Goal: Feedback & Contribution: Submit feedback/report problem

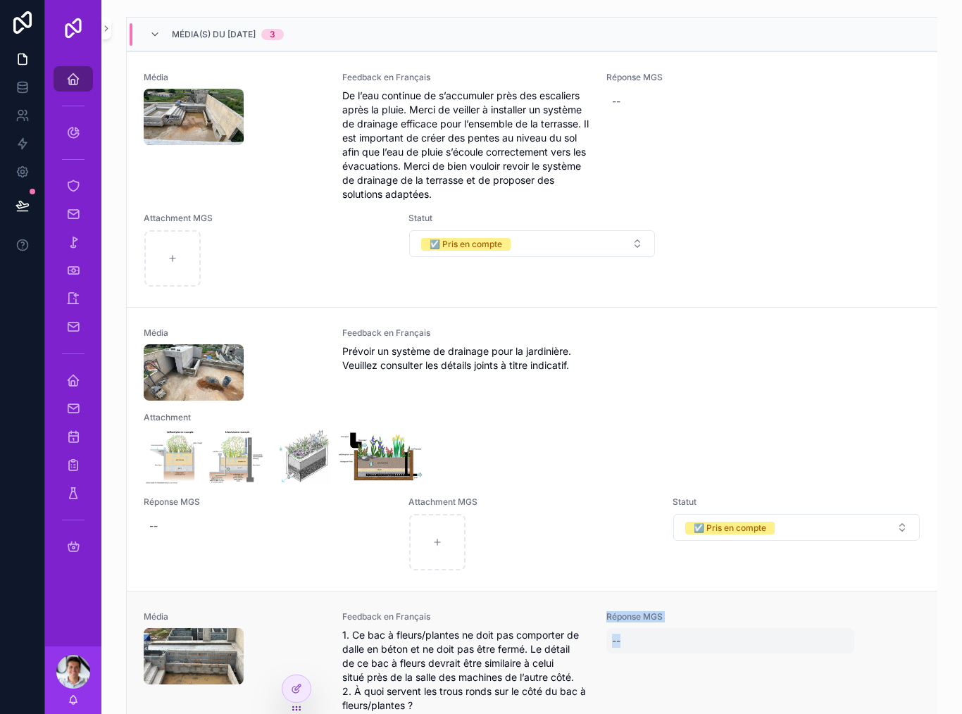
scroll to position [354, 0]
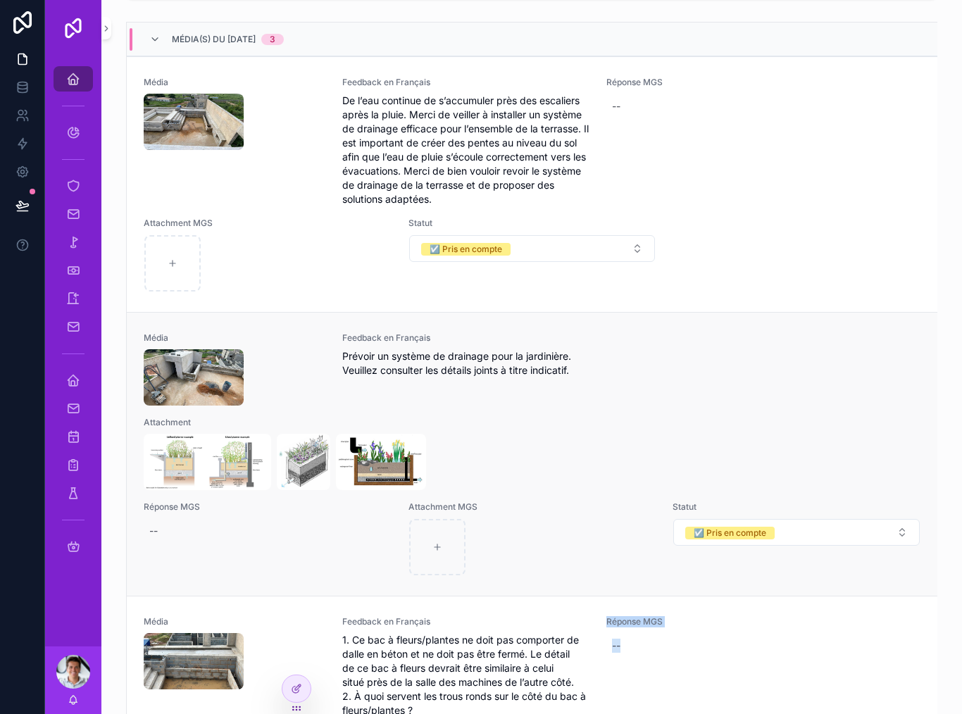
click at [934, 351] on div "Média Feedback en Français Prévoir un système de drainage pour la jardinière. V…" at bounding box center [532, 454] width 811 height 284
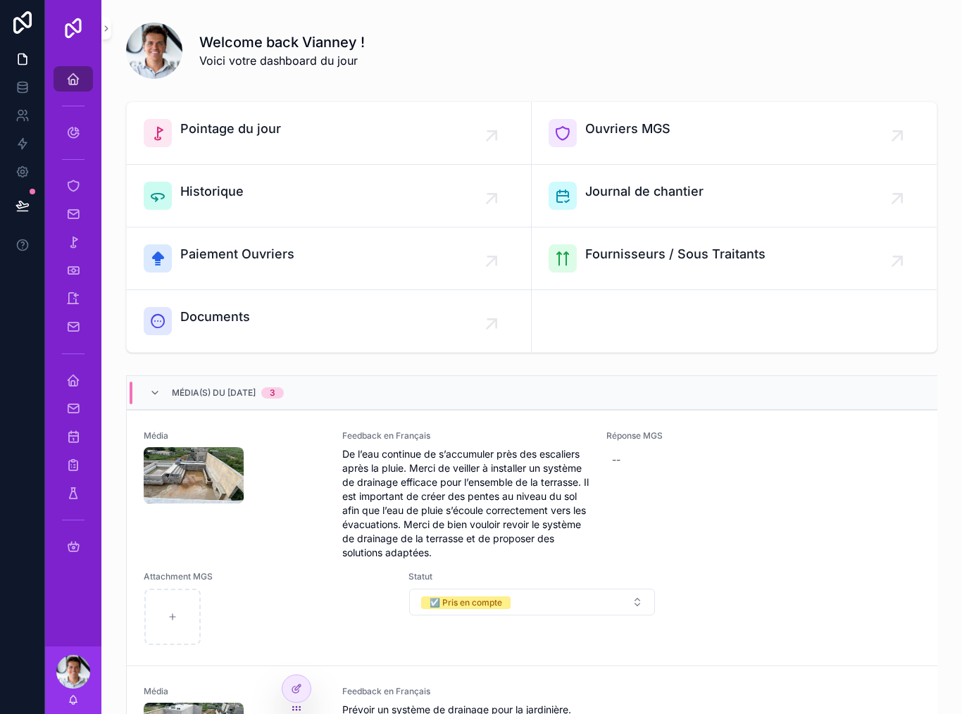
scroll to position [0, 0]
click at [623, 461] on div "--" at bounding box center [730, 459] width 248 height 25
click at [770, 480] on icon "scrollable content" at bounding box center [765, 477] width 11 height 11
click at [623, 466] on div "--" at bounding box center [730, 459] width 248 height 25
click at [669, 489] on textarea "scrollable content" at bounding box center [682, 487] width 134 height 42
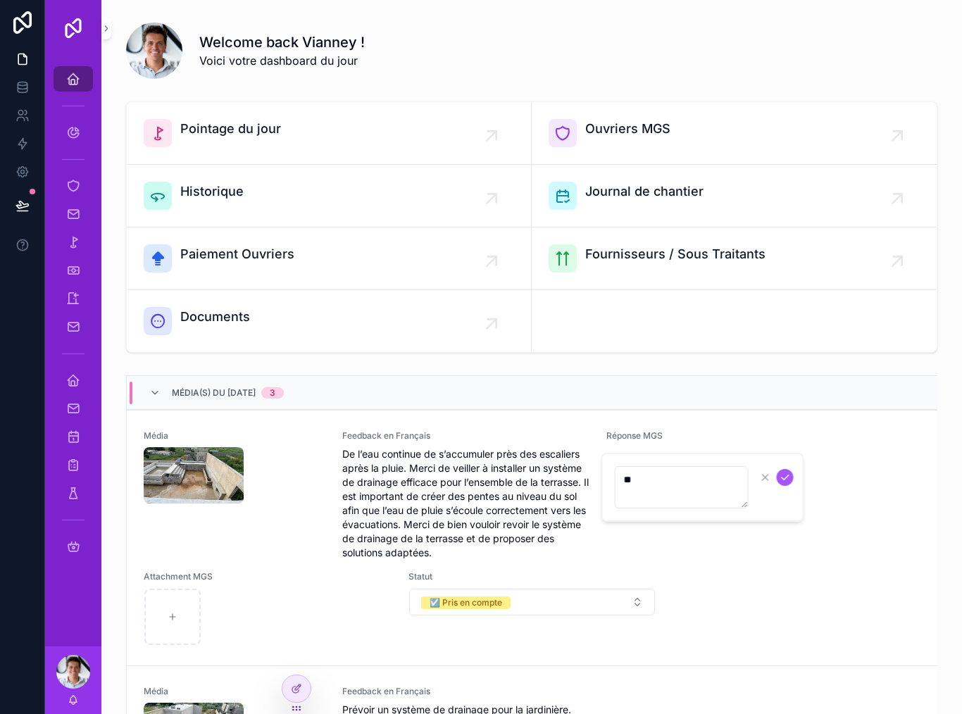
type textarea "*"
click at [753, 548] on div "Réponse MGS --" at bounding box center [730, 495] width 248 height 130
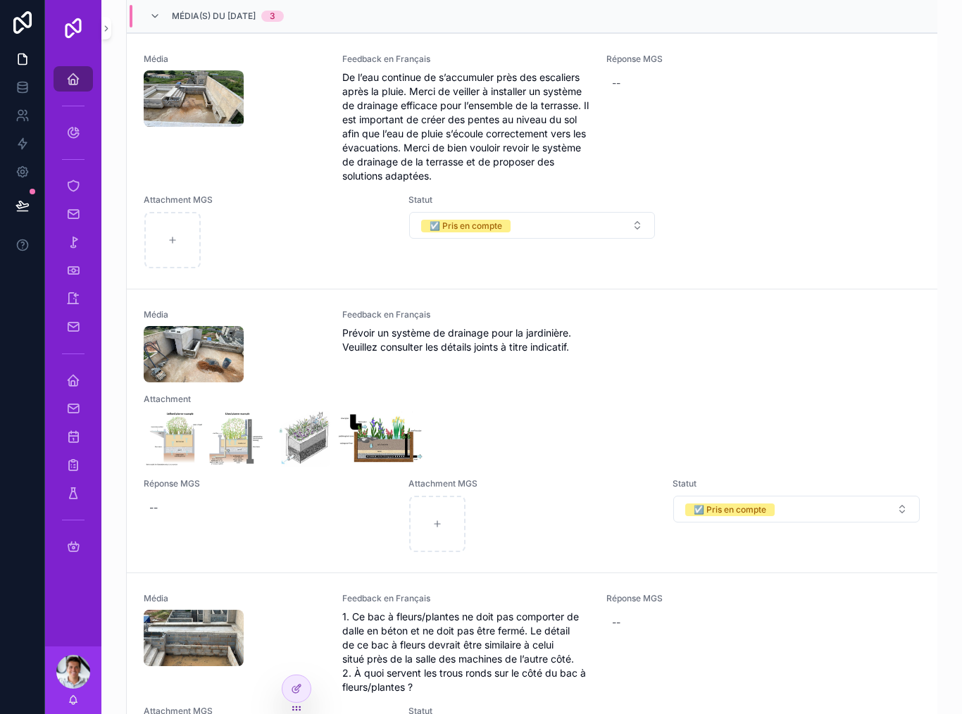
scroll to position [377, 0]
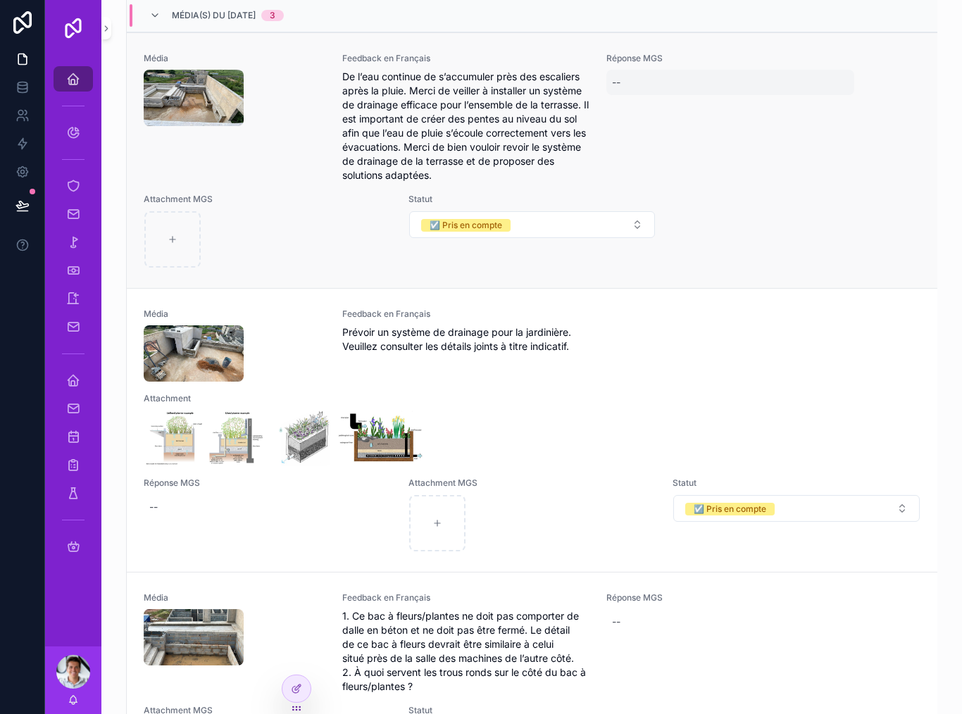
click at [623, 85] on div "--" at bounding box center [730, 82] width 248 height 25
type textarea "*"
click at [896, 281] on div "Média Feedback en Français De l’eau continue de s’accumuler près des escaliers …" at bounding box center [532, 160] width 811 height 256
click at [306, 681] on div at bounding box center [296, 688] width 28 height 27
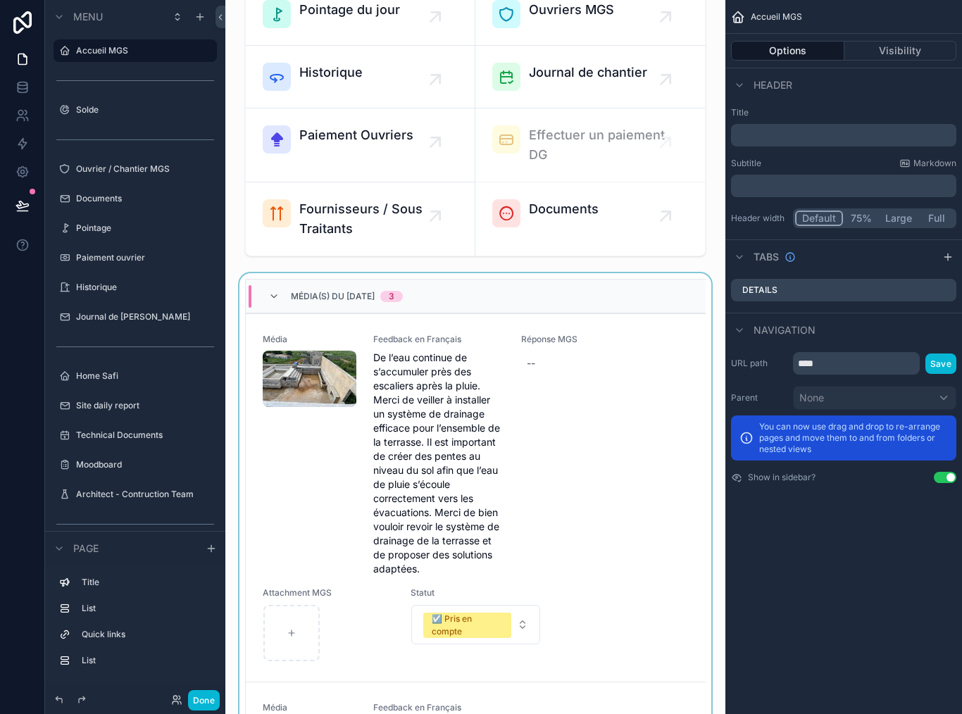
click at [542, 285] on div "Média(s) du 30/09/2025 3" at bounding box center [476, 297] width 460 height 34
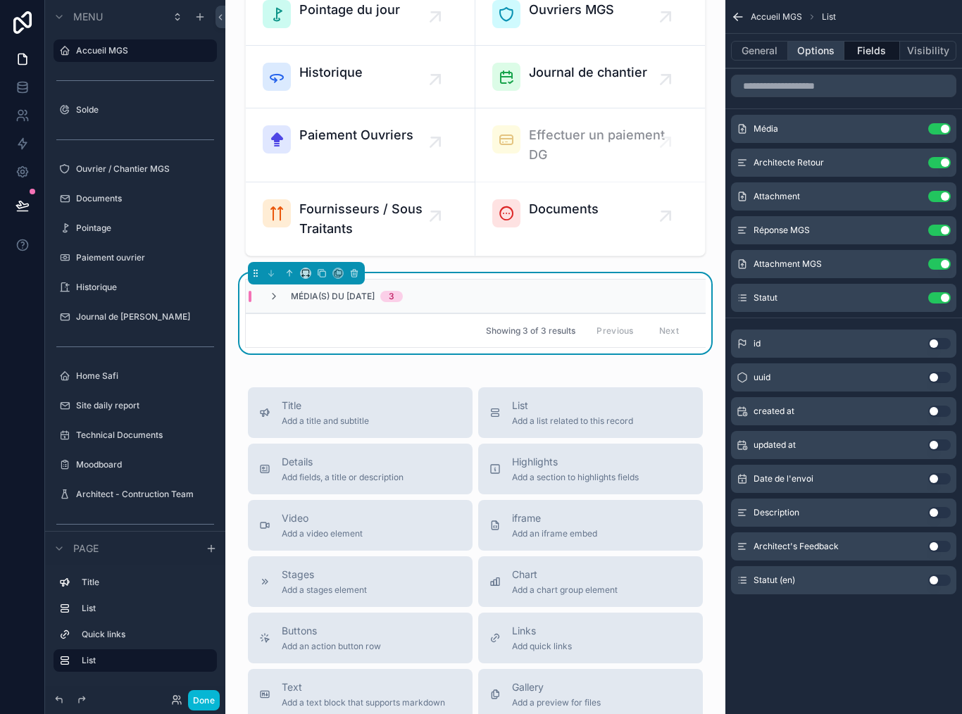
click at [819, 54] on button "Options" at bounding box center [816, 51] width 56 height 20
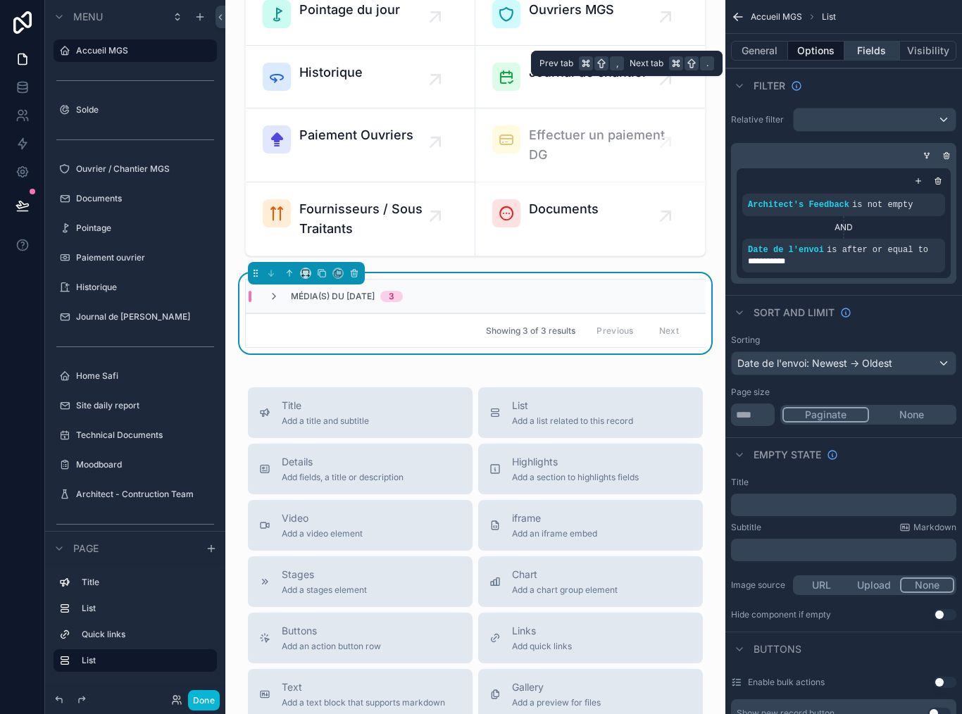
click at [880, 51] on button "Fields" at bounding box center [872, 51] width 56 height 20
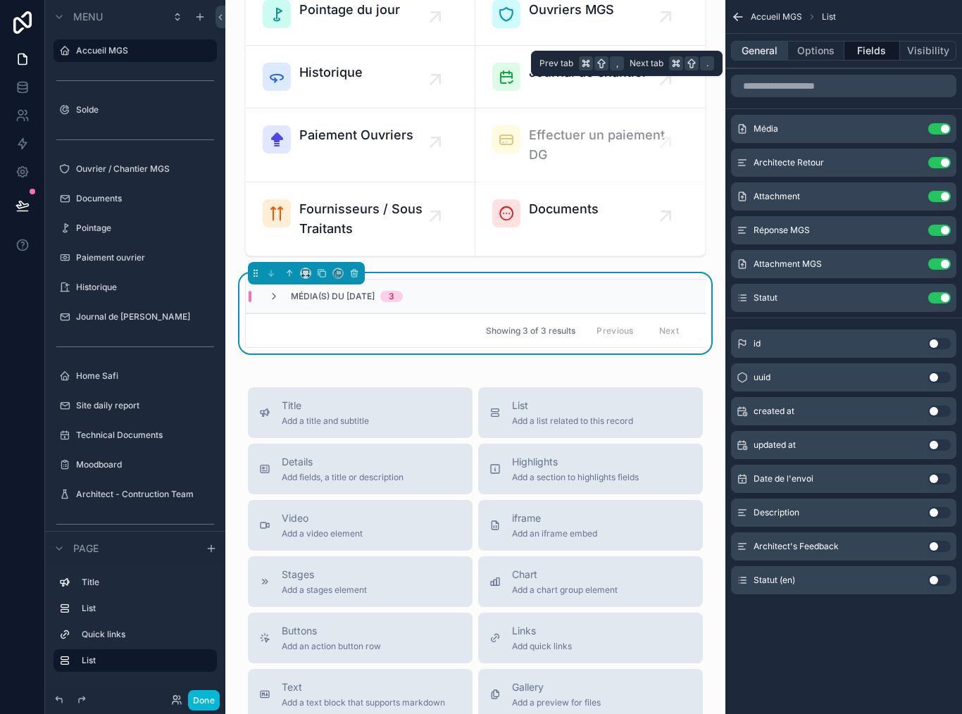
click at [764, 49] on button "General" at bounding box center [759, 51] width 57 height 20
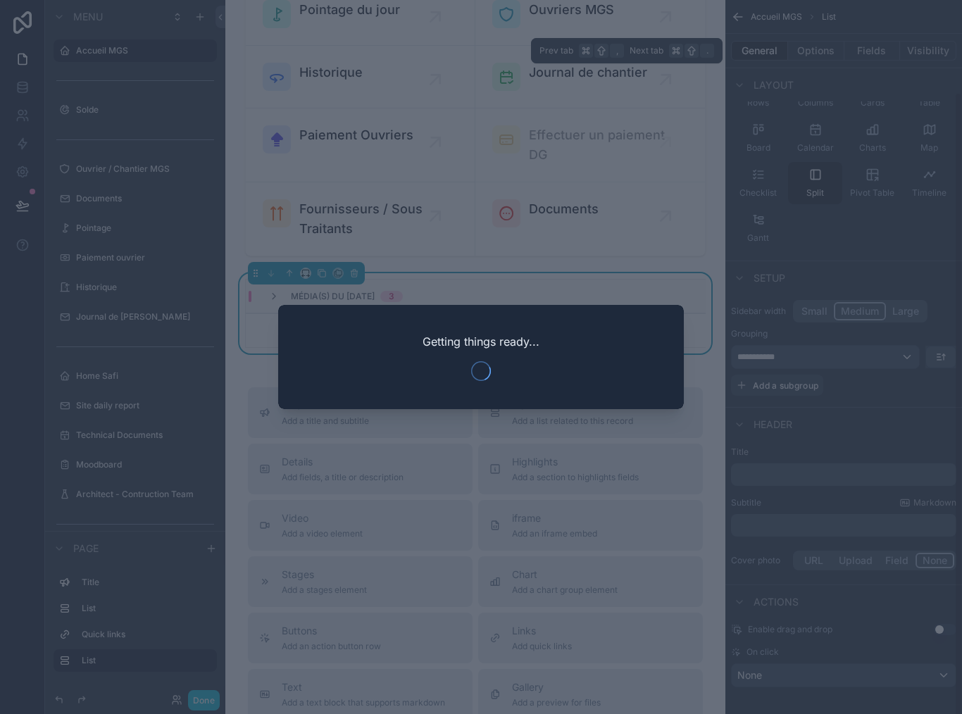
scroll to position [105, 0]
click at [872, 647] on div at bounding box center [481, 357] width 962 height 714
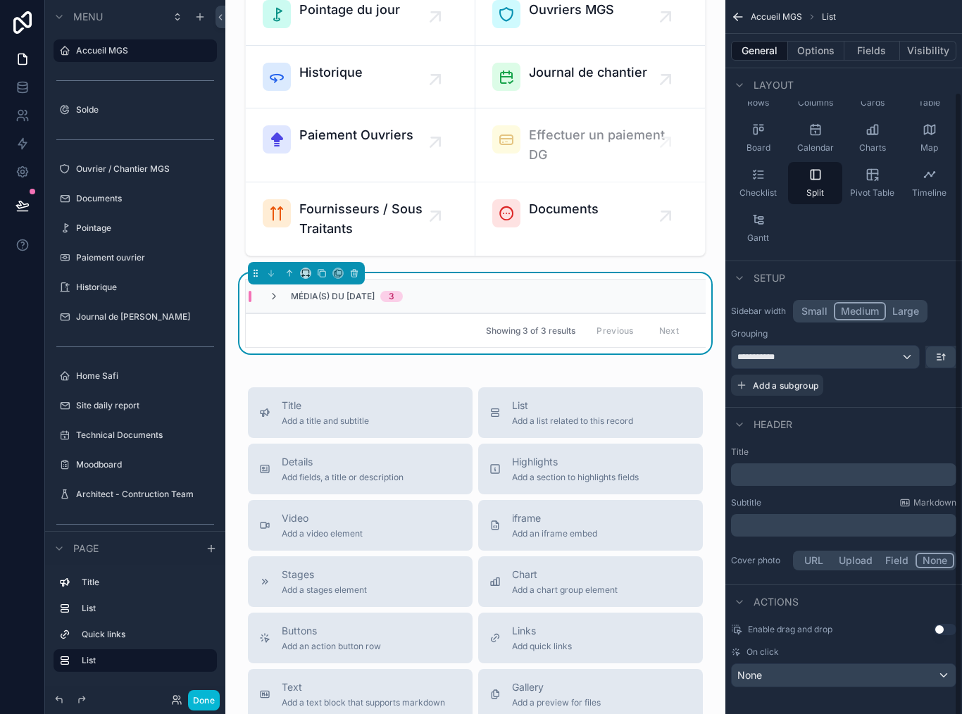
click at [914, 651] on div "On click" at bounding box center [843, 651] width 225 height 11
click at [930, 675] on div "None" at bounding box center [844, 675] width 224 height 23
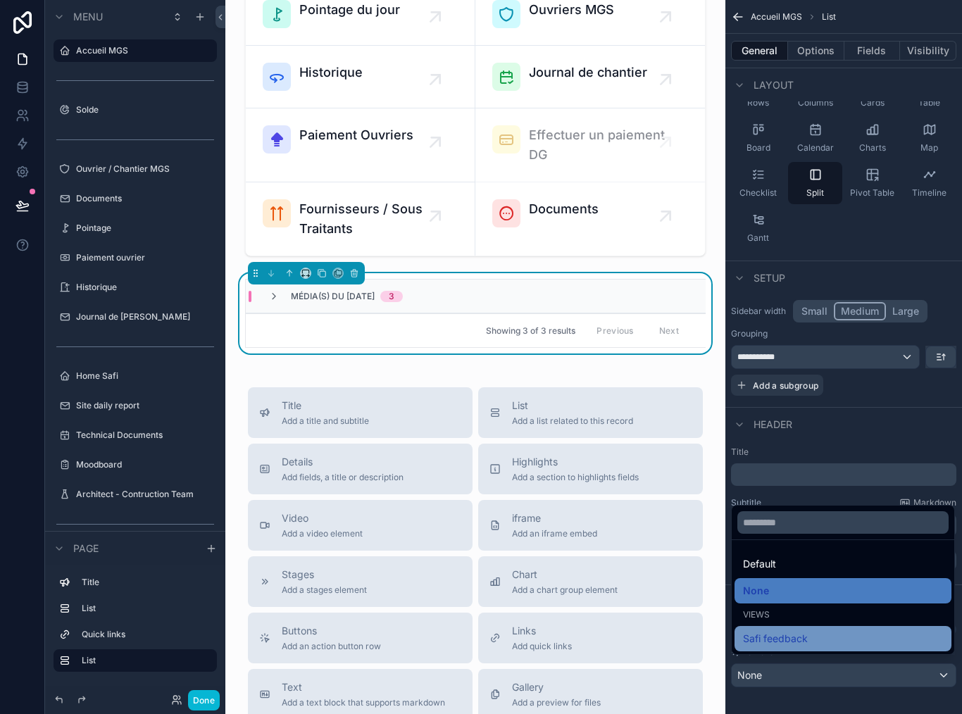
click at [820, 647] on div "Safi feedback" at bounding box center [843, 638] width 200 height 17
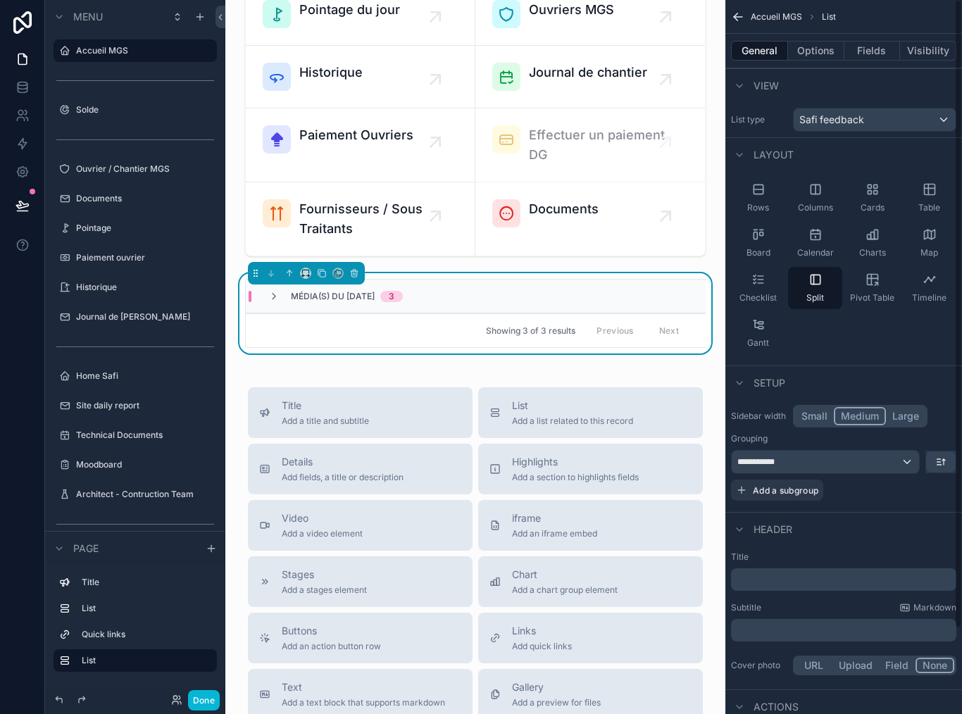
scroll to position [0, 0]
click at [868, 51] on button "Fields" at bounding box center [872, 51] width 56 height 20
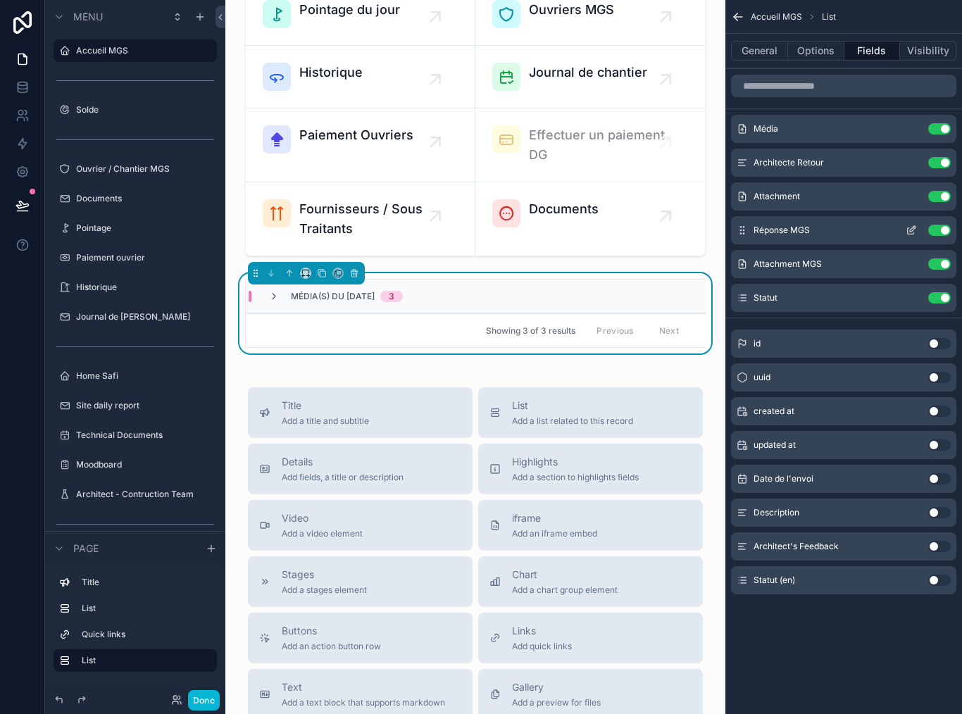
click at [904, 225] on button "scrollable content" at bounding box center [911, 230] width 23 height 11
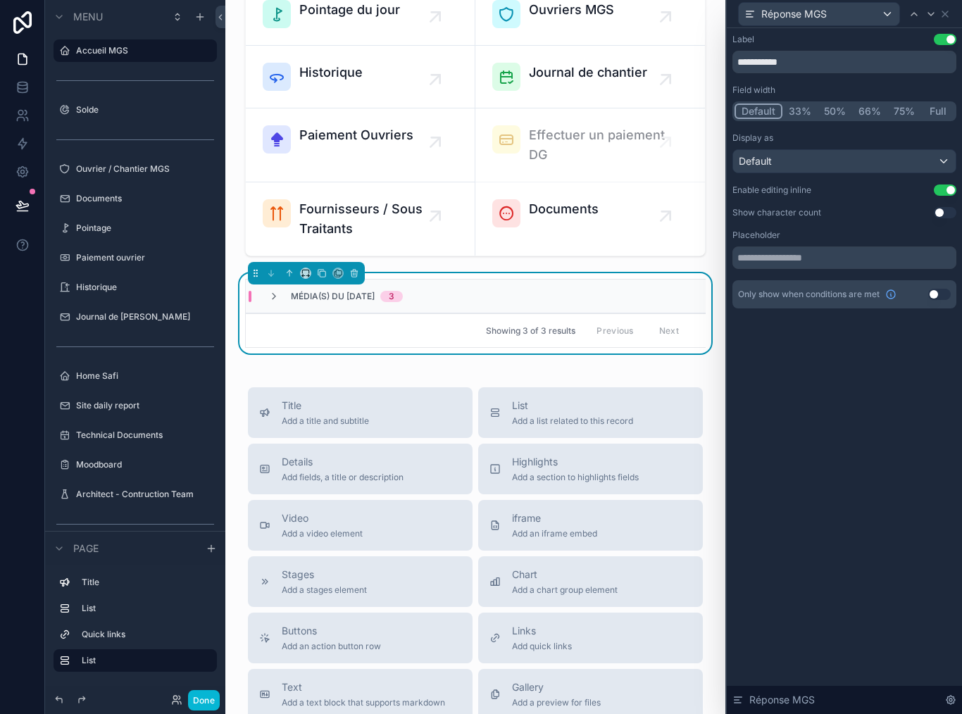
click at [946, 188] on button "Use setting" at bounding box center [945, 189] width 23 height 11
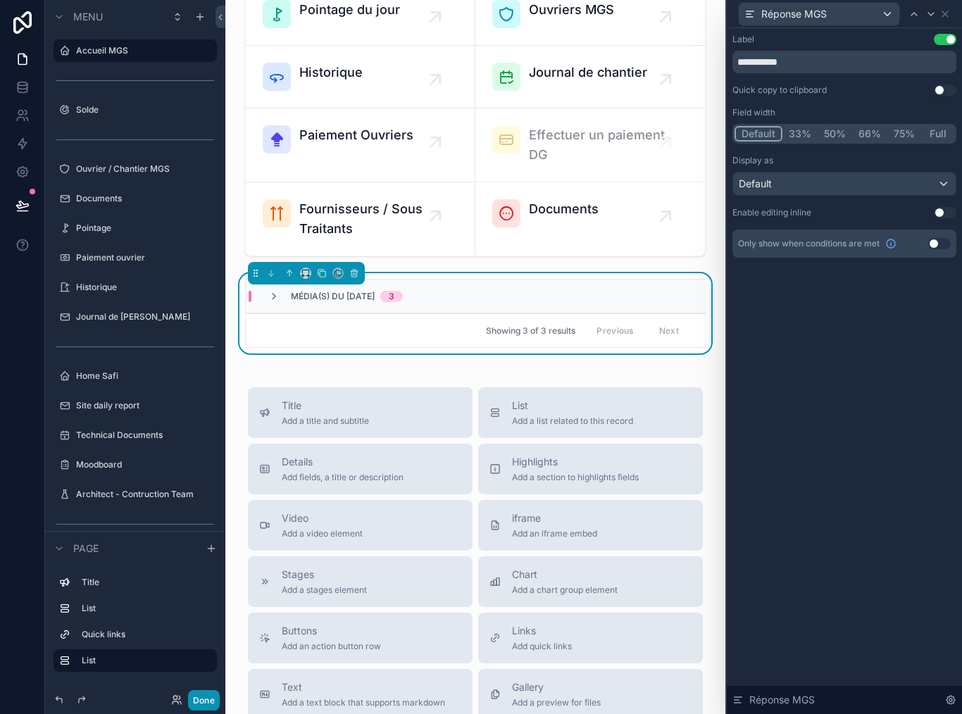
click at [213, 698] on button "Done" at bounding box center [204, 700] width 32 height 20
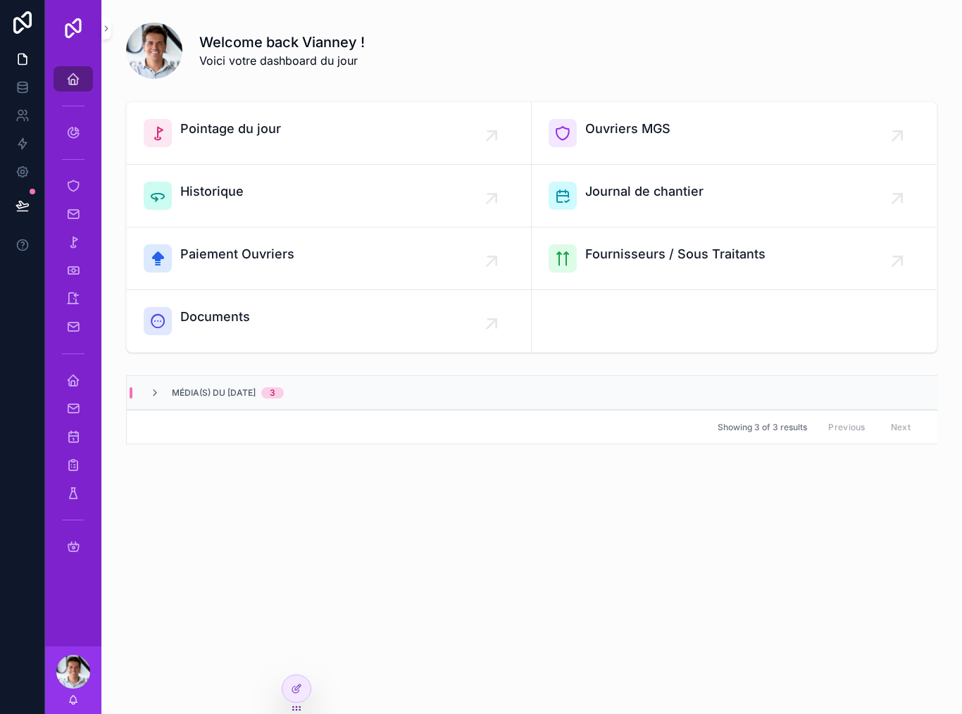
click at [26, 192] on button at bounding box center [22, 205] width 31 height 39
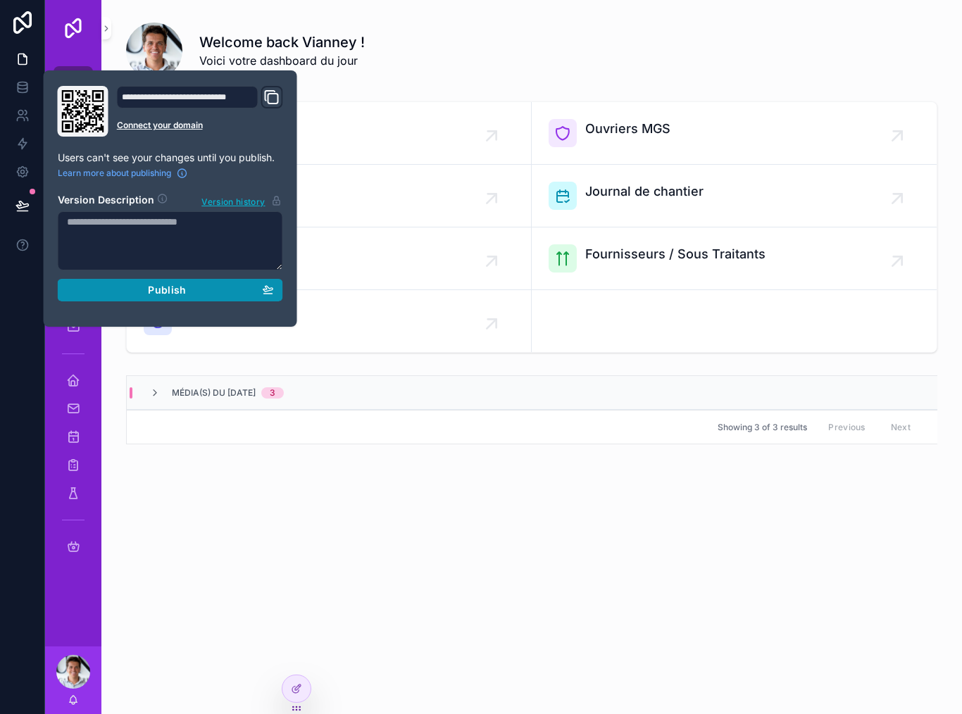
click at [216, 294] on div "Publish" at bounding box center [170, 290] width 207 height 13
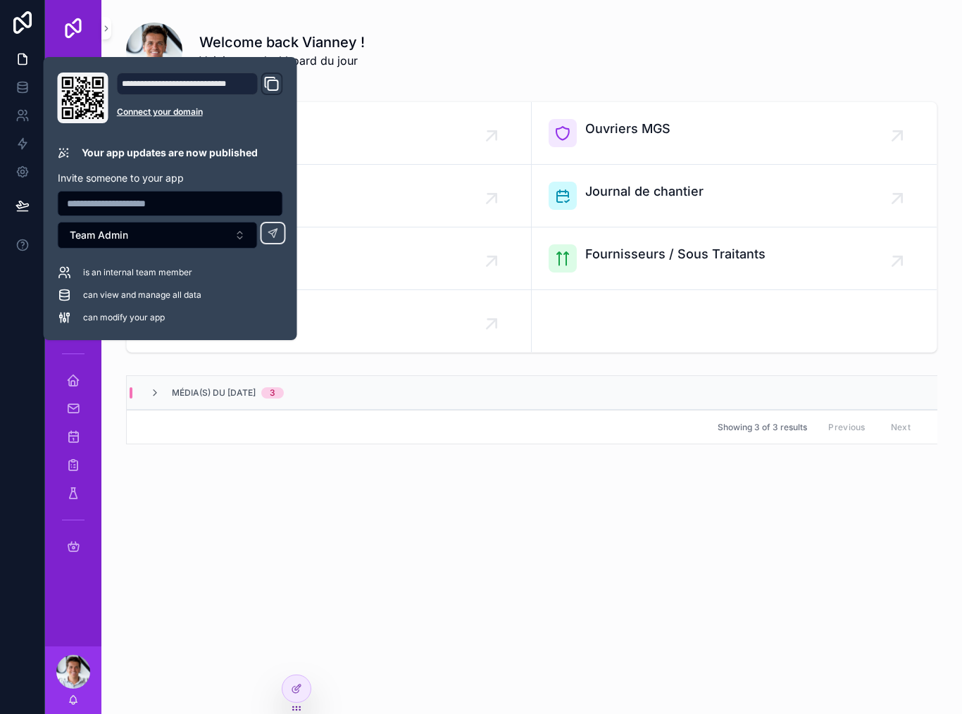
click at [493, 532] on div "Welcome back Vianney ! Voici votre dashboard du jour Pointage du jour Ouvriers …" at bounding box center [531, 270] width 861 height 540
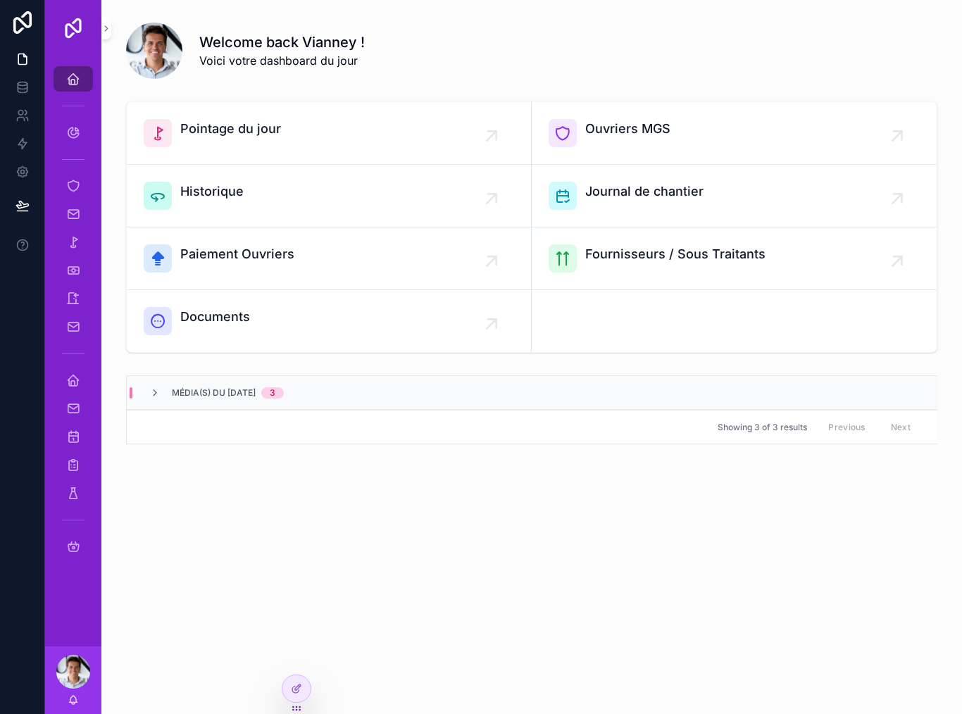
click at [163, 381] on div "Média(s) du 30/09/2025 3" at bounding box center [532, 393] width 811 height 34
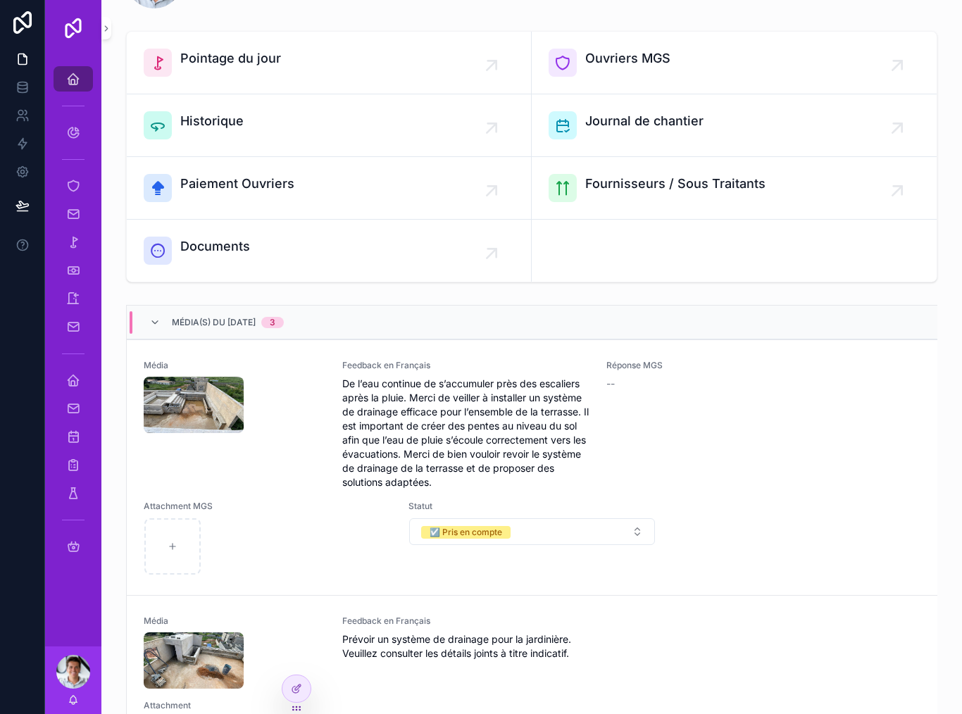
scroll to position [72, 0]
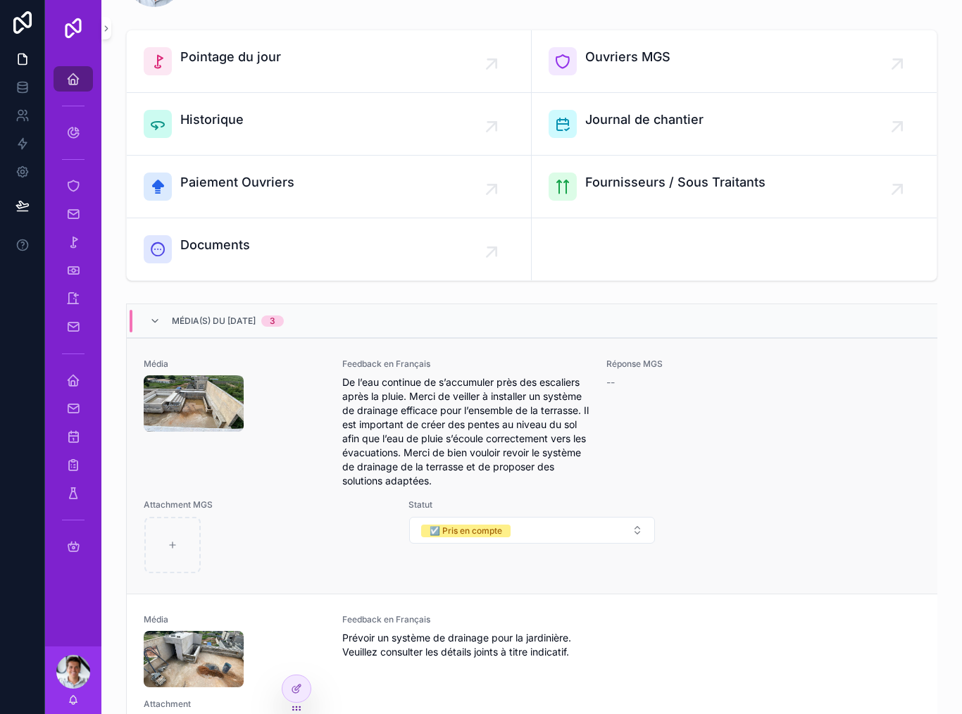
click at [569, 424] on span "De l’eau continue de s’accumuler près des escaliers après la pluie. Merci de ve…" at bounding box center [466, 431] width 248 height 113
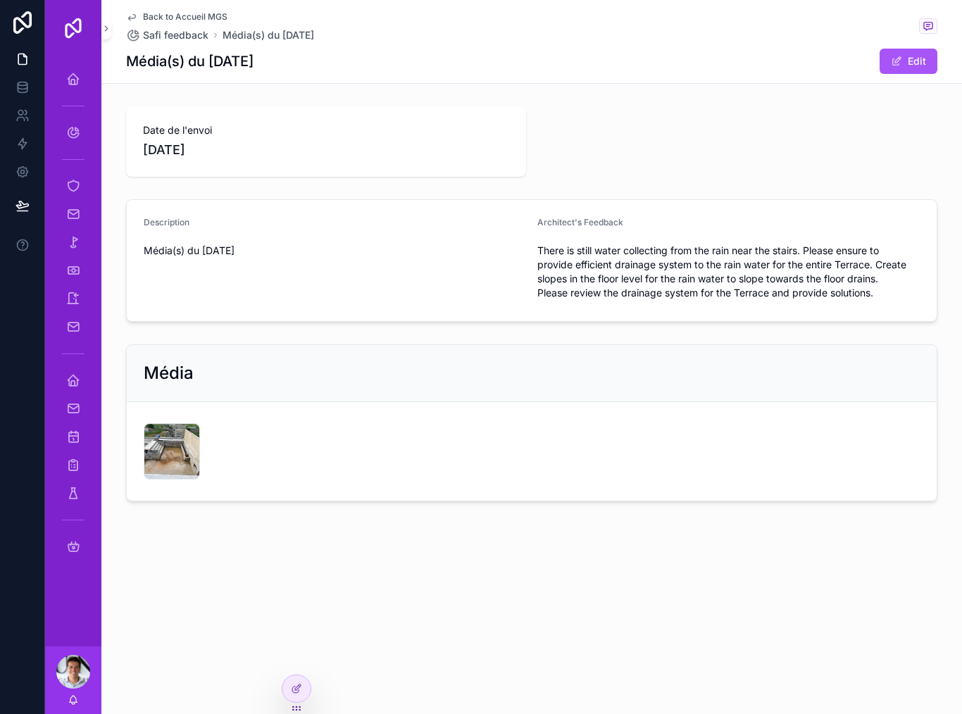
click at [635, 270] on span "There is still water collecting from the rain near the stairs. Please ensure to…" at bounding box center [728, 272] width 382 height 56
click at [437, 276] on div "Description Média(s) du 30/09/2025" at bounding box center [335, 260] width 382 height 87
click at [904, 64] on button "Edit" at bounding box center [909, 61] width 58 height 25
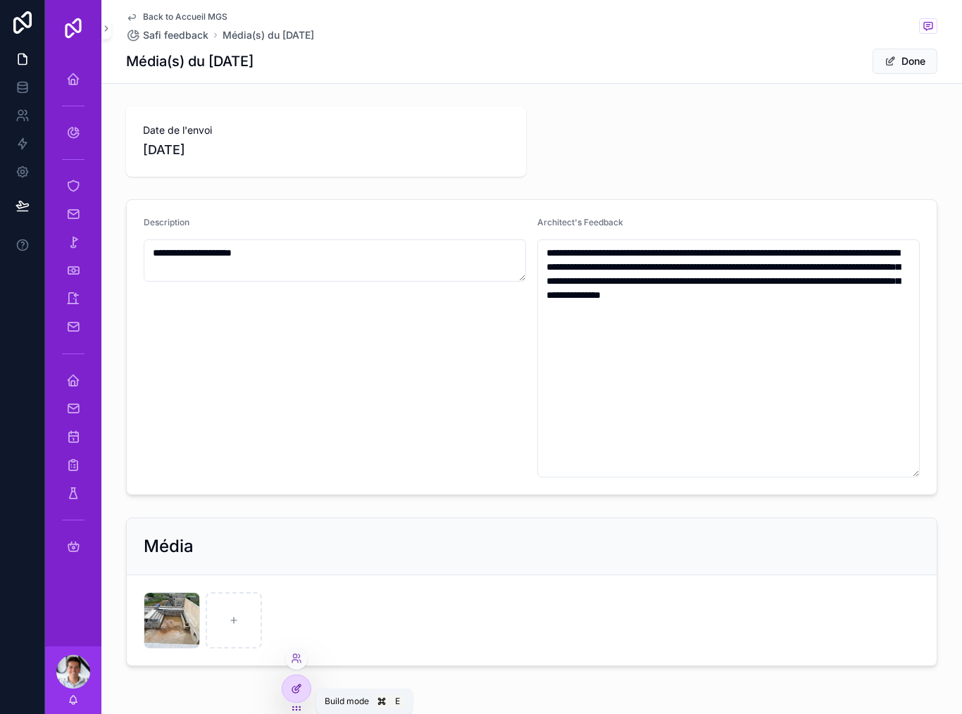
click at [292, 687] on icon at bounding box center [296, 688] width 11 height 11
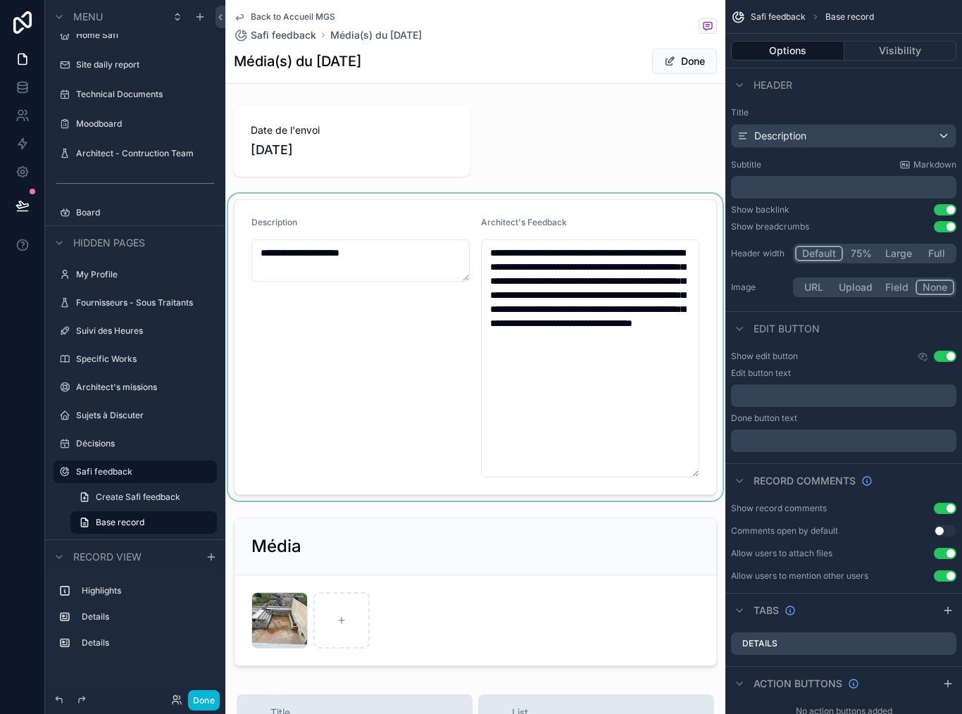
click at [434, 204] on div "scrollable content" at bounding box center [475, 347] width 500 height 307
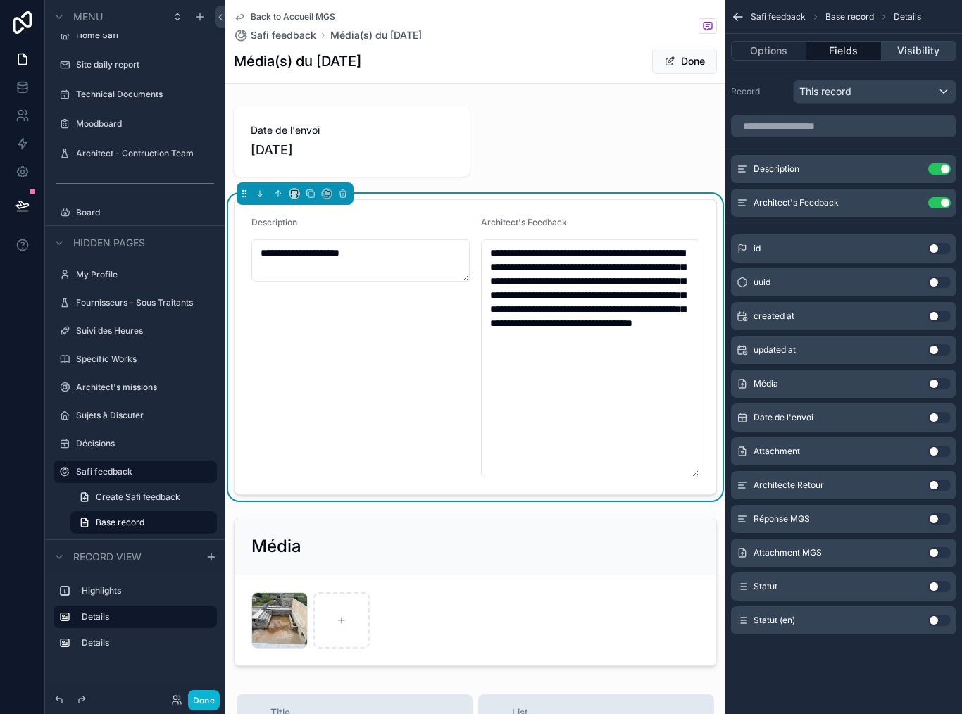
click at [922, 48] on button "Visibility" at bounding box center [919, 51] width 75 height 20
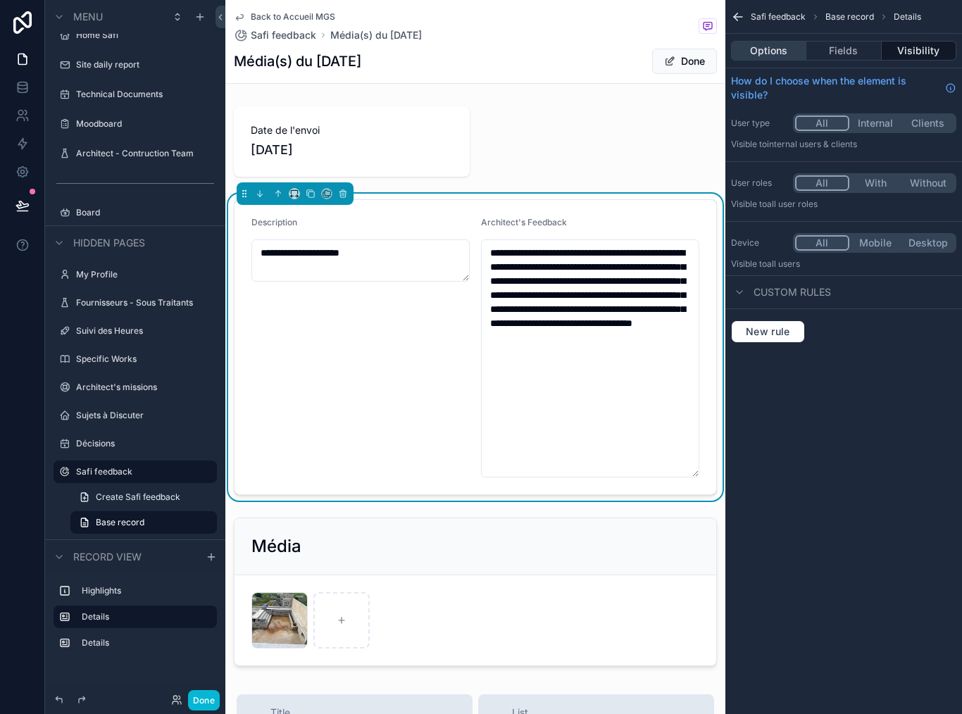
click at [784, 46] on button "Options" at bounding box center [768, 51] width 75 height 20
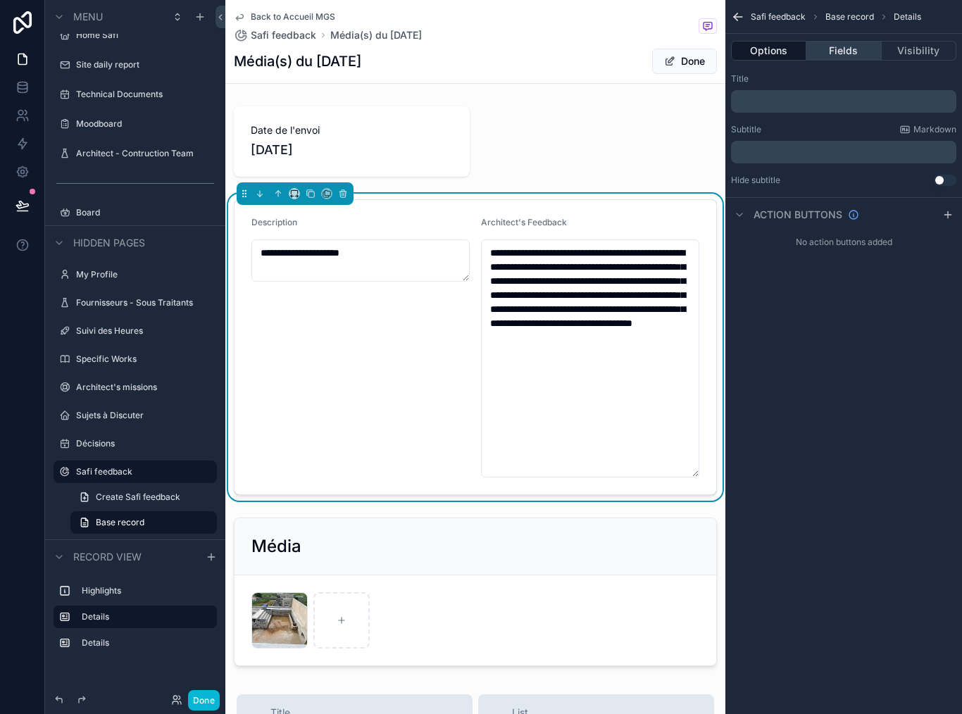
click at [853, 49] on button "Fields" at bounding box center [843, 51] width 75 height 20
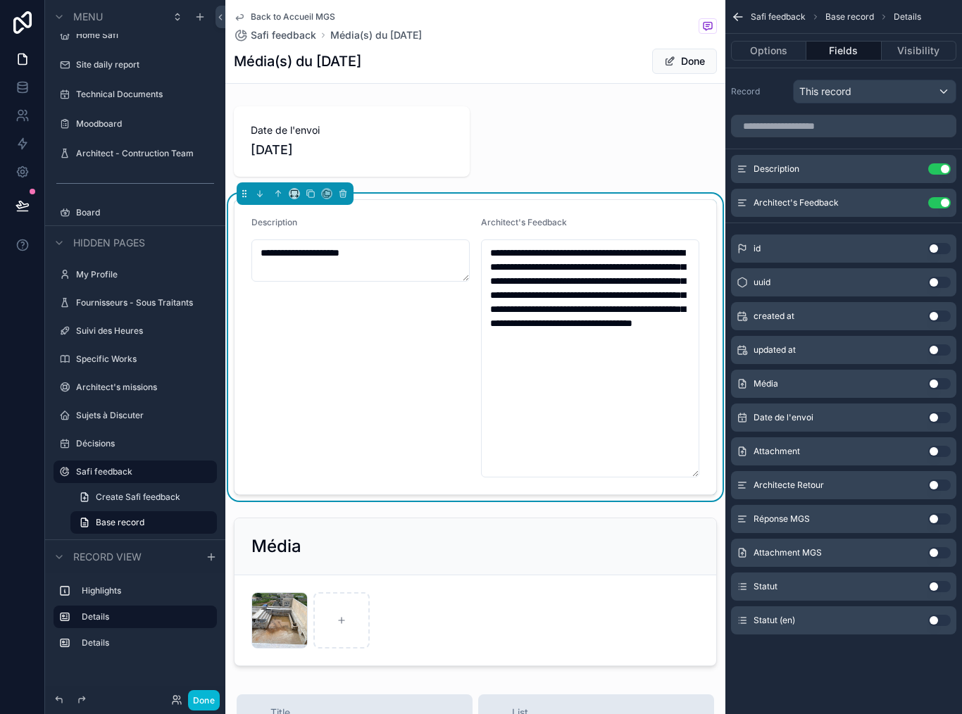
click at [937, 519] on button "Use setting" at bounding box center [939, 518] width 23 height 11
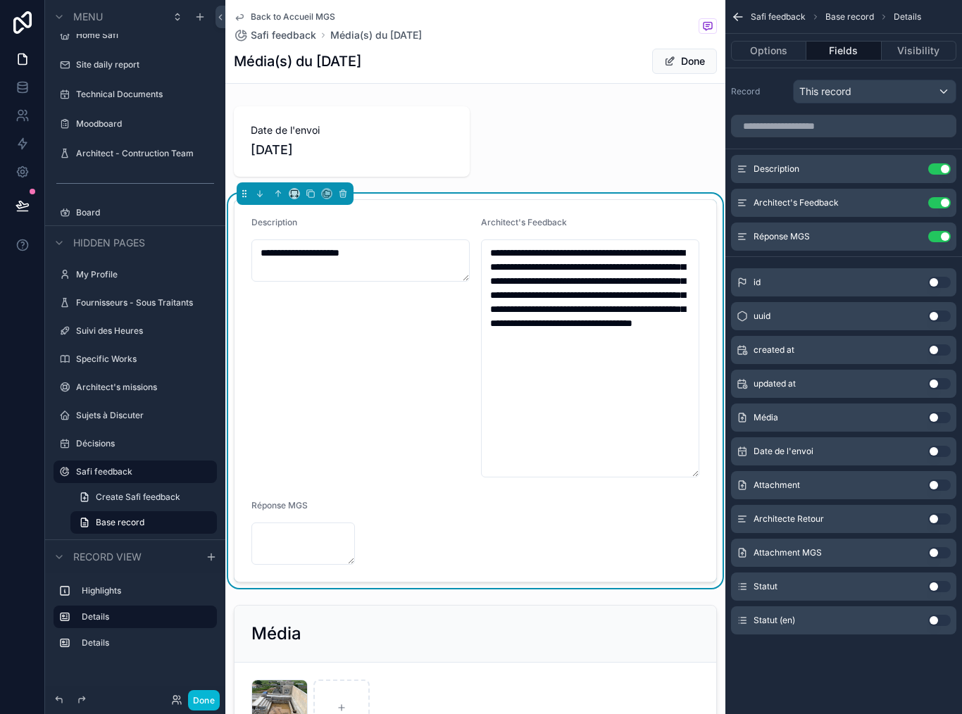
scroll to position [7, 0]
click at [950, 231] on div "Use setting" at bounding box center [925, 236] width 51 height 11
click at [942, 232] on button "Use setting" at bounding box center [939, 236] width 23 height 11
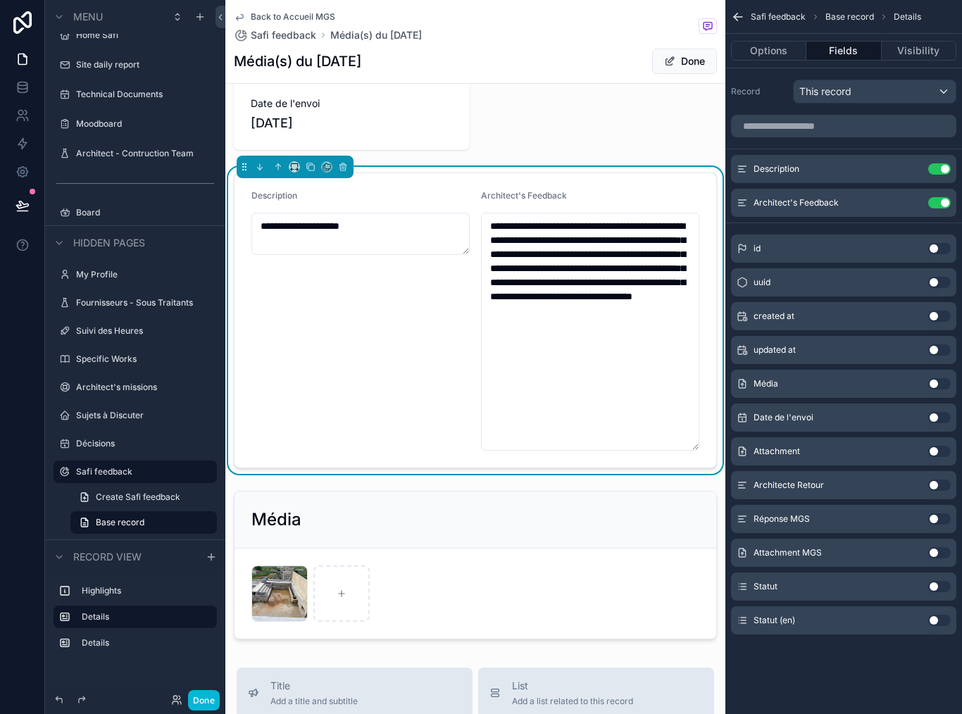
scroll to position [26, 0]
click at [938, 378] on button "Use setting" at bounding box center [939, 383] width 23 height 11
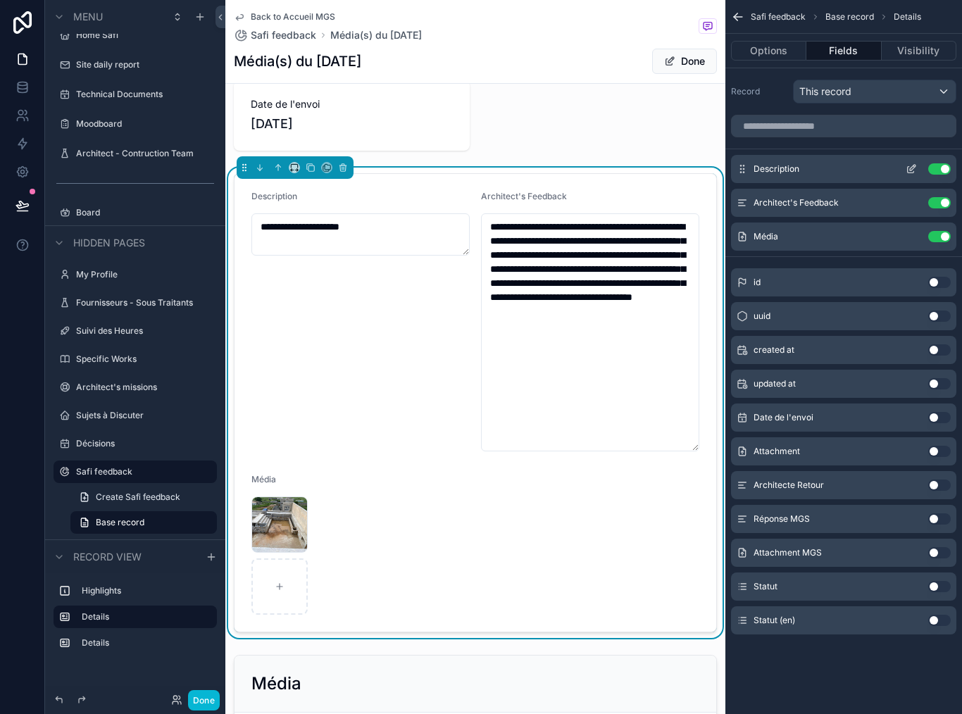
click at [946, 163] on button "Use setting" at bounding box center [939, 168] width 23 height 11
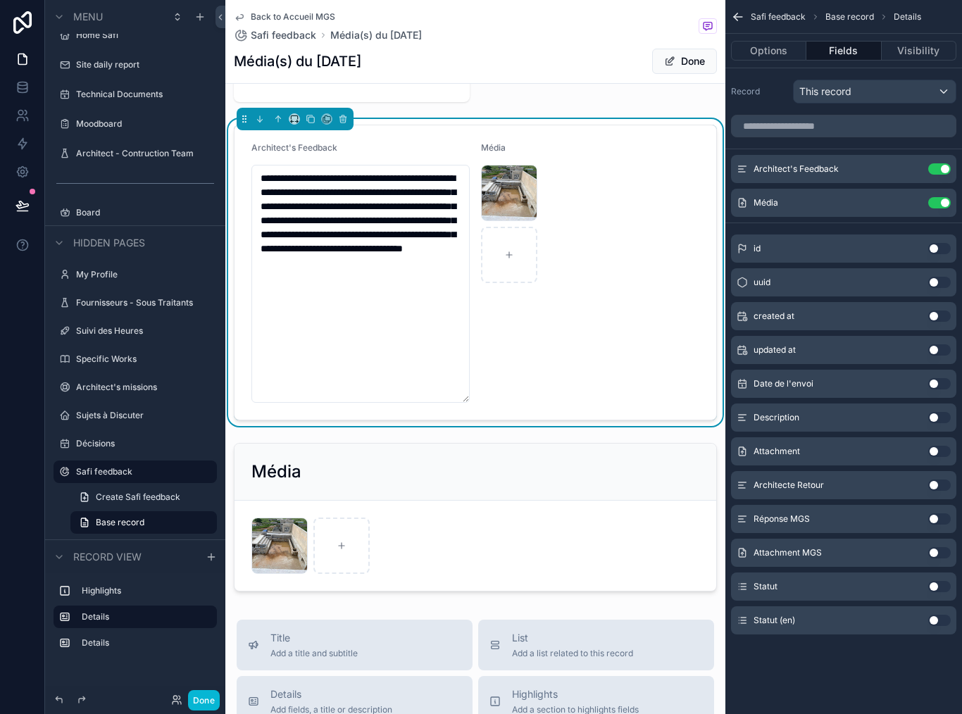
scroll to position [80, 0]
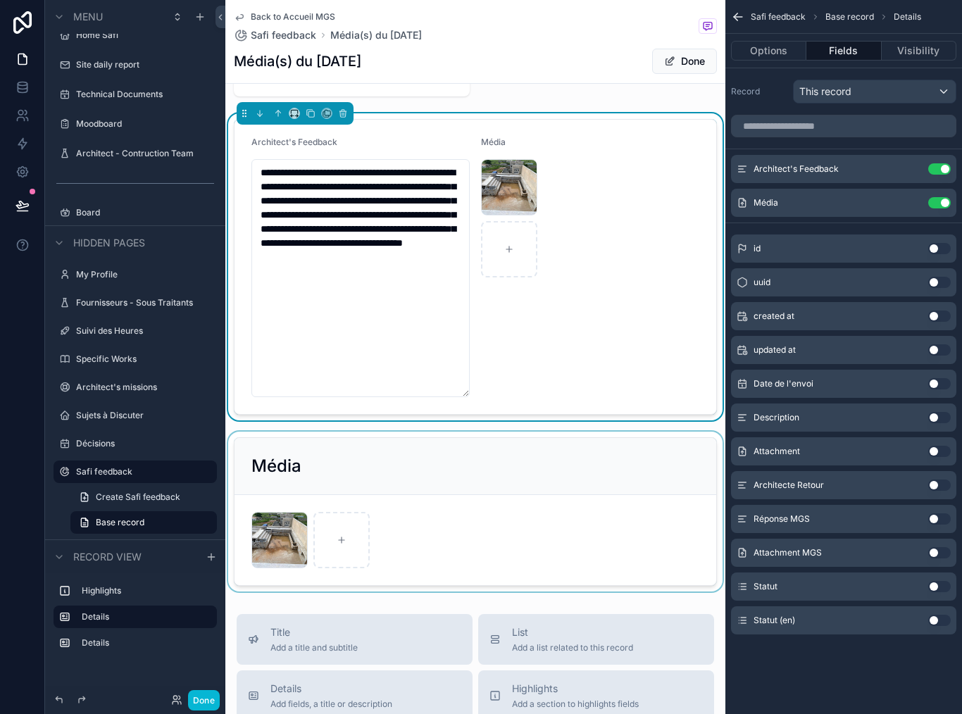
click at [525, 475] on div "scrollable content" at bounding box center [475, 512] width 500 height 160
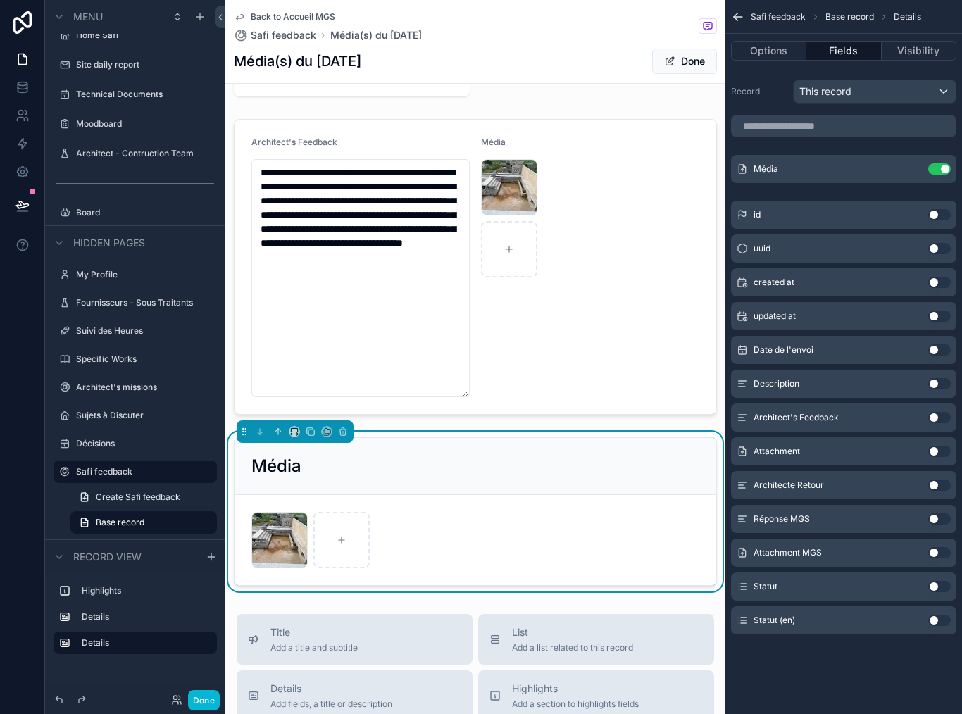
click at [936, 514] on button "Use setting" at bounding box center [939, 518] width 23 height 11
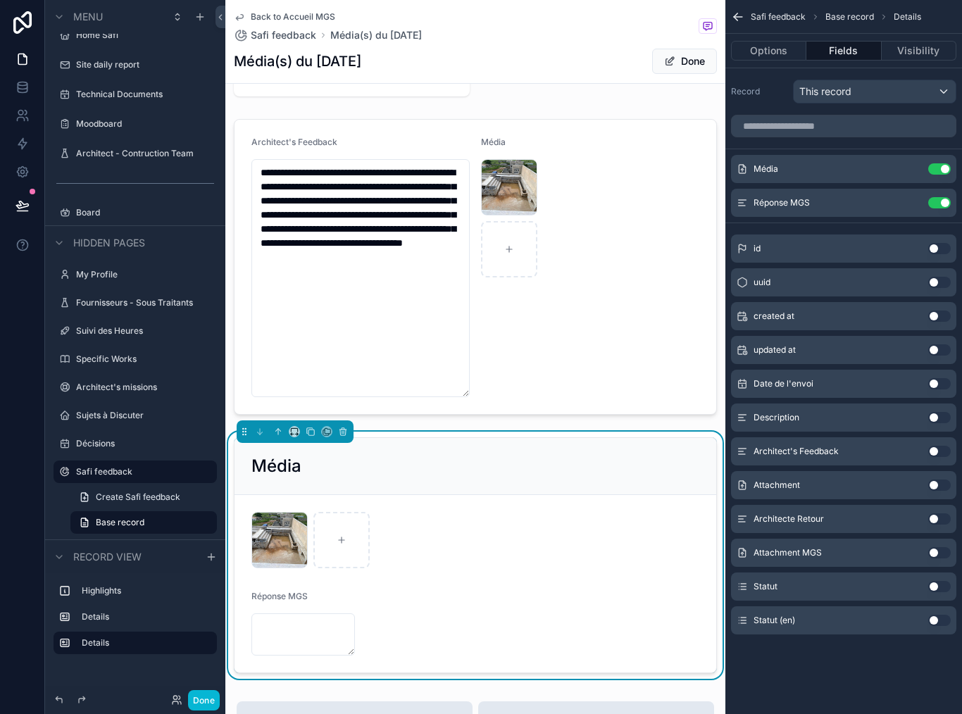
click at [939, 547] on button "Use setting" at bounding box center [939, 552] width 23 height 11
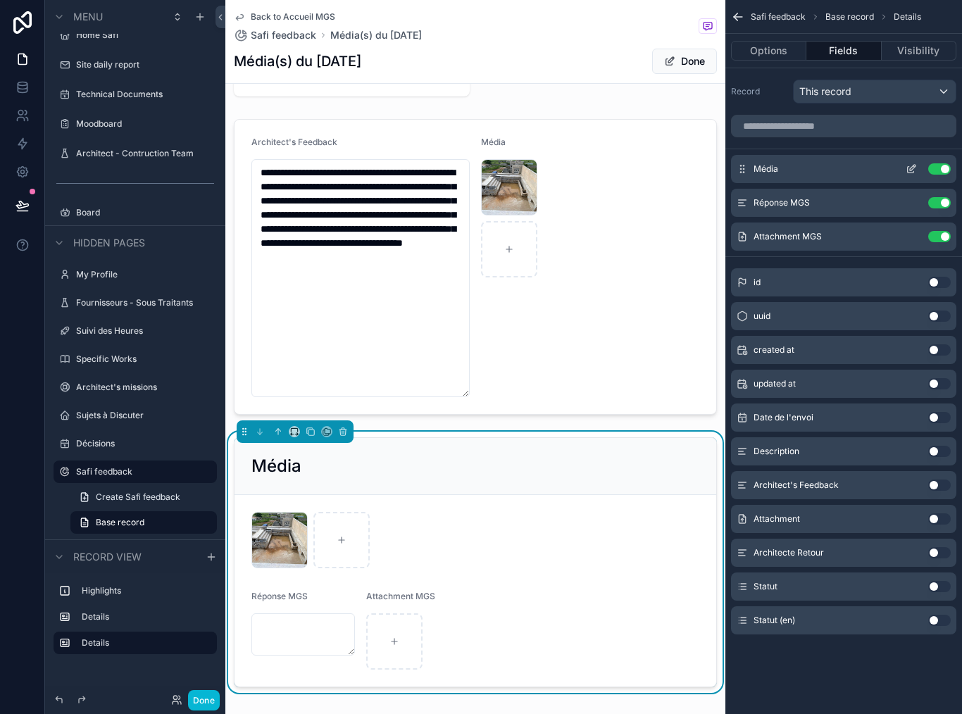
click at [939, 163] on button "Use setting" at bounding box center [939, 168] width 23 height 11
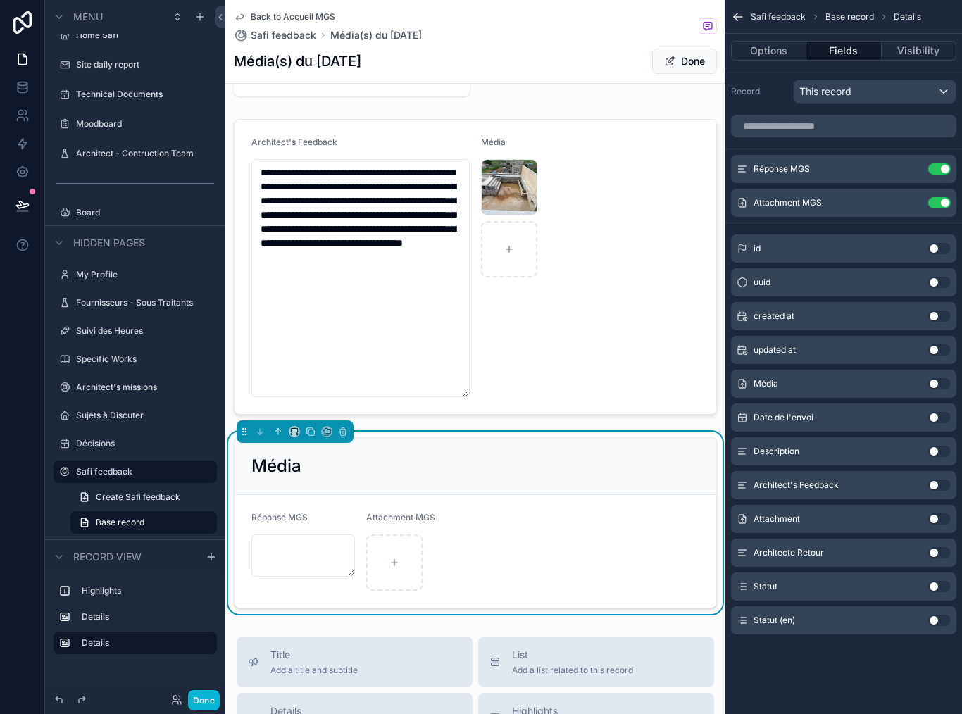
scroll to position [0, 0]
click at [787, 49] on button "Options" at bounding box center [768, 51] width 75 height 20
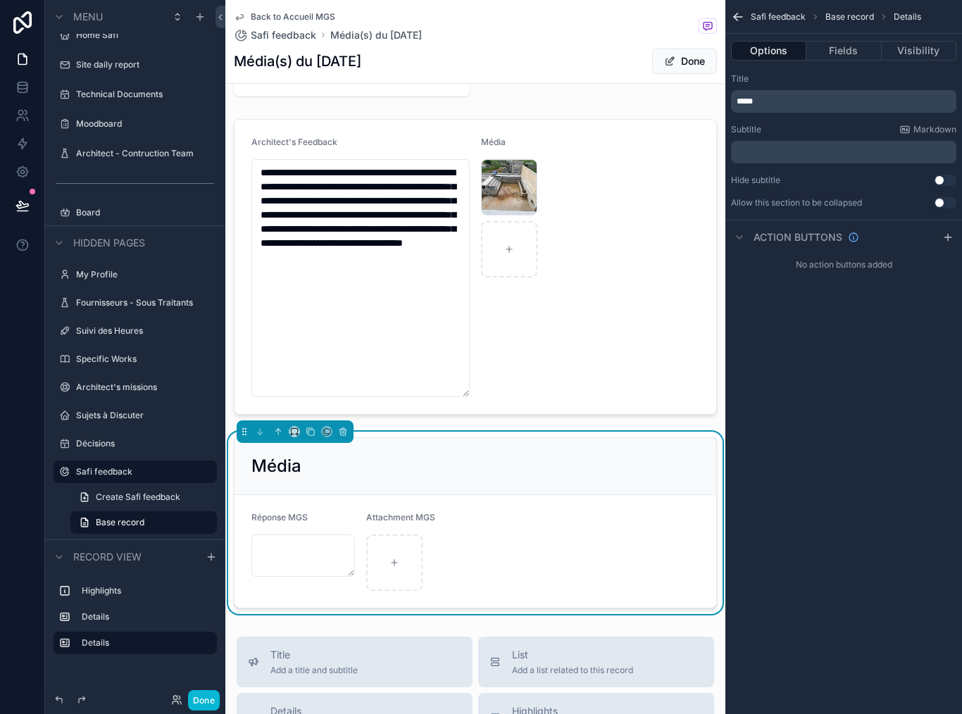
click at [855, 105] on p "*****" at bounding box center [845, 101] width 217 height 11
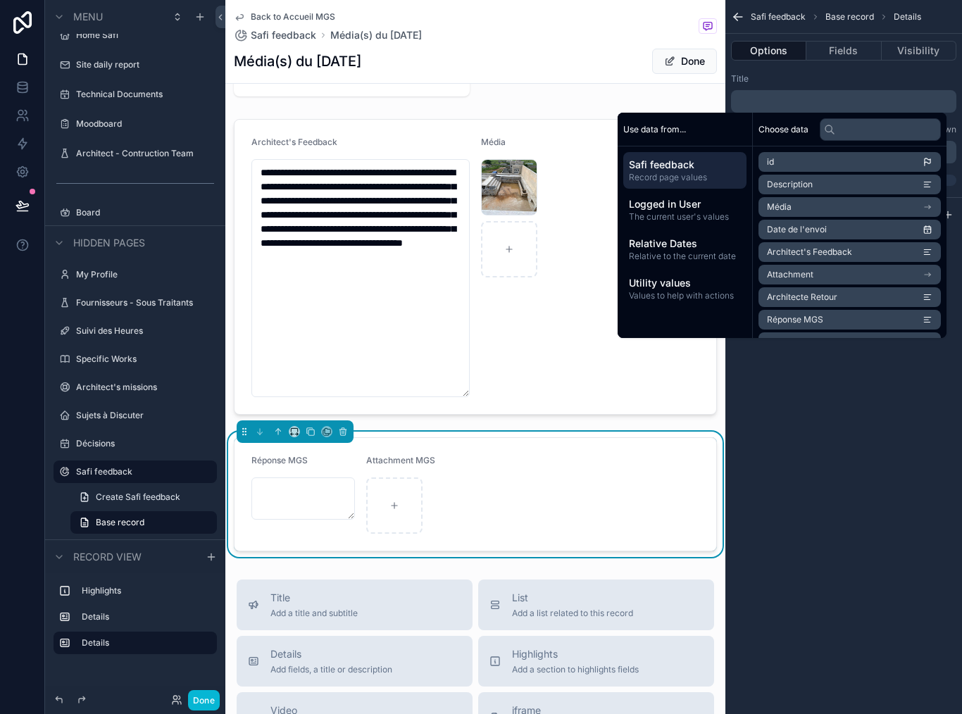
scroll to position [7, 0]
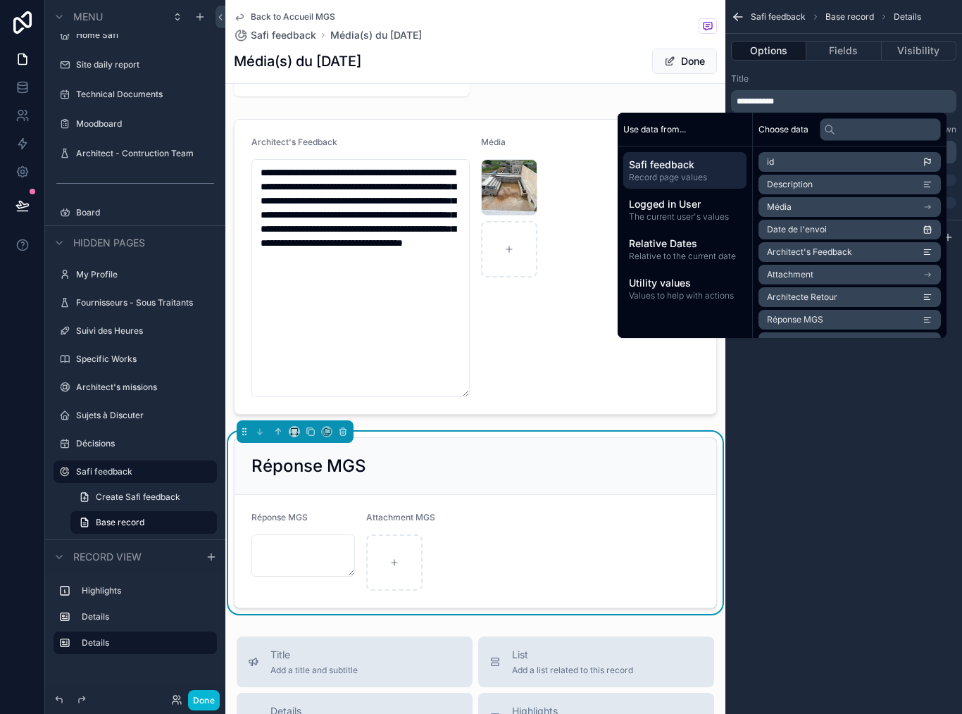
click at [865, 437] on div "**********" at bounding box center [843, 357] width 237 height 714
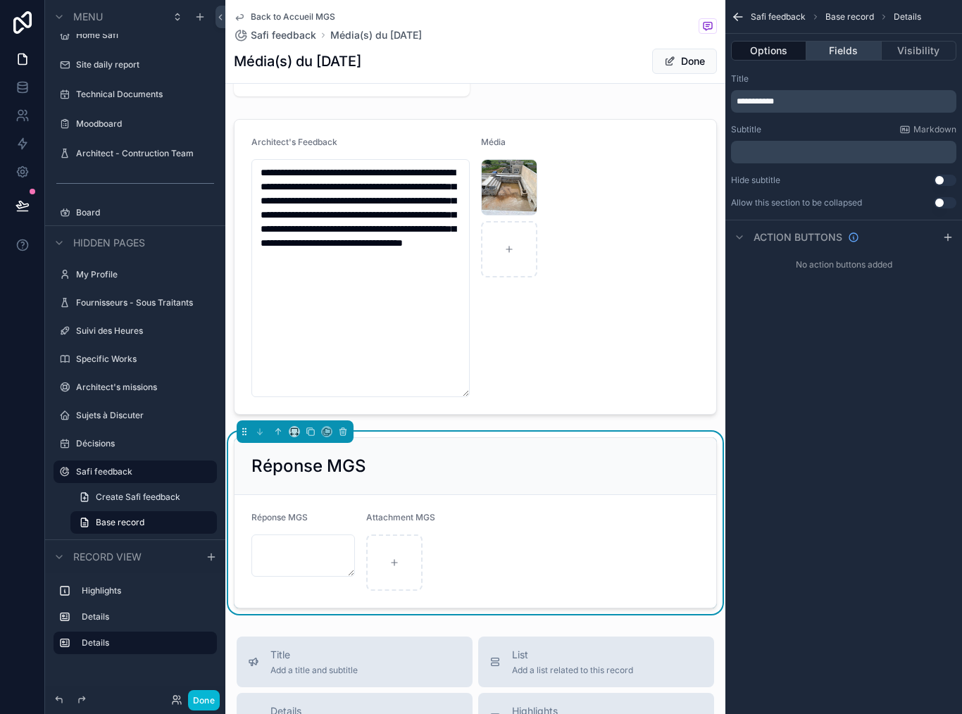
click at [849, 41] on button "Fields" at bounding box center [843, 51] width 75 height 20
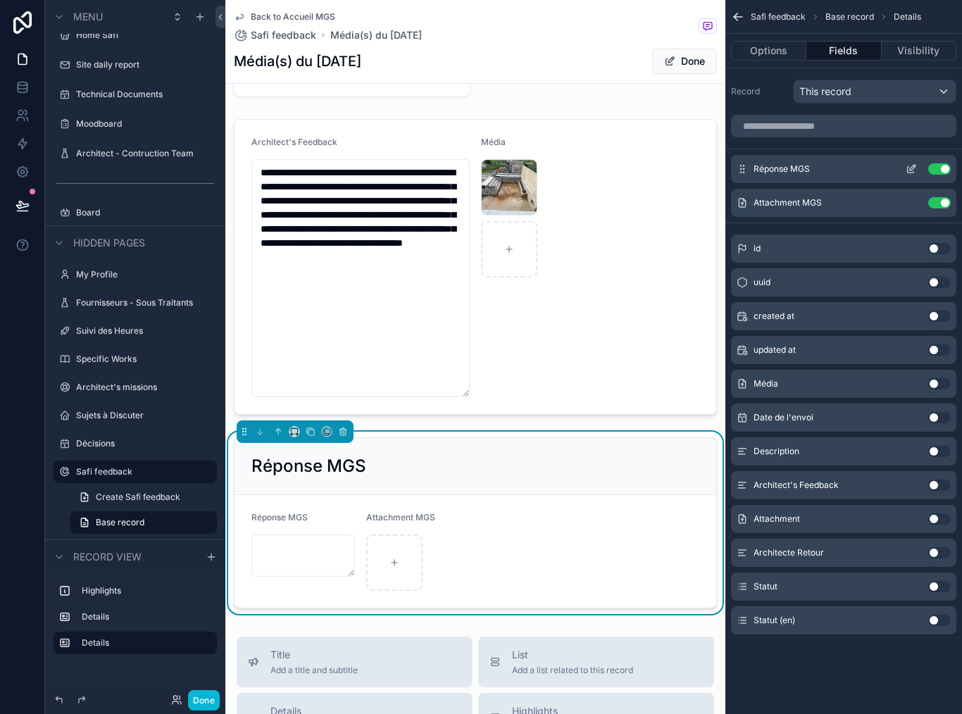
click at [909, 163] on icon "scrollable content" at bounding box center [911, 168] width 11 height 11
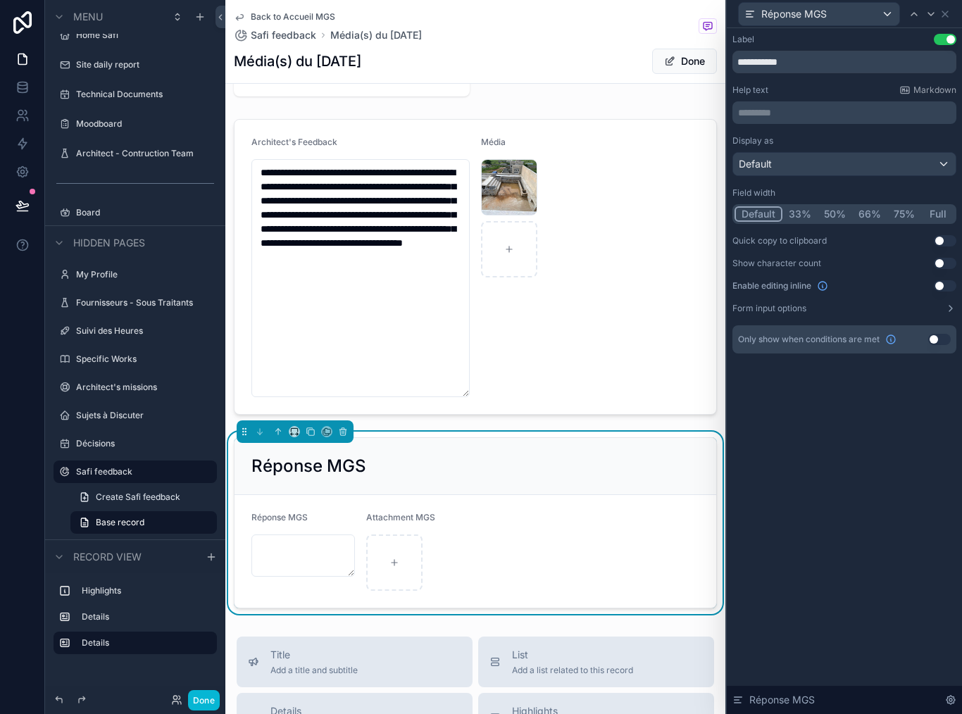
click at [952, 206] on button "Full" at bounding box center [937, 213] width 33 height 15
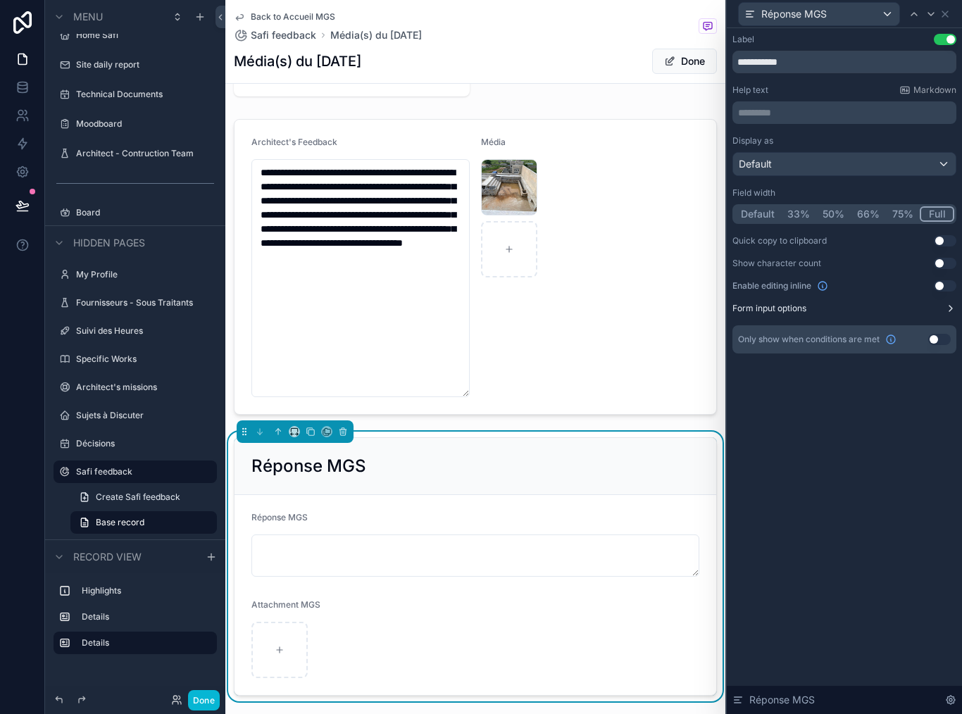
click at [945, 303] on icon at bounding box center [950, 308] width 11 height 11
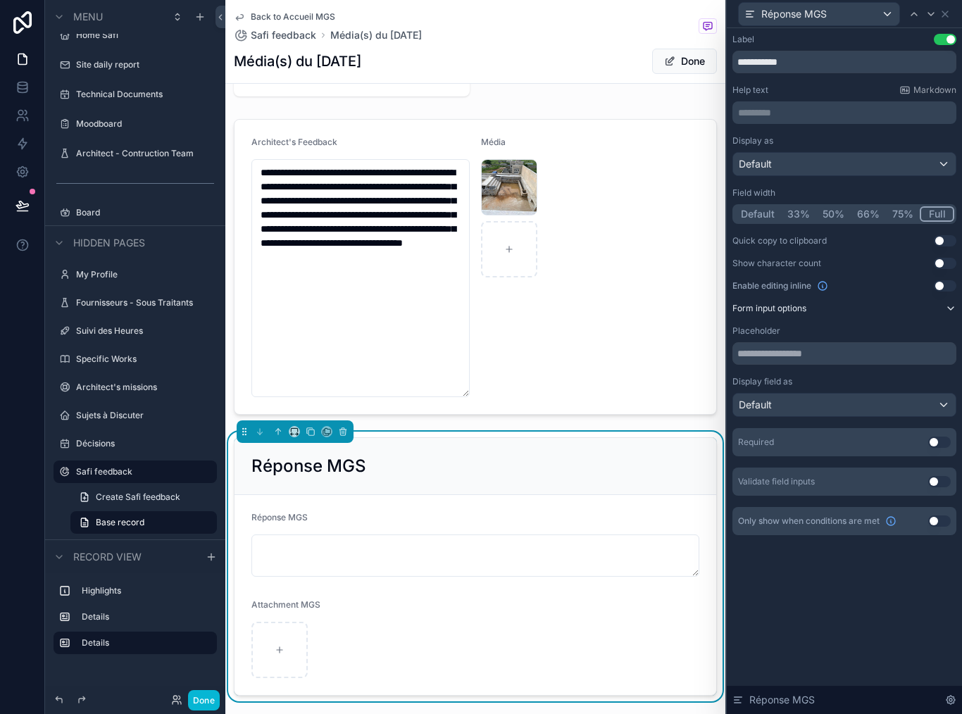
click at [951, 399] on div "Default" at bounding box center [844, 405] width 223 height 23
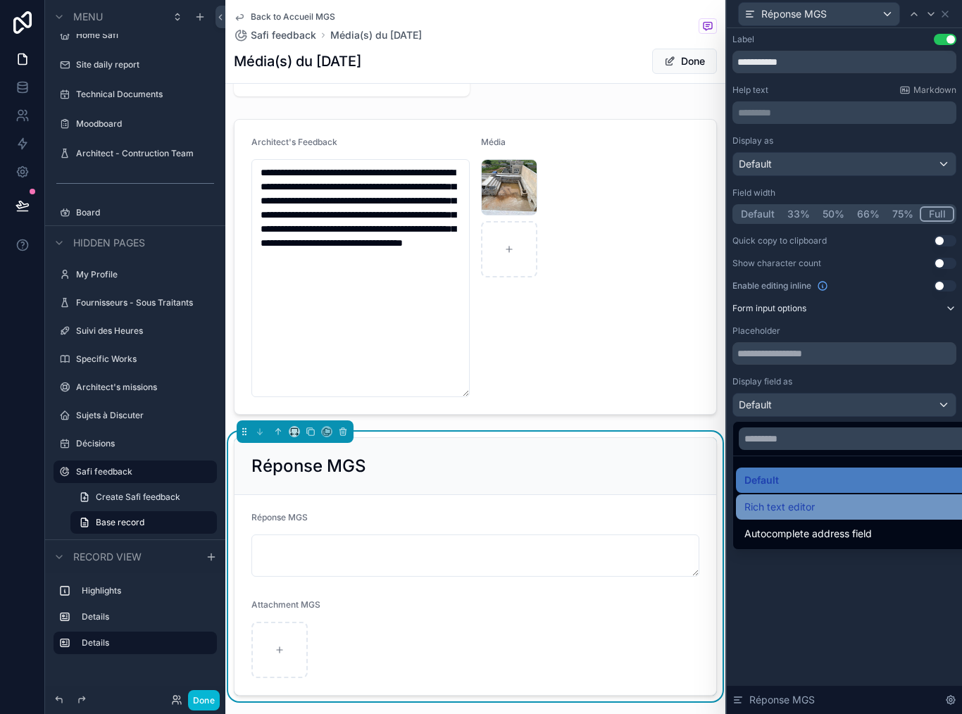
click at [894, 499] on div "Rich text editor" at bounding box center [860, 507] width 232 height 17
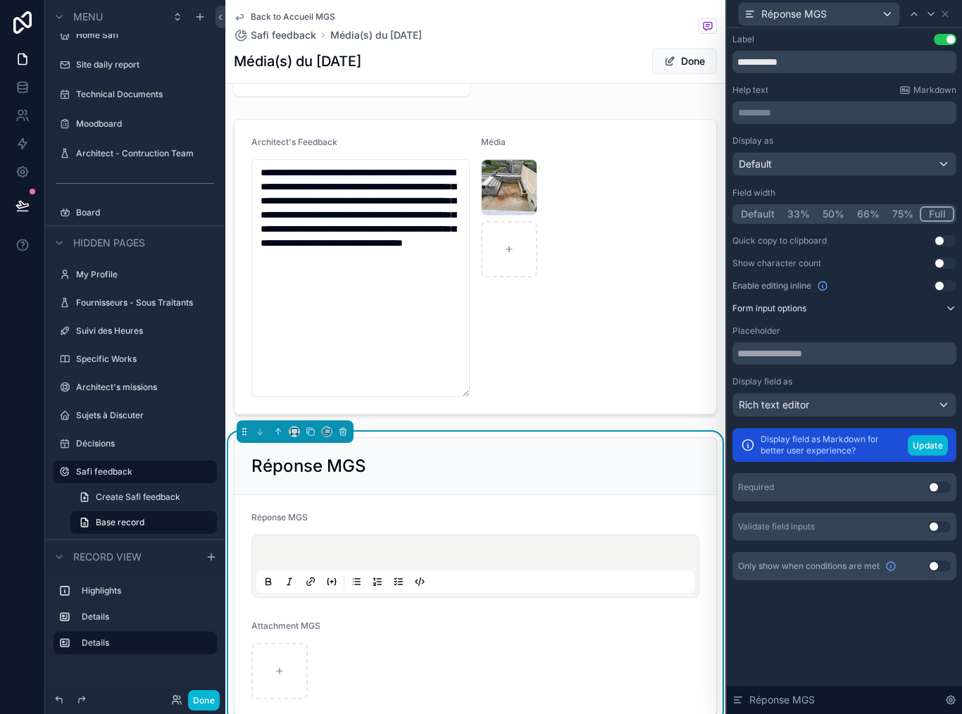
click at [908, 398] on div "Rich text editor" at bounding box center [844, 405] width 223 height 23
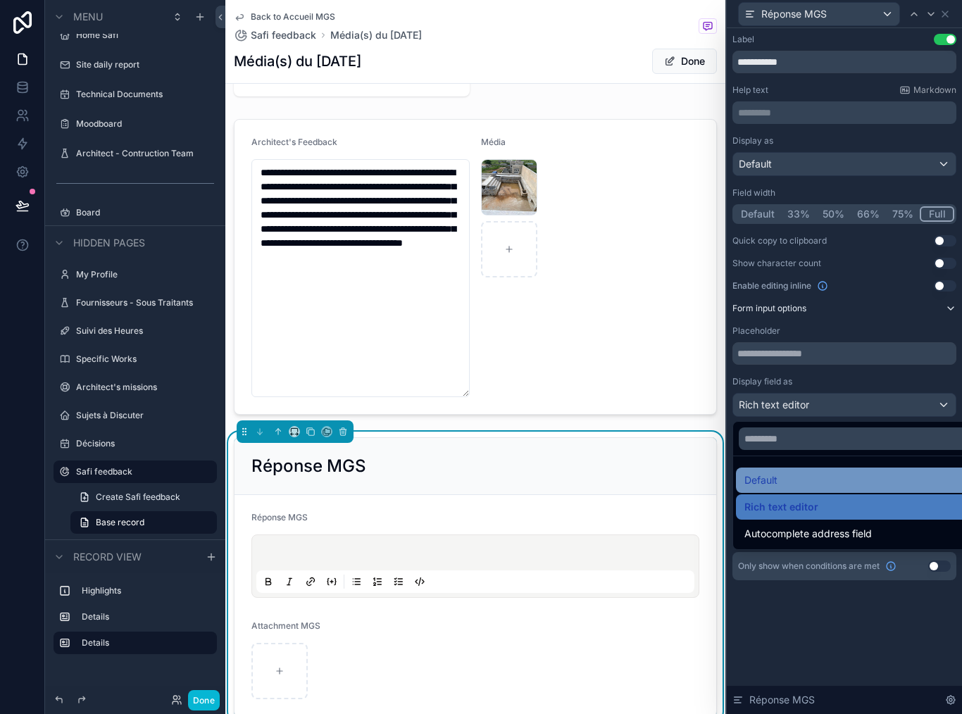
click at [887, 475] on div "Default" at bounding box center [860, 480] width 232 height 17
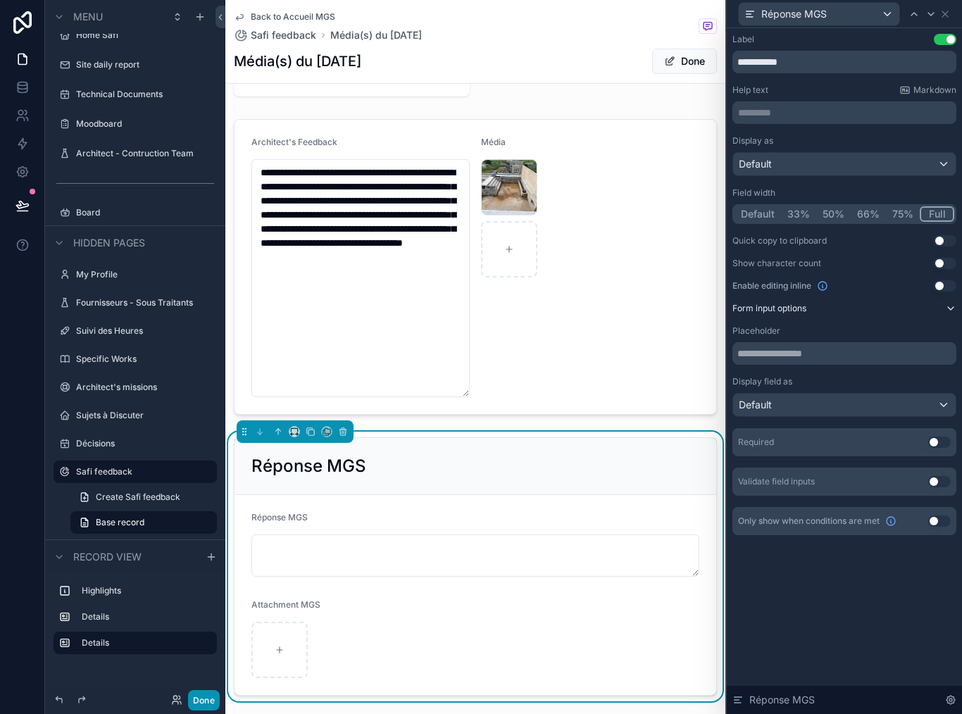
click at [215, 698] on button "Done" at bounding box center [204, 700] width 32 height 20
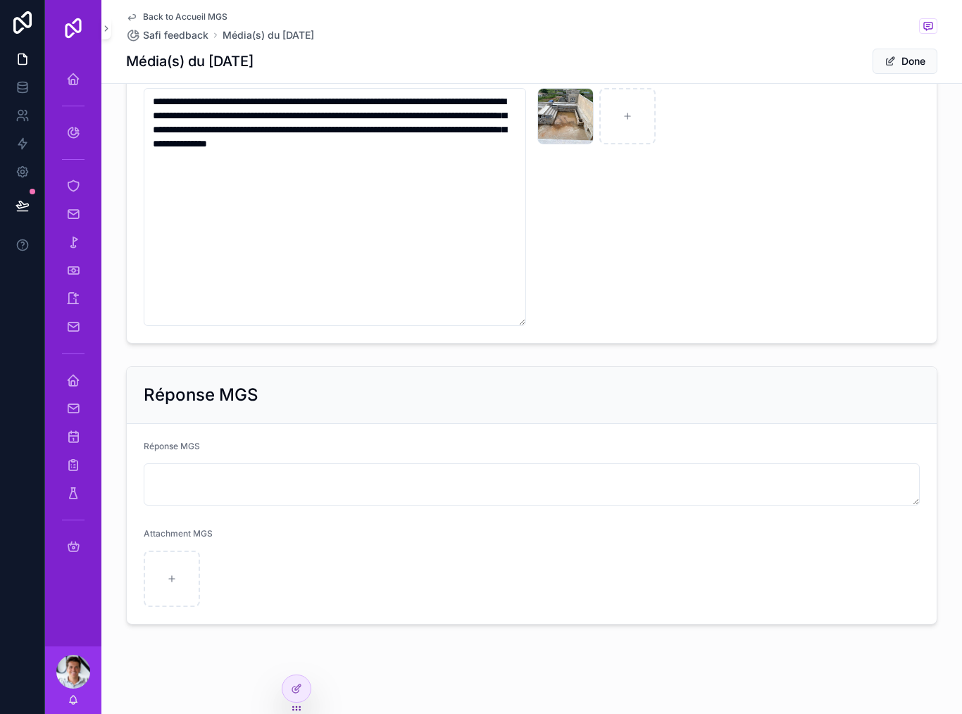
scroll to position [151, 0]
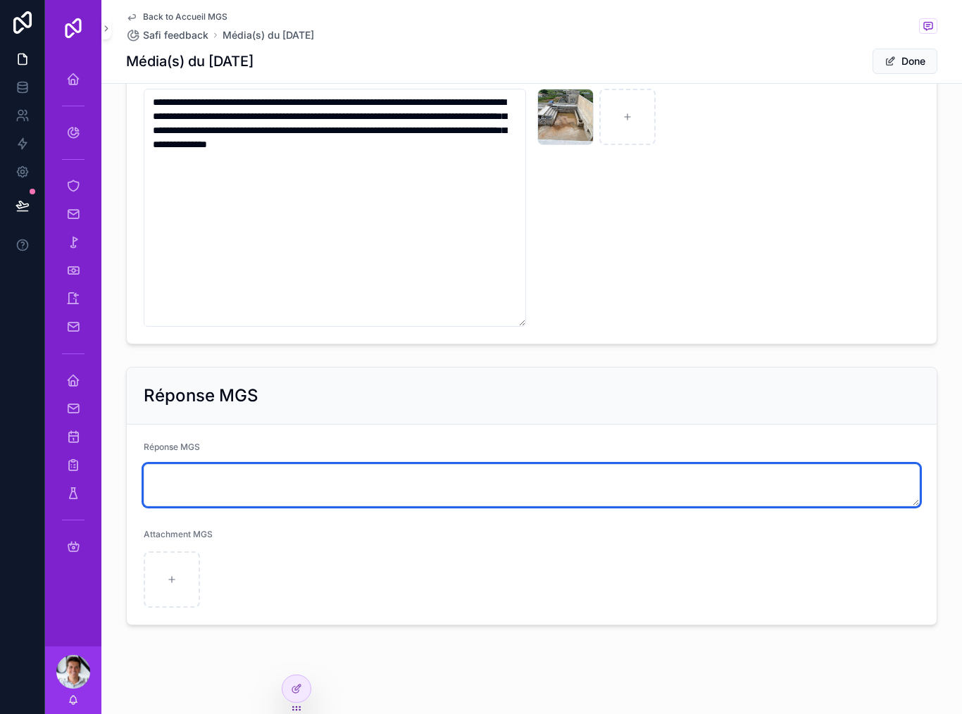
click at [782, 464] on textarea "scrollable content" at bounding box center [532, 485] width 776 height 42
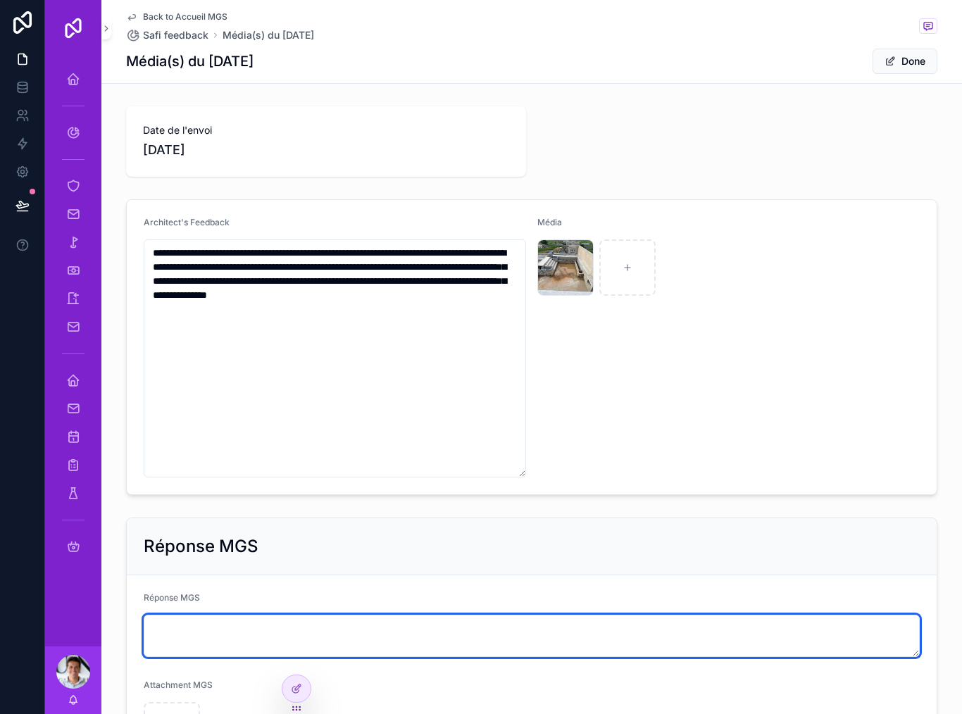
scroll to position [0, 0]
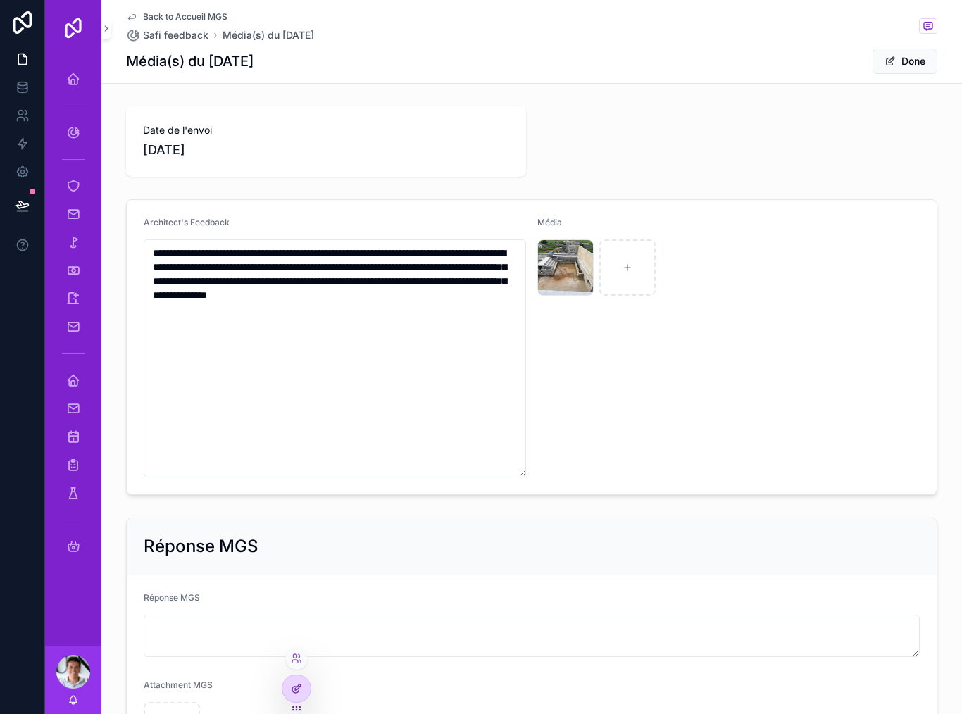
click at [304, 690] on div at bounding box center [296, 688] width 28 height 27
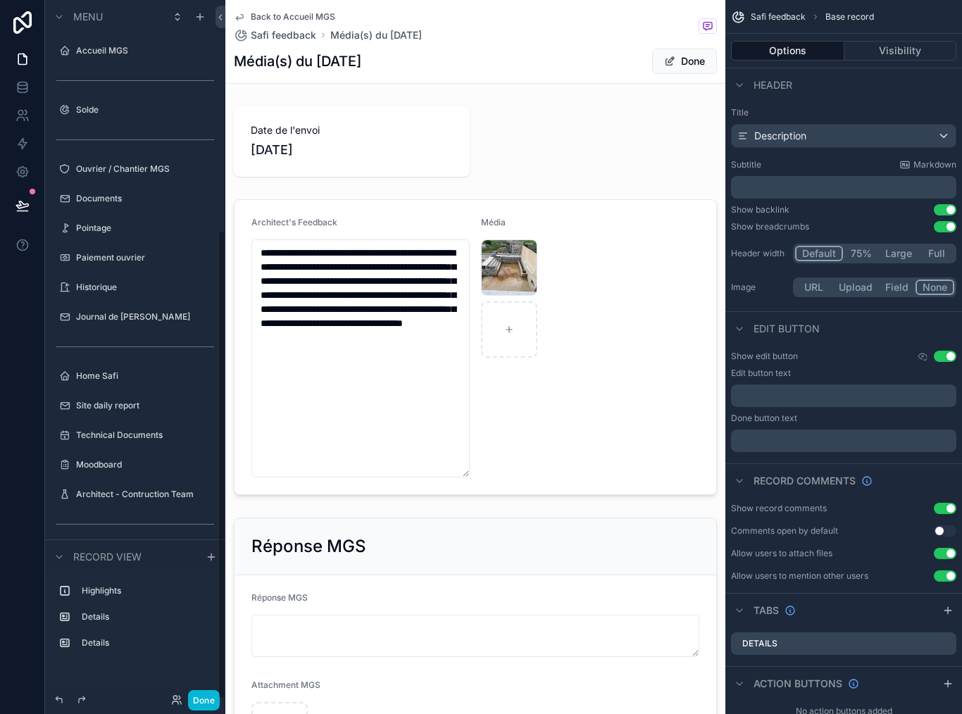
scroll to position [341, 0]
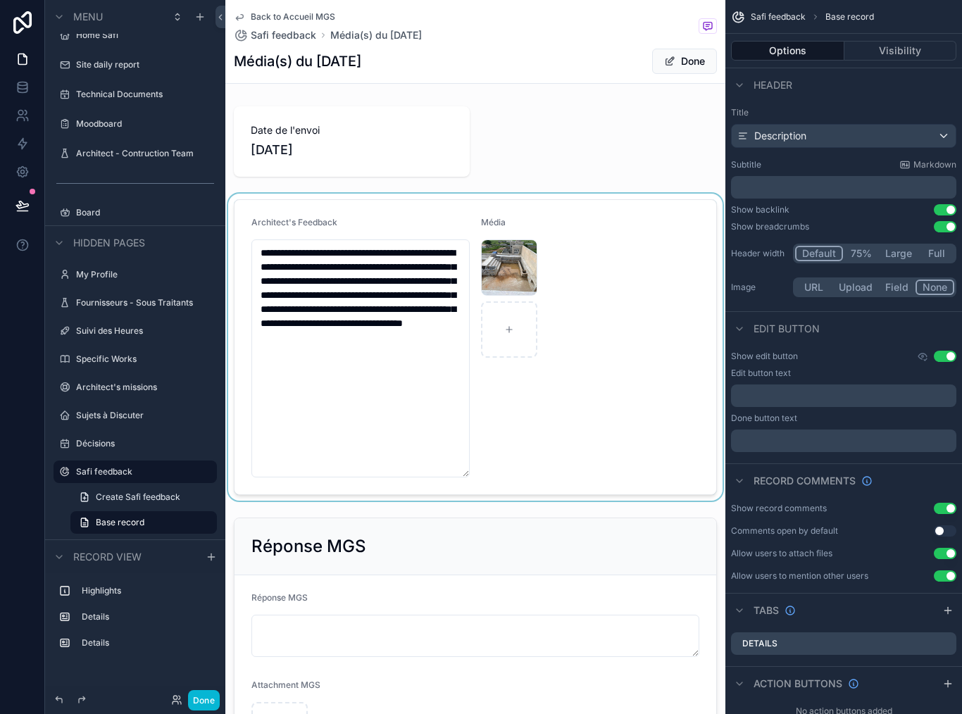
click at [576, 439] on div "scrollable content" at bounding box center [475, 347] width 500 height 307
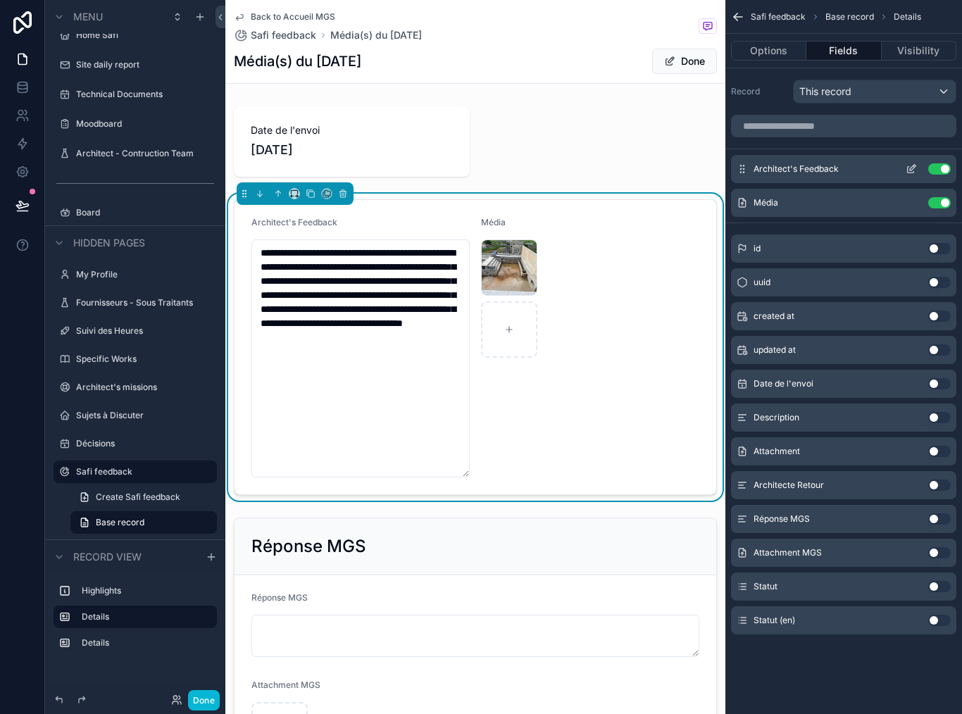
click at [909, 163] on icon "scrollable content" at bounding box center [911, 168] width 11 height 11
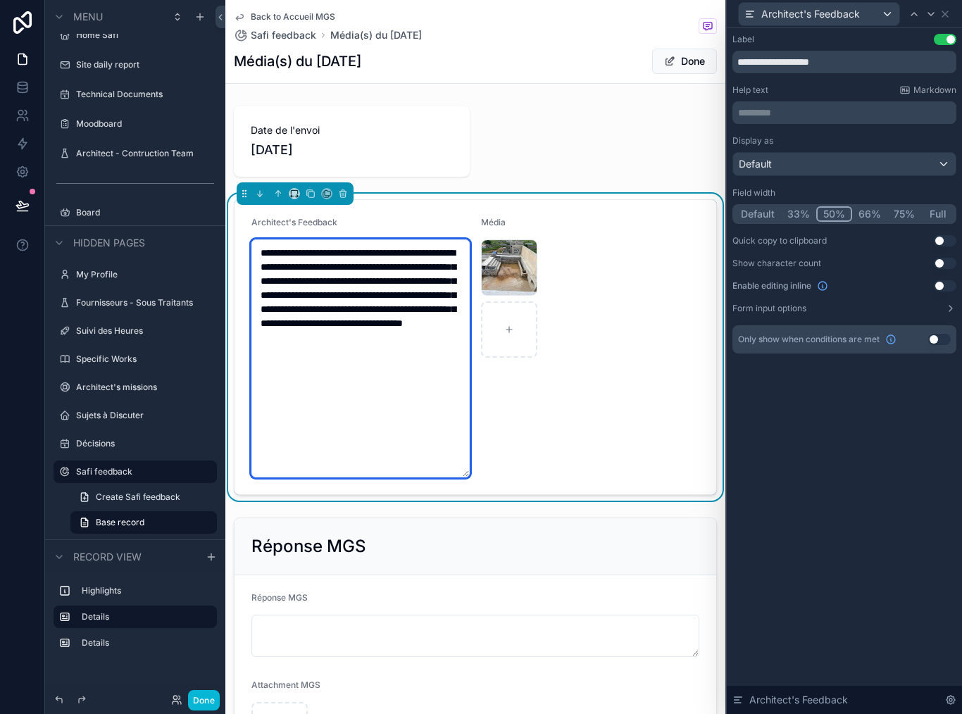
click at [387, 394] on textarea "**********" at bounding box center [360, 358] width 218 height 238
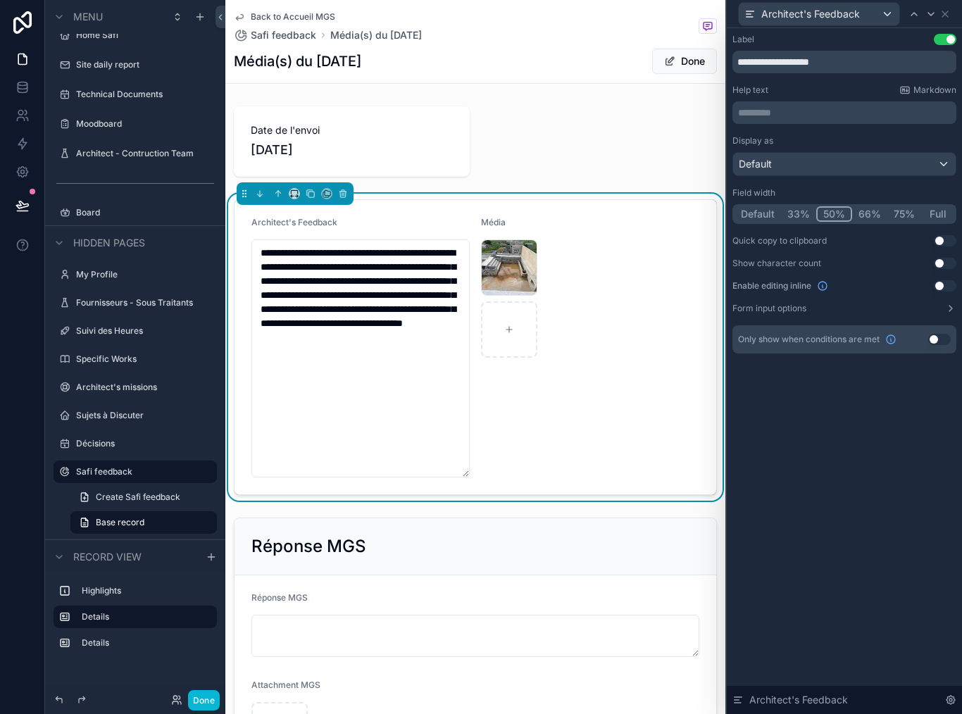
click at [530, 408] on div "Média" at bounding box center [533, 347] width 104 height 261
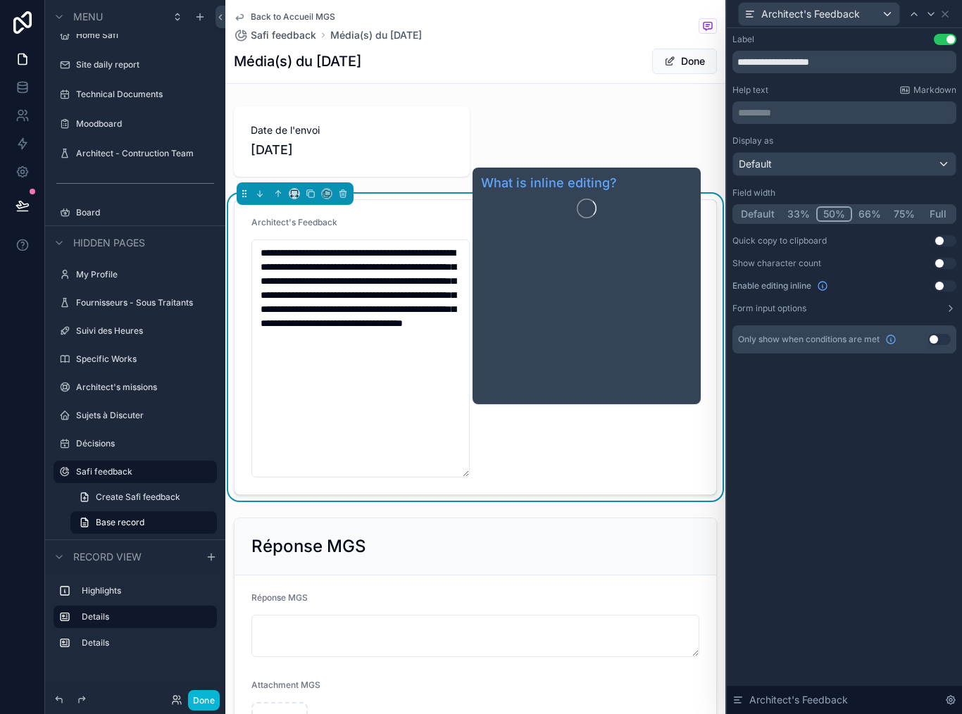
click at [911, 429] on div "**********" at bounding box center [844, 371] width 235 height 686
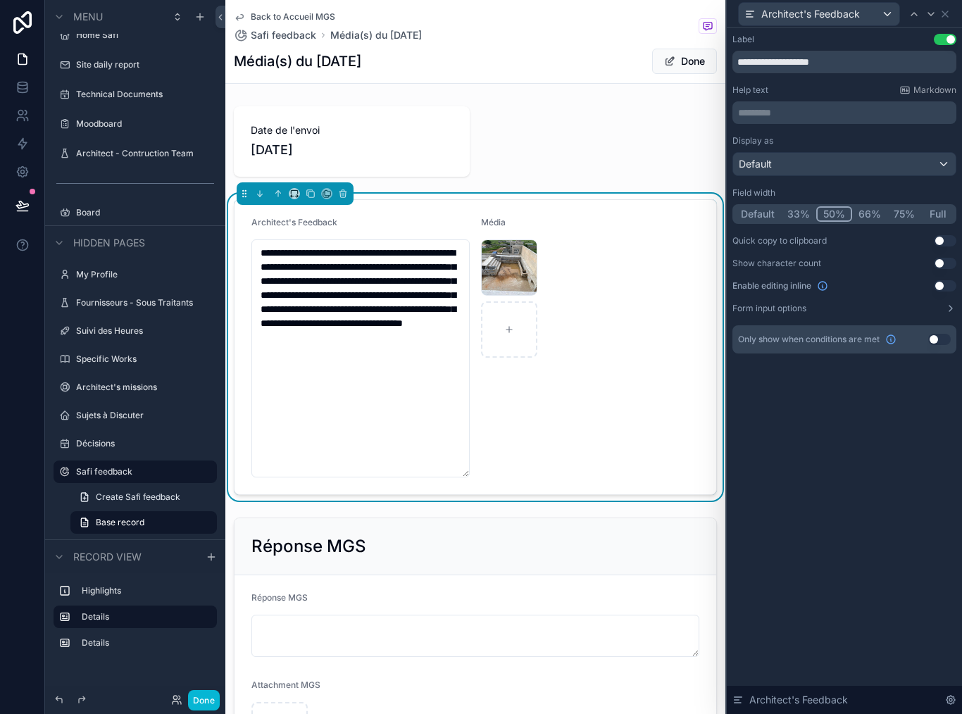
click at [946, 282] on button "Use setting" at bounding box center [945, 285] width 23 height 11
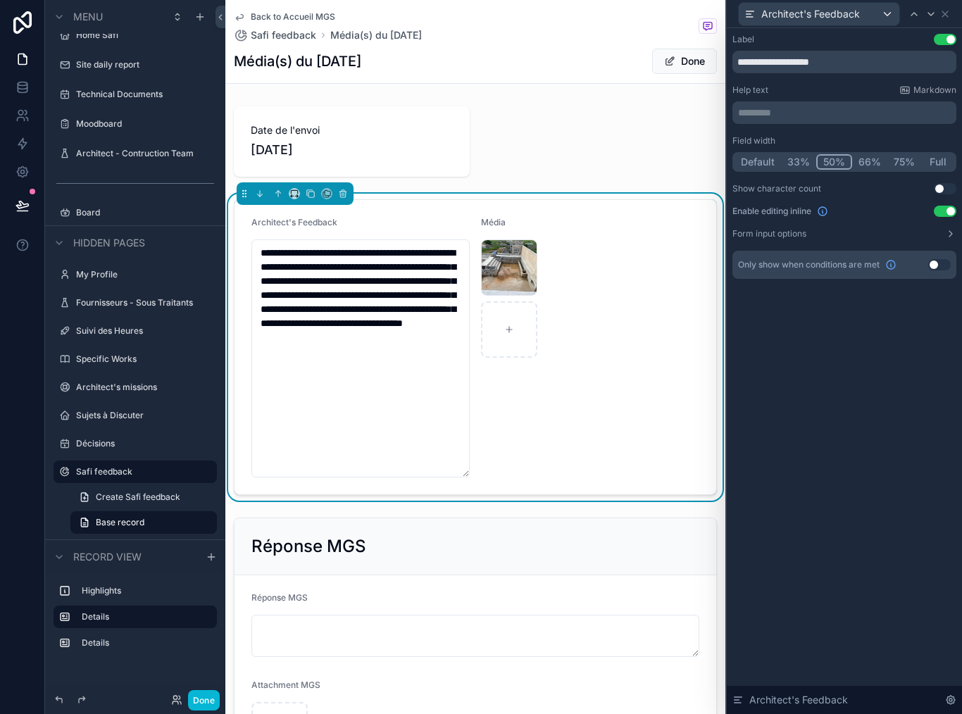
click at [939, 206] on button "Use setting" at bounding box center [945, 211] width 23 height 11
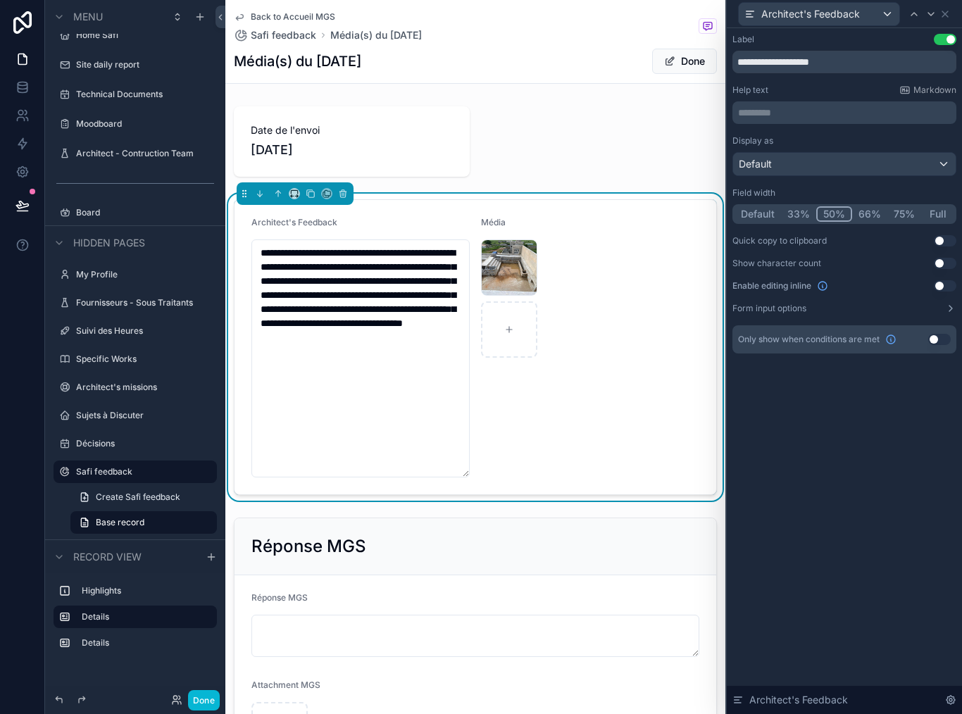
click at [552, 397] on div "Média" at bounding box center [533, 347] width 104 height 261
click at [208, 692] on button "Done" at bounding box center [204, 700] width 32 height 20
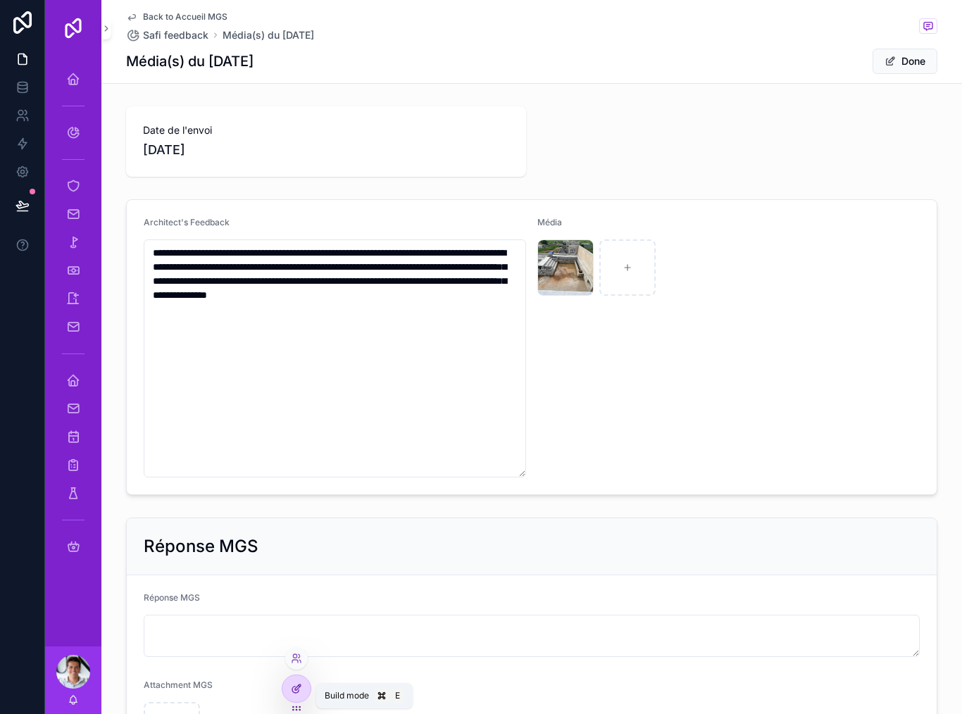
click at [296, 698] on div at bounding box center [296, 688] width 28 height 27
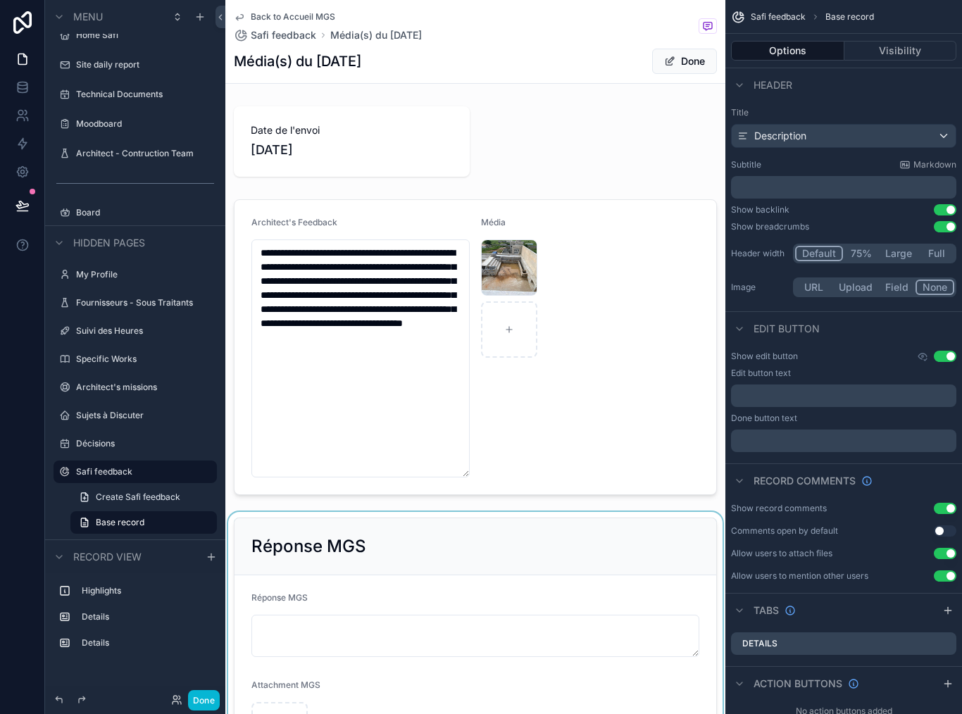
click at [556, 530] on div "scrollable content" at bounding box center [475, 647] width 500 height 270
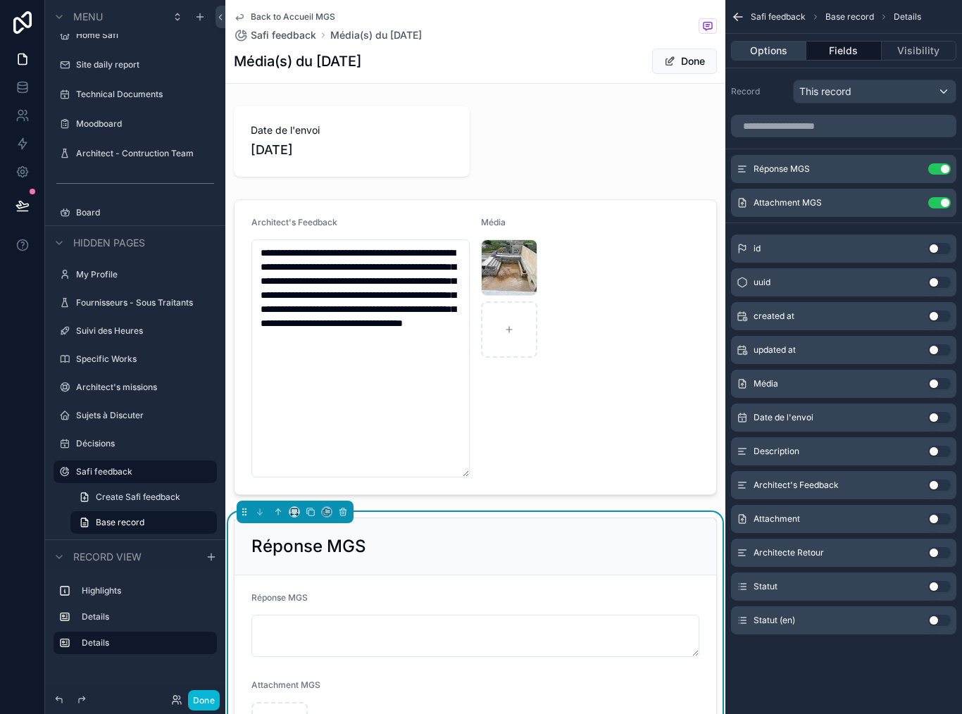
click at [780, 41] on button "Options" at bounding box center [768, 51] width 75 height 20
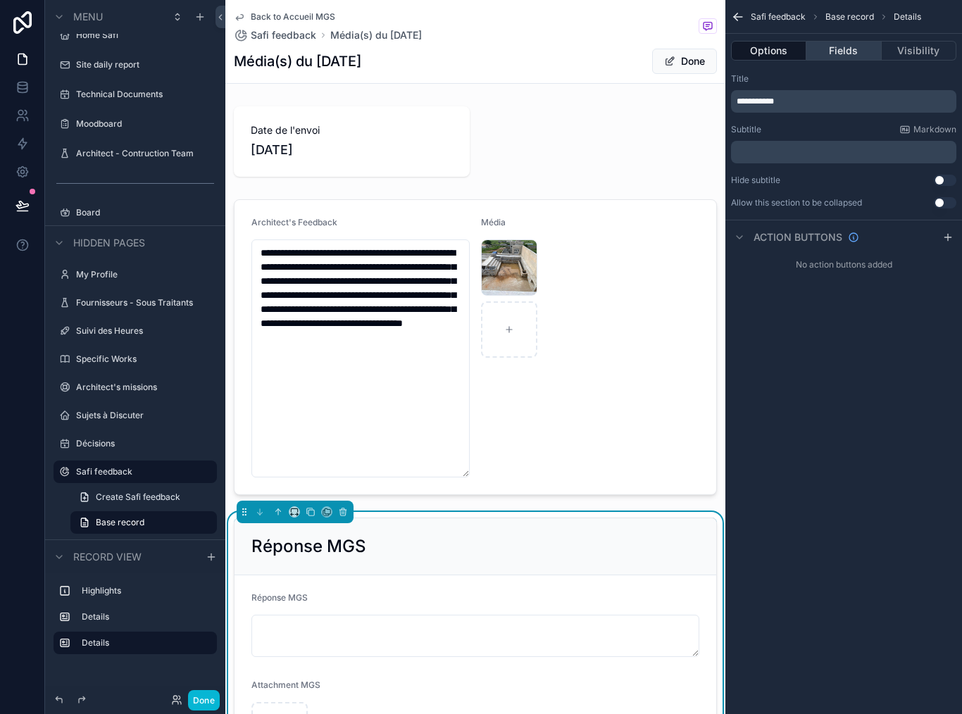
click at [866, 41] on button "Fields" at bounding box center [843, 51] width 75 height 20
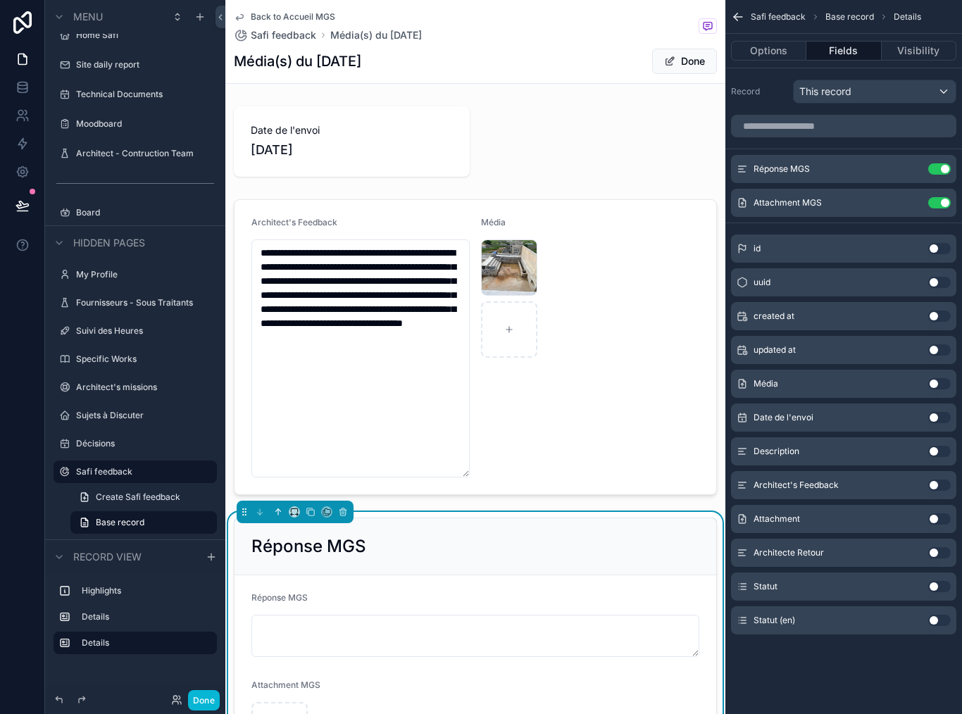
click at [281, 507] on icon "scrollable content" at bounding box center [278, 512] width 10 height 10
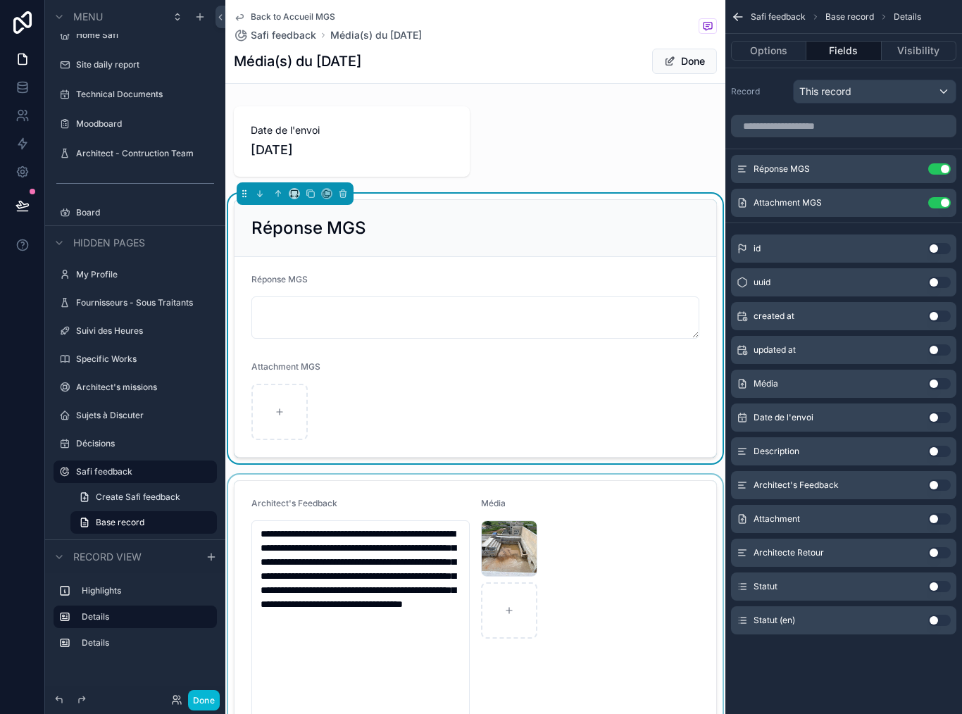
click at [563, 486] on div "scrollable content" at bounding box center [475, 628] width 500 height 307
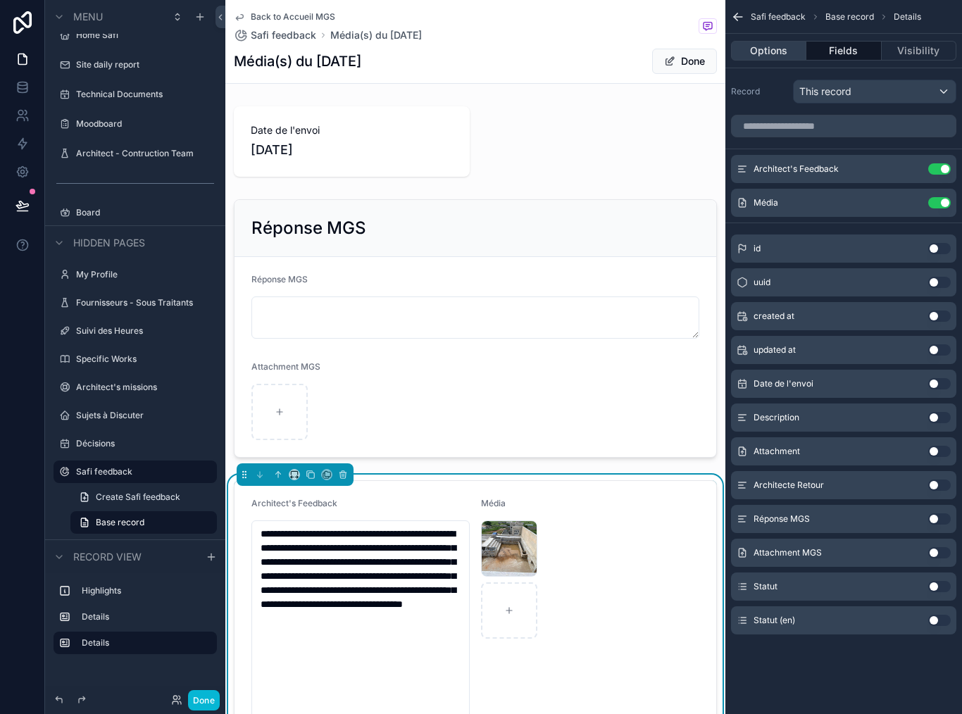
click at [779, 44] on button "Options" at bounding box center [768, 51] width 75 height 20
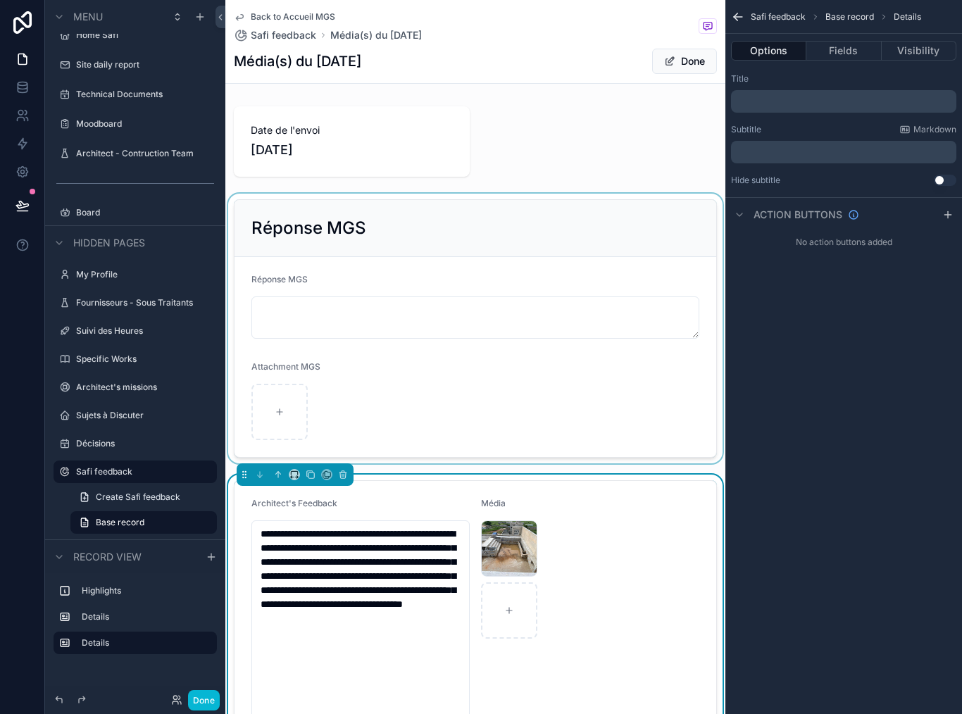
click at [592, 262] on div "scrollable content" at bounding box center [475, 329] width 500 height 270
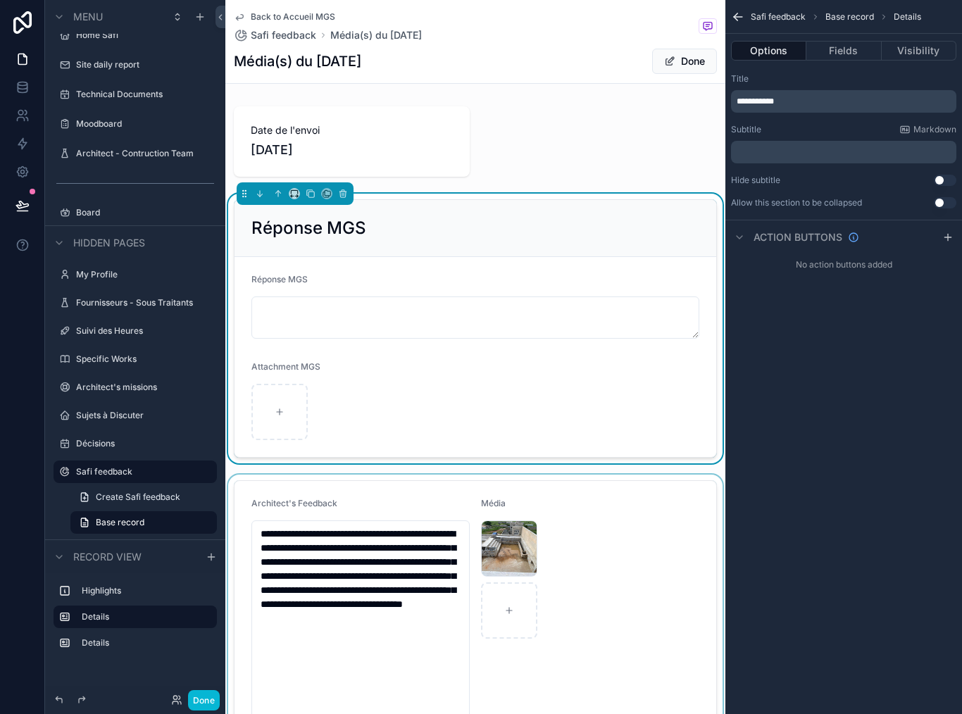
click at [597, 525] on div "scrollable content" at bounding box center [475, 628] width 500 height 307
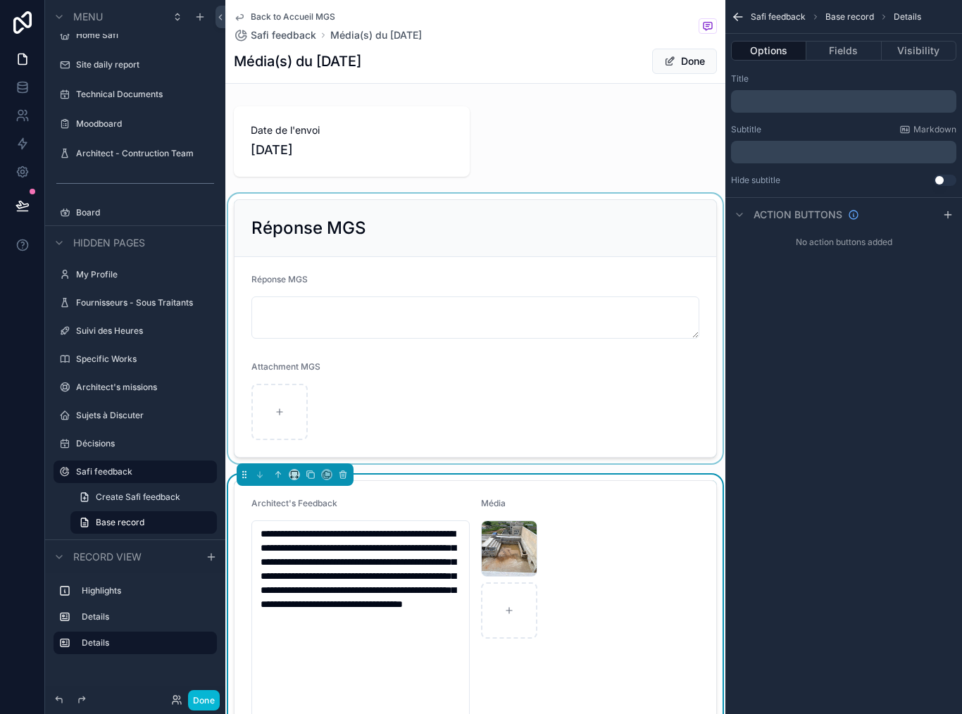
click at [628, 385] on div "scrollable content" at bounding box center [475, 329] width 500 height 270
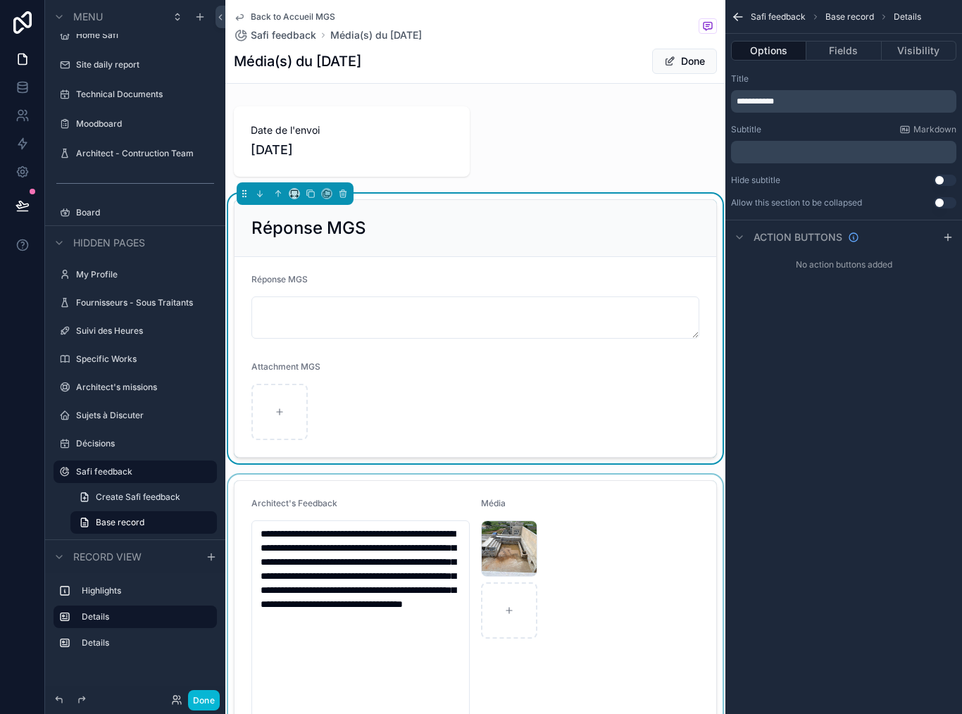
scroll to position [0, 0]
click at [851, 56] on button "Fields" at bounding box center [843, 51] width 75 height 20
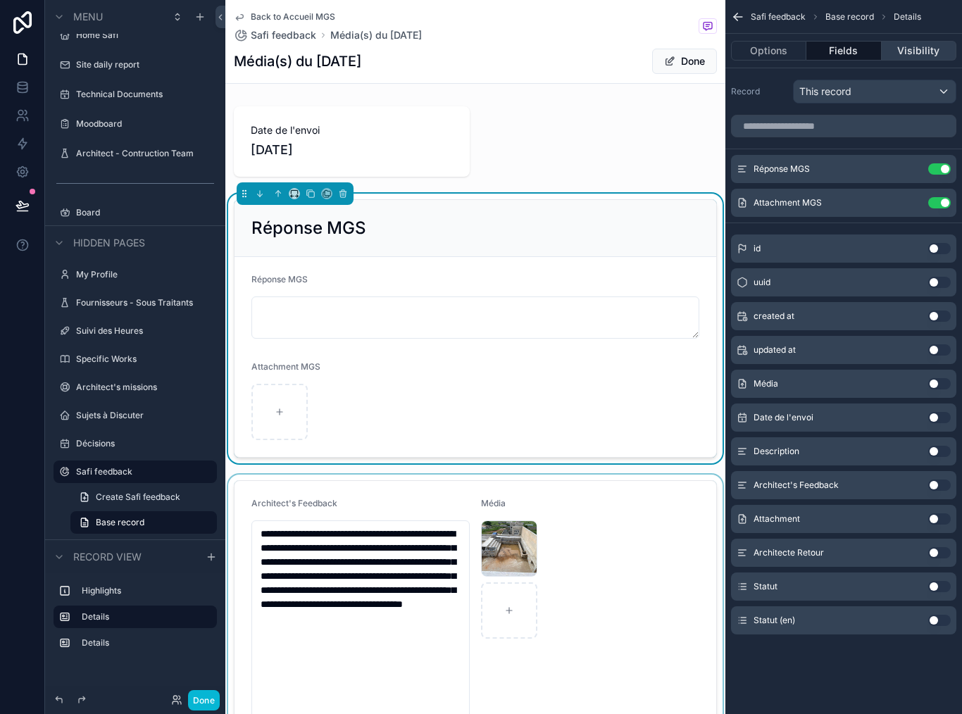
click at [943, 45] on button "Visibility" at bounding box center [919, 51] width 75 height 20
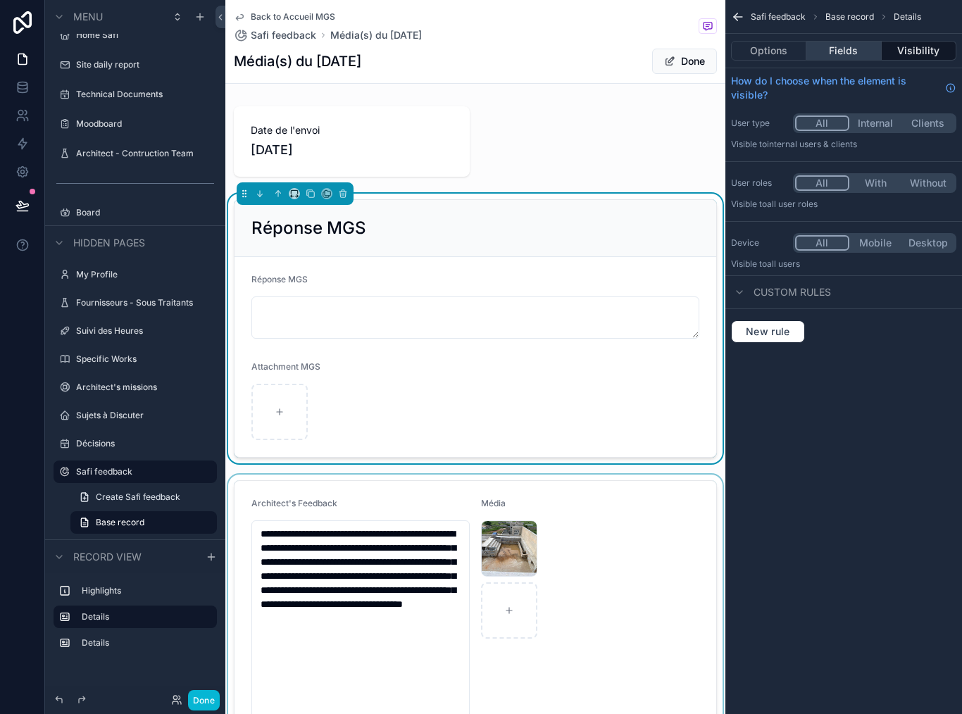
click at [849, 58] on button "Fields" at bounding box center [843, 51] width 75 height 20
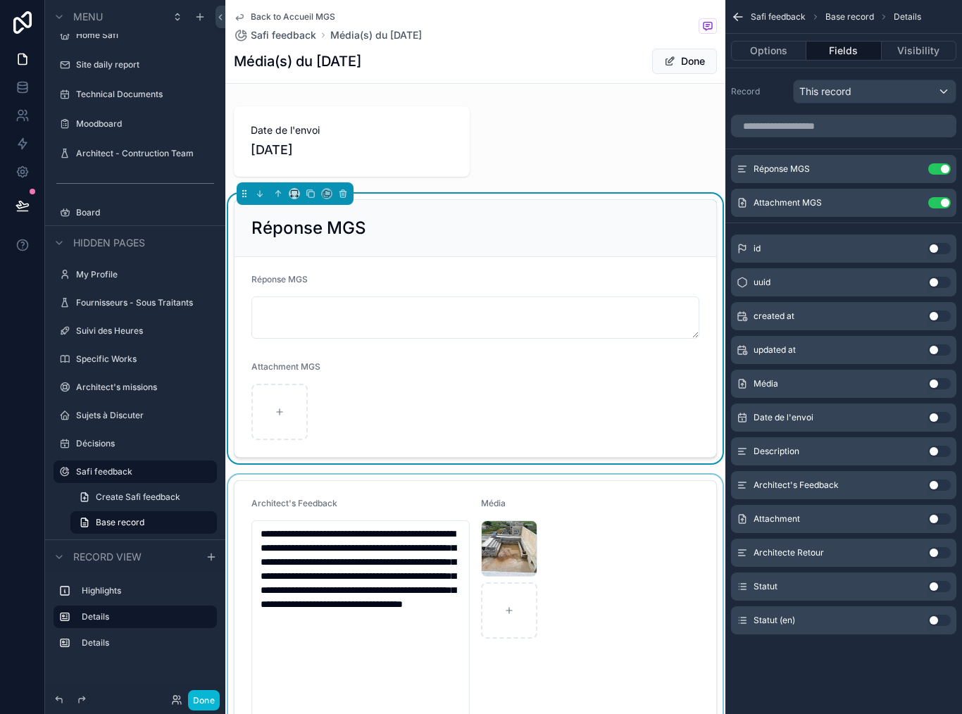
click at [606, 499] on div "scrollable content" at bounding box center [475, 628] width 500 height 307
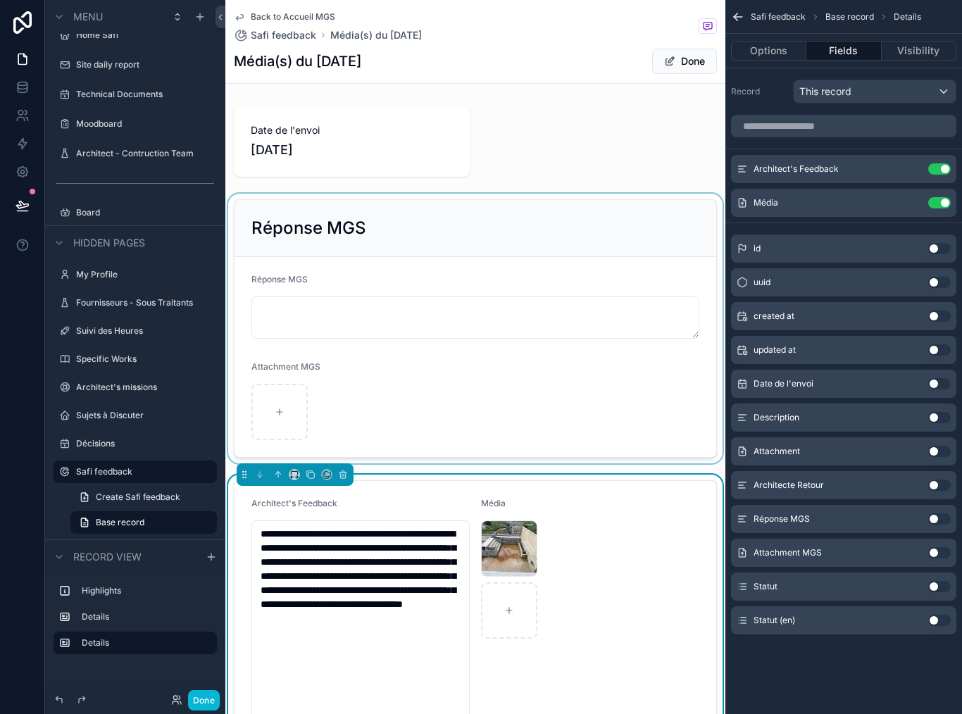
click at [651, 368] on div "scrollable content" at bounding box center [475, 329] width 500 height 270
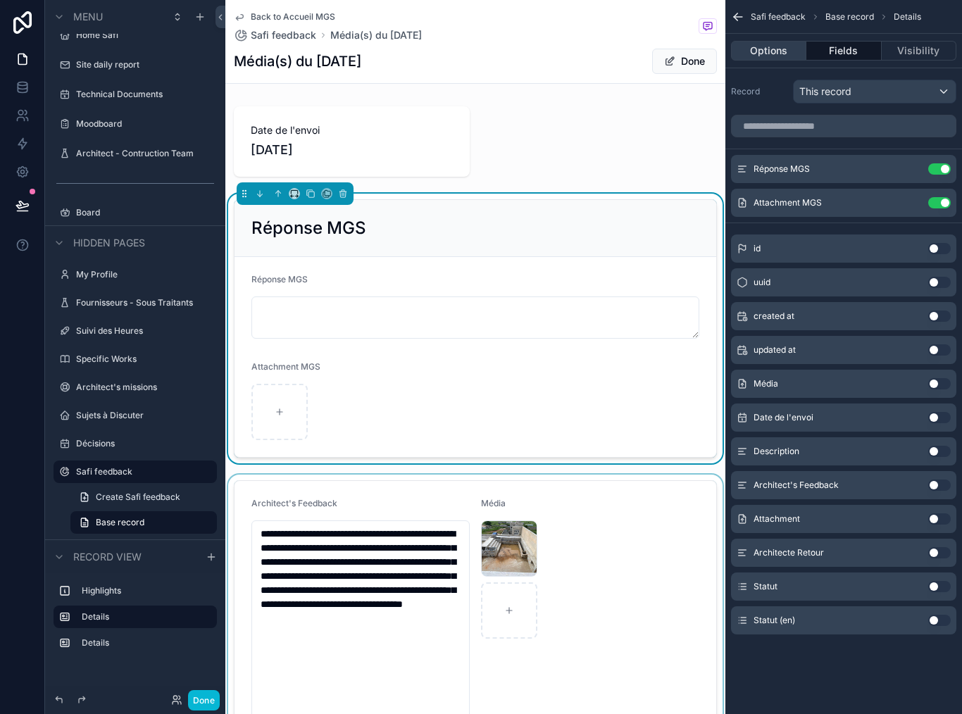
click at [761, 51] on button "Options" at bounding box center [768, 51] width 75 height 20
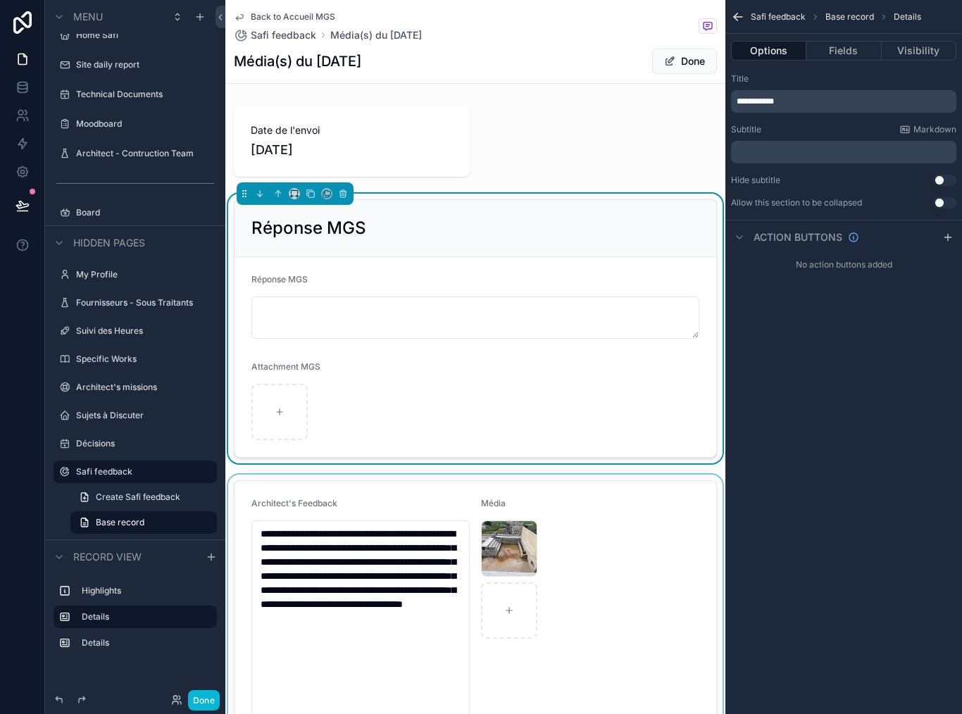
click at [776, 27] on div "Safi feedback Base record Details" at bounding box center [843, 17] width 237 height 34
click at [854, 24] on div "Safi feedback Base record Details" at bounding box center [843, 17] width 237 height 34
click at [513, 182] on div "scrollable content" at bounding box center [475, 142] width 500 height 82
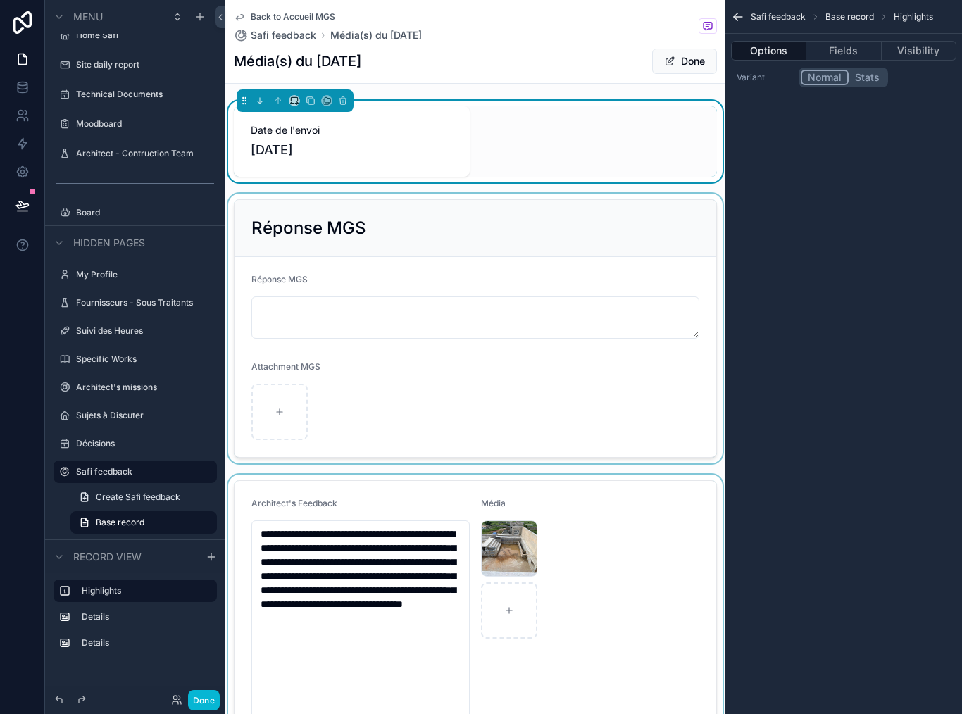
click at [545, 240] on div "scrollable content" at bounding box center [475, 329] width 500 height 270
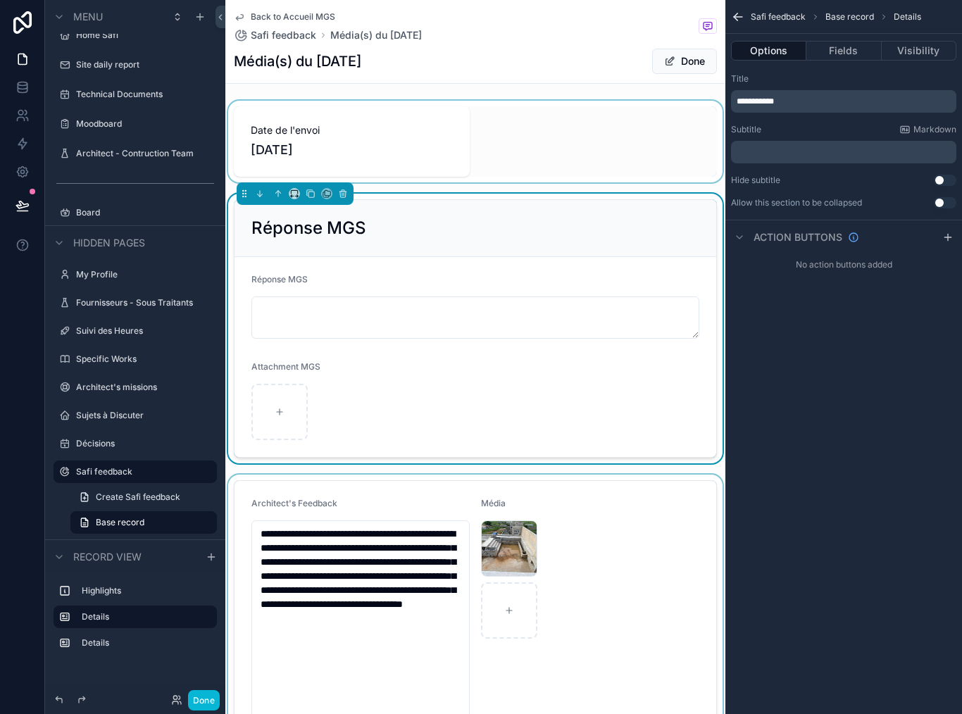
click at [607, 137] on div "scrollable content" at bounding box center [475, 142] width 500 height 82
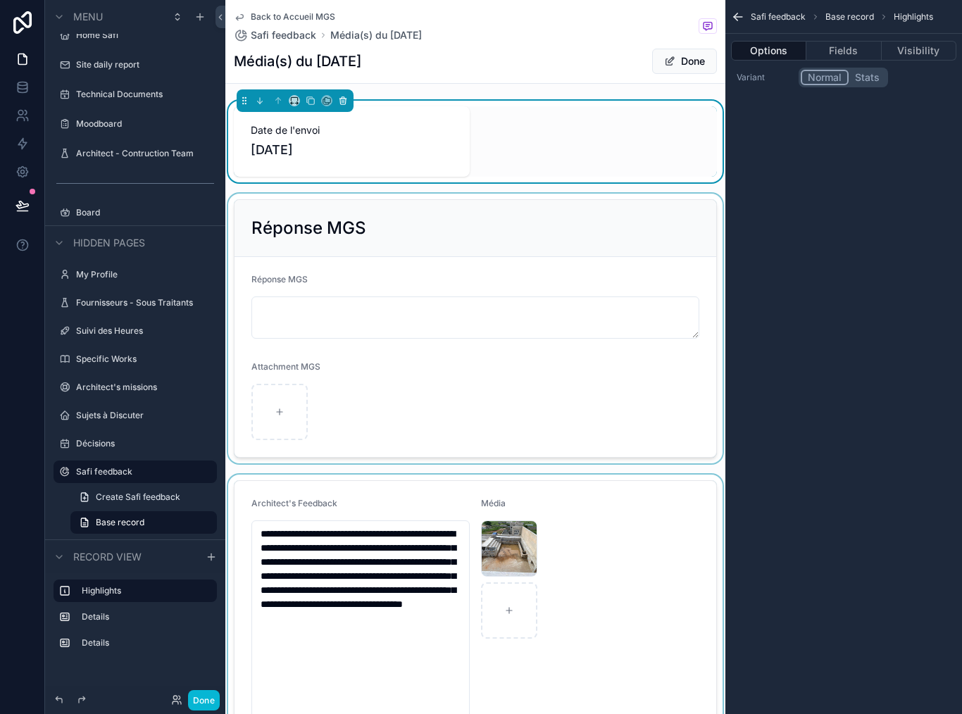
click at [350, 104] on button "scrollable content" at bounding box center [342, 100] width 15 height 15
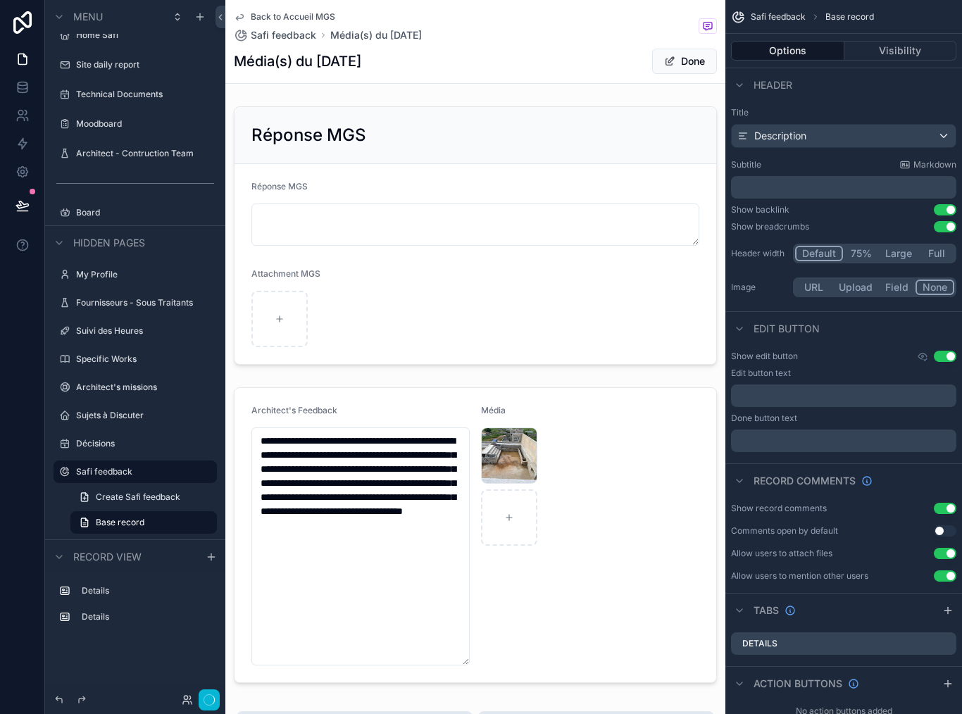
scroll to position [7, 0]
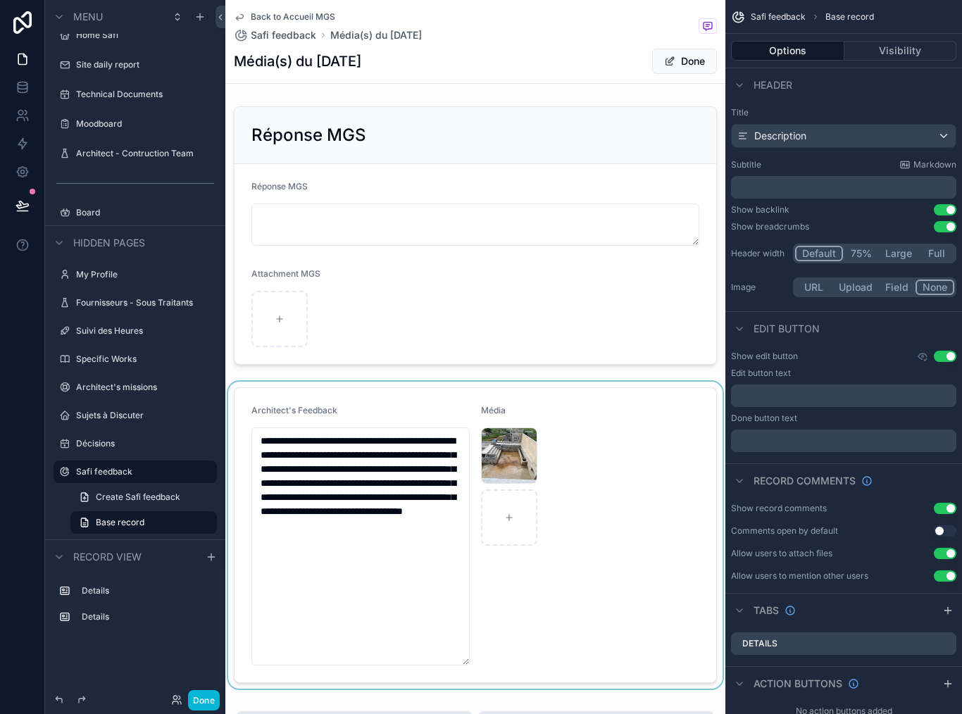
click at [494, 444] on div "scrollable content" at bounding box center [475, 535] width 500 height 307
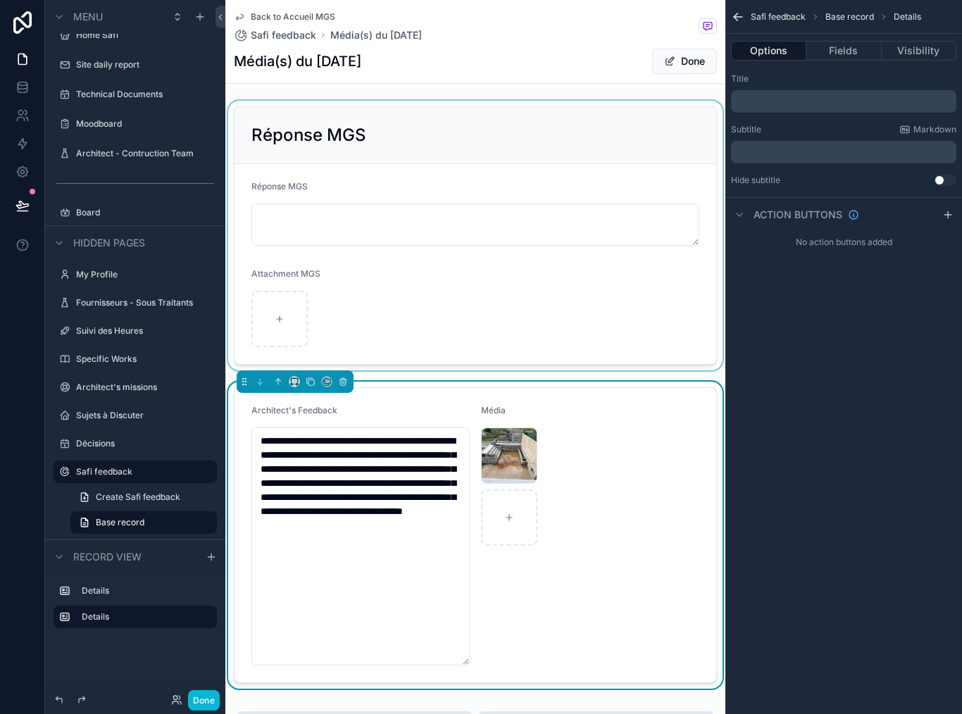
click at [617, 320] on div "scrollable content" at bounding box center [475, 236] width 500 height 270
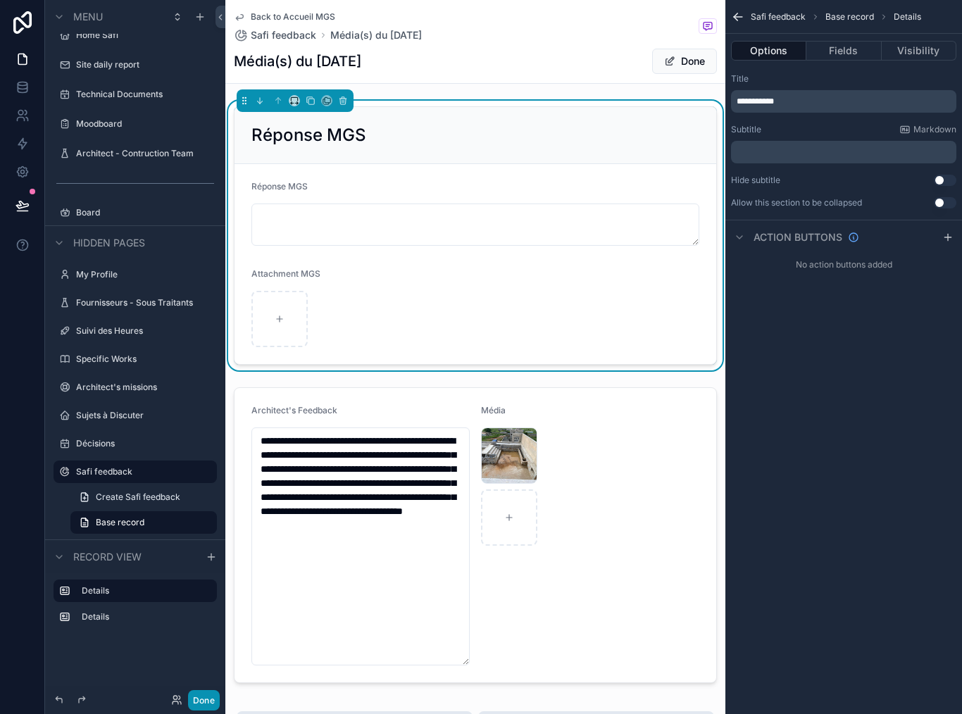
click at [207, 698] on button "Done" at bounding box center [204, 700] width 32 height 20
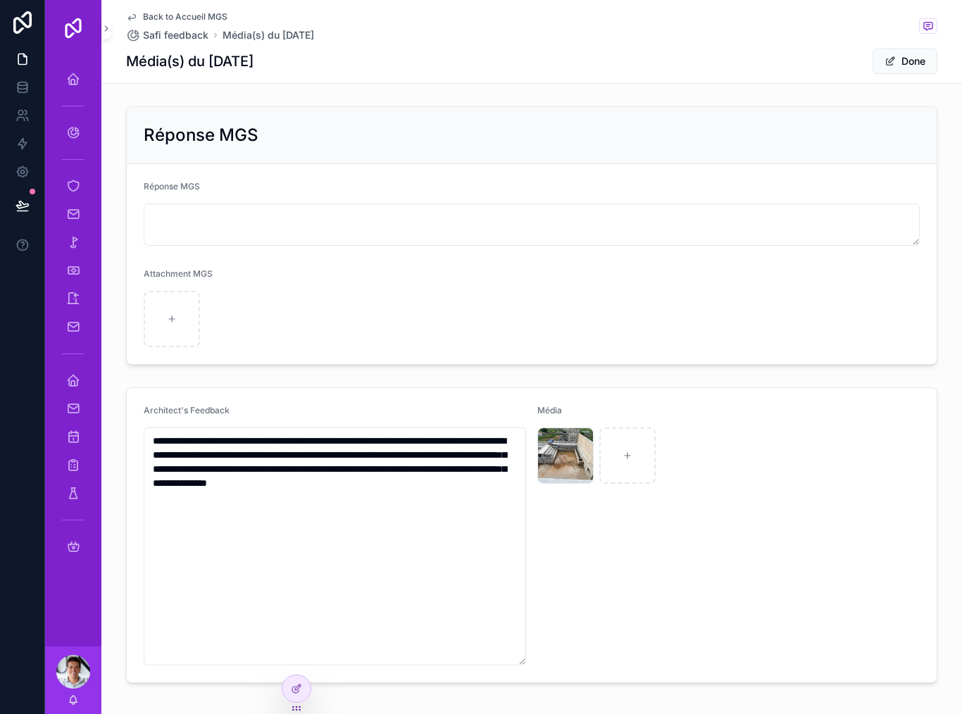
click at [310, 674] on form "**********" at bounding box center [532, 535] width 810 height 294
click at [303, 683] on div at bounding box center [296, 688] width 28 height 27
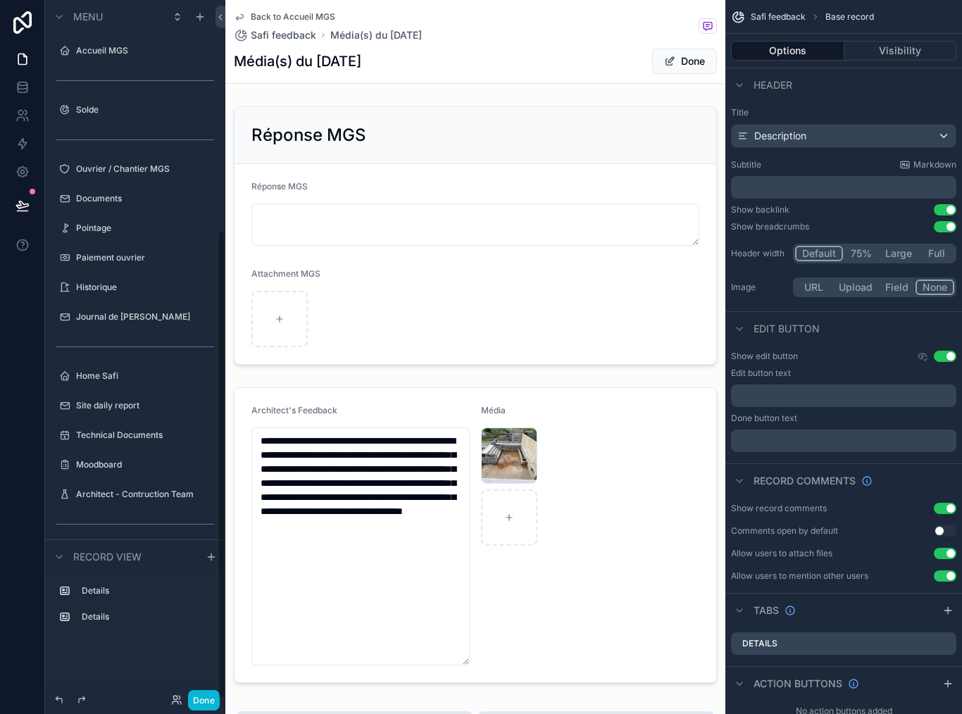
scroll to position [341, 0]
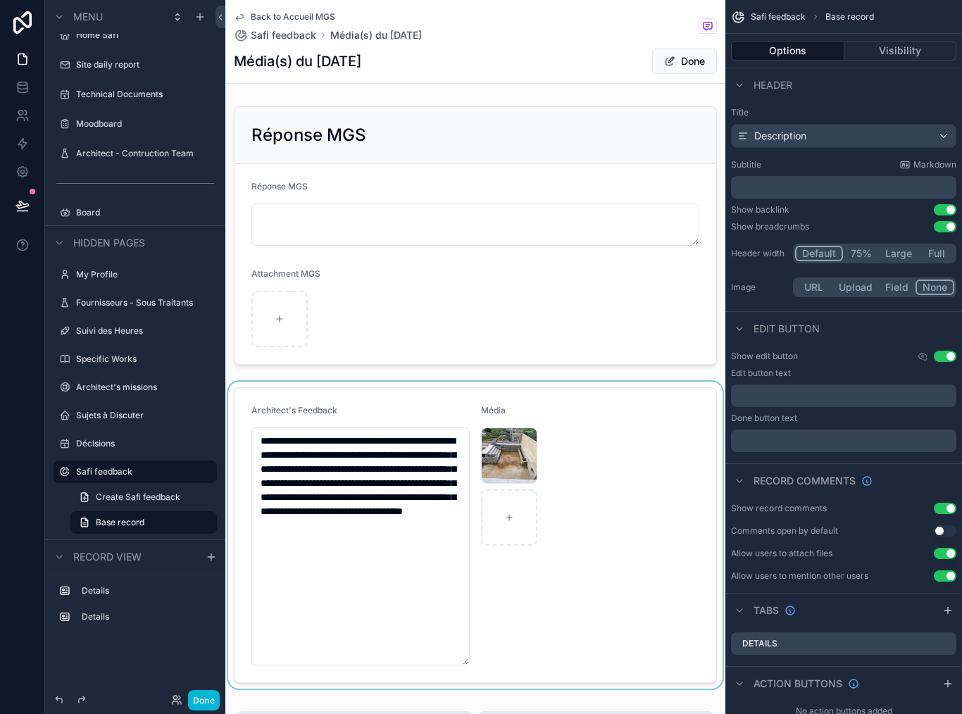
click at [611, 389] on div "scrollable content" at bounding box center [475, 535] width 500 height 307
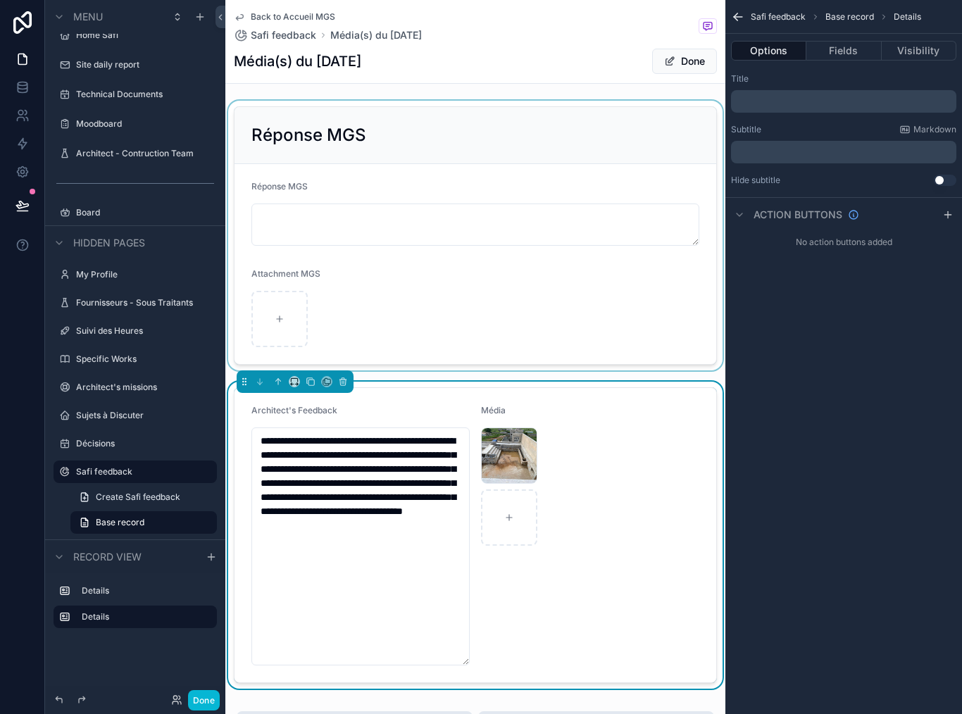
click at [468, 130] on div "scrollable content" at bounding box center [475, 236] width 500 height 270
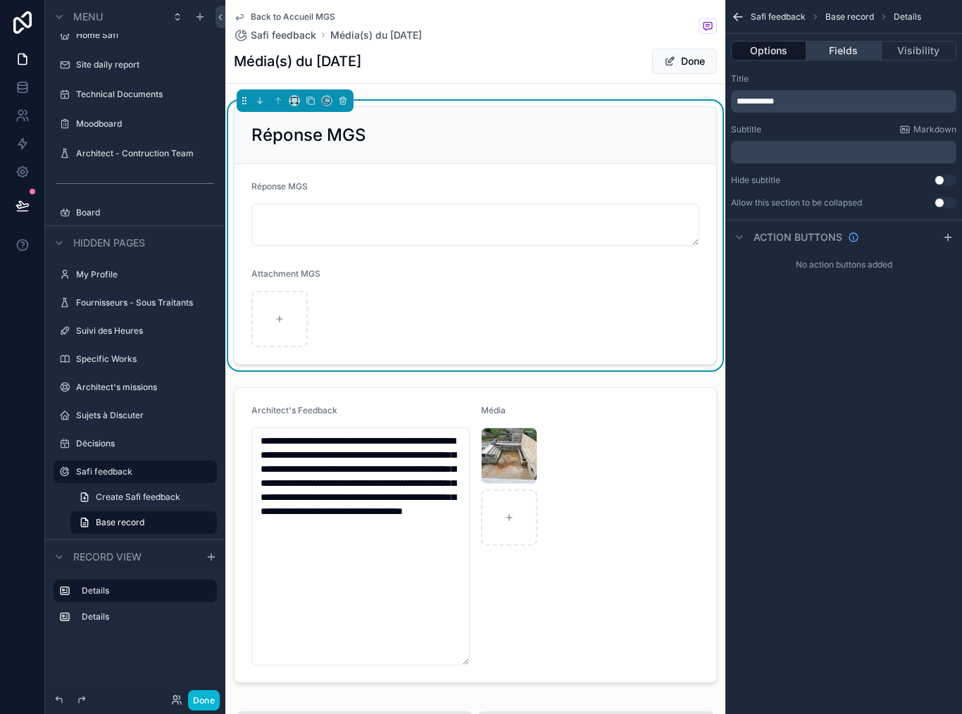
click at [836, 41] on button "Fields" at bounding box center [843, 51] width 75 height 20
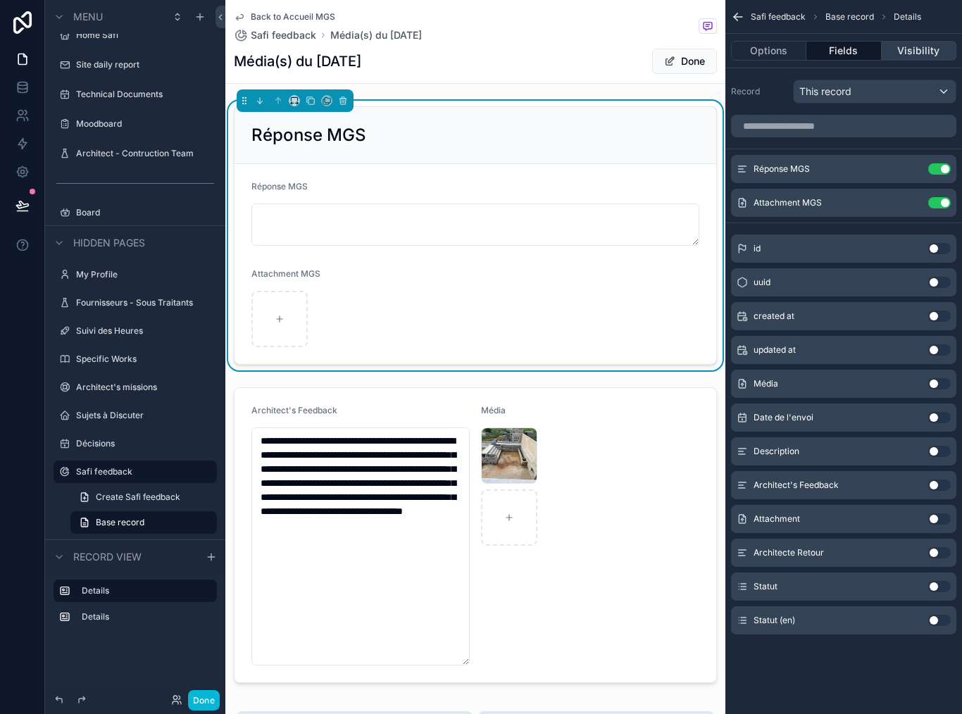
click at [922, 41] on button "Visibility" at bounding box center [919, 51] width 75 height 20
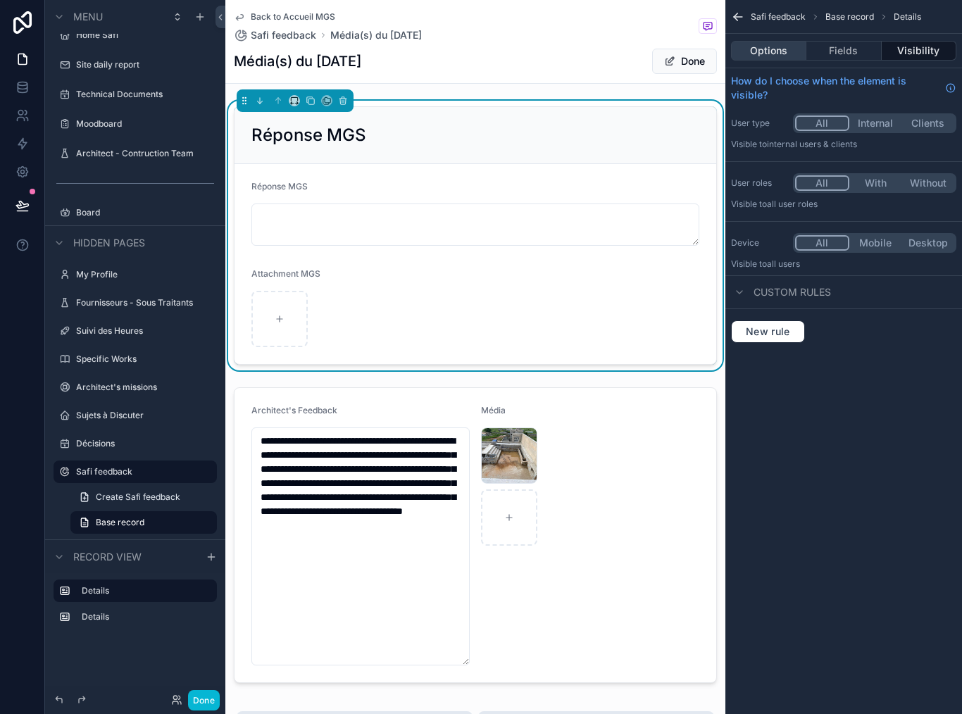
click at [771, 44] on button "Options" at bounding box center [768, 51] width 75 height 20
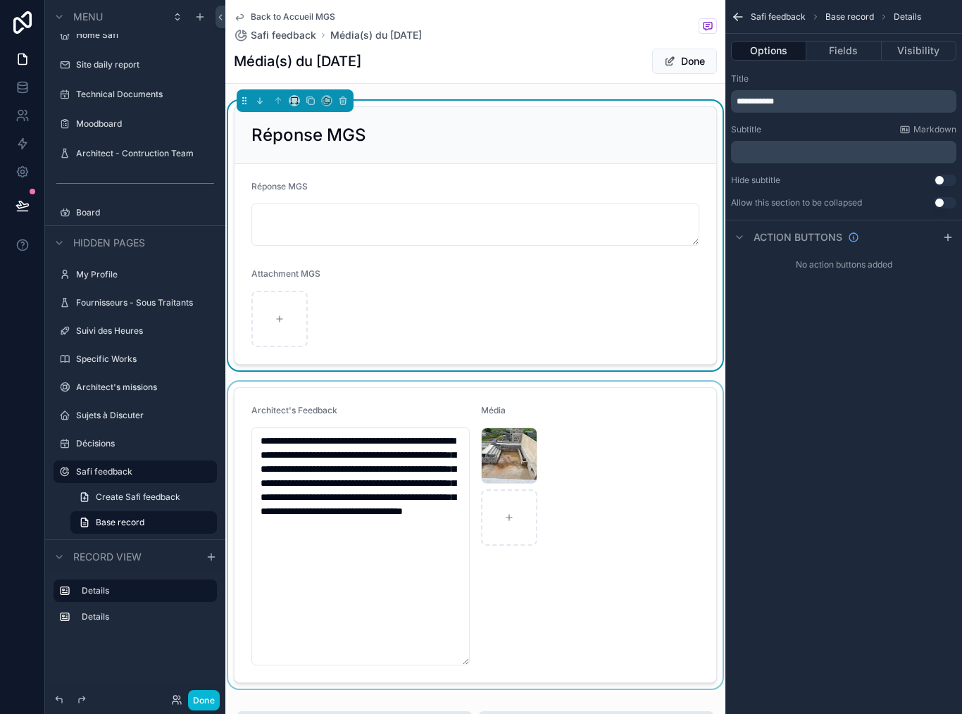
click at [569, 494] on div "scrollable content" at bounding box center [475, 535] width 500 height 307
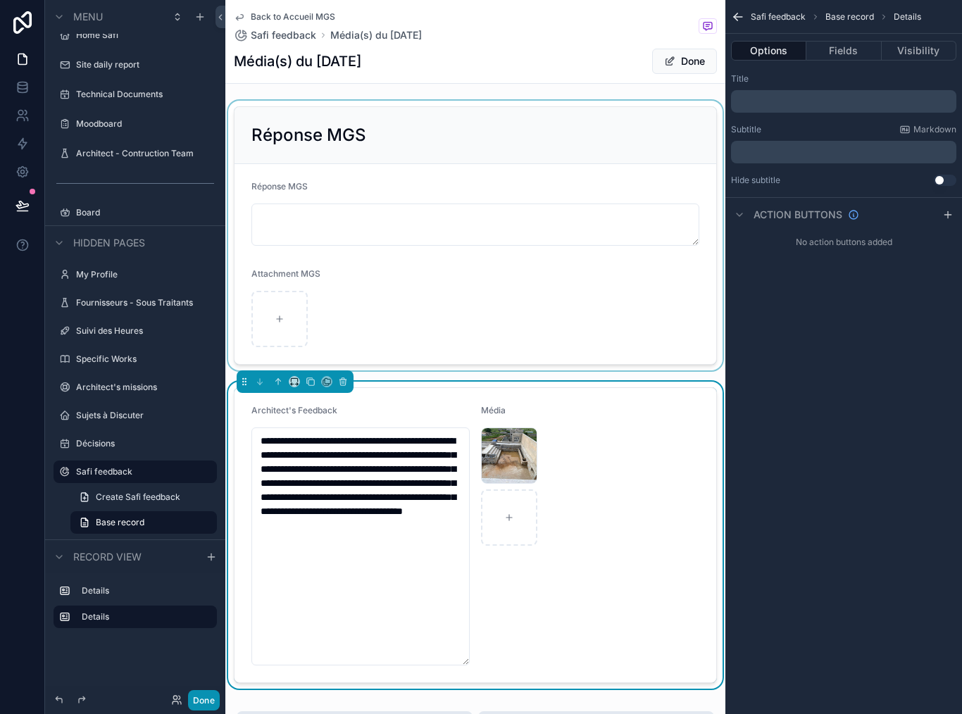
click at [216, 698] on button "Done" at bounding box center [204, 700] width 32 height 20
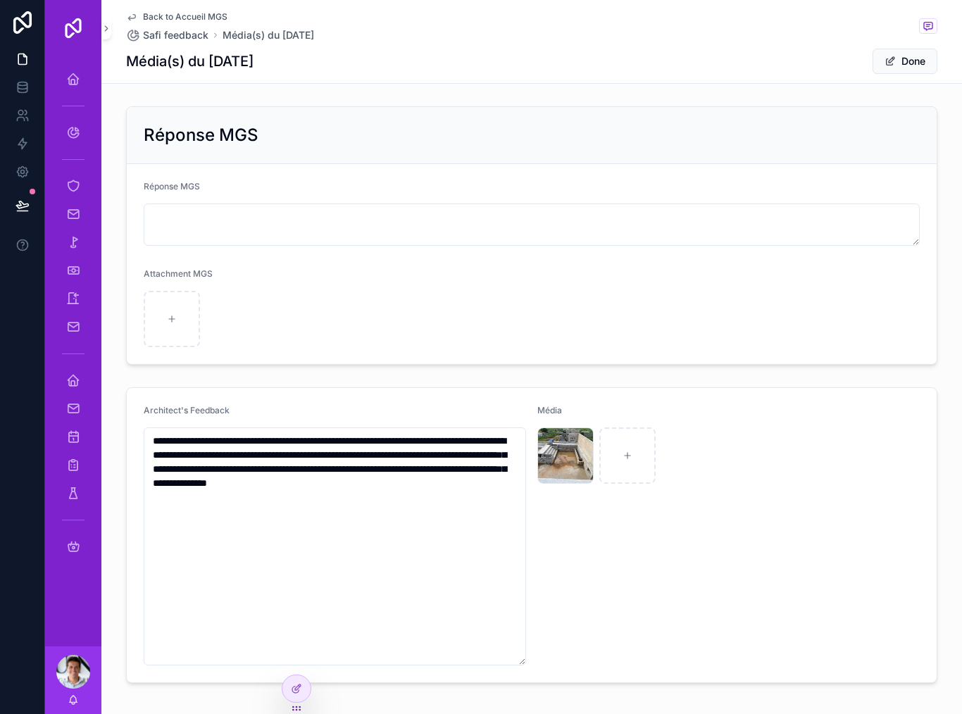
scroll to position [0, 0]
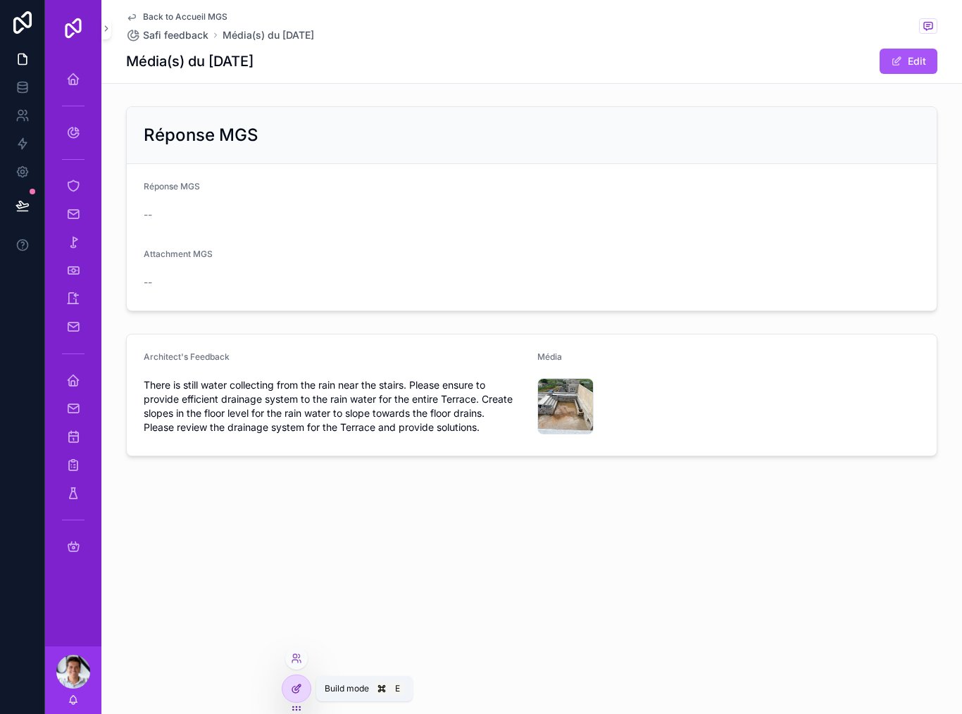
click at [297, 683] on icon at bounding box center [296, 688] width 11 height 11
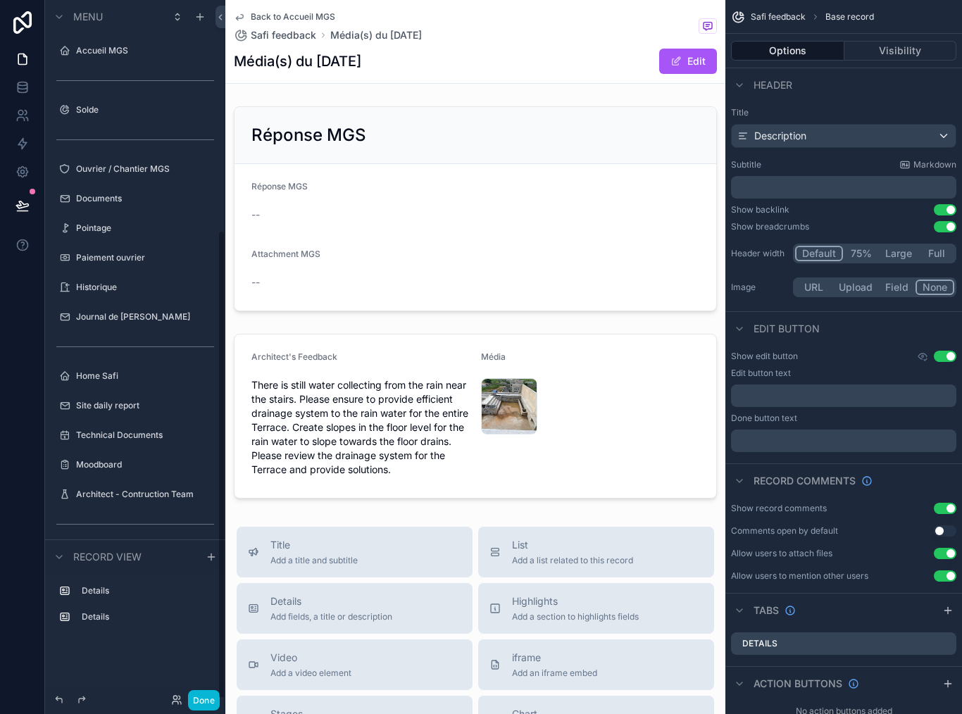
scroll to position [341, 0]
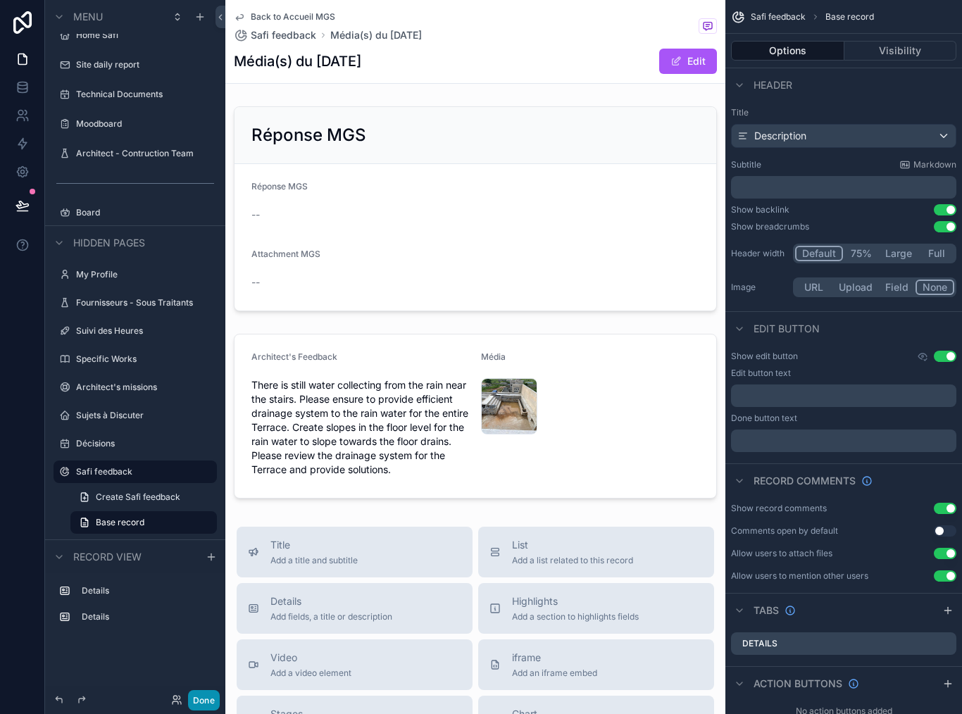
click at [218, 706] on button "Done" at bounding box center [204, 700] width 32 height 20
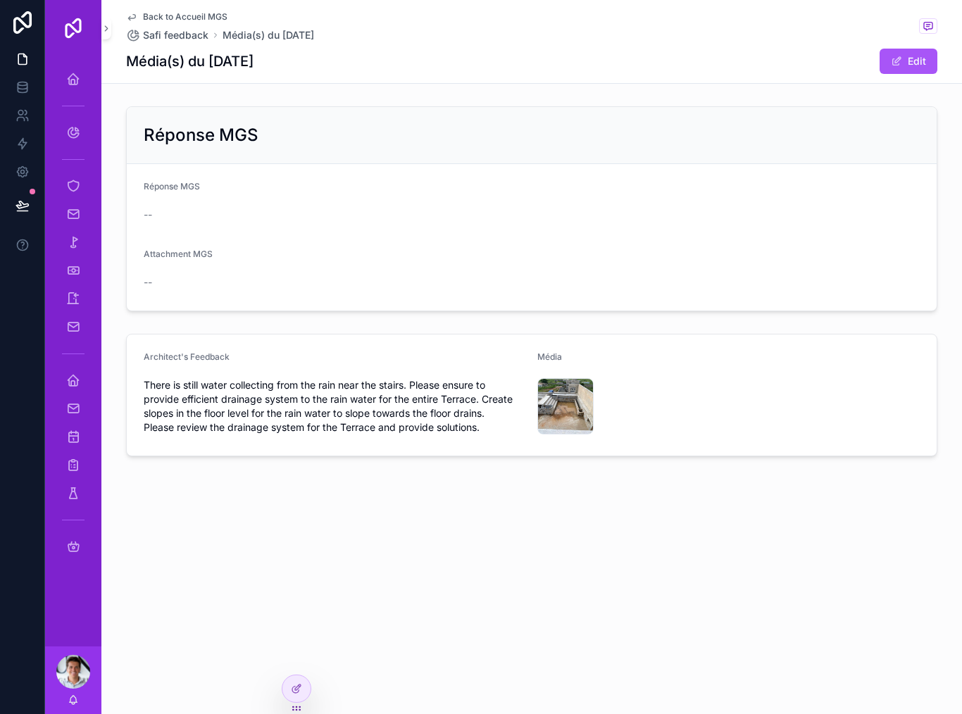
scroll to position [0, 0]
click at [297, 689] on icon at bounding box center [296, 688] width 11 height 11
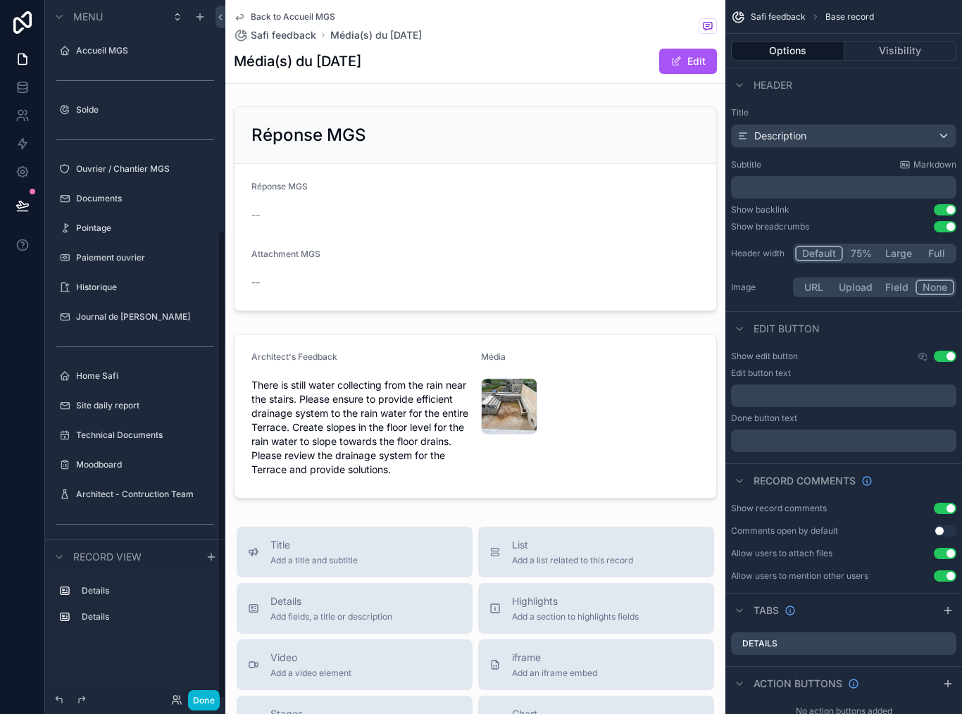
scroll to position [341, 0]
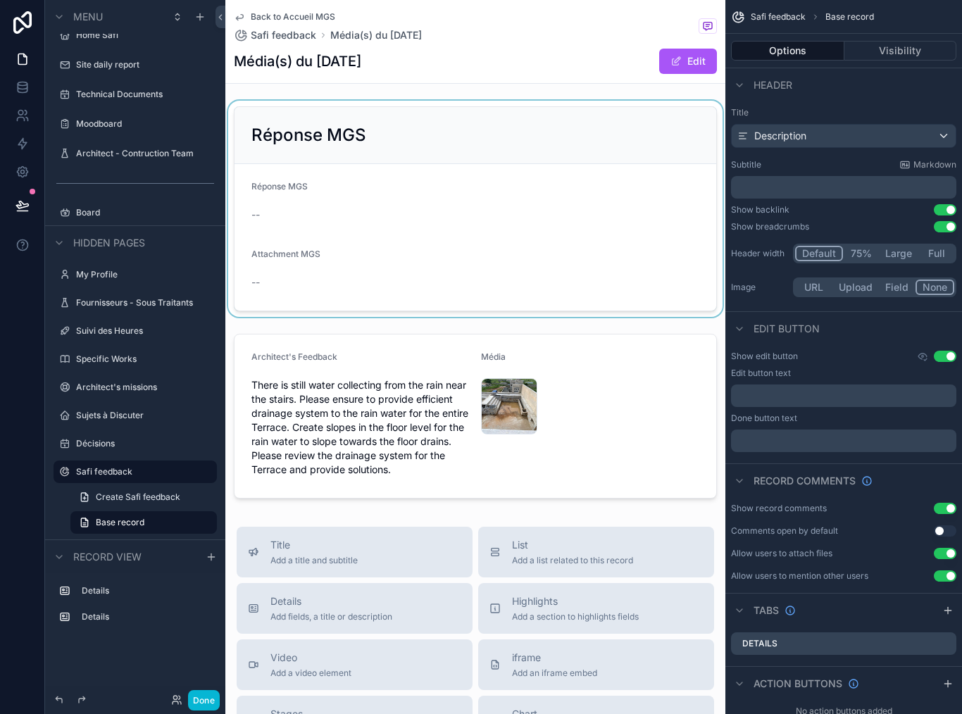
click at [318, 194] on div "scrollable content" at bounding box center [475, 209] width 500 height 216
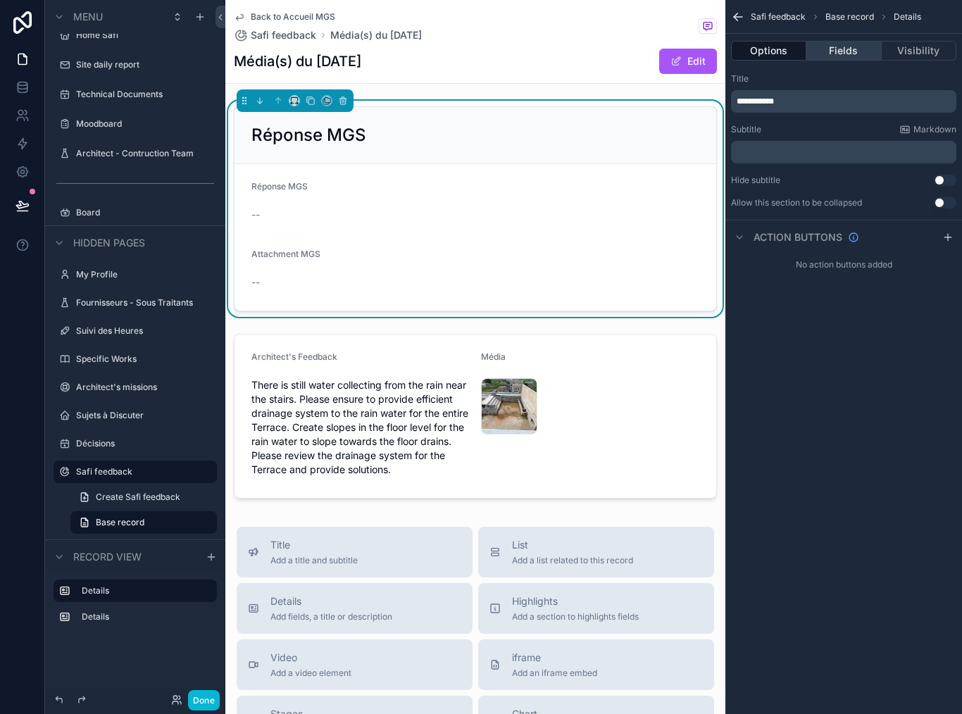
click at [854, 41] on button "Fields" at bounding box center [843, 51] width 75 height 20
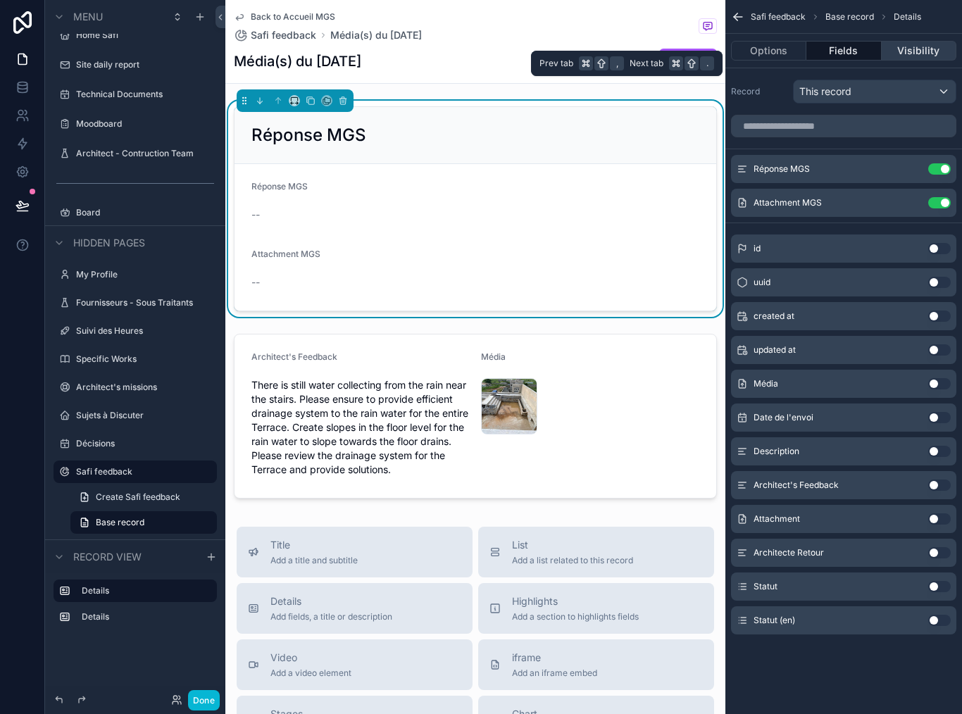
click at [916, 41] on button "Visibility" at bounding box center [919, 51] width 75 height 20
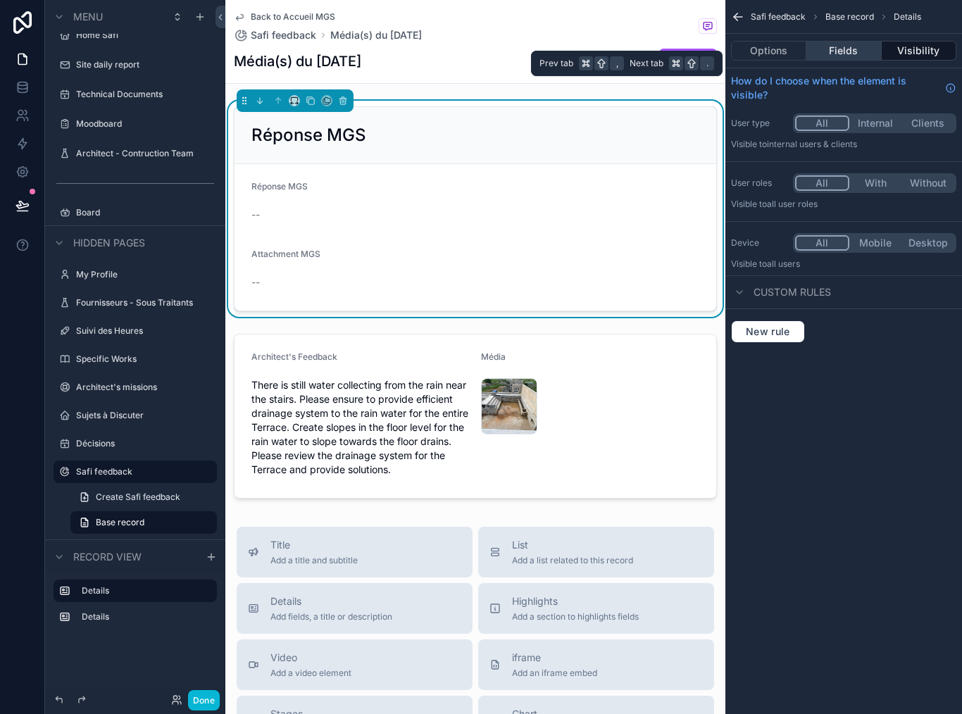
click at [857, 44] on button "Fields" at bounding box center [843, 51] width 75 height 20
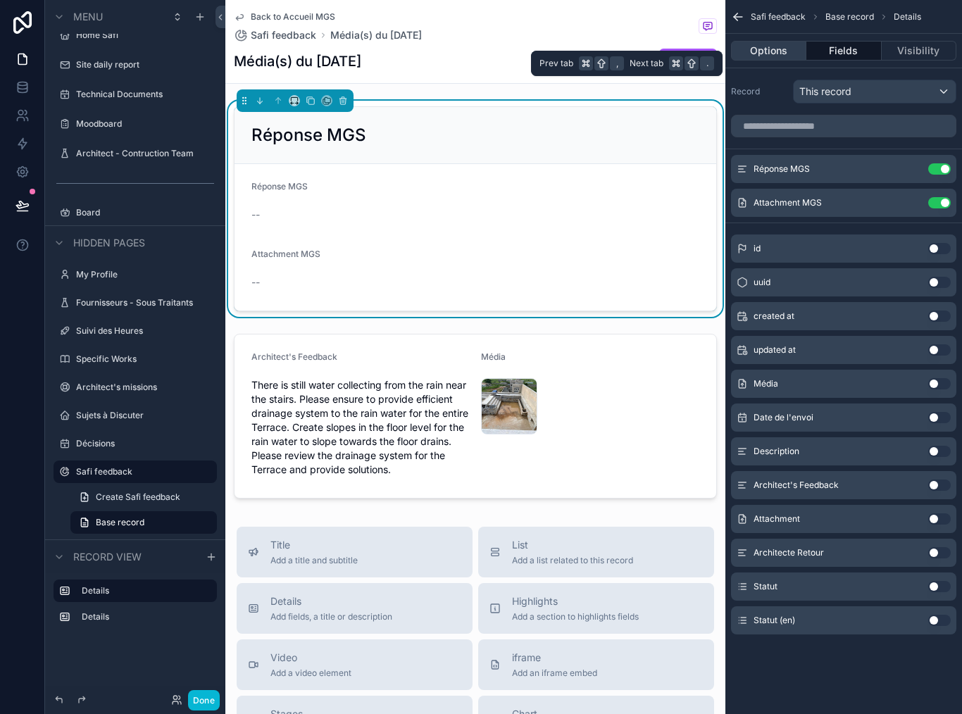
click at [783, 46] on button "Options" at bounding box center [768, 51] width 75 height 20
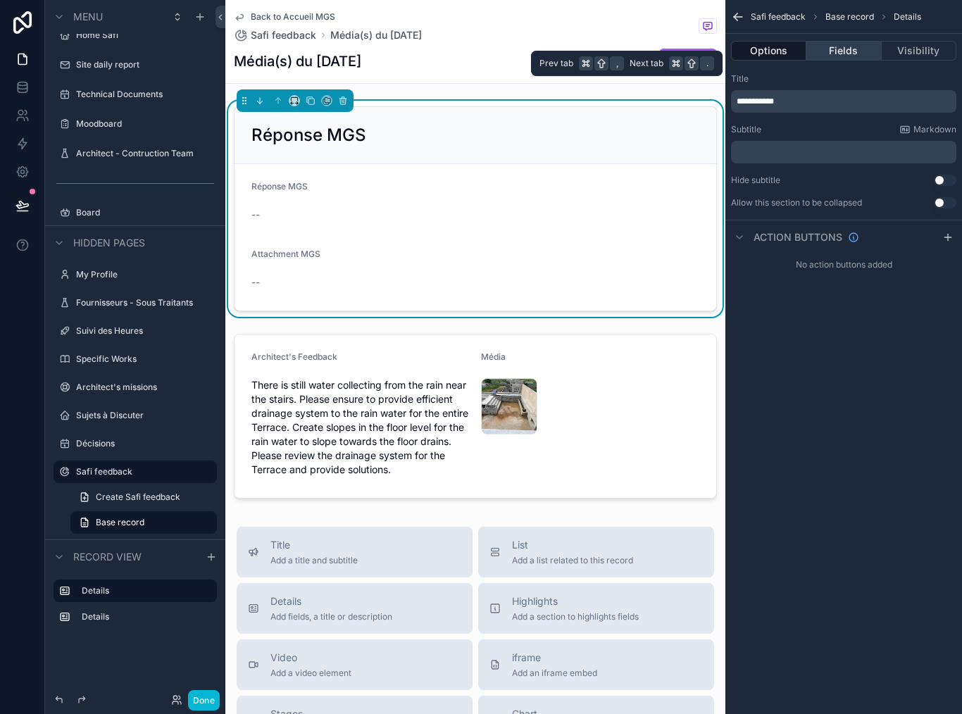
click at [852, 42] on button "Fields" at bounding box center [843, 51] width 75 height 20
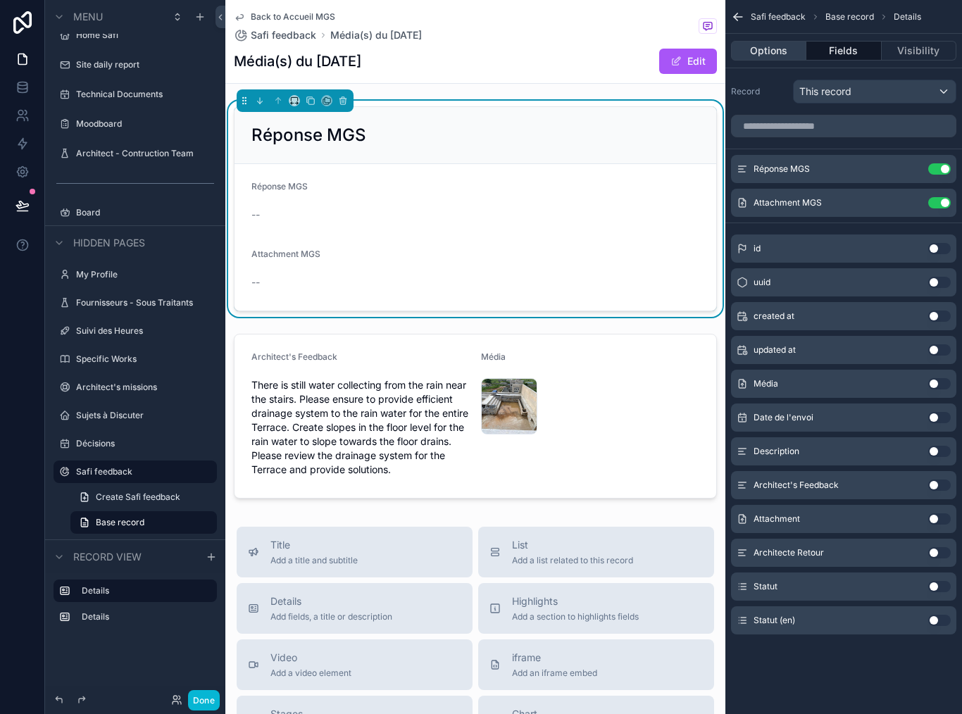
click at [789, 42] on button "Options" at bounding box center [768, 51] width 75 height 20
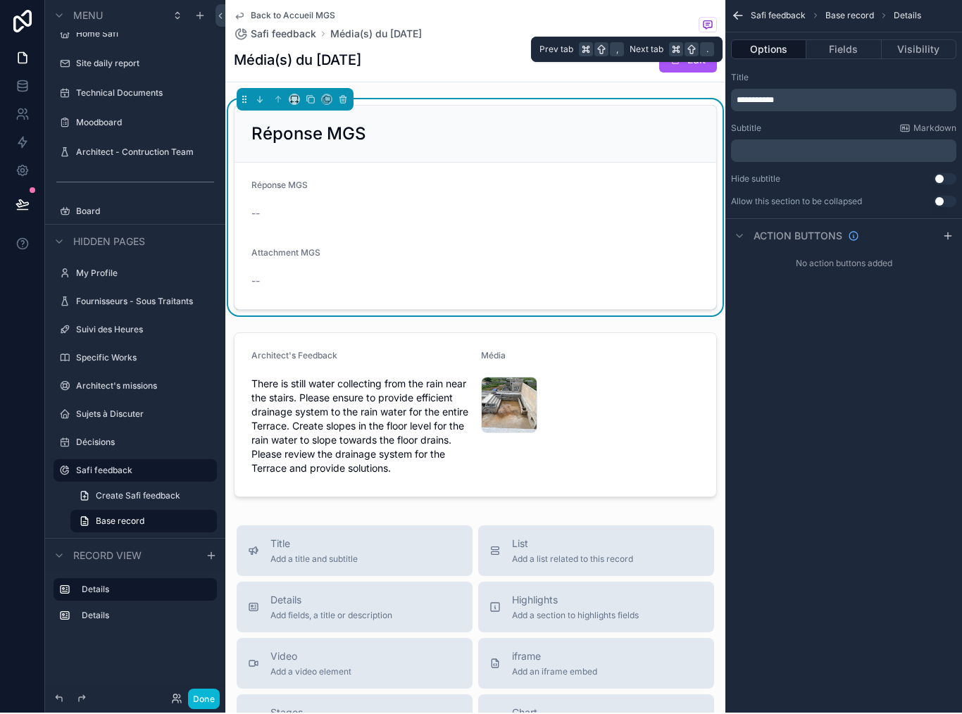
scroll to position [0, 0]
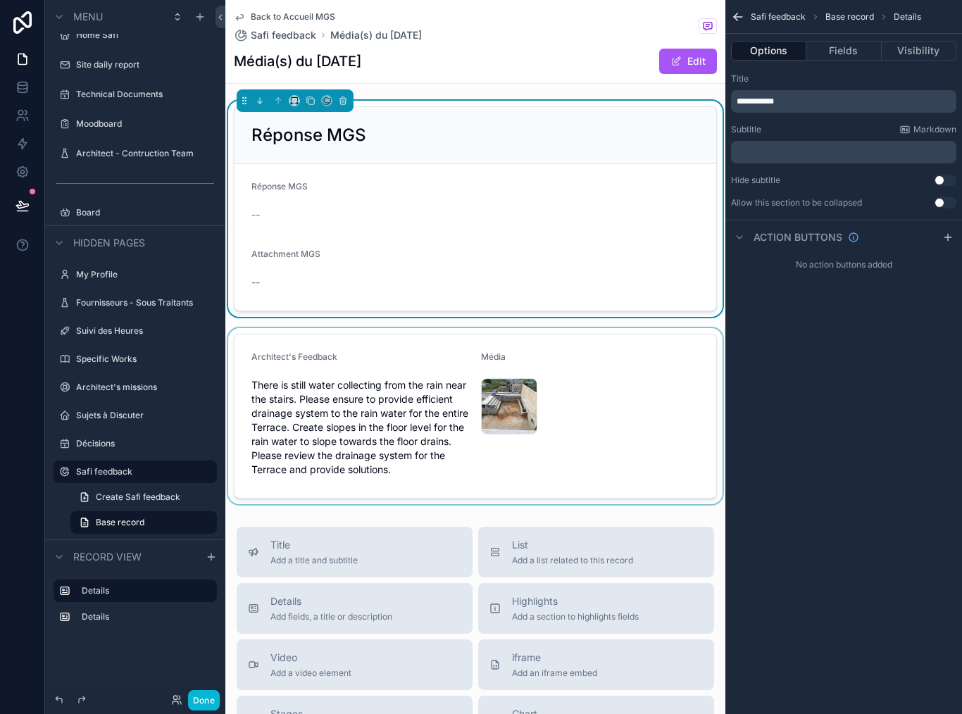
click at [627, 389] on div "scrollable content" at bounding box center [475, 416] width 500 height 176
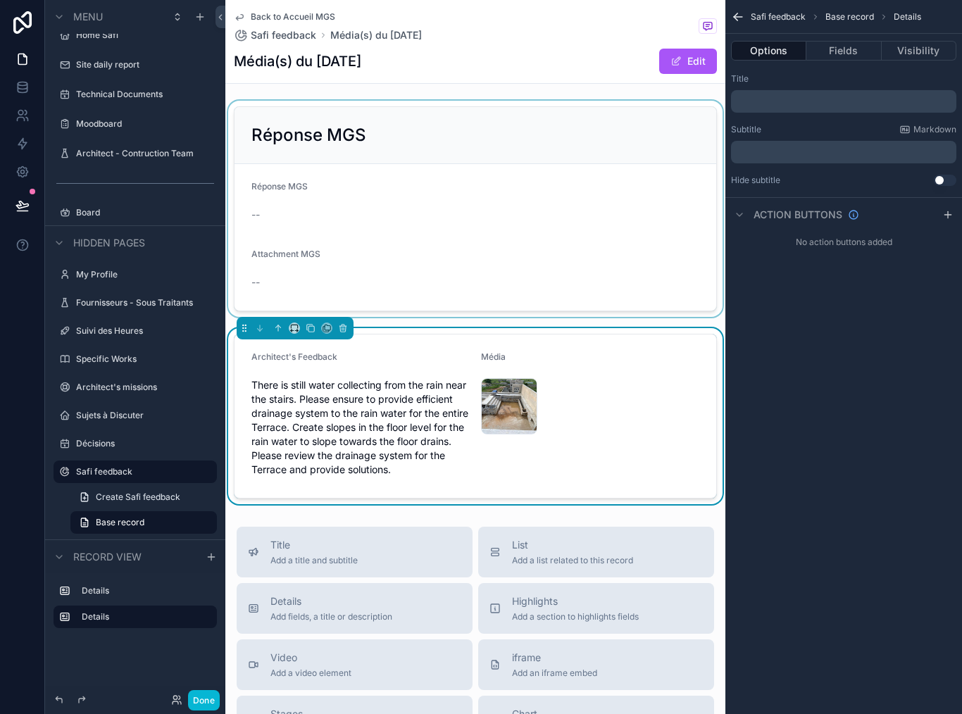
click at [642, 283] on div "scrollable content" at bounding box center [475, 209] width 500 height 216
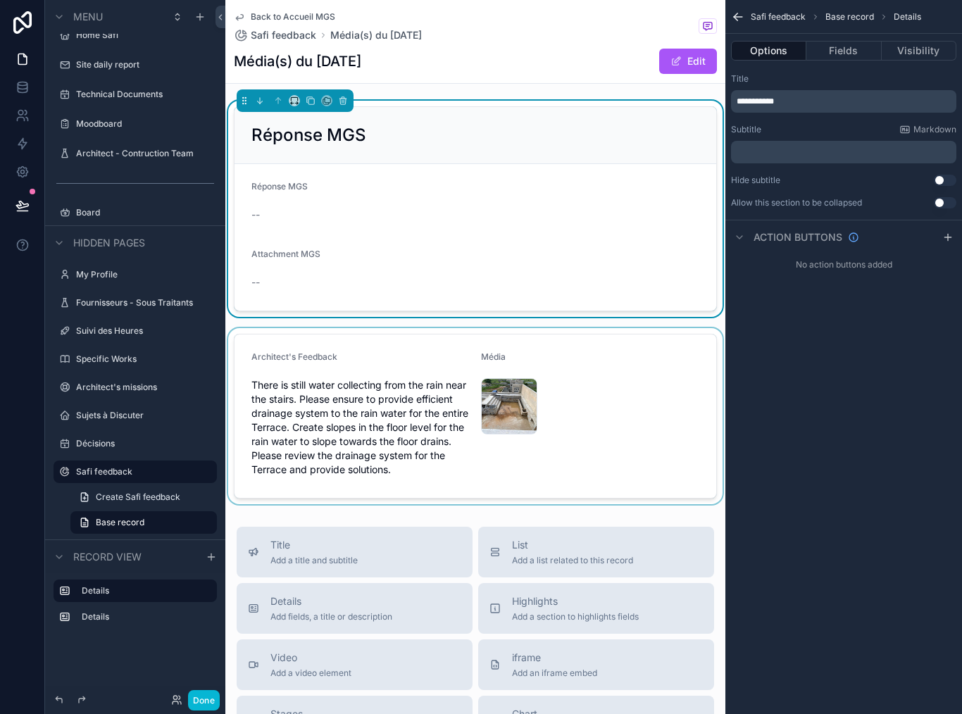
click at [620, 373] on div "scrollable content" at bounding box center [475, 416] width 500 height 176
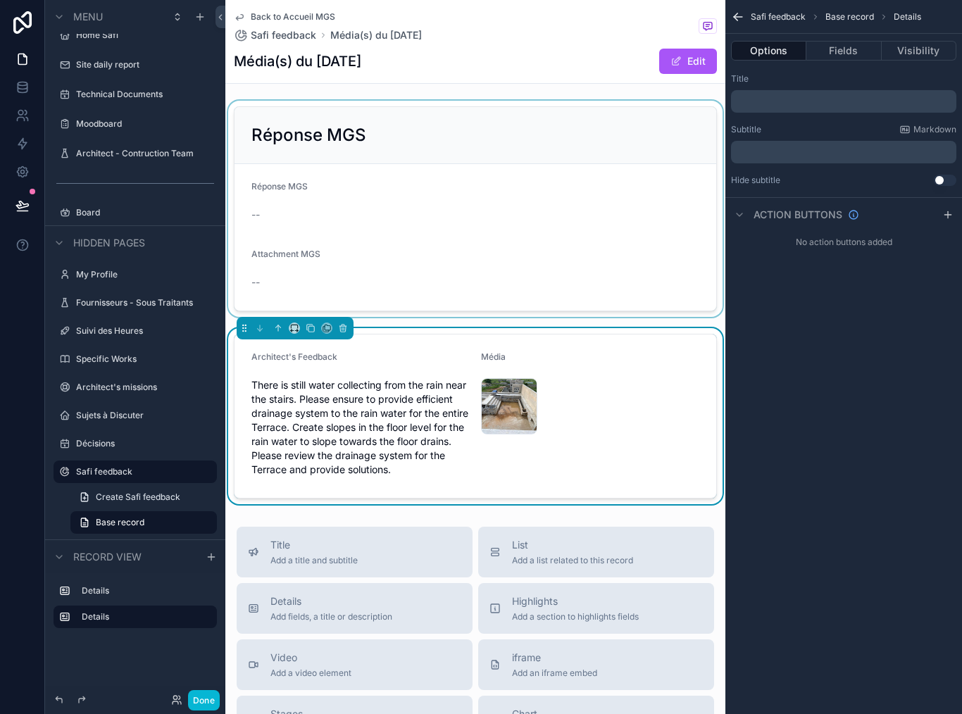
click at [644, 223] on div "scrollable content" at bounding box center [475, 209] width 500 height 216
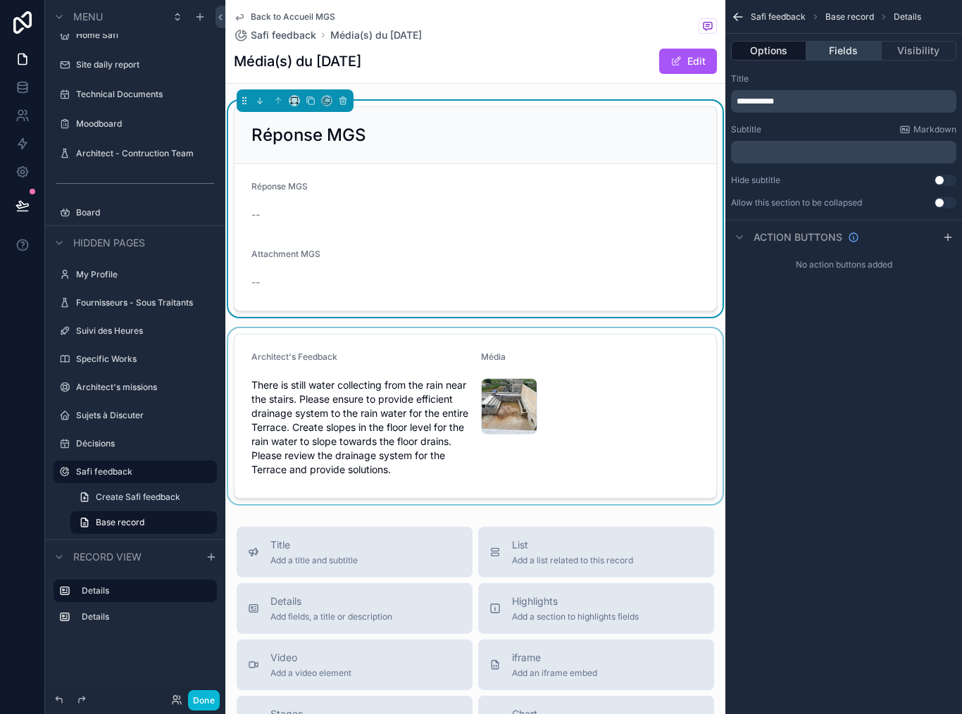
click at [853, 45] on button "Fields" at bounding box center [843, 51] width 75 height 20
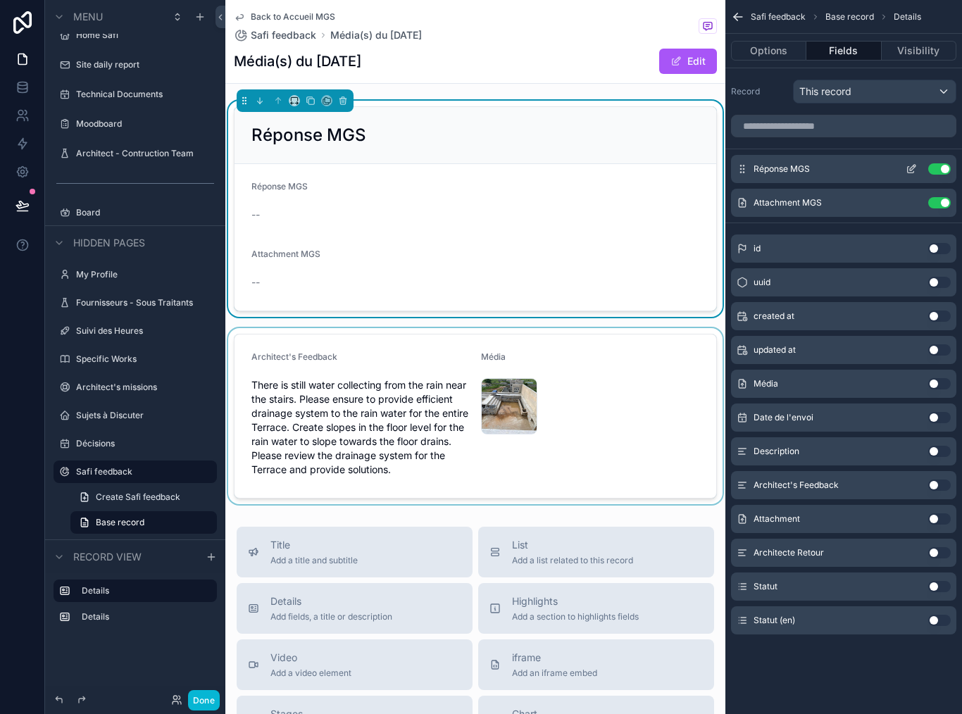
click at [894, 164] on div "Réponse MGS Use setting" at bounding box center [843, 169] width 225 height 28
click at [908, 170] on icon "scrollable content" at bounding box center [911, 168] width 11 height 11
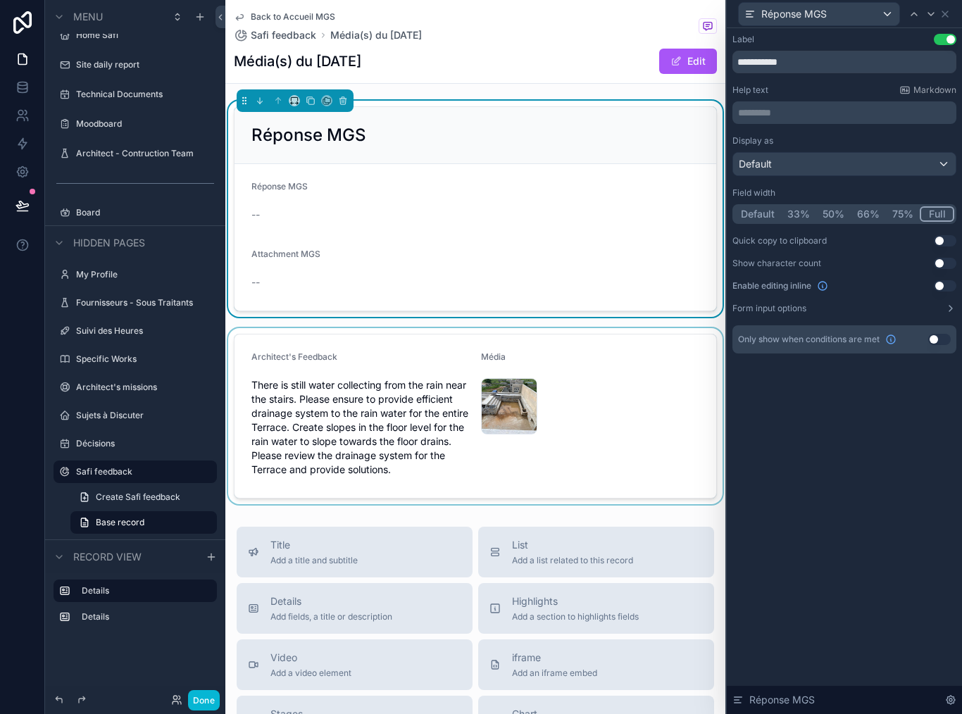
click at [948, 285] on button "Use setting" at bounding box center [945, 285] width 23 height 11
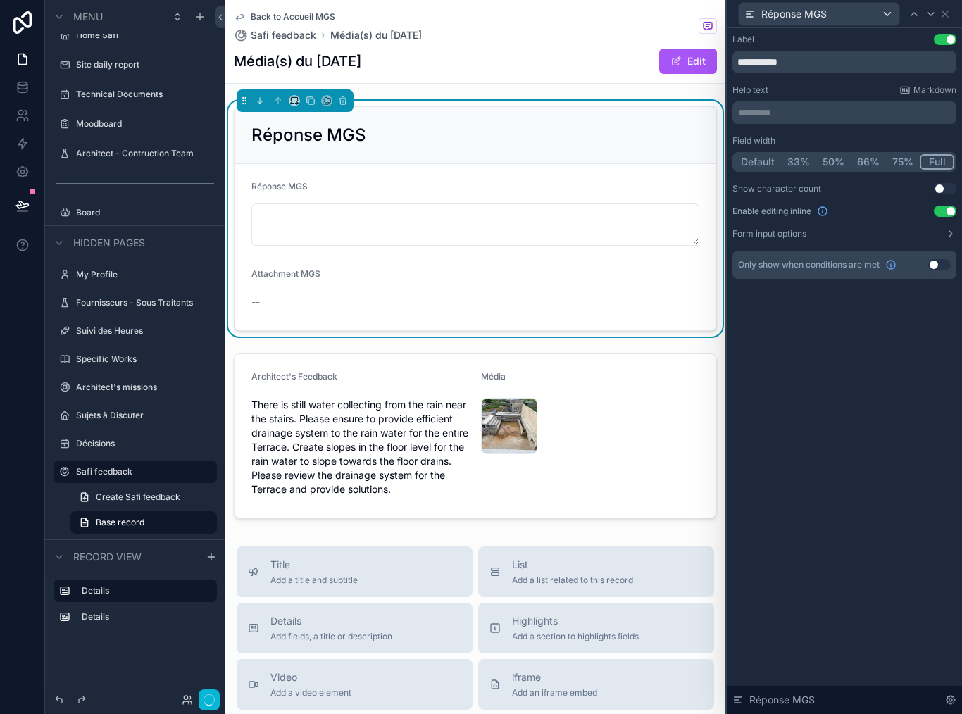
scroll to position [7, 0]
click at [211, 703] on button "Done" at bounding box center [204, 700] width 32 height 20
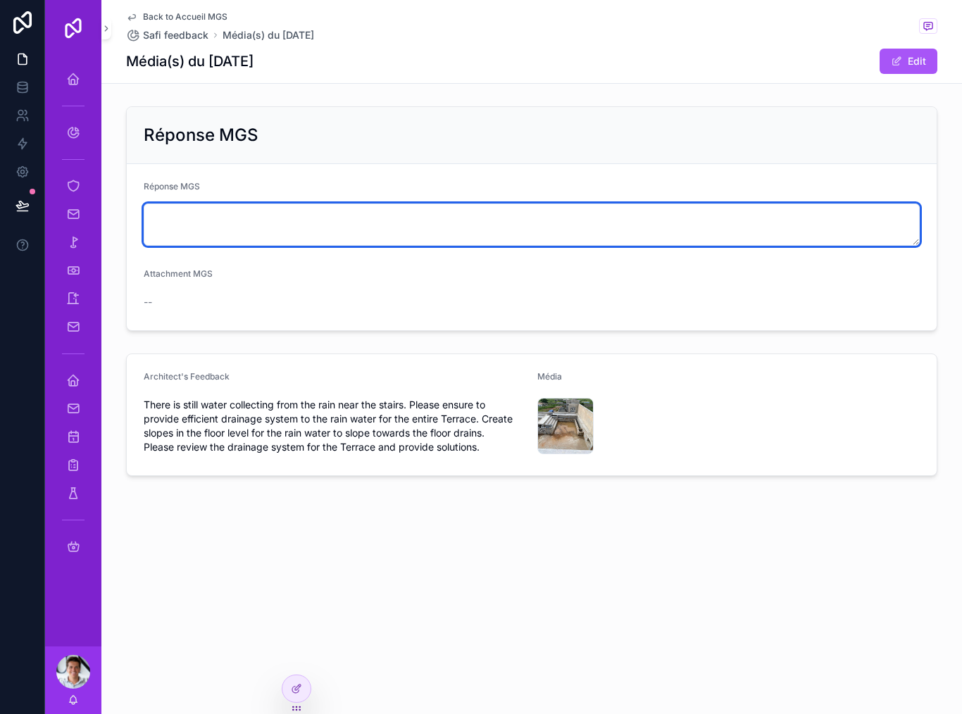
click at [554, 213] on textarea "scrollable content" at bounding box center [532, 225] width 776 height 42
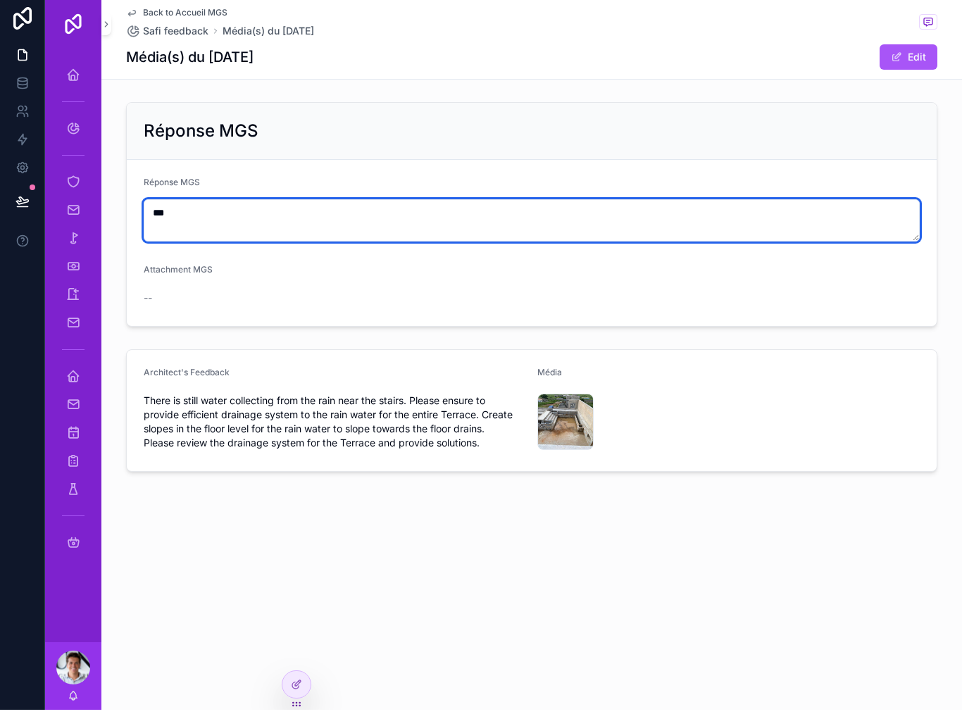
scroll to position [0, 0]
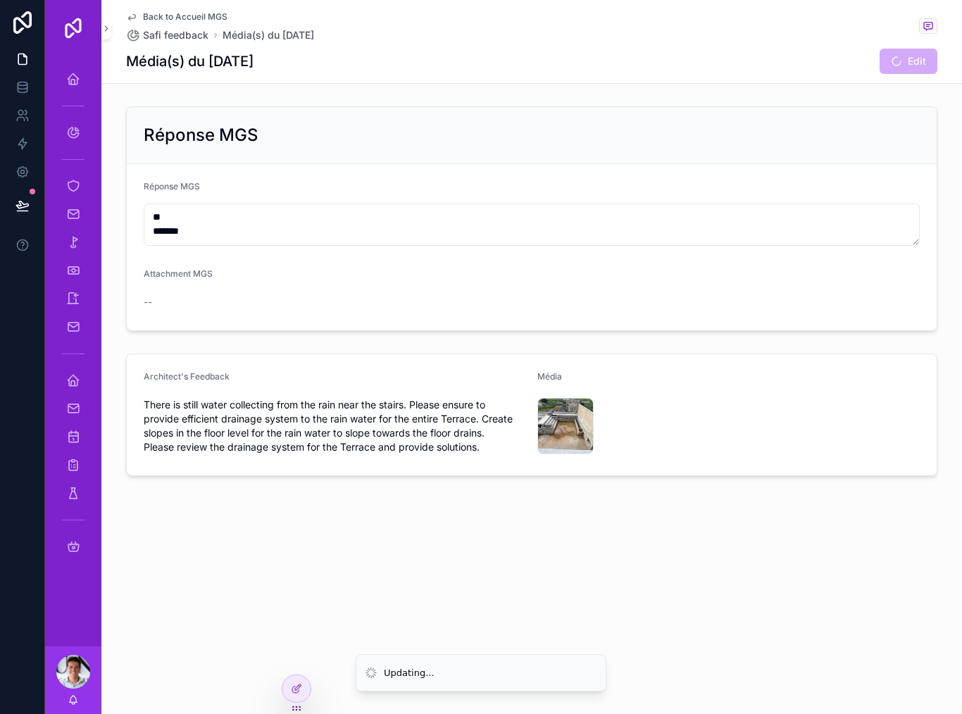
click at [930, 244] on form "Réponse MGS ** ******* Attachment MGS --" at bounding box center [532, 247] width 810 height 166
click at [743, 288] on form "Réponse MGS ** ******* Attachment MGS --" at bounding box center [532, 247] width 810 height 166
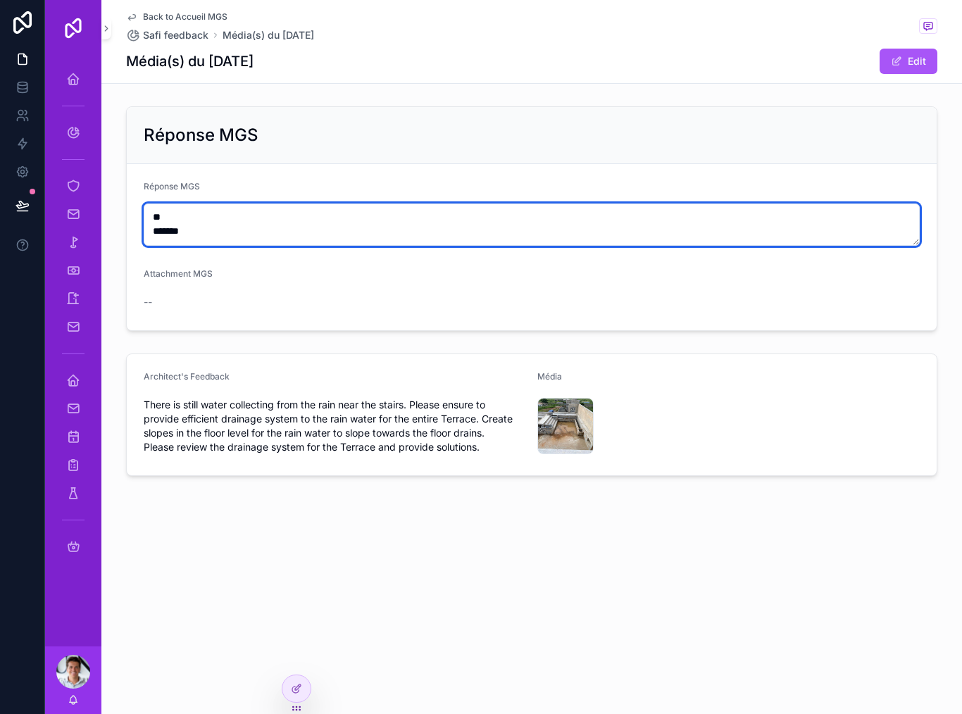
click at [779, 245] on textarea "** *******" at bounding box center [532, 225] width 776 height 42
type textarea "*"
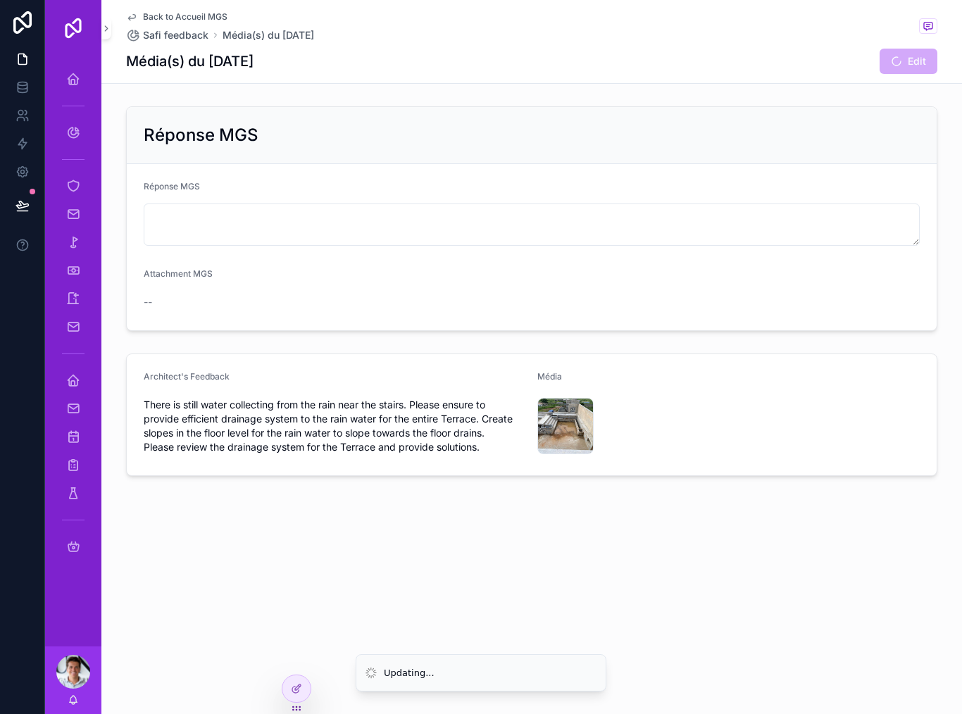
click at [745, 280] on form "Réponse MGS Attachment MGS --" at bounding box center [532, 247] width 810 height 166
click at [744, 301] on form "Réponse MGS Attachment MGS --" at bounding box center [532, 247] width 810 height 166
click at [922, 51] on button "Edit" at bounding box center [909, 61] width 58 height 25
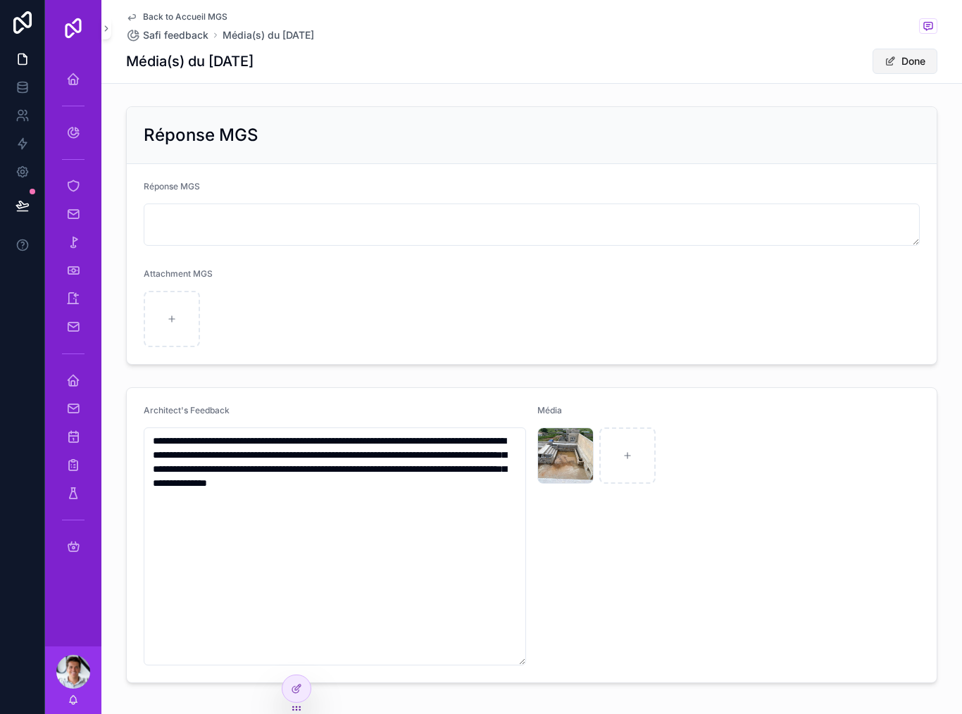
click at [917, 57] on button "Done" at bounding box center [904, 61] width 65 height 25
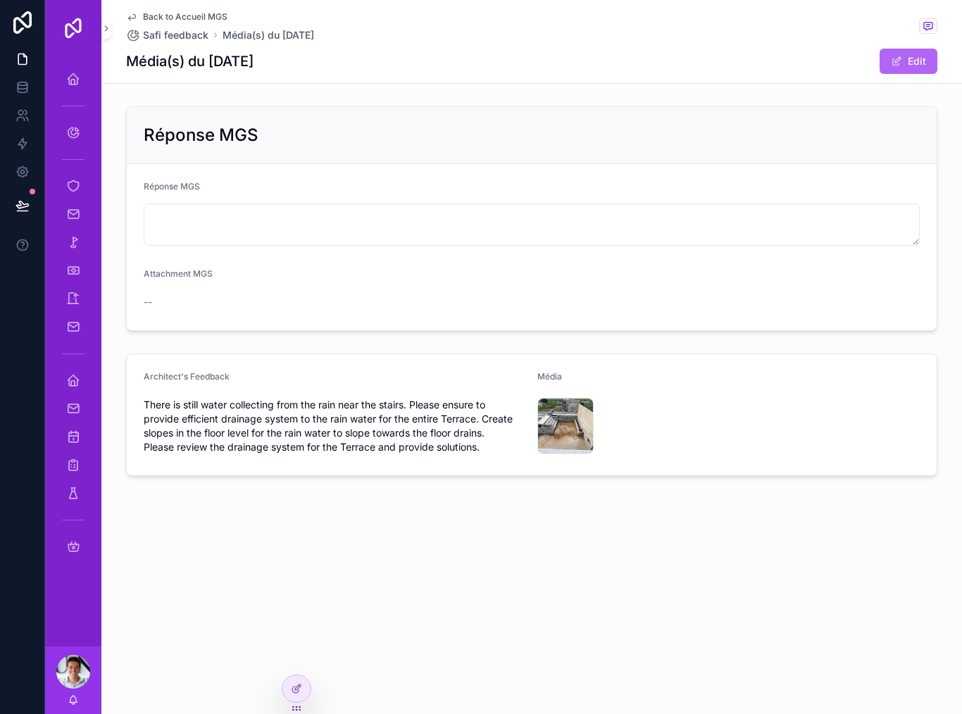
click at [912, 61] on button "Edit" at bounding box center [909, 61] width 58 height 25
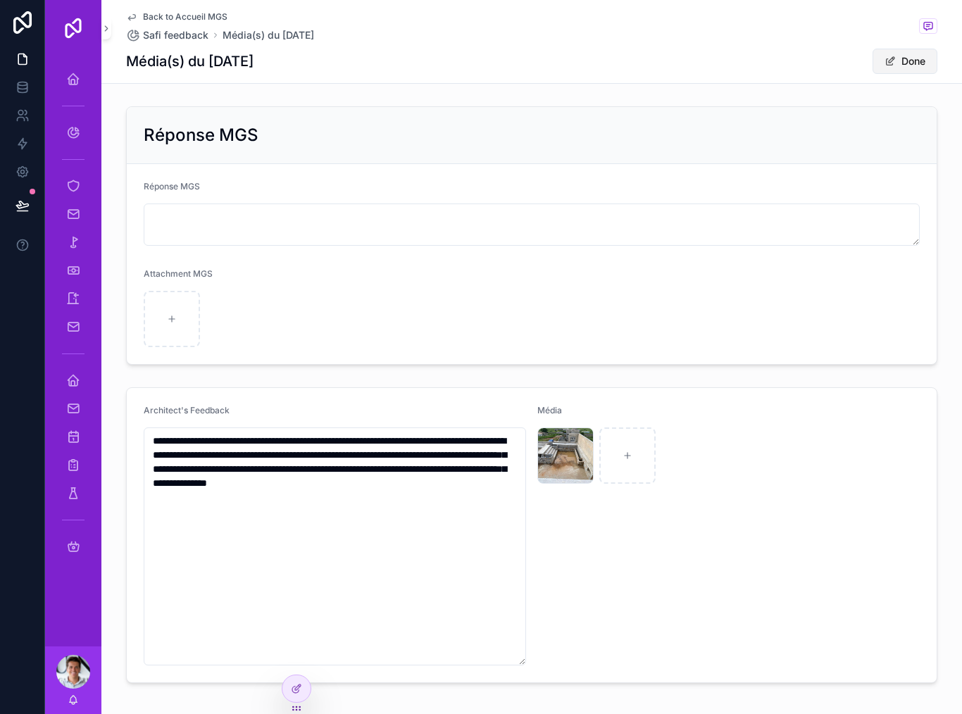
click at [906, 61] on button "Done" at bounding box center [904, 61] width 65 height 25
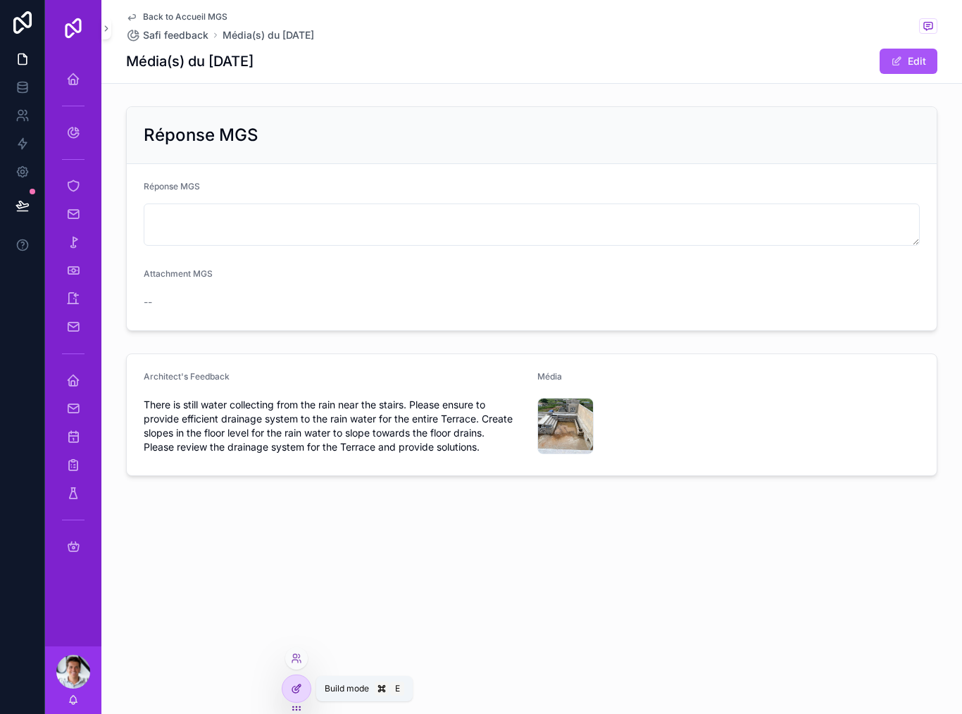
click at [304, 687] on div at bounding box center [296, 688] width 28 height 27
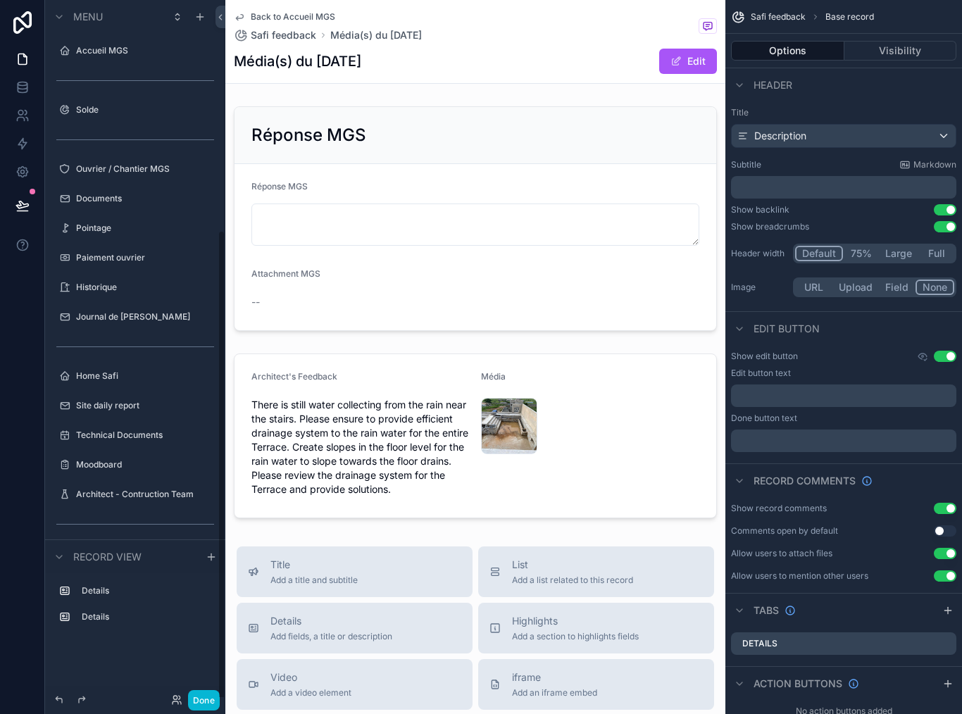
scroll to position [341, 0]
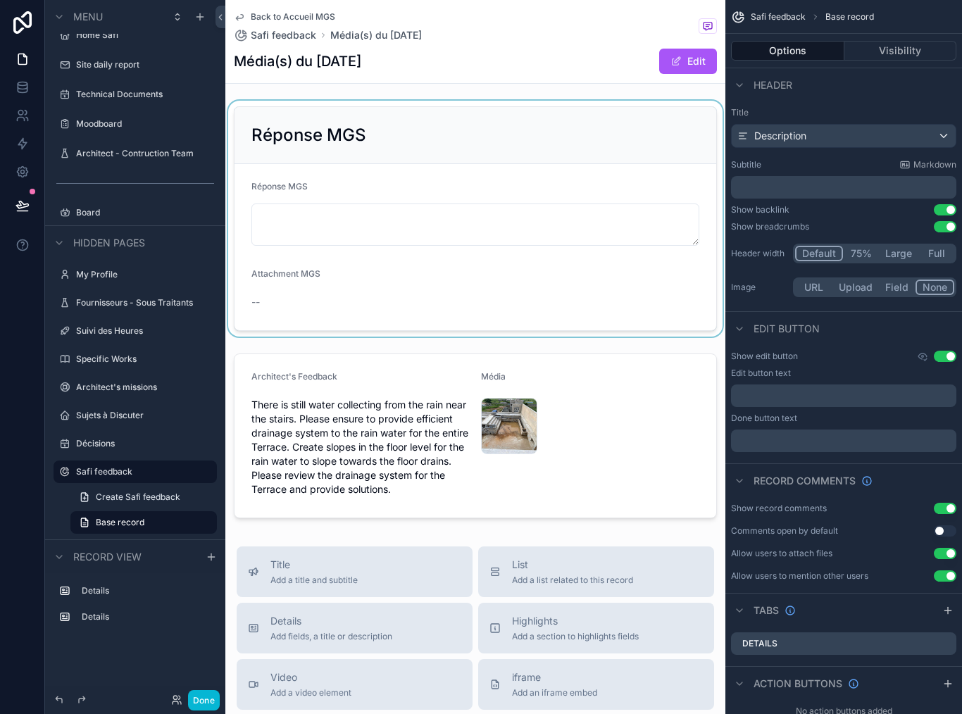
click at [369, 292] on div "scrollable content" at bounding box center [475, 219] width 500 height 236
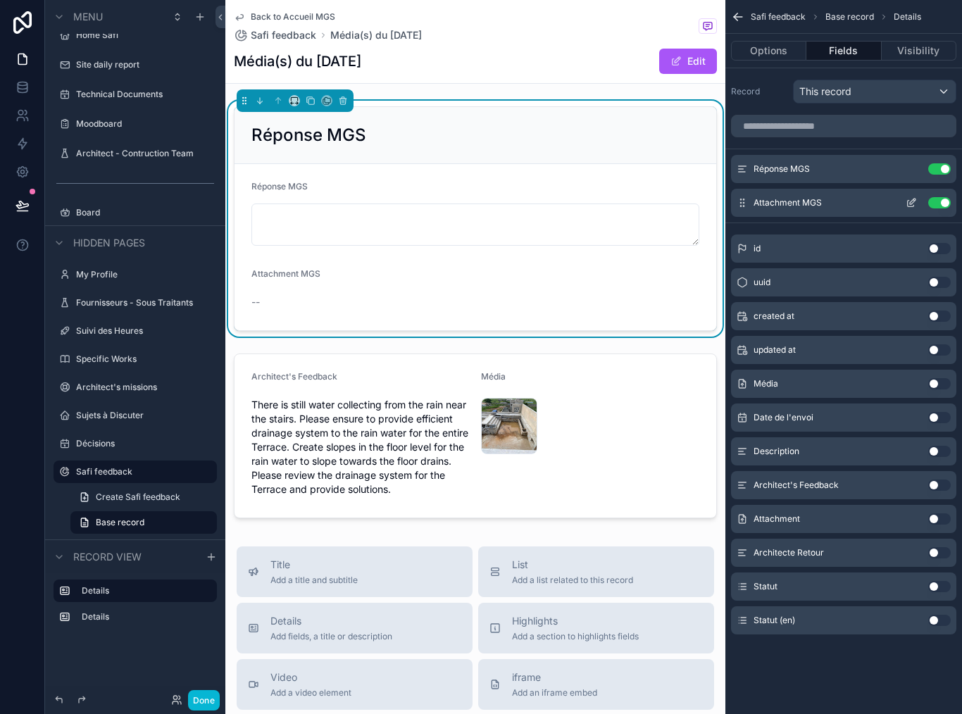
click at [911, 201] on icon "scrollable content" at bounding box center [911, 204] width 6 height 6
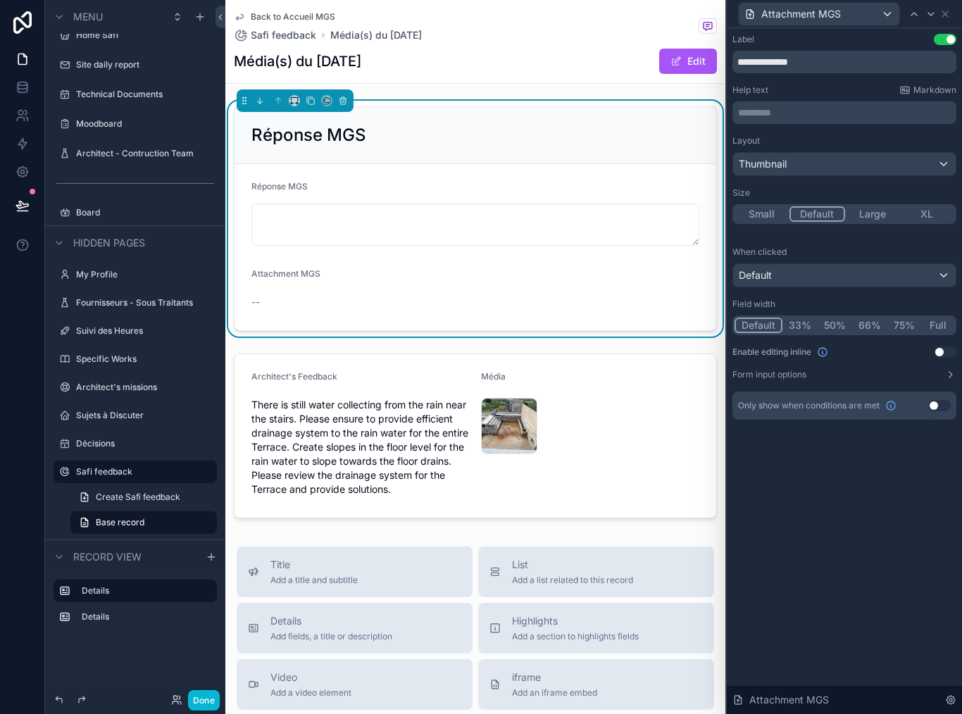
click at [943, 346] on button "Use setting" at bounding box center [945, 351] width 23 height 11
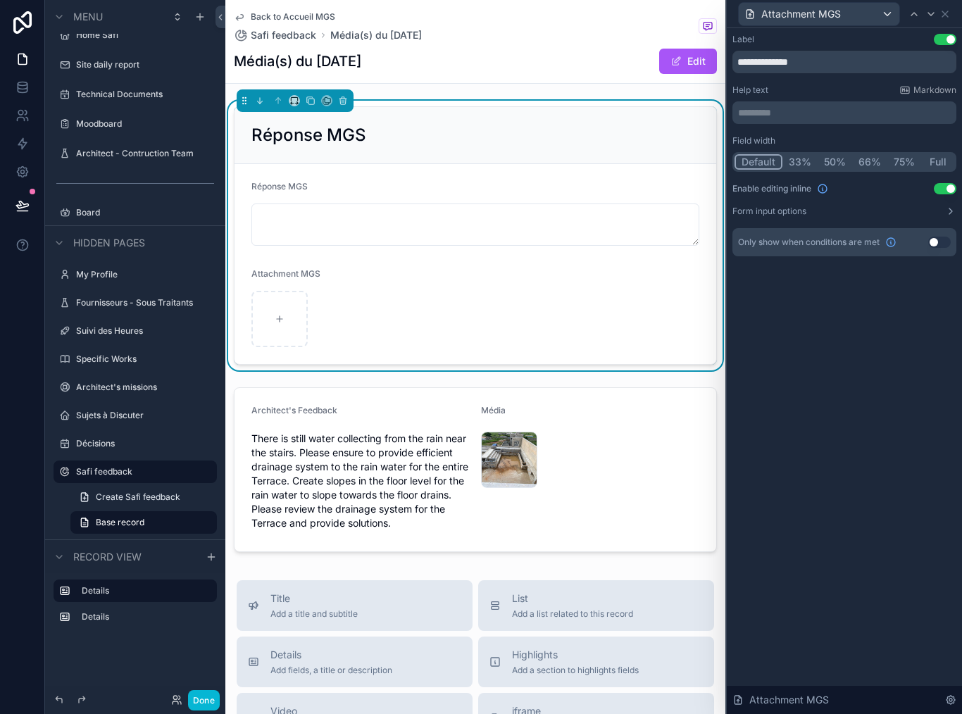
click at [591, 65] on div "Média(s) du 30/09/2025 Edit" at bounding box center [475, 61] width 483 height 27
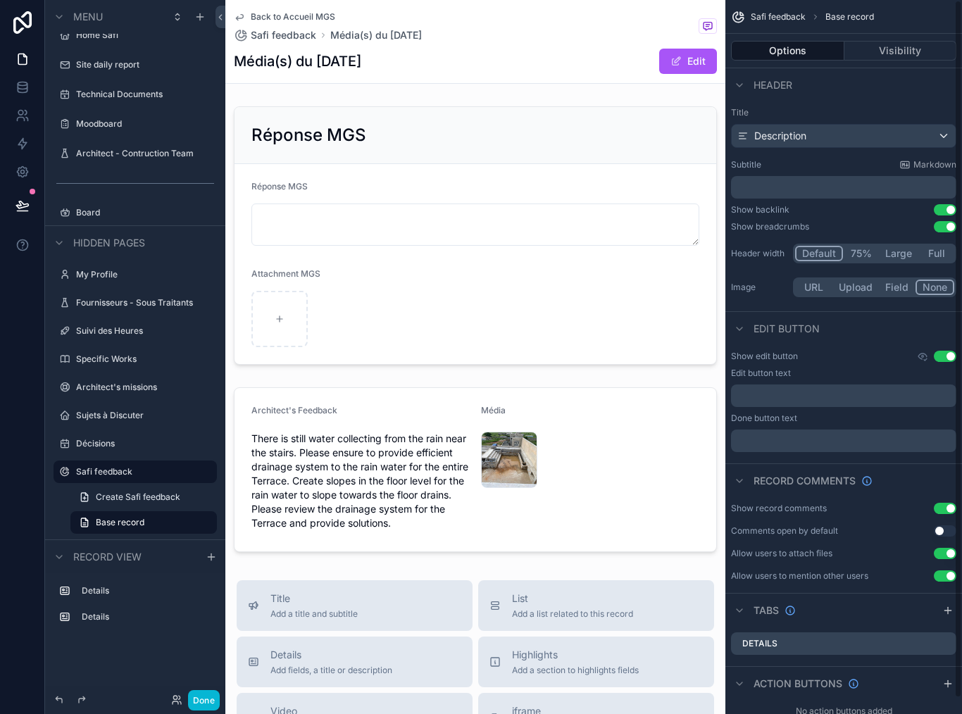
scroll to position [0, 0]
click at [943, 353] on button "Use setting" at bounding box center [945, 356] width 23 height 11
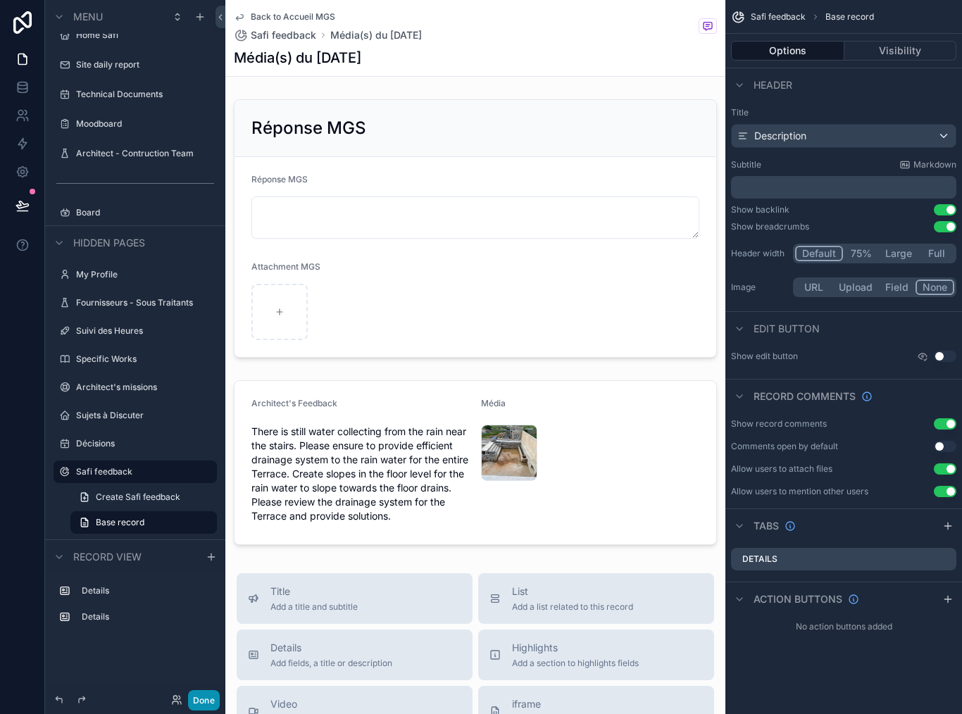
click at [215, 702] on button "Done" at bounding box center [204, 700] width 32 height 20
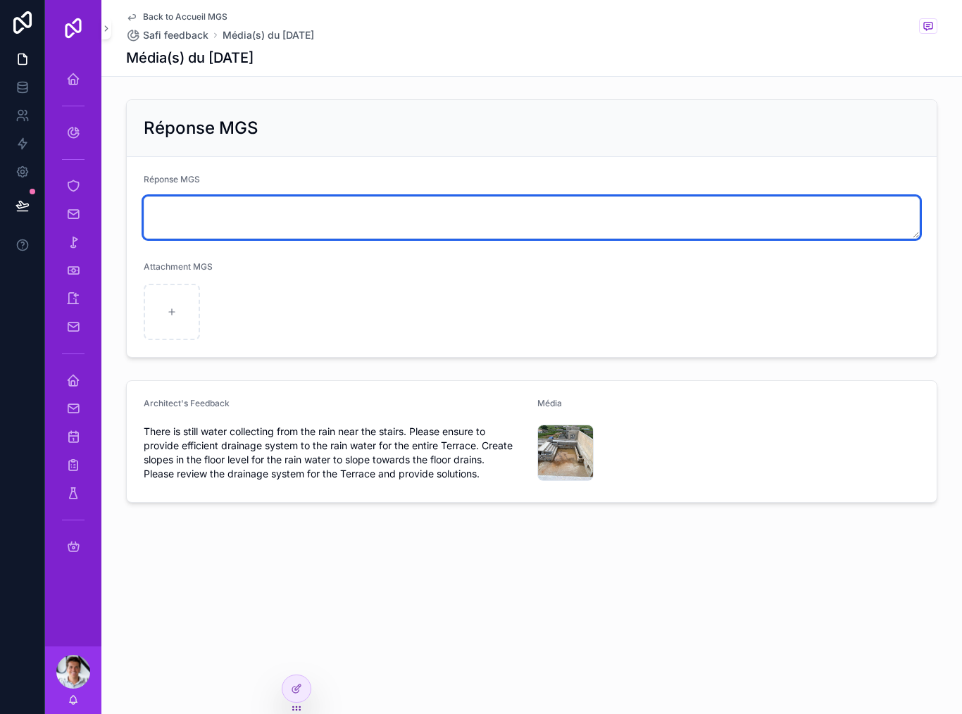
click at [437, 209] on textarea "scrollable content" at bounding box center [532, 217] width 776 height 42
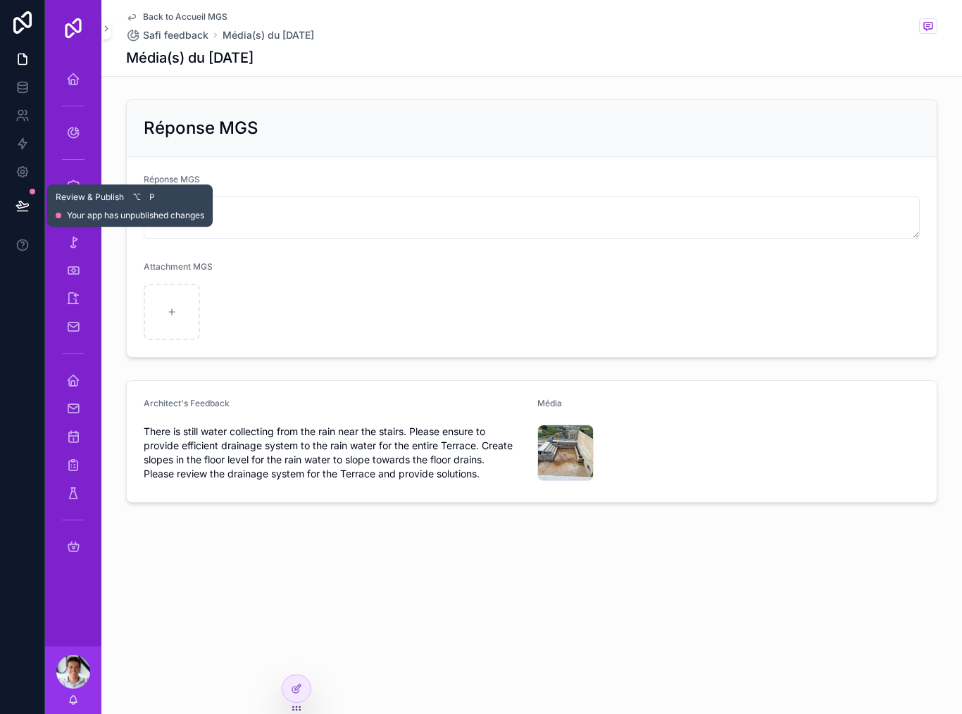
click at [37, 208] on button at bounding box center [22, 205] width 31 height 39
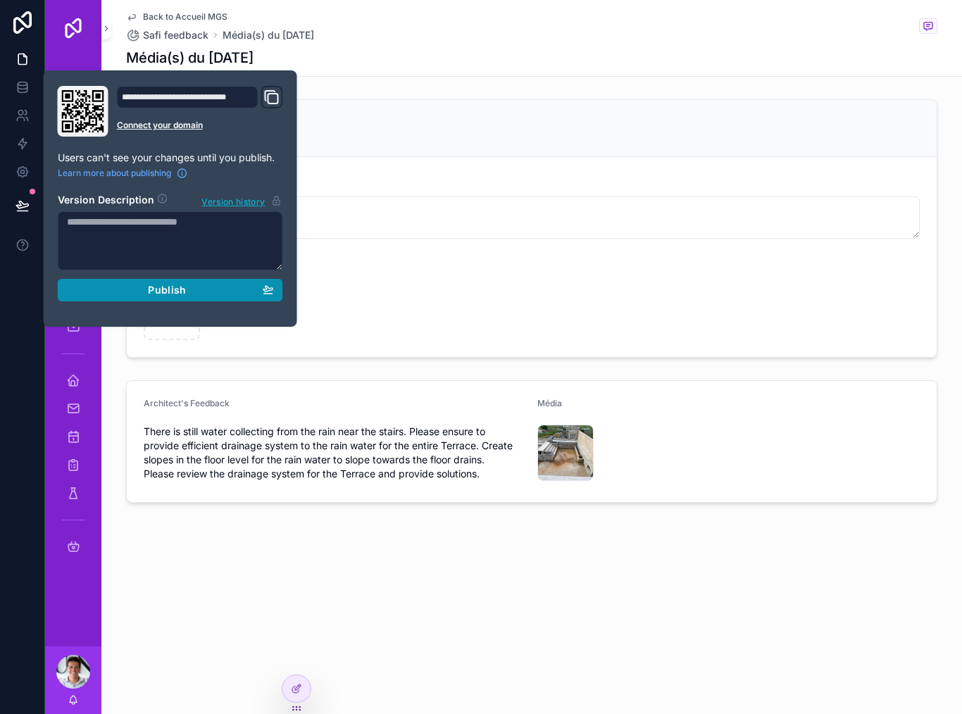
click at [227, 286] on div "Publish" at bounding box center [170, 290] width 207 height 13
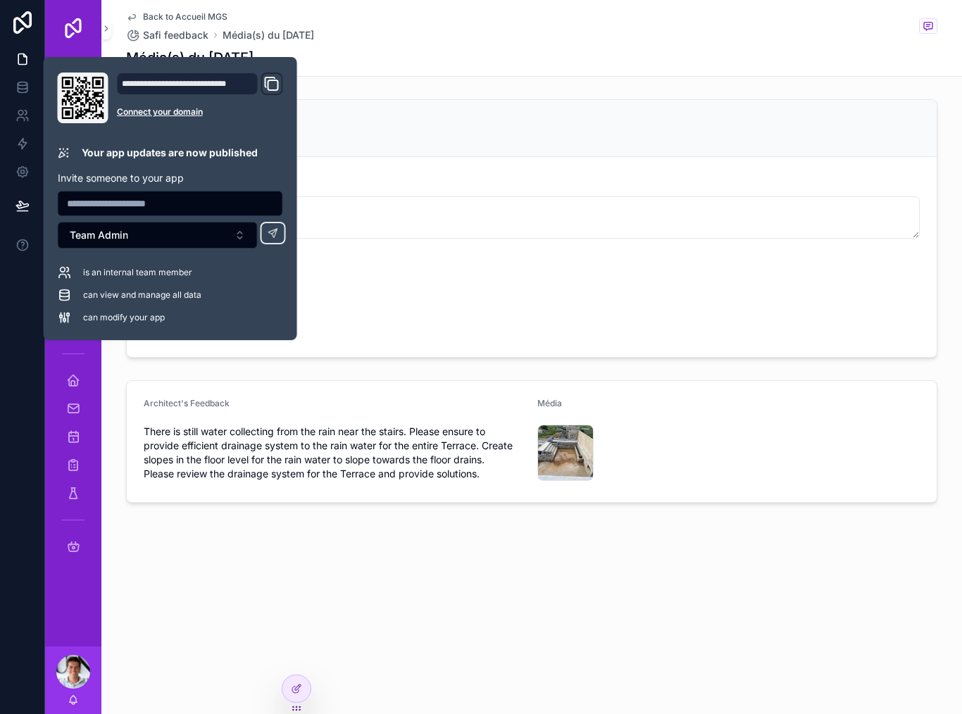
click at [312, 597] on div "Back to Accueil MGS Safi feedback Média(s) du 30/09/2025 Média(s) du 30/09/2025…" at bounding box center [531, 299] width 861 height 599
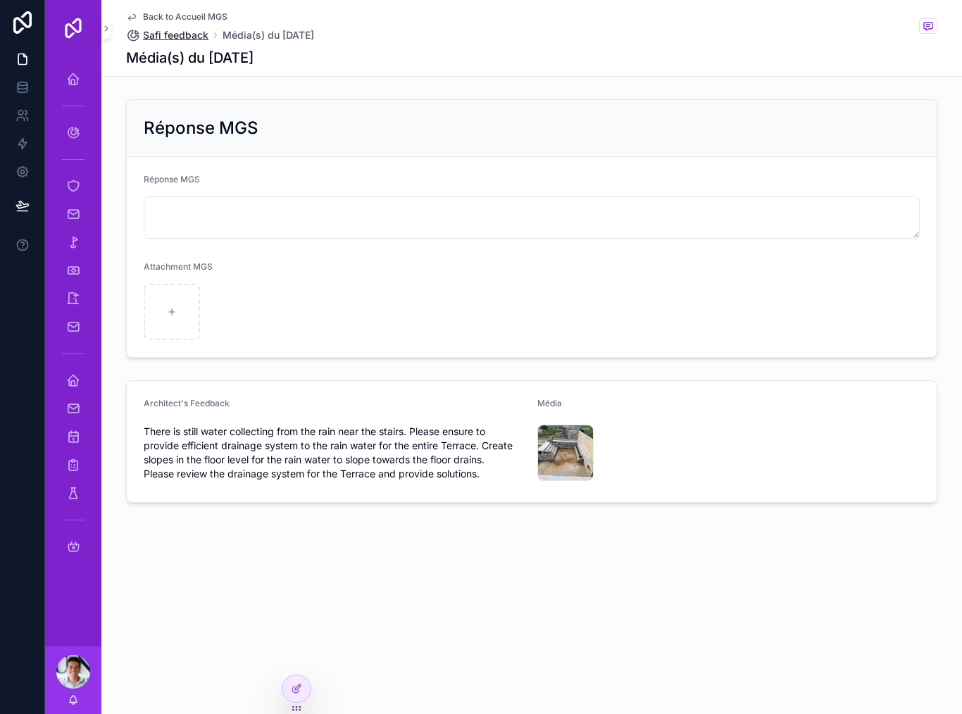
click at [183, 30] on span "Safi feedback" at bounding box center [175, 35] width 65 height 14
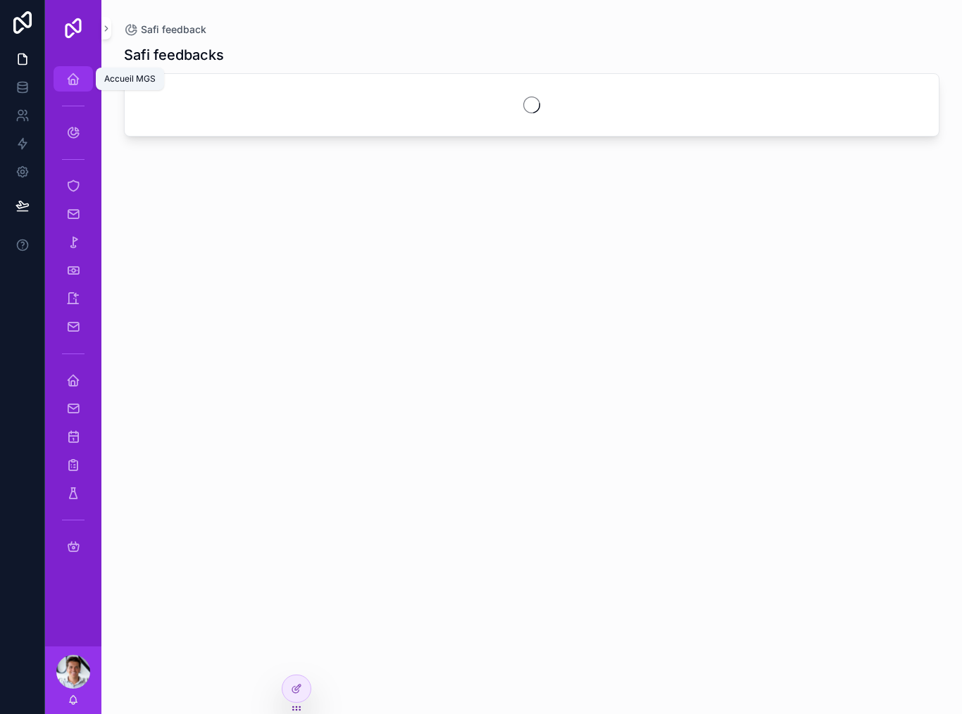
click at [87, 91] on link "Accueil MGS" at bounding box center [73, 78] width 39 height 25
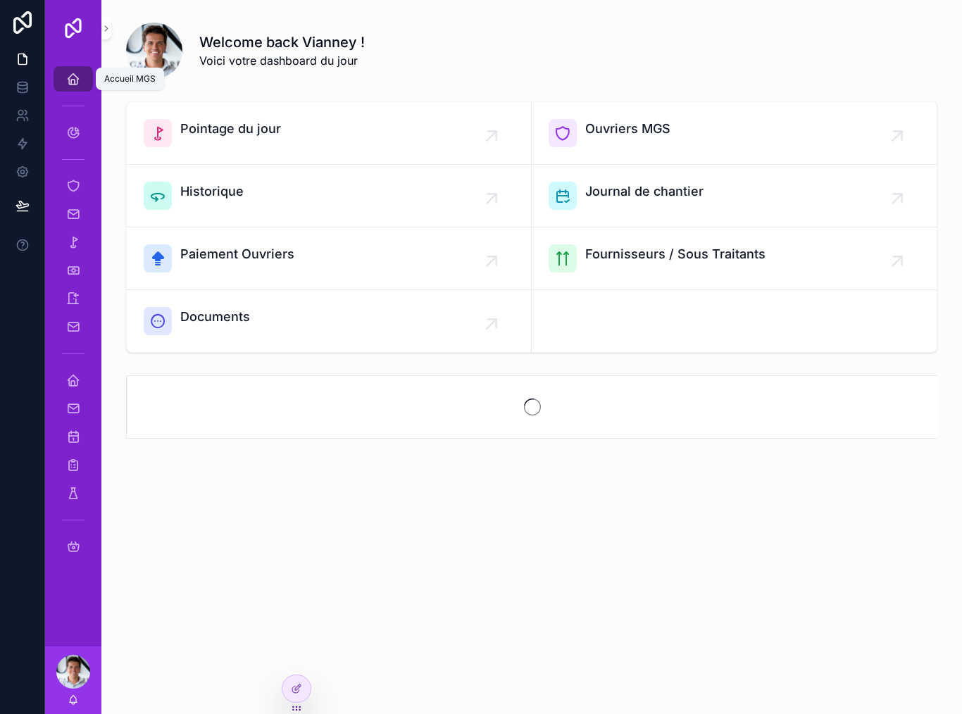
click at [91, 87] on link "Accueil MGS" at bounding box center [73, 78] width 39 height 25
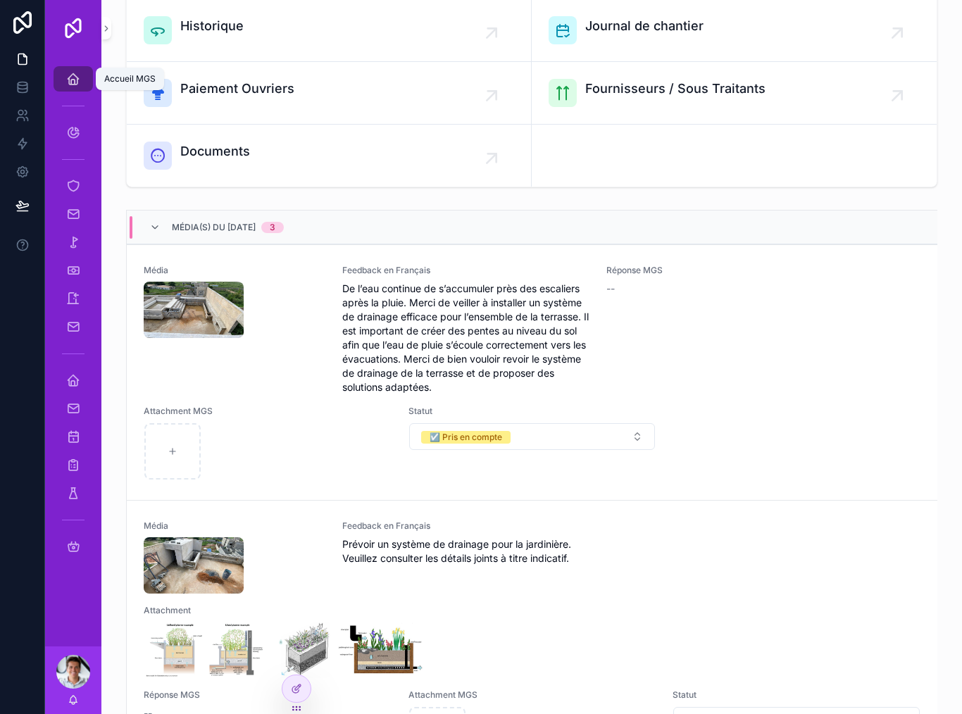
scroll to position [223, 0]
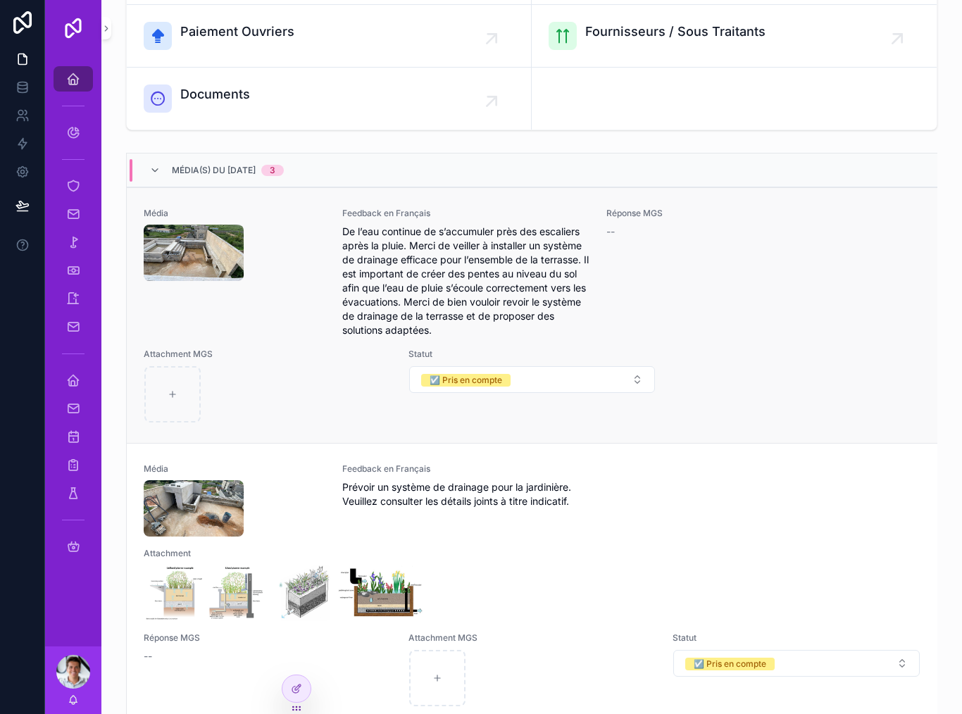
click at [627, 304] on div "Réponse MGS --" at bounding box center [730, 273] width 248 height 130
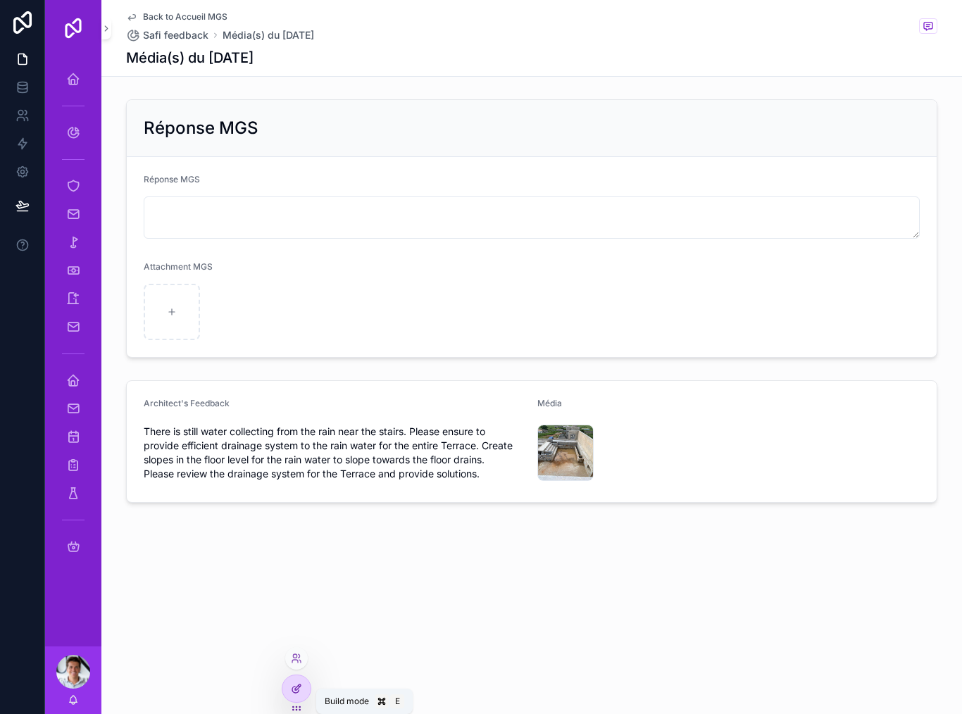
click at [309, 686] on div at bounding box center [296, 688] width 28 height 27
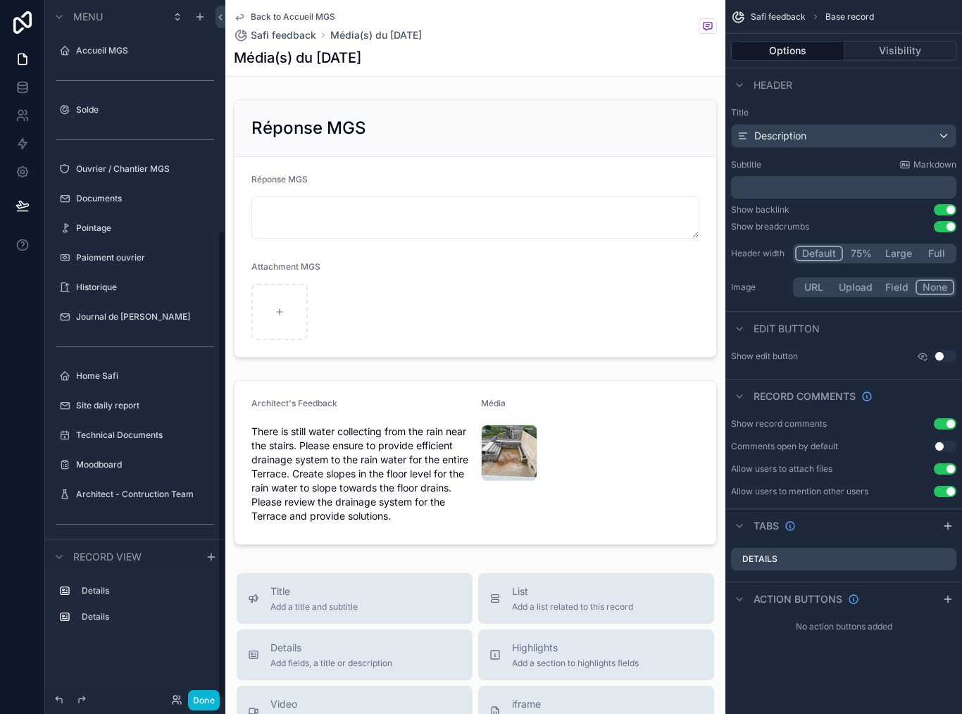
scroll to position [341, 0]
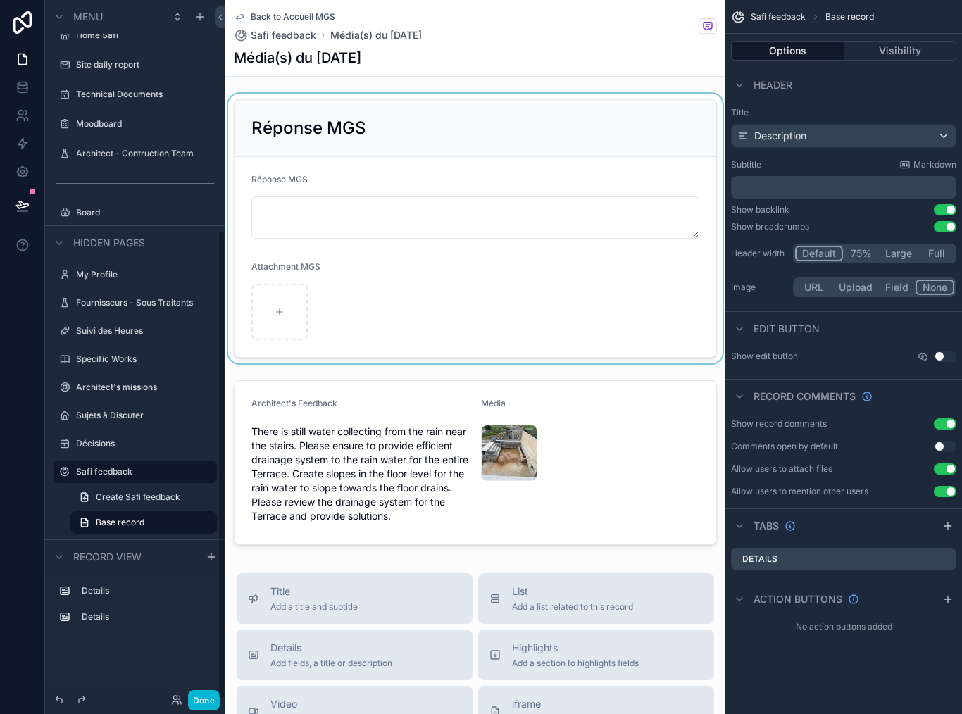
click at [491, 292] on div "scrollable content" at bounding box center [475, 229] width 500 height 270
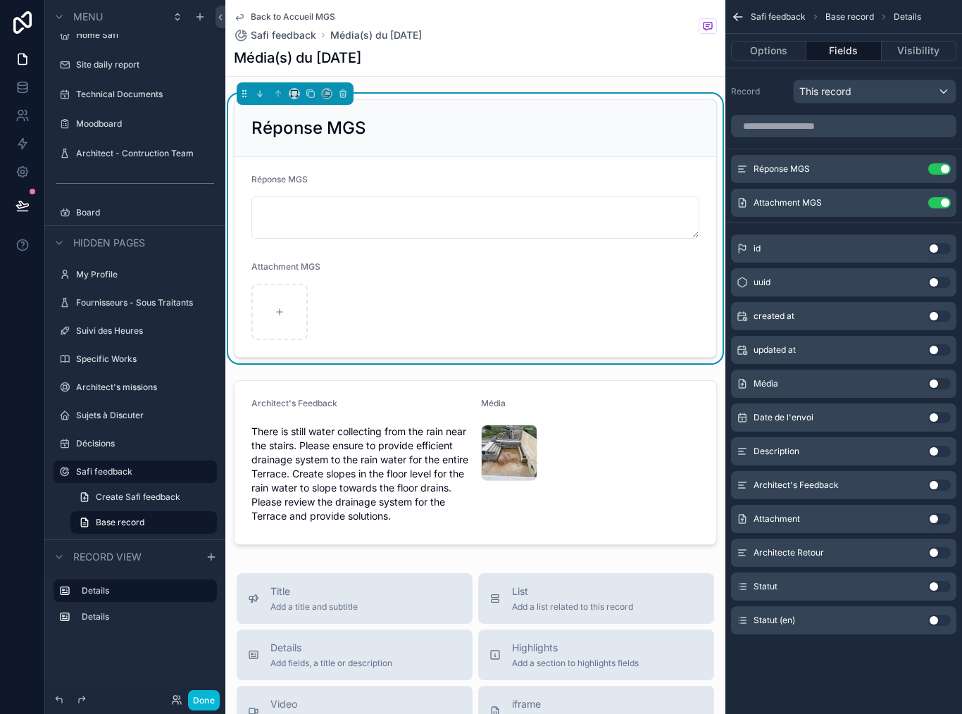
click at [942, 583] on button "Use setting" at bounding box center [939, 586] width 23 height 11
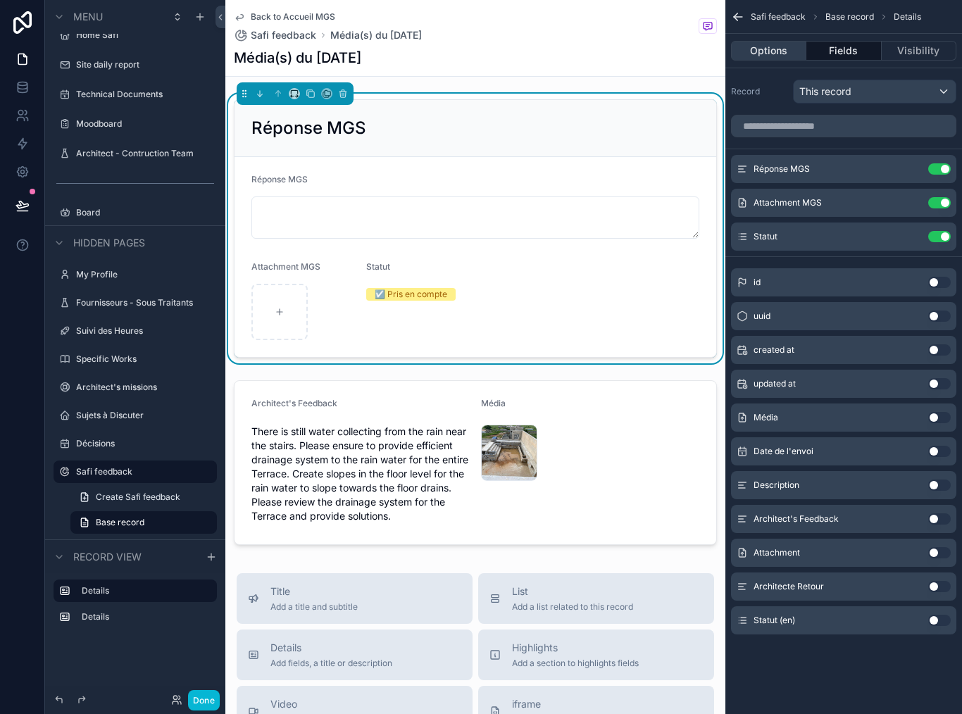
click at [796, 53] on button "Options" at bounding box center [768, 51] width 75 height 20
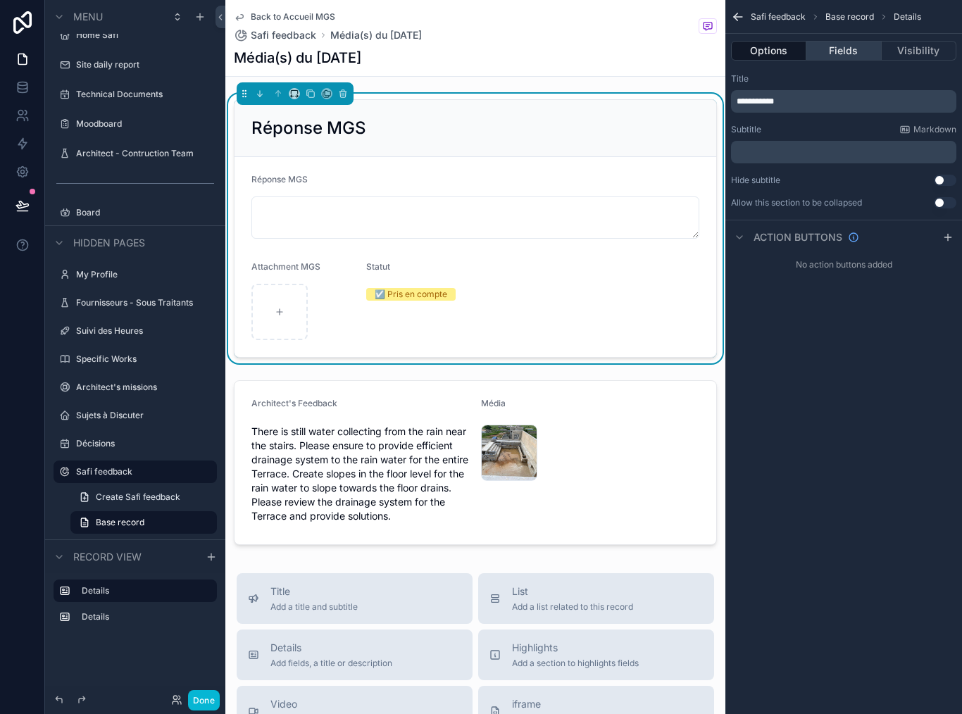
click at [853, 41] on button "Fields" at bounding box center [843, 51] width 75 height 20
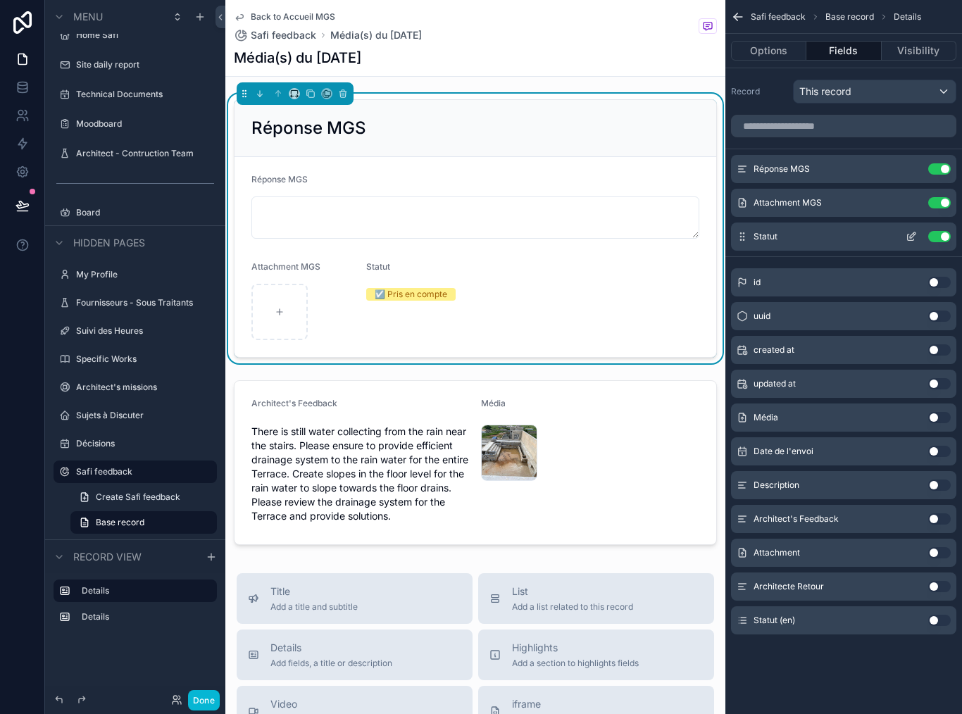
click at [911, 231] on icon "scrollable content" at bounding box center [911, 236] width 11 height 11
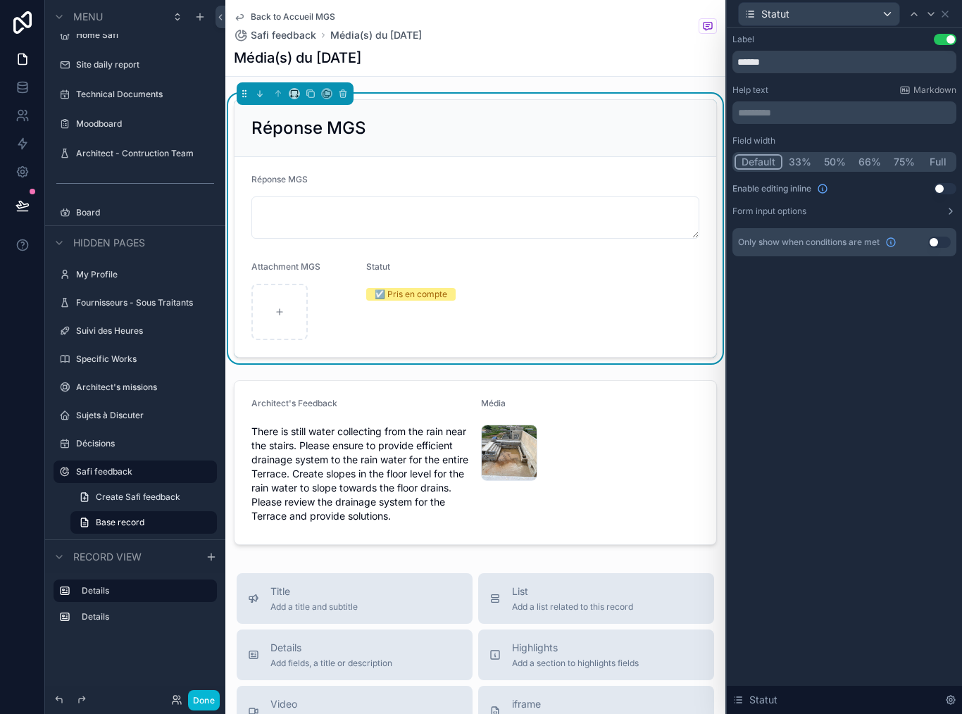
click at [942, 183] on button "Use setting" at bounding box center [945, 188] width 23 height 11
click at [201, 706] on button "Done" at bounding box center [204, 700] width 32 height 20
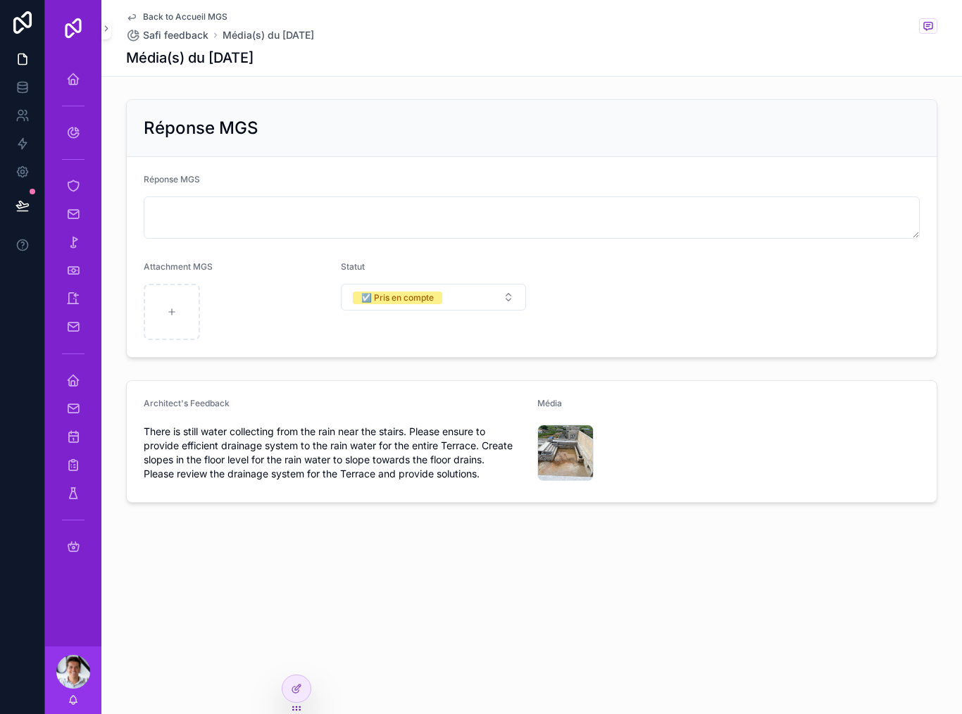
click at [22, 191] on button at bounding box center [22, 205] width 31 height 39
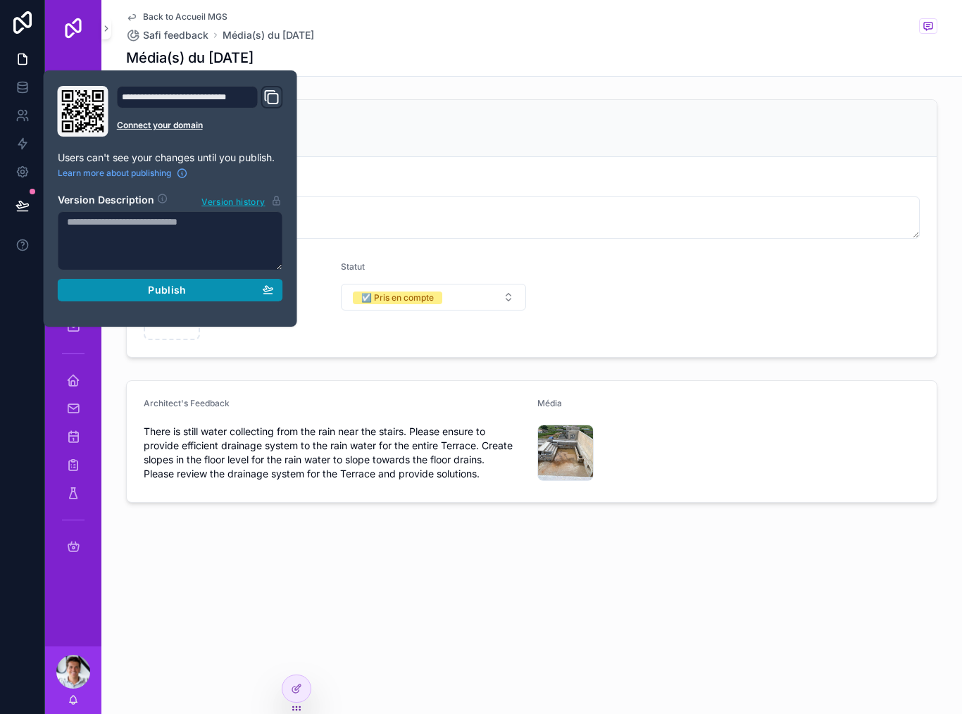
click at [158, 284] on span "Publish" at bounding box center [167, 290] width 38 height 13
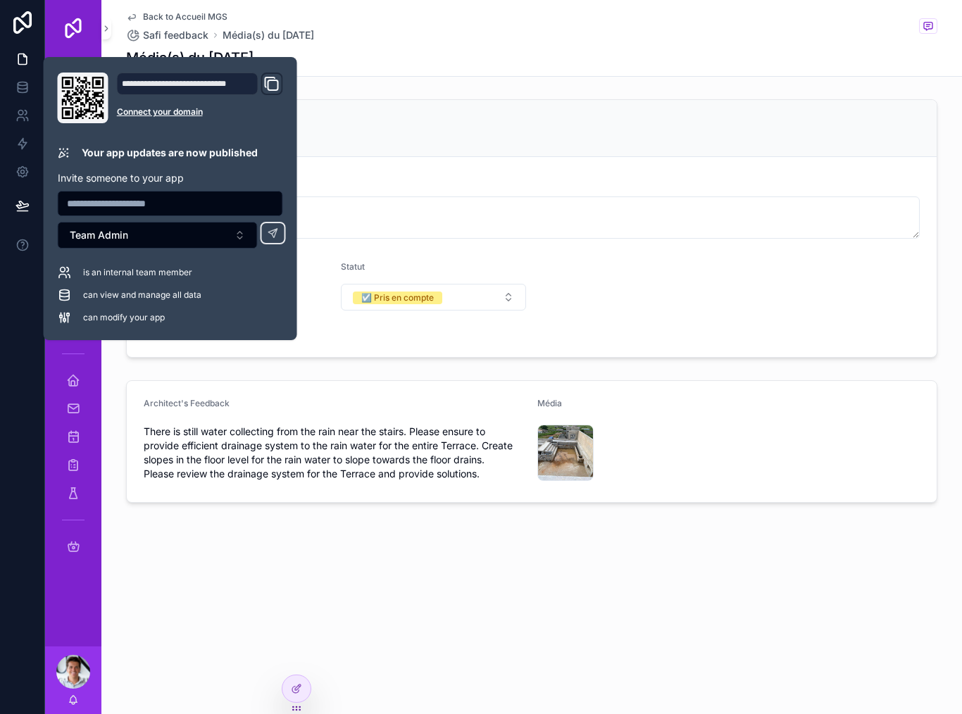
click at [411, 381] on form "Architect's Feedback There is still water collecting from the rain near the sta…" at bounding box center [532, 441] width 810 height 121
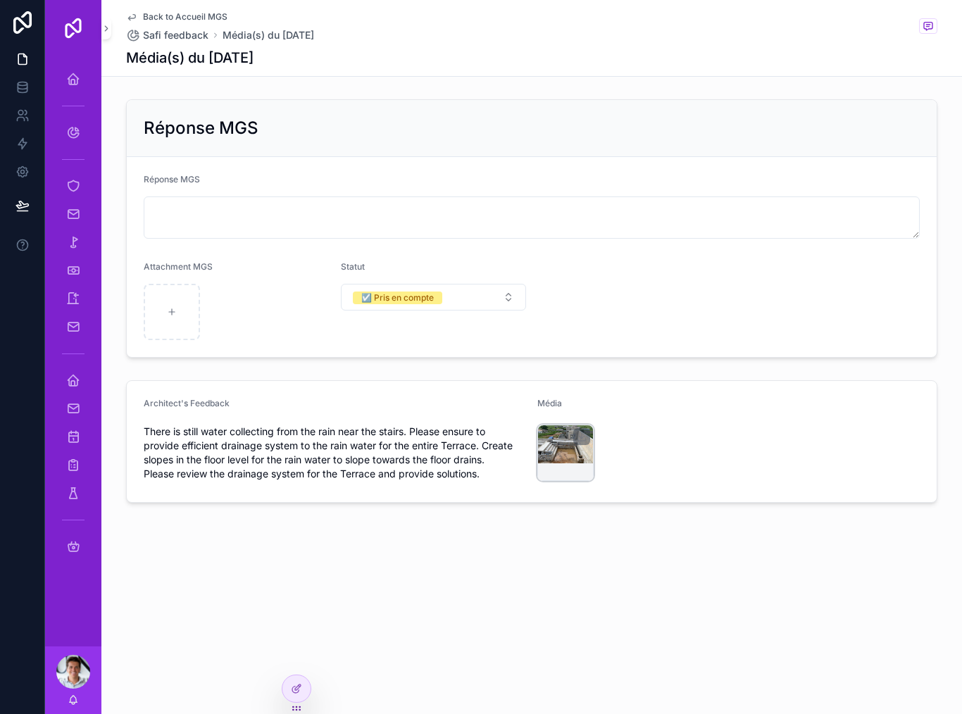
click at [560, 453] on div "scrollable content" at bounding box center [565, 453] width 56 height 56
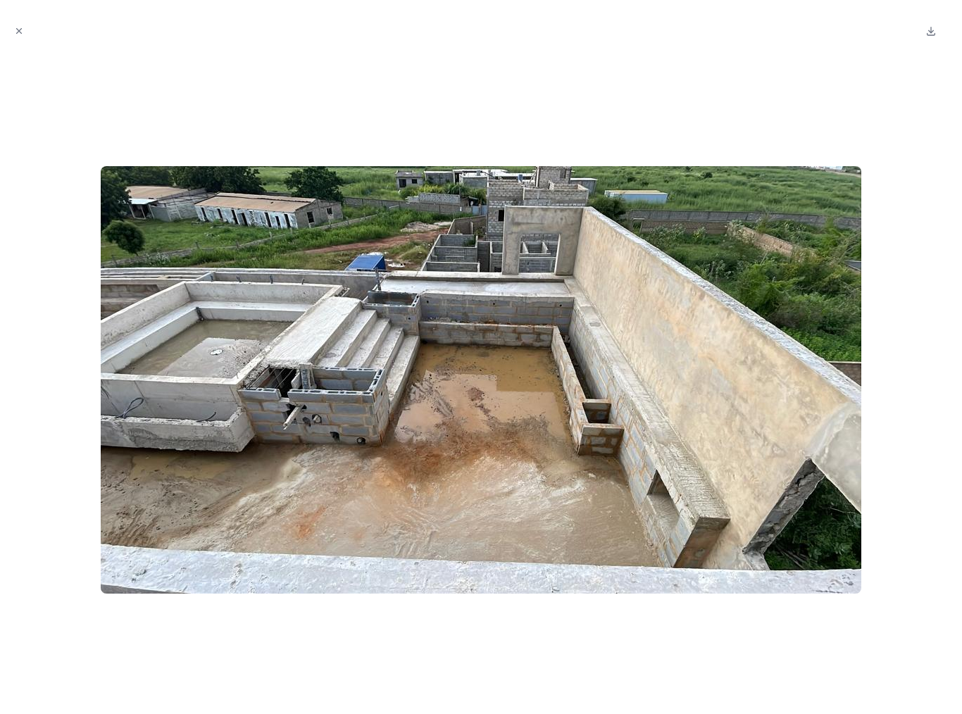
click at [561, 456] on img at bounding box center [481, 379] width 761 height 427
click at [396, 659] on div at bounding box center [480, 379] width 939 height 646
click at [459, 502] on img at bounding box center [481, 379] width 761 height 427
click at [391, 634] on div at bounding box center [480, 379] width 939 height 646
click at [390, 634] on div at bounding box center [480, 379] width 939 height 646
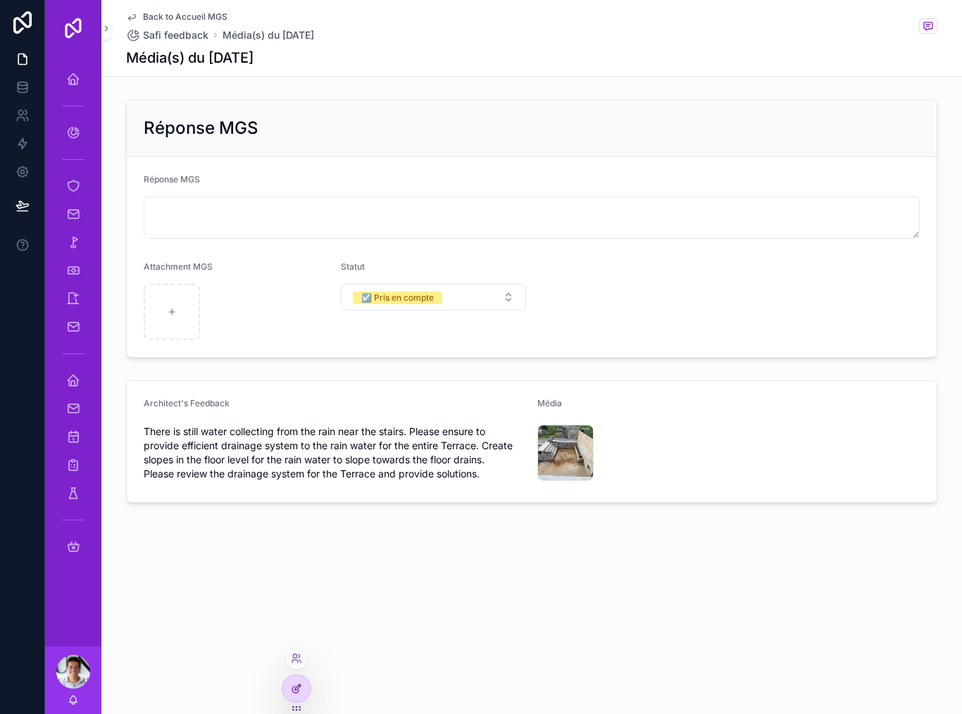
click at [301, 695] on div at bounding box center [296, 688] width 28 height 27
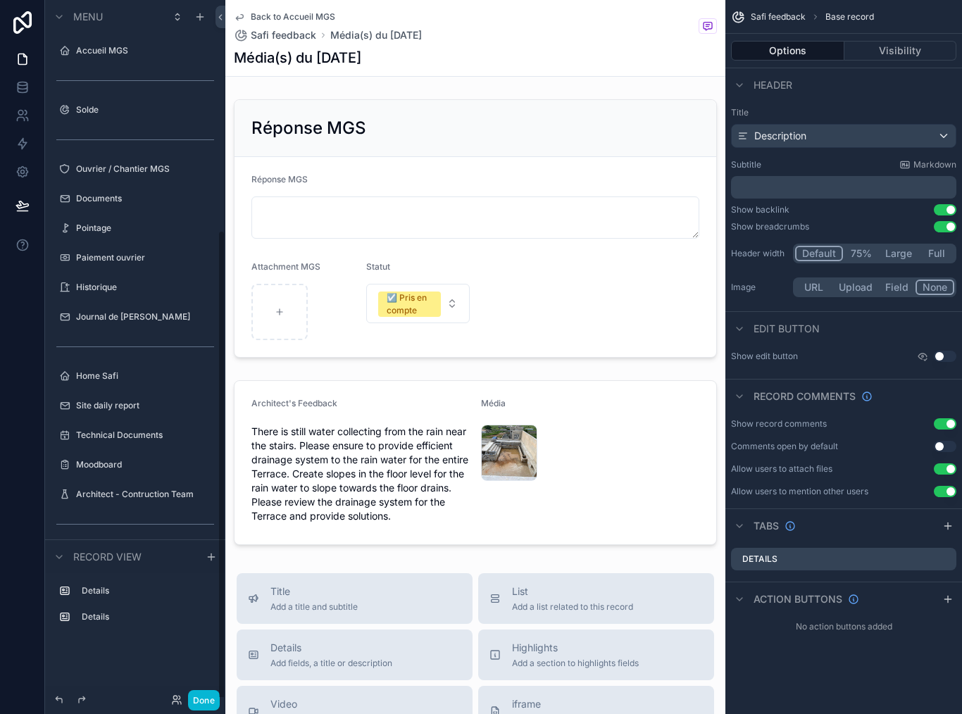
scroll to position [341, 0]
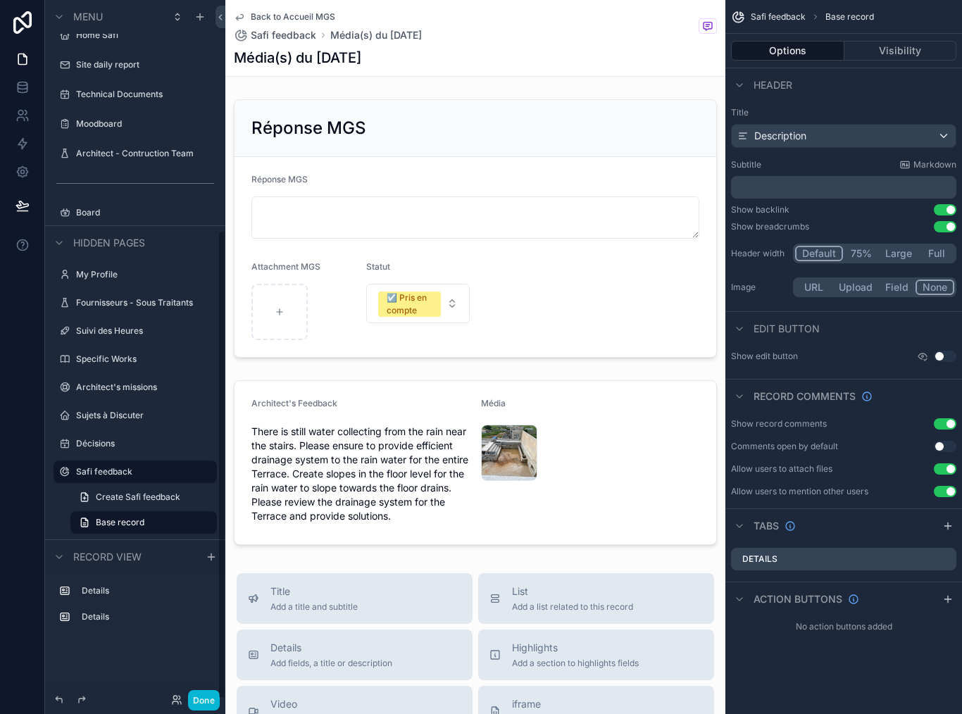
click at [426, 455] on div "scrollable content" at bounding box center [475, 463] width 500 height 176
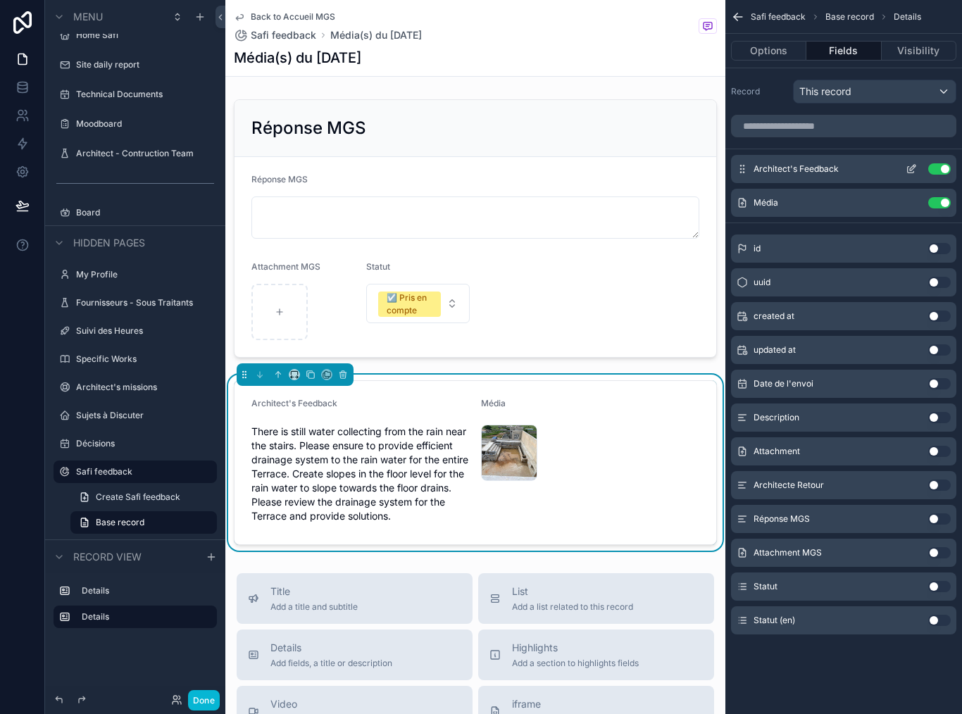
click at [937, 163] on button "Use setting" at bounding box center [939, 168] width 23 height 11
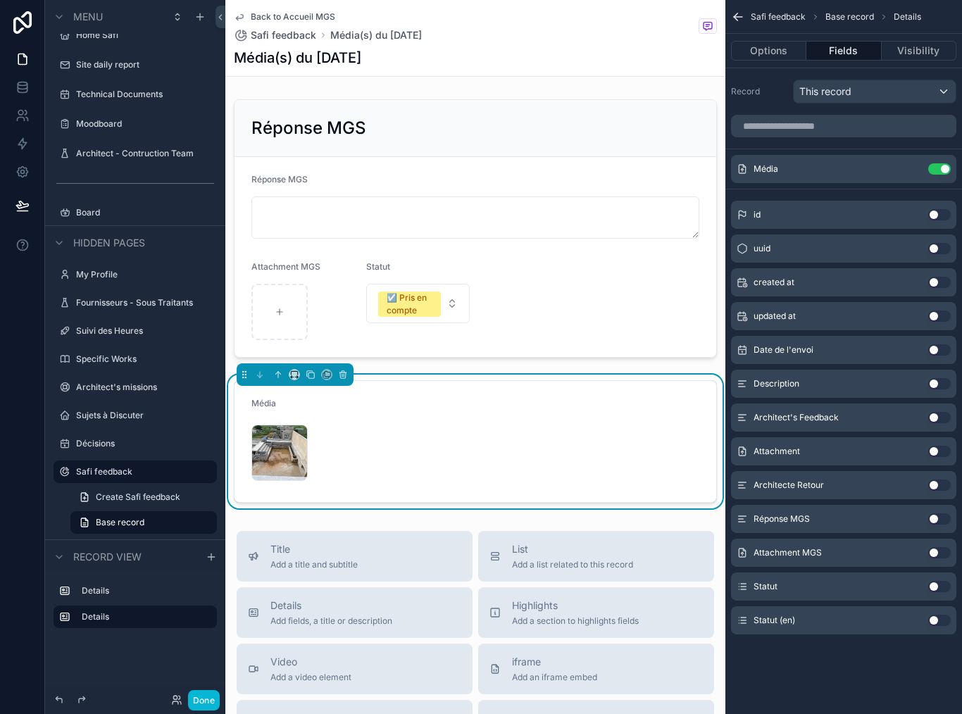
click at [939, 480] on button "Use setting" at bounding box center [939, 485] width 23 height 11
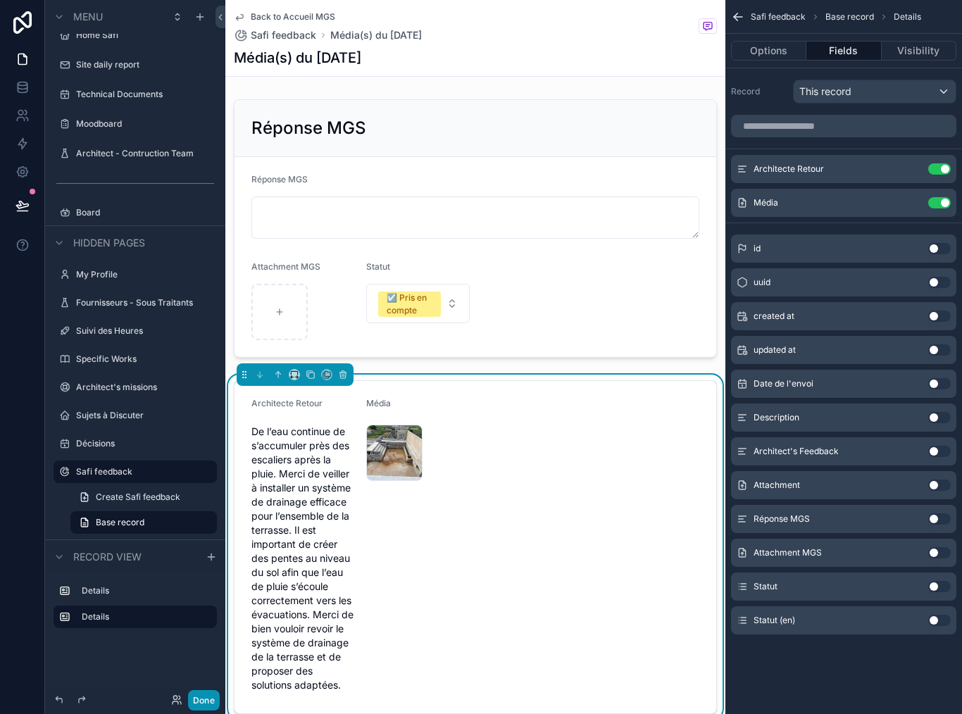
click at [211, 701] on button "Done" at bounding box center [204, 700] width 32 height 20
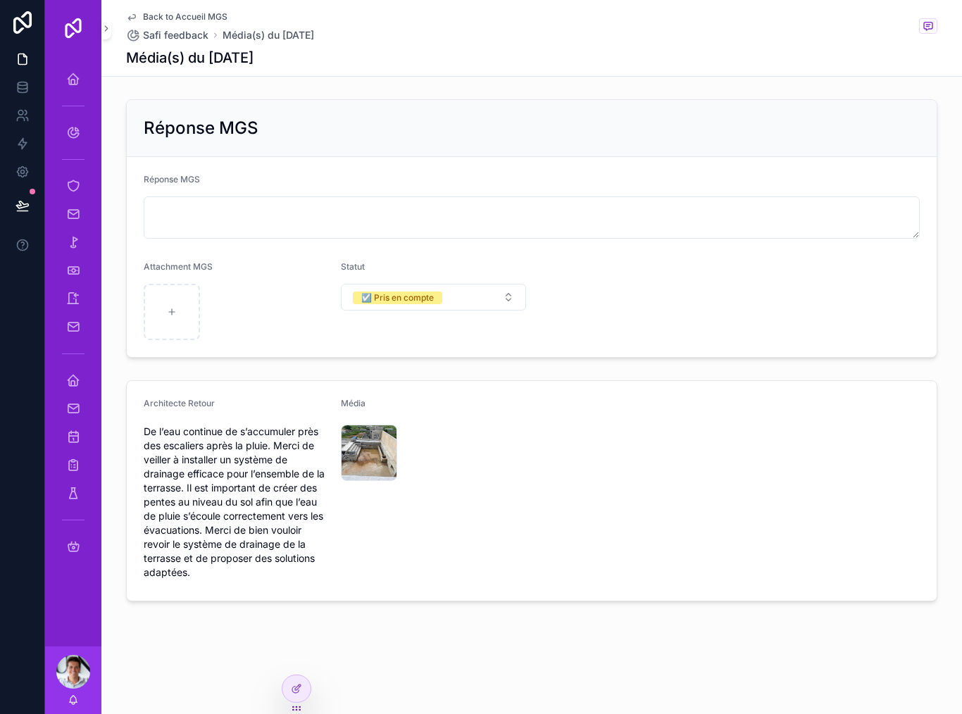
click at [18, 201] on icon at bounding box center [22, 204] width 12 height 7
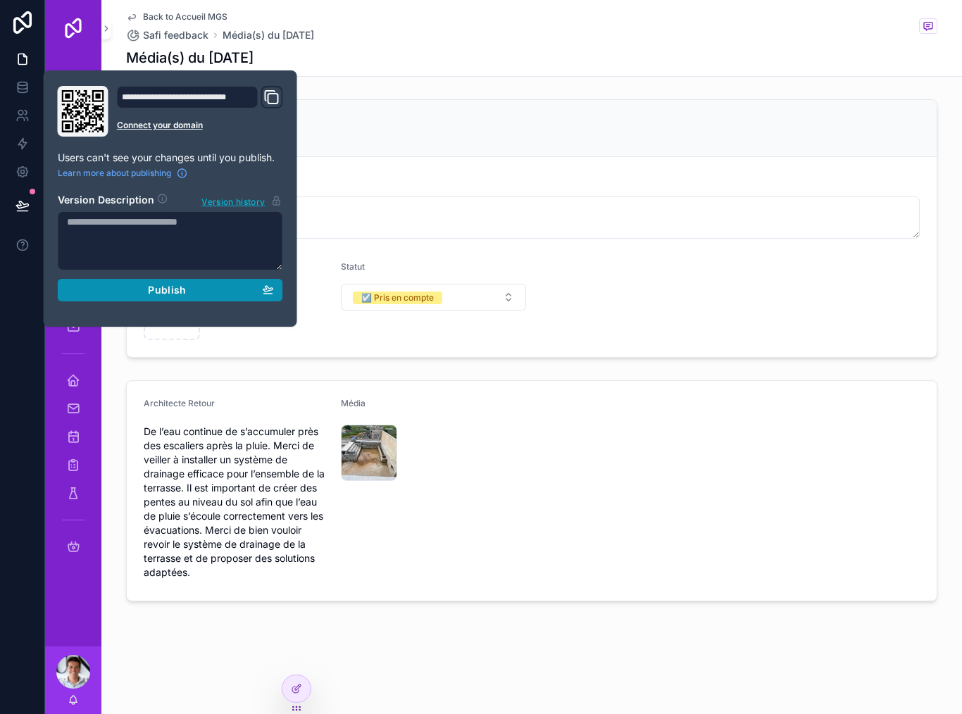
click at [69, 291] on button "Publish" at bounding box center [170, 290] width 225 height 23
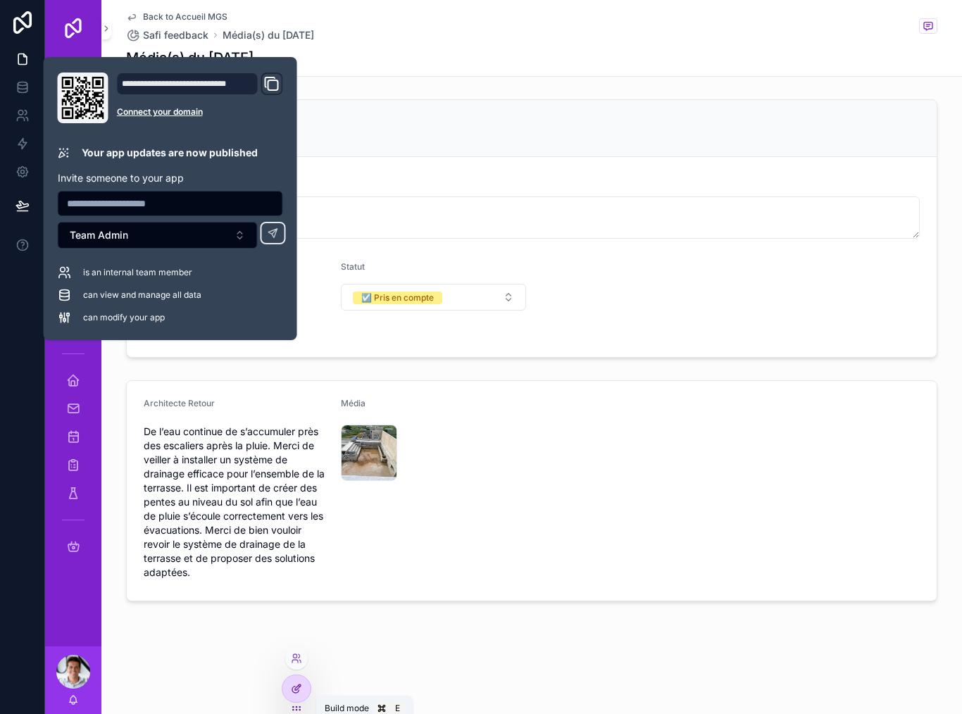
click at [308, 696] on div at bounding box center [296, 688] width 28 height 27
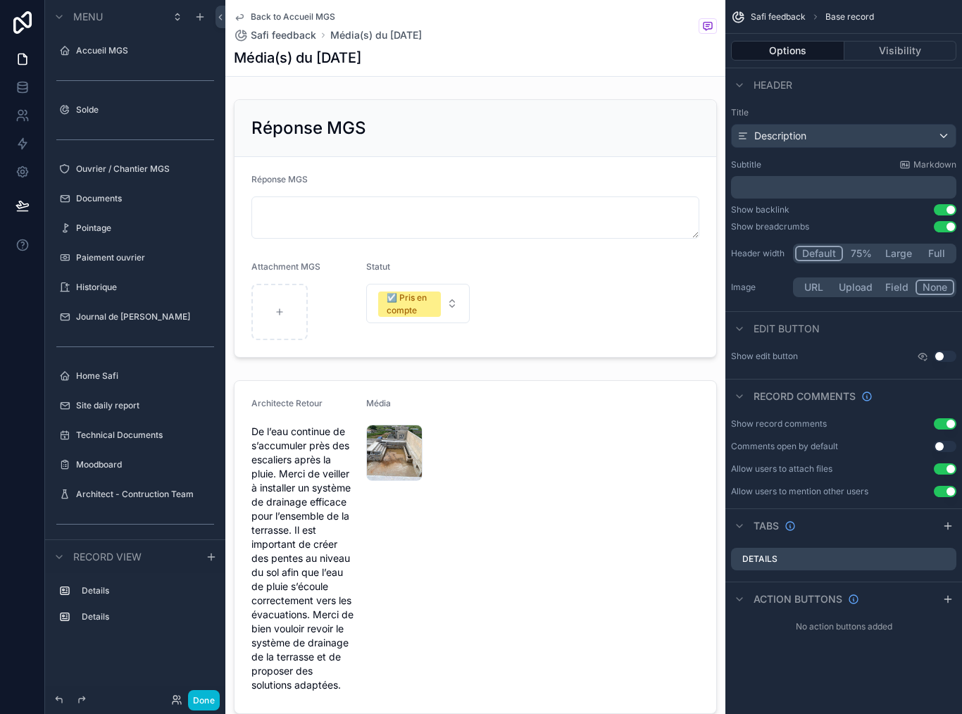
scroll to position [341, 0]
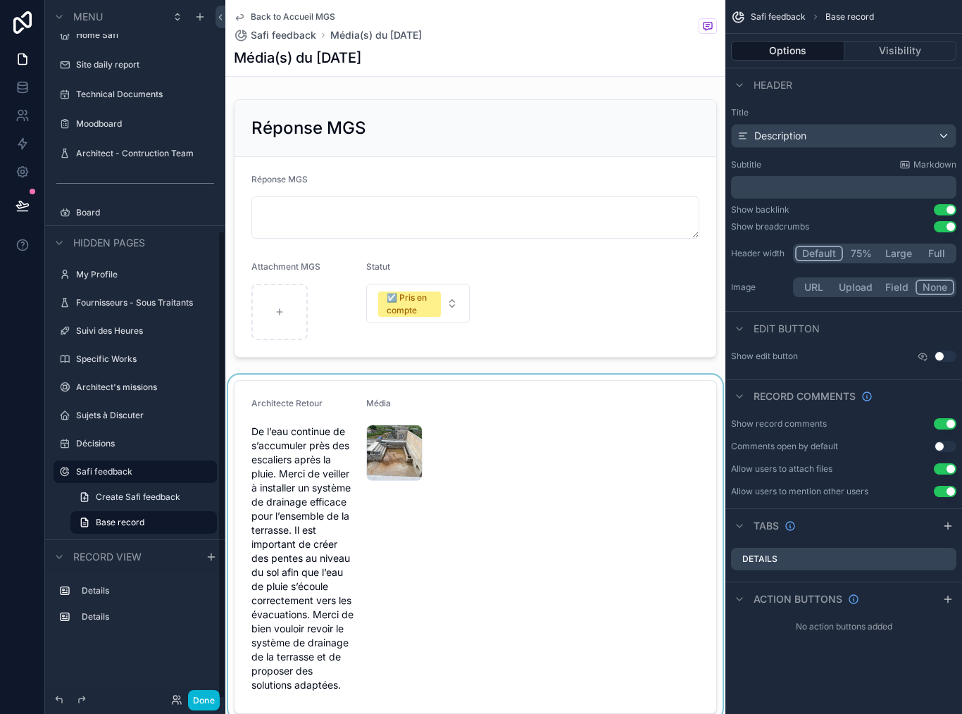
click at [471, 578] on div "scrollable content" at bounding box center [475, 547] width 500 height 345
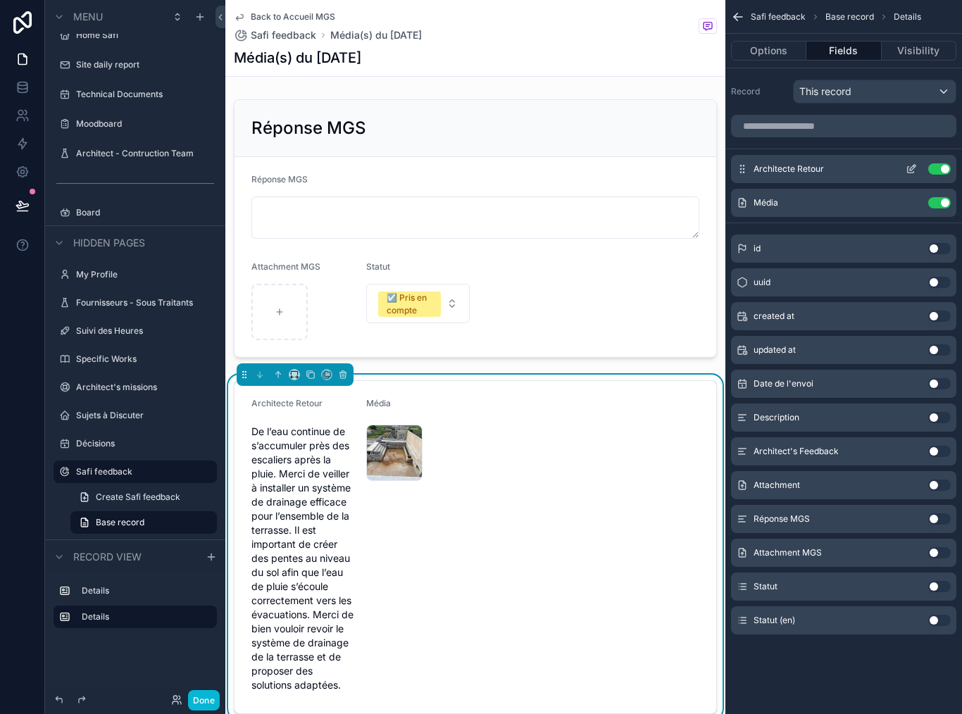
click at [914, 165] on icon "scrollable content" at bounding box center [913, 168] width 6 height 6
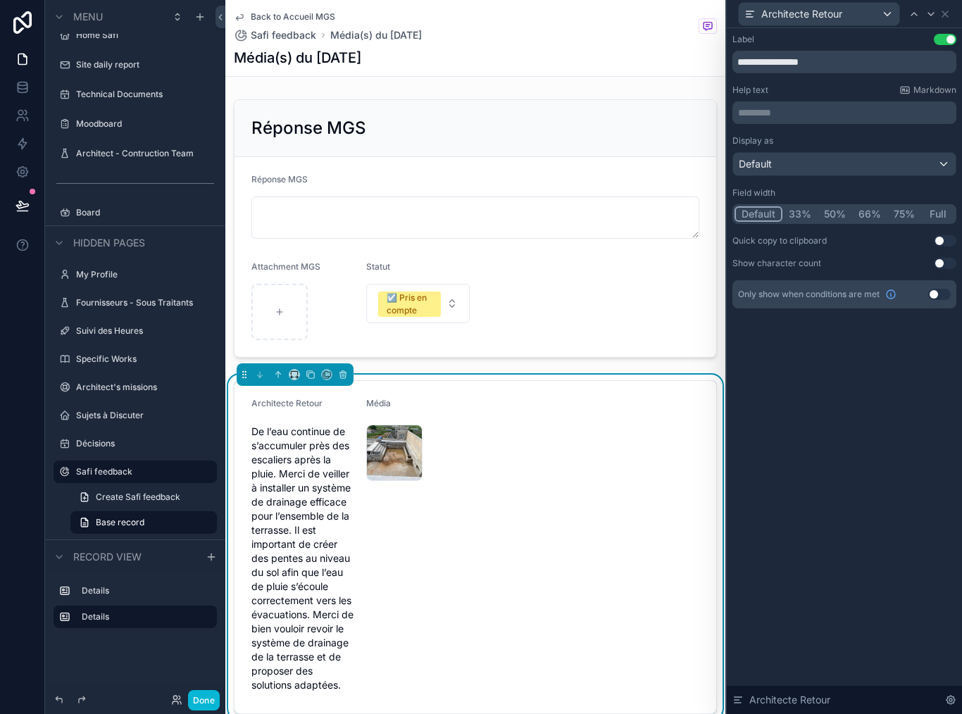
click at [948, 206] on button "Full" at bounding box center [937, 213] width 33 height 15
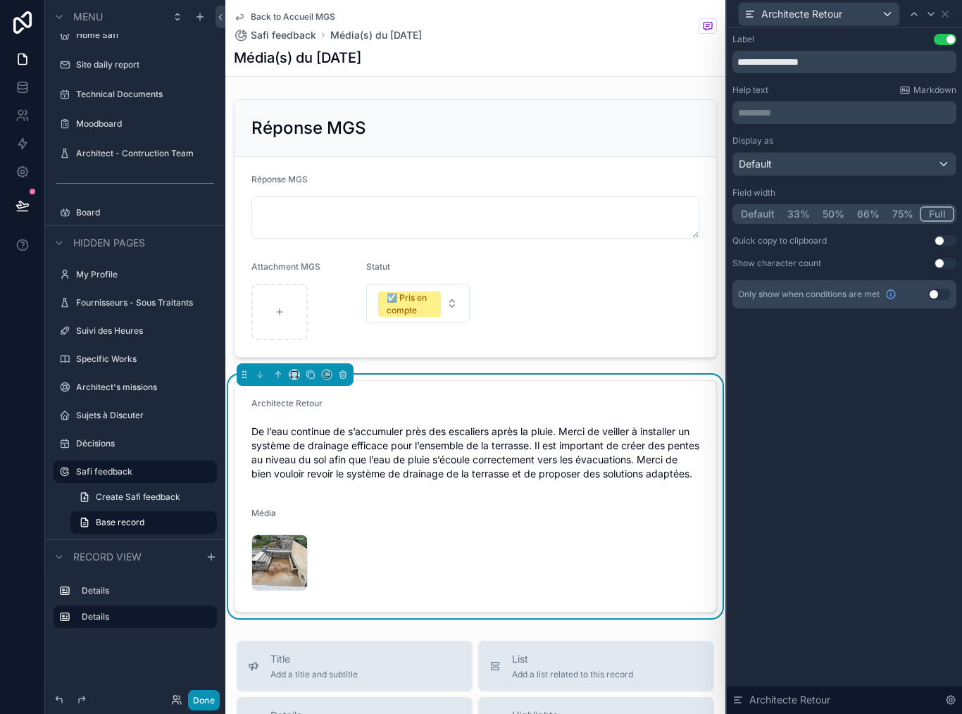
click at [204, 707] on button "Done" at bounding box center [204, 700] width 32 height 20
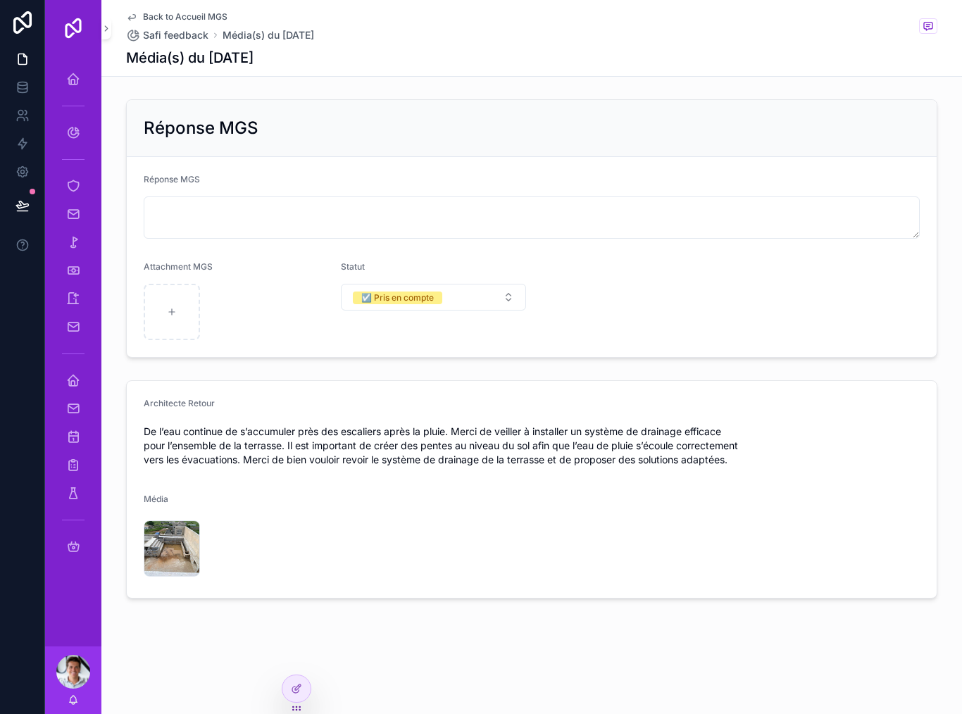
click at [15, 208] on button at bounding box center [22, 205] width 31 height 39
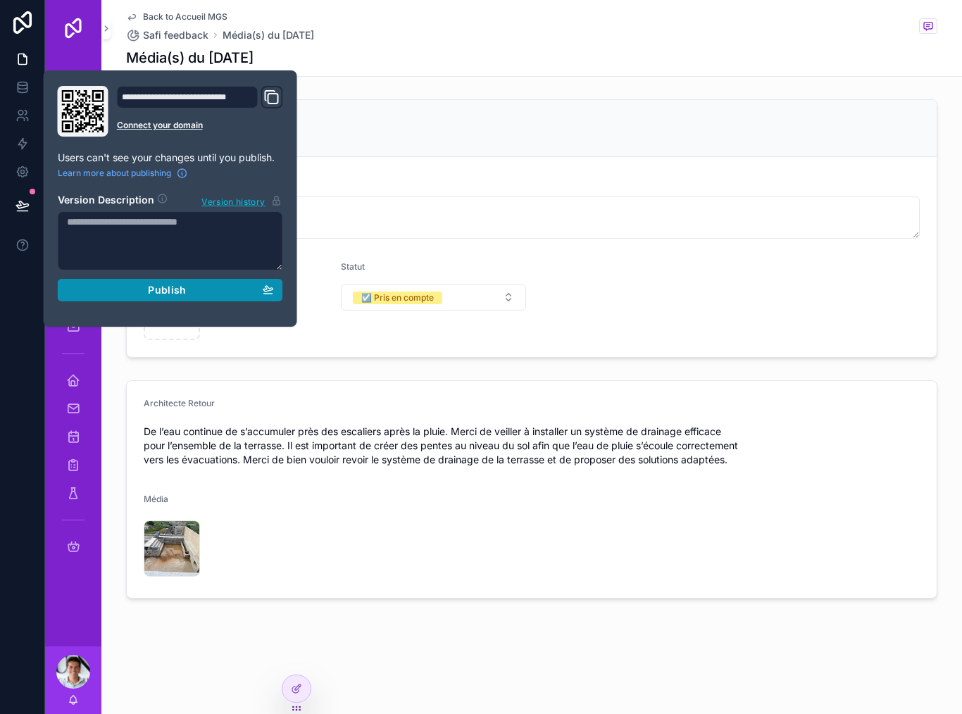
click at [86, 284] on div "Publish" at bounding box center [170, 290] width 207 height 13
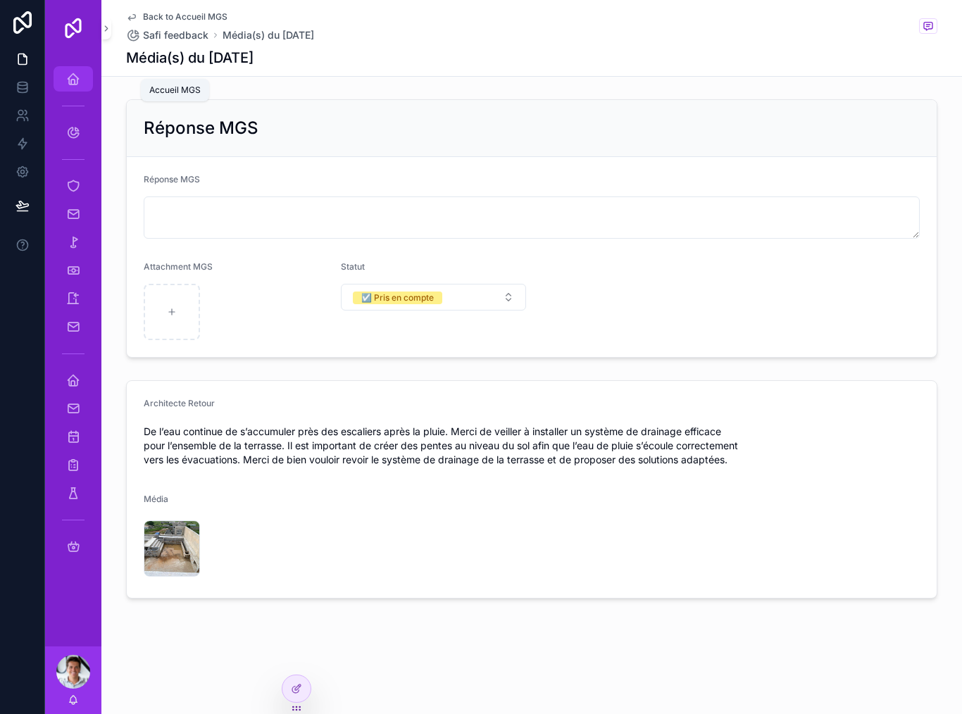
click at [63, 93] on div "scrollable content" at bounding box center [73, 105] width 56 height 25
click at [69, 72] on icon "scrollable content" at bounding box center [73, 79] width 14 height 14
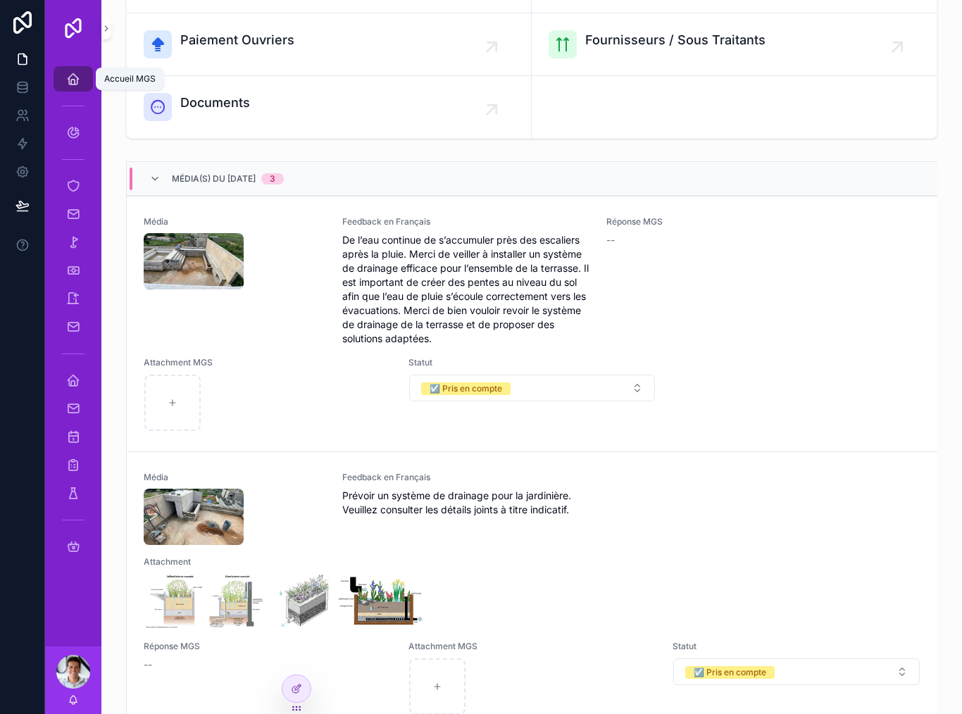
scroll to position [215, 0]
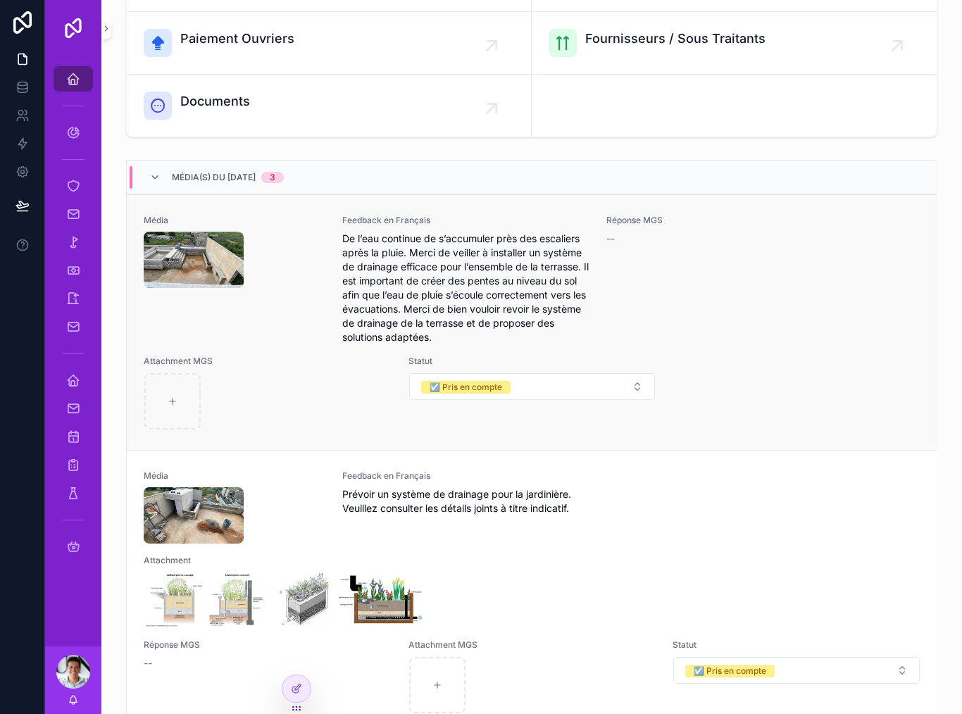
click at [820, 331] on div "Réponse MGS --" at bounding box center [730, 280] width 248 height 130
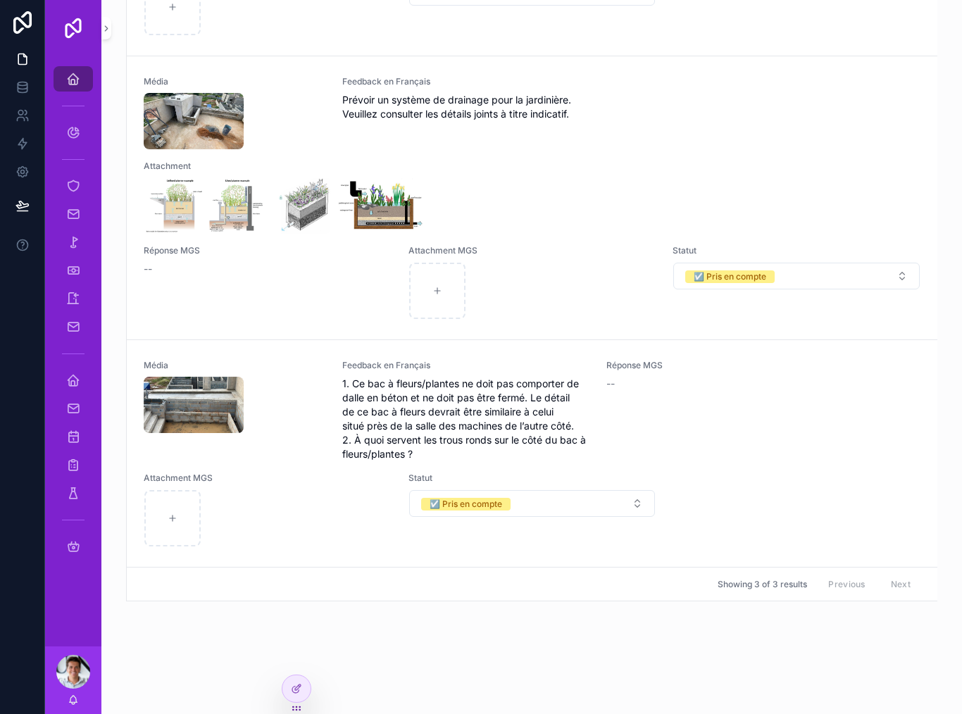
scroll to position [608, 0]
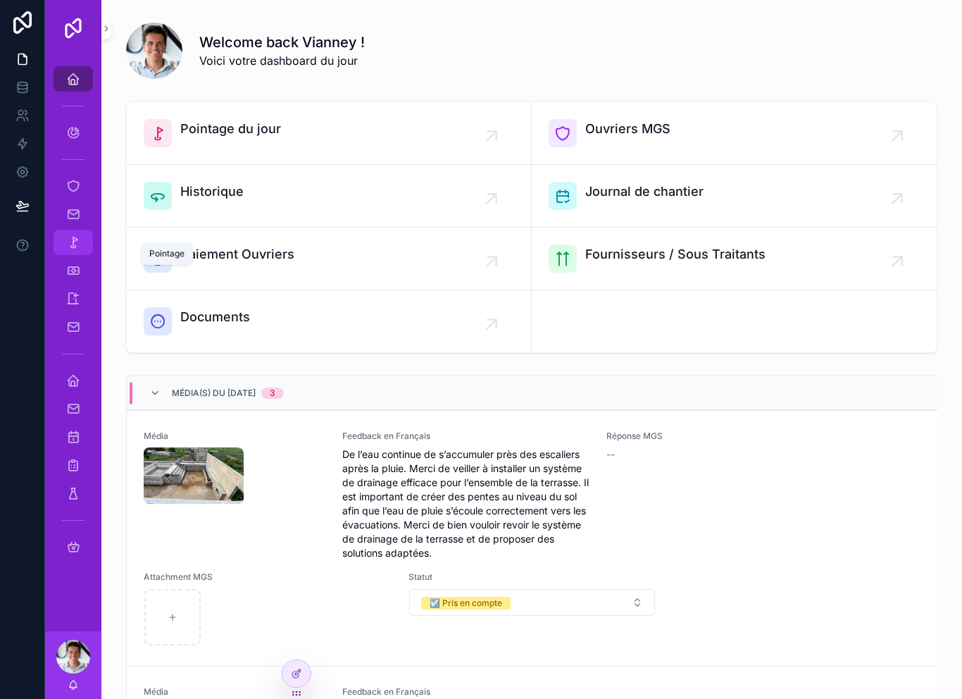
click at [77, 246] on icon "scrollable content" at bounding box center [73, 242] width 14 height 14
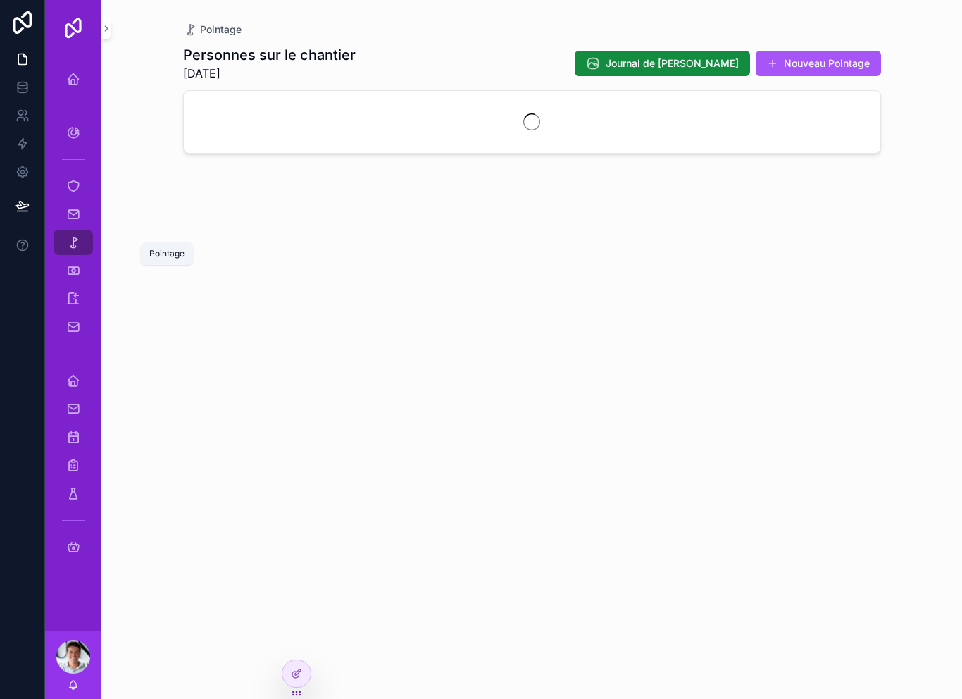
click at [77, 245] on icon "scrollable content" at bounding box center [73, 242] width 14 height 14
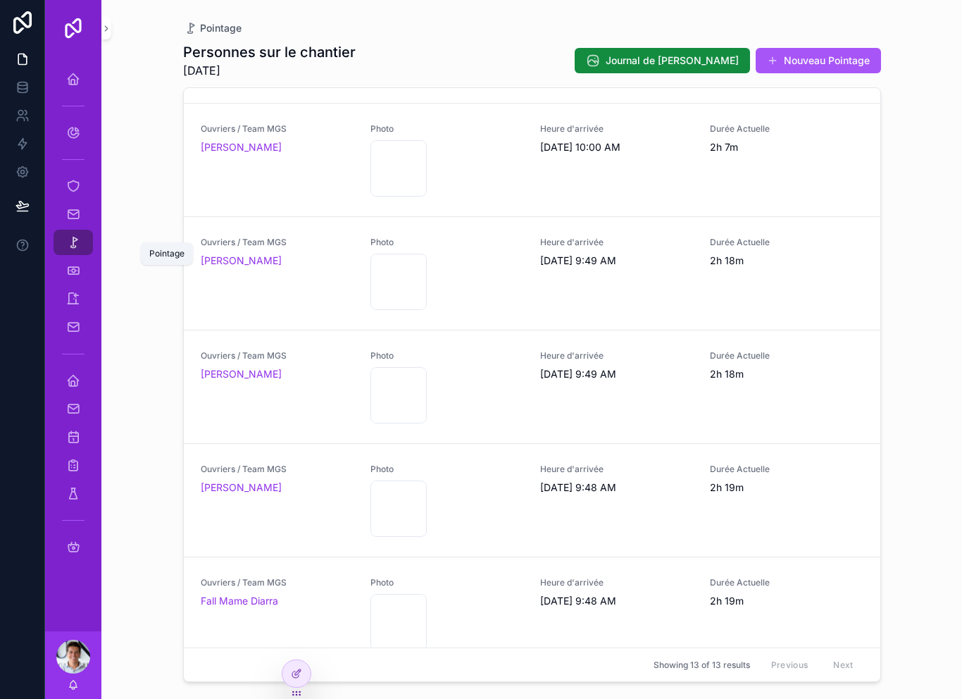
scroll to position [892, 0]
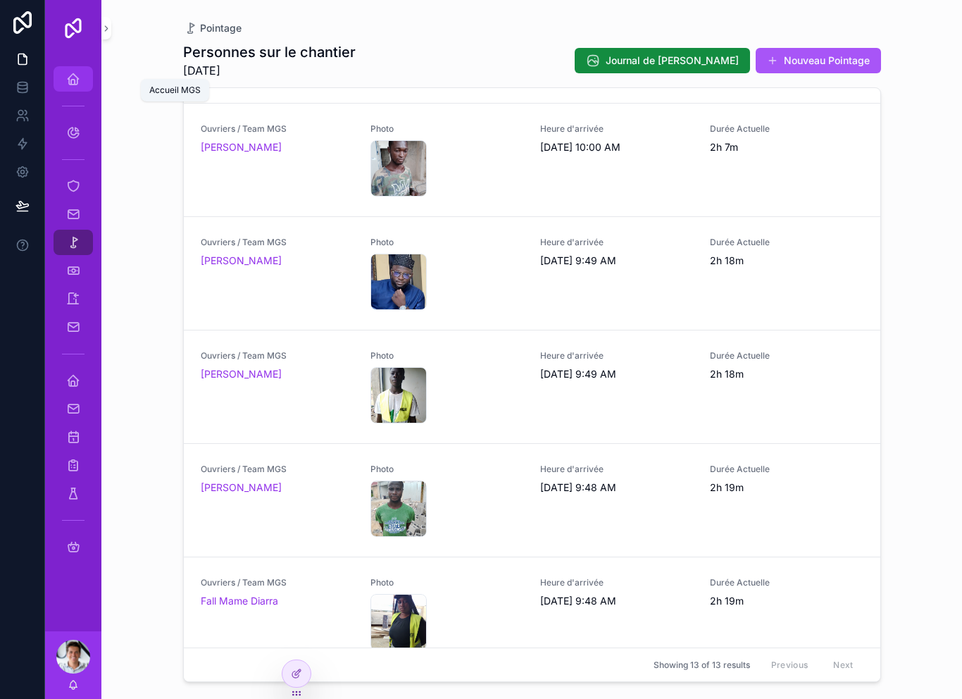
click at [74, 75] on icon "scrollable content" at bounding box center [73, 79] width 14 height 14
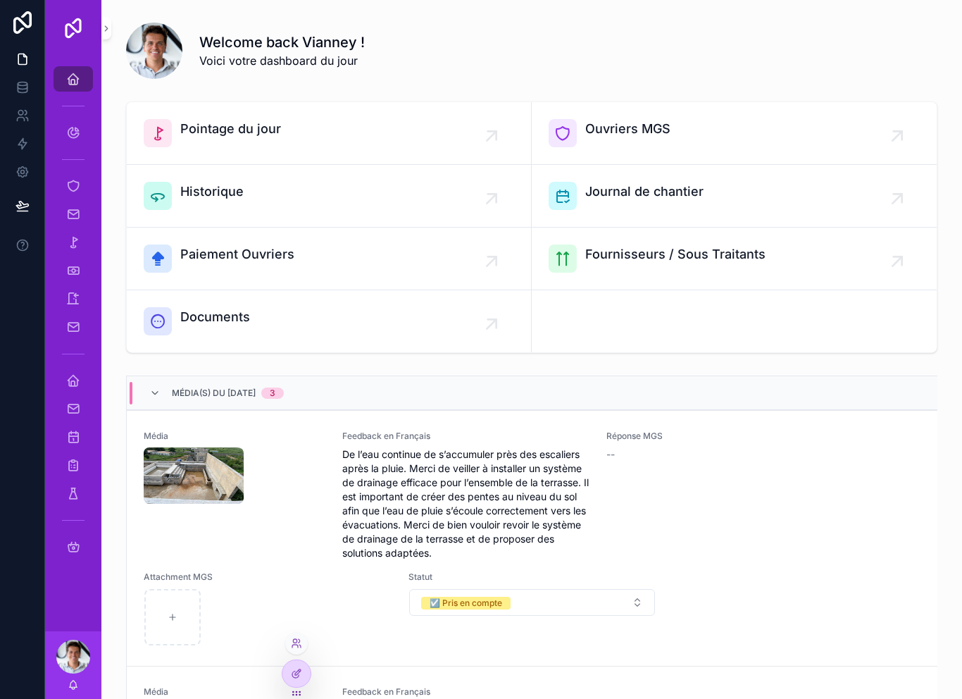
click at [304, 632] on div at bounding box center [296, 646] width 23 height 28
click at [306, 640] on div at bounding box center [296, 643] width 23 height 23
click at [307, 635] on div at bounding box center [296, 646] width 23 height 28
click at [306, 634] on div at bounding box center [296, 646] width 23 height 28
click at [306, 635] on div at bounding box center [296, 646] width 23 height 28
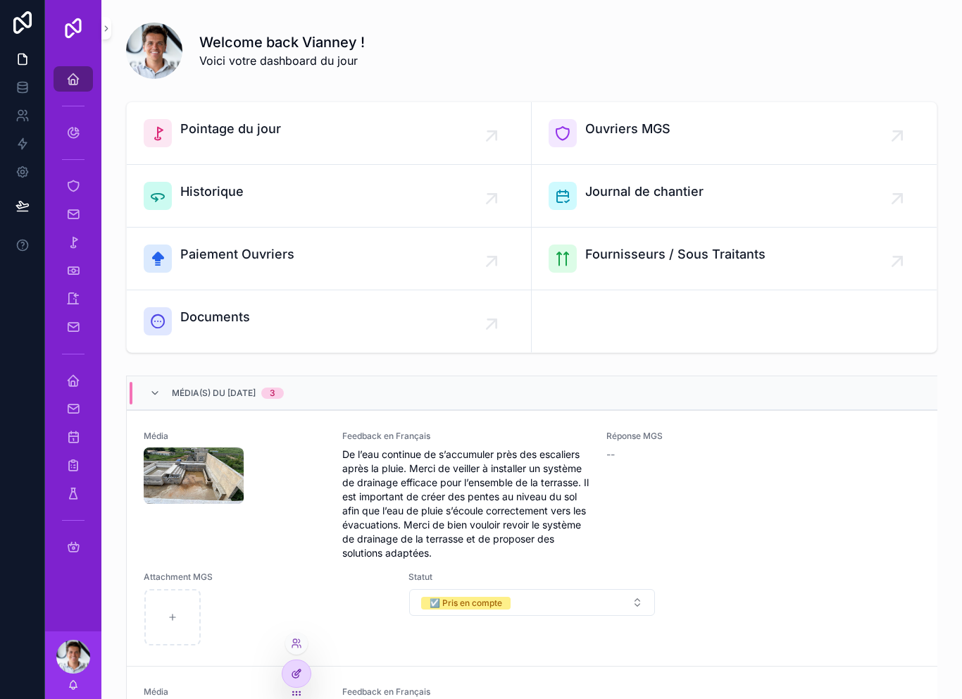
click at [308, 670] on div at bounding box center [296, 673] width 28 height 27
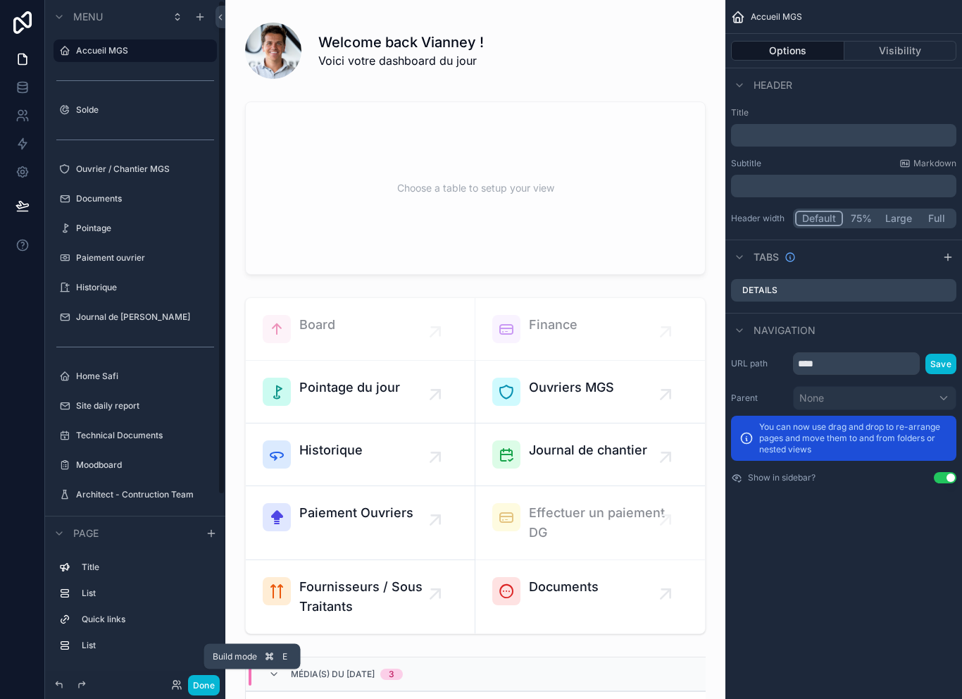
click at [211, 669] on div "Build mode E" at bounding box center [252, 656] width 96 height 25
click at [204, 669] on div "Build mode E" at bounding box center [252, 656] width 96 height 25
click at [199, 685] on button "Done" at bounding box center [204, 685] width 32 height 20
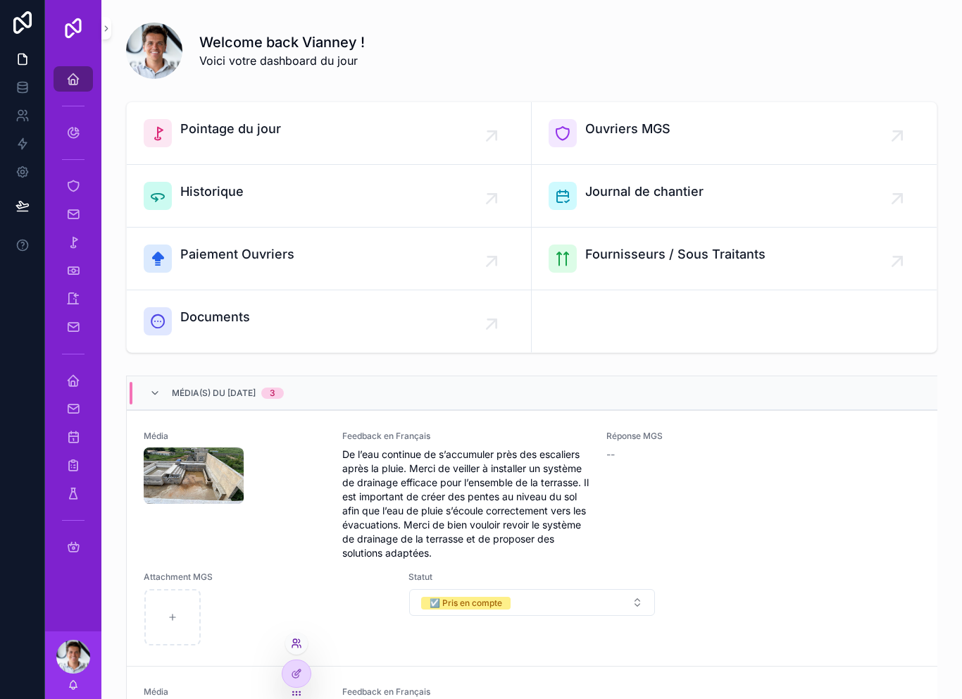
click at [298, 645] on icon at bounding box center [295, 645] width 6 height 3
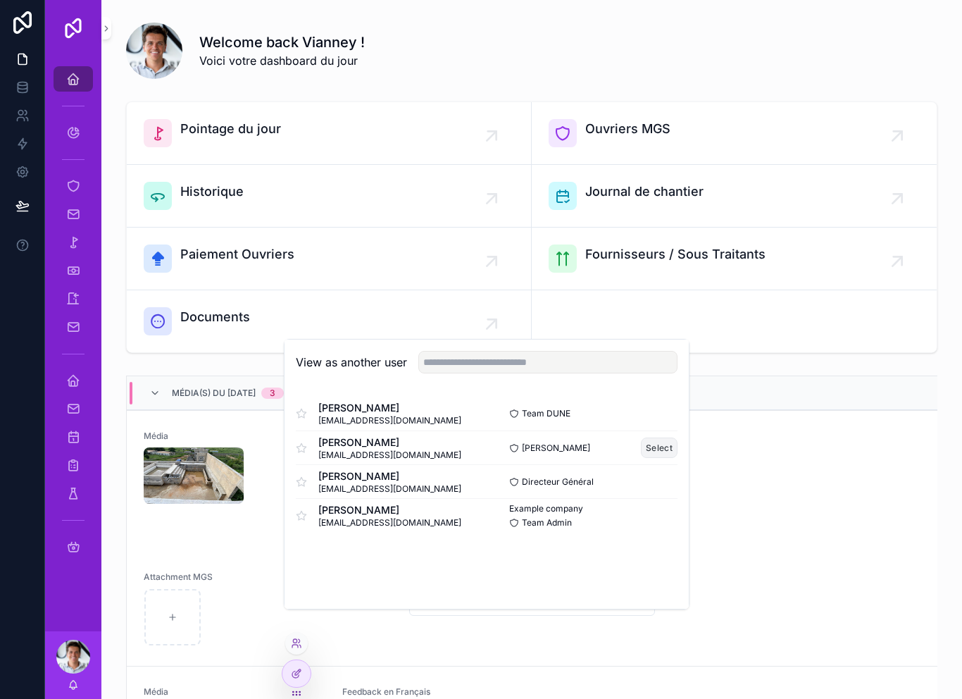
click at [654, 458] on button "Select" at bounding box center [659, 447] width 37 height 20
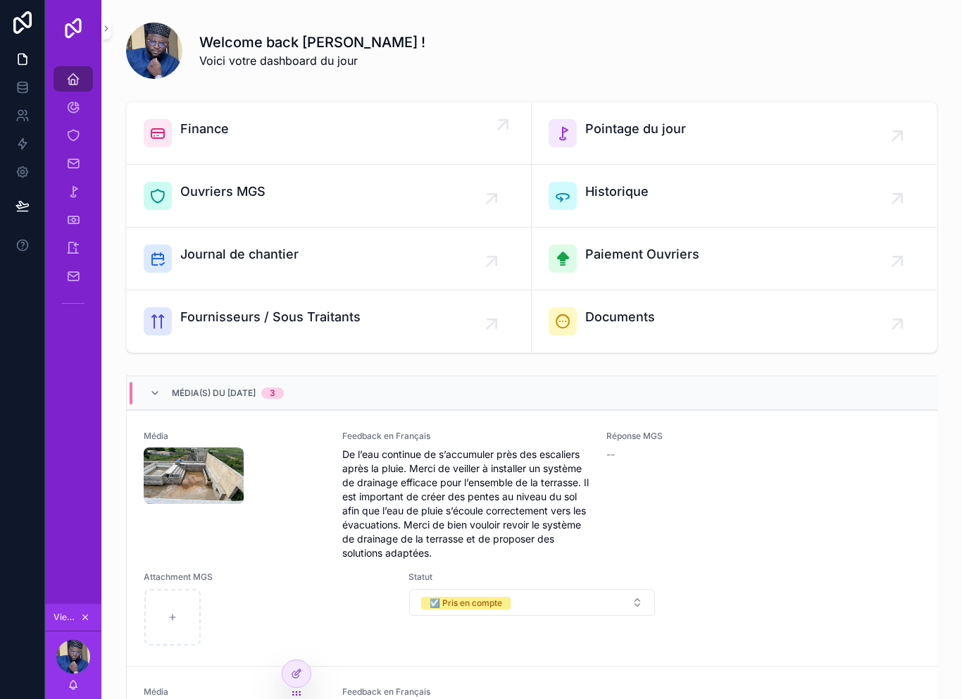
click at [204, 143] on div "Finance" at bounding box center [204, 133] width 49 height 28
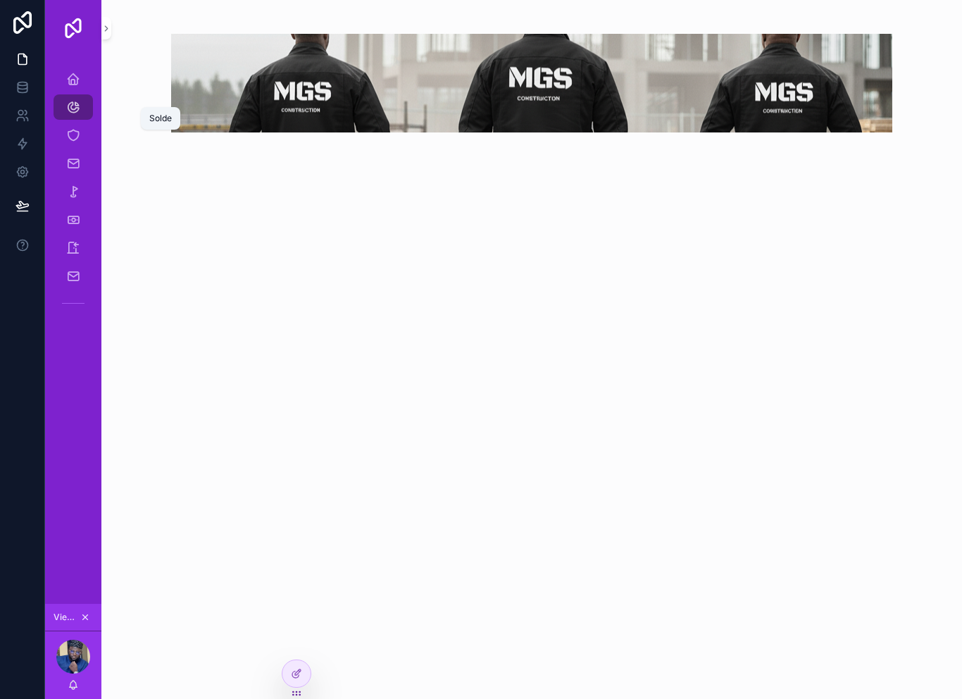
click at [73, 106] on icon "scrollable content" at bounding box center [73, 107] width 14 height 14
click at [73, 108] on icon "scrollable content" at bounding box center [73, 107] width 14 height 14
click at [75, 165] on icon "scrollable content" at bounding box center [73, 163] width 14 height 14
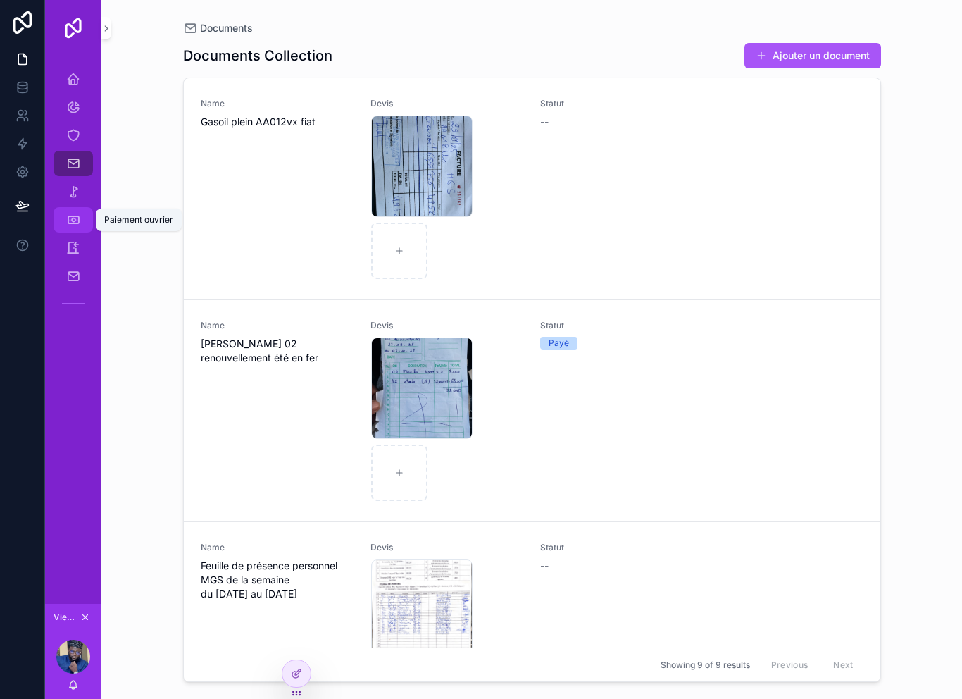
click at [77, 220] on icon "scrollable content" at bounding box center [73, 220] width 14 height 14
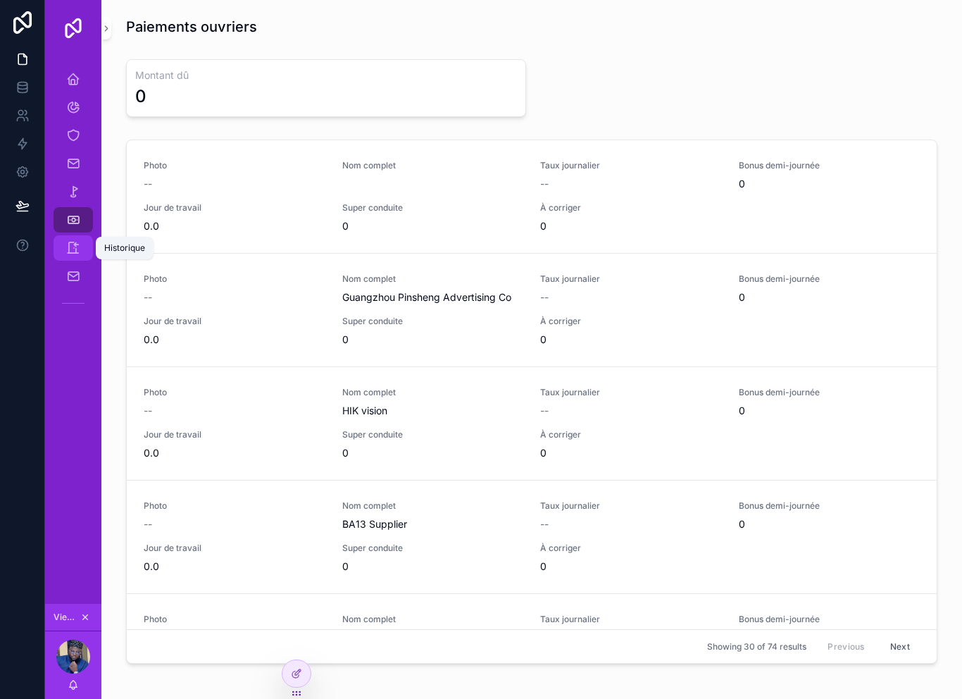
click at [75, 246] on icon "scrollable content" at bounding box center [73, 248] width 14 height 14
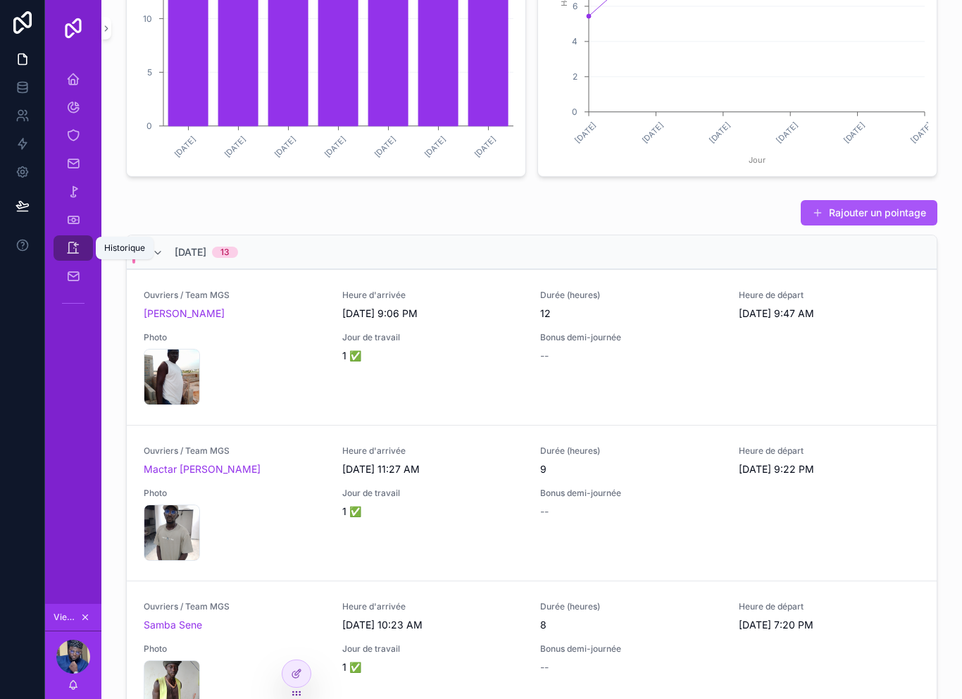
scroll to position [192, 0]
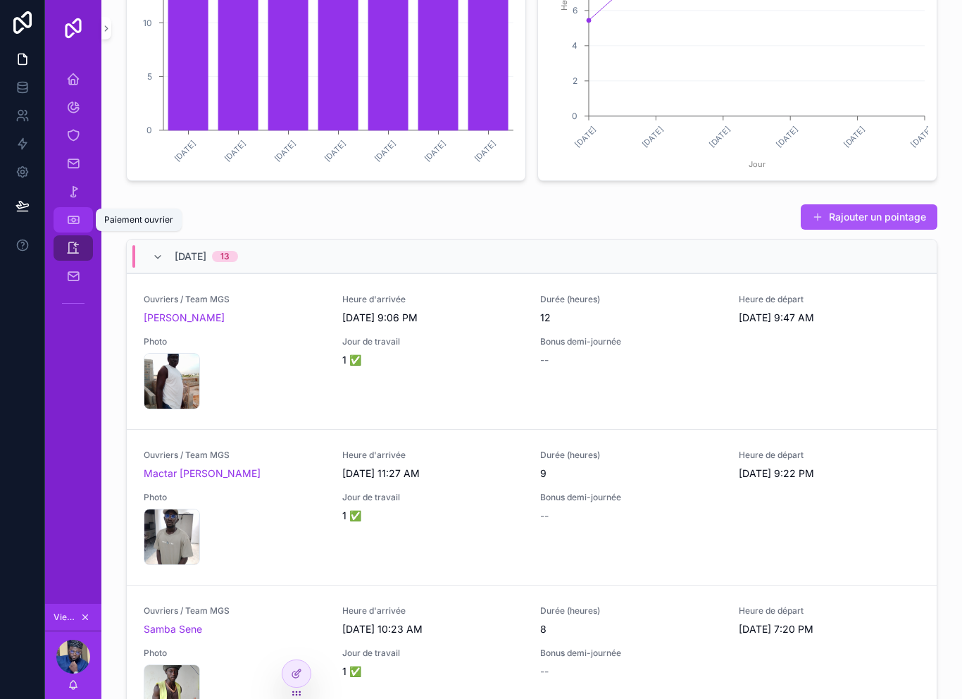
click at [75, 220] on icon "scrollable content" at bounding box center [73, 220] width 14 height 14
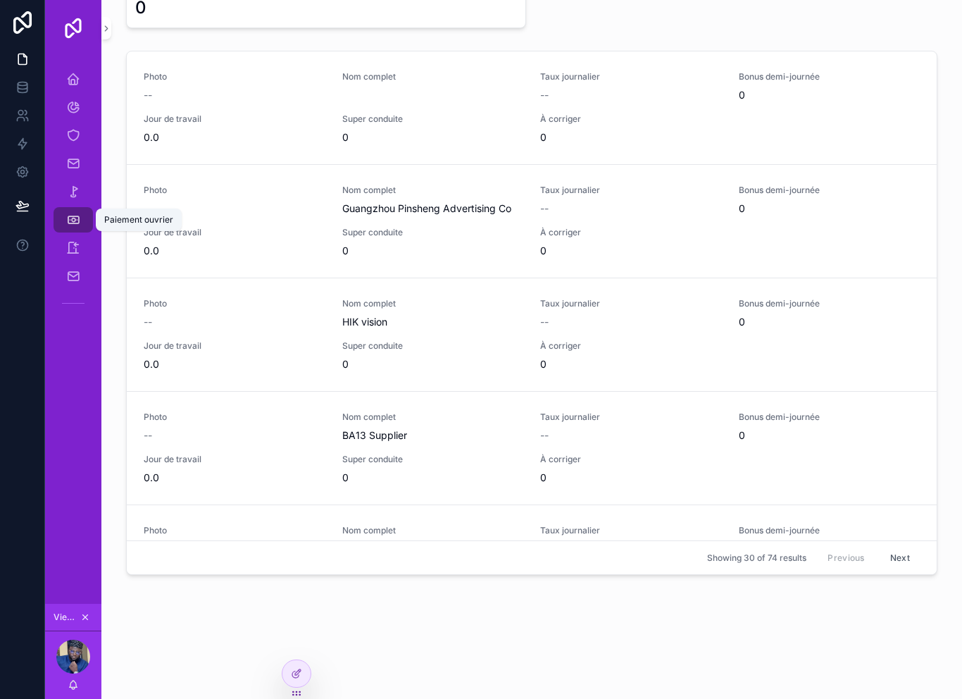
scroll to position [83, 0]
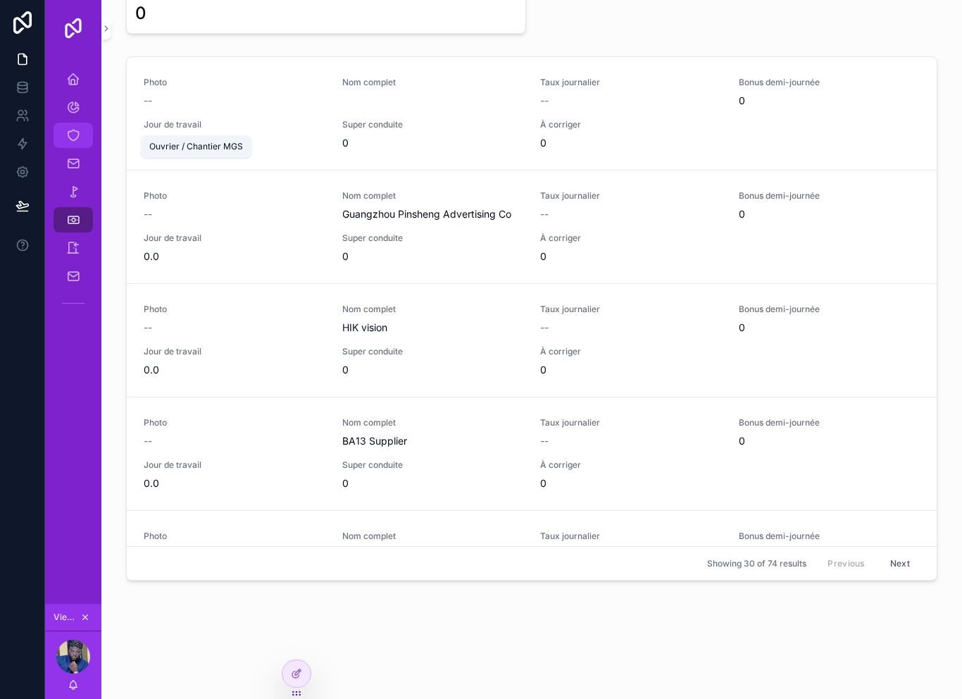
click at [73, 136] on icon "scrollable content" at bounding box center [73, 135] width 14 height 14
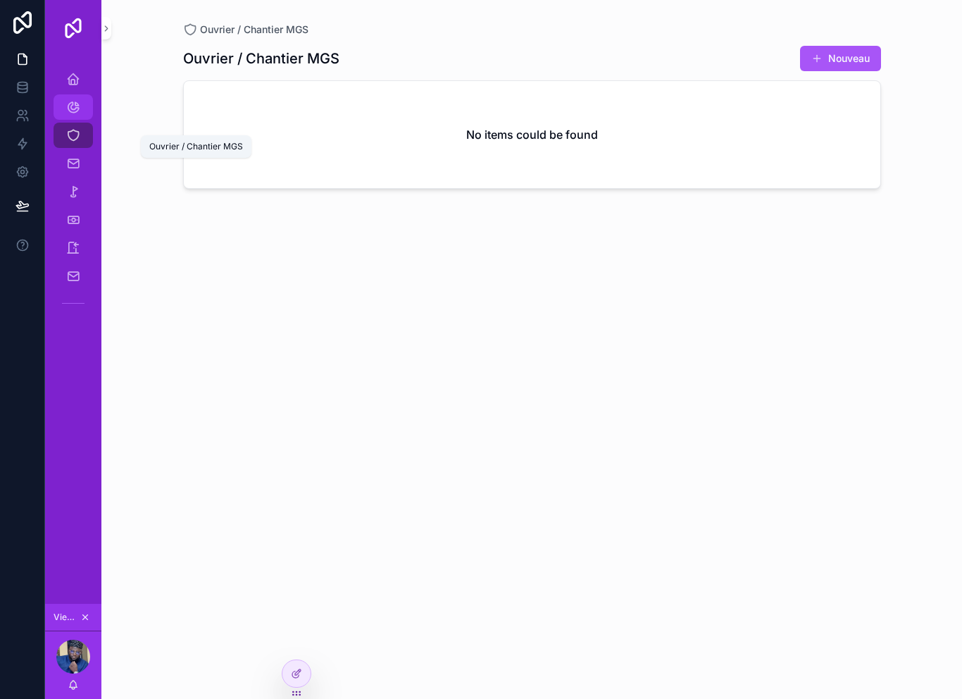
click at [69, 105] on icon "scrollable content" at bounding box center [73, 107] width 14 height 14
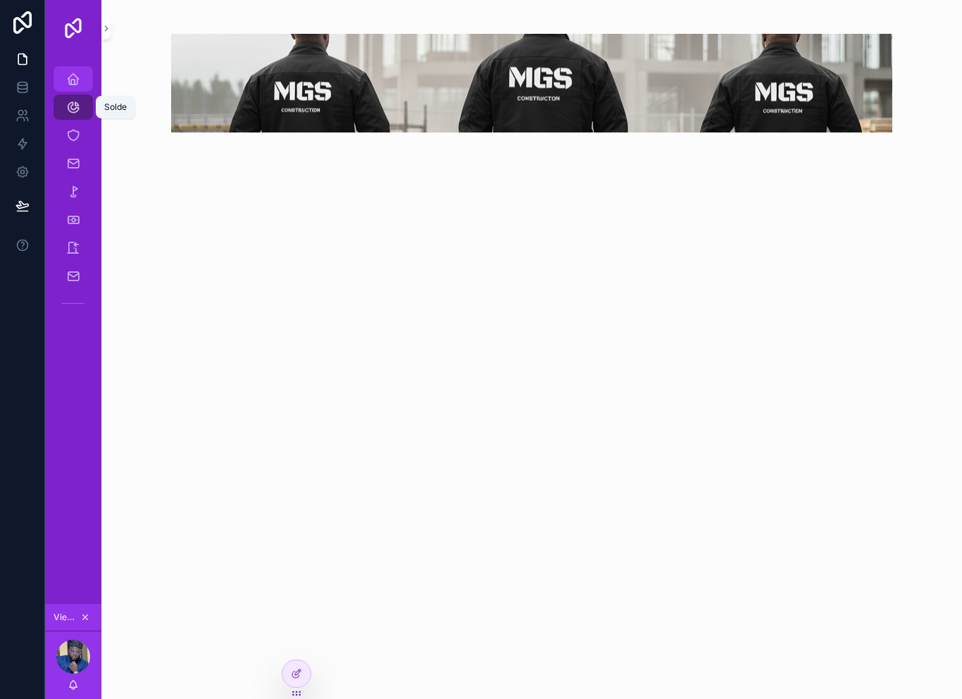
click at [67, 86] on span "scrollable content" at bounding box center [73, 79] width 14 height 14
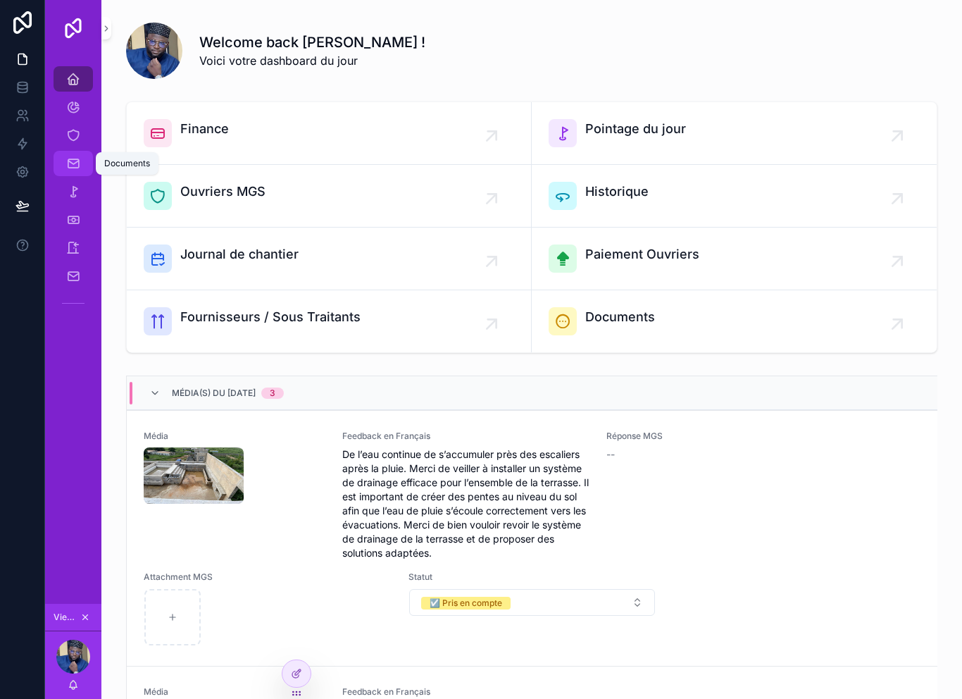
click at [74, 163] on icon "scrollable content" at bounding box center [73, 163] width 14 height 14
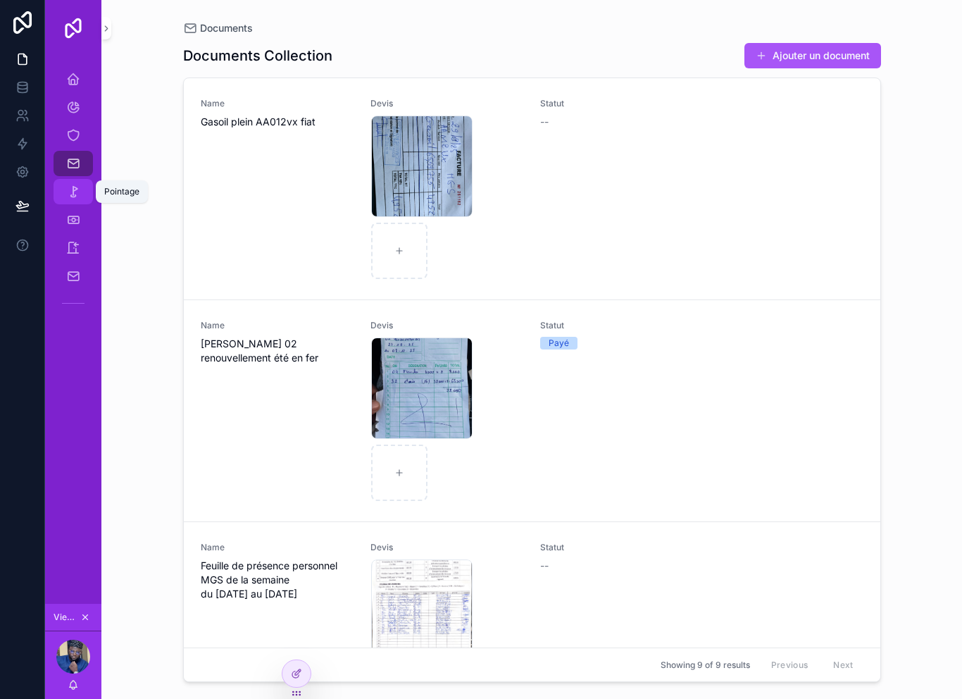
click at [75, 184] on icon "scrollable content" at bounding box center [73, 191] width 14 height 14
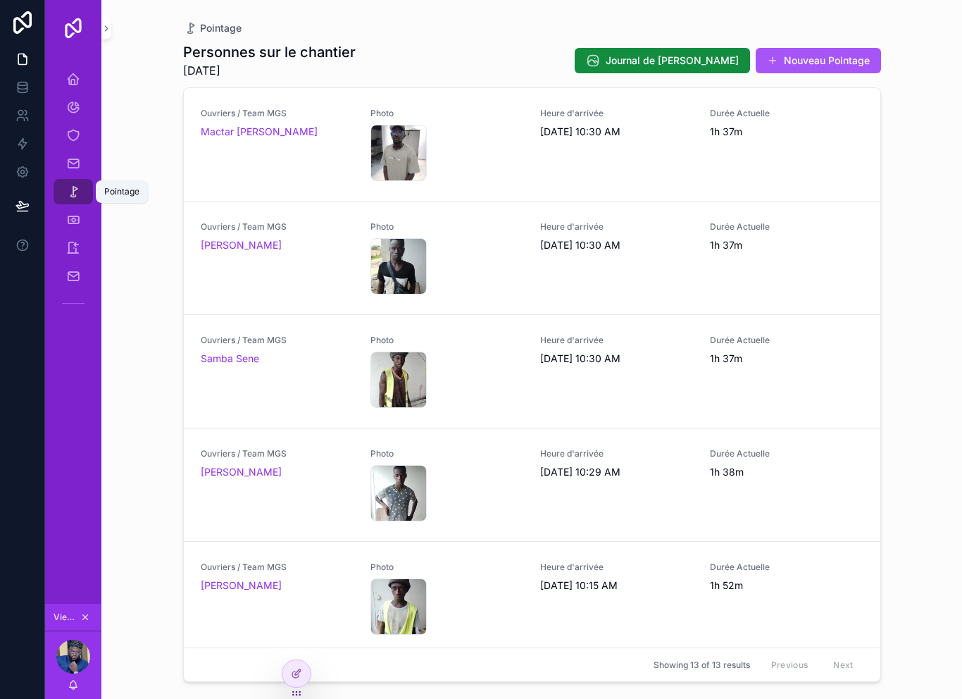
scroll to position [23, 0]
click at [73, 269] on icon "scrollable content" at bounding box center [73, 276] width 14 height 14
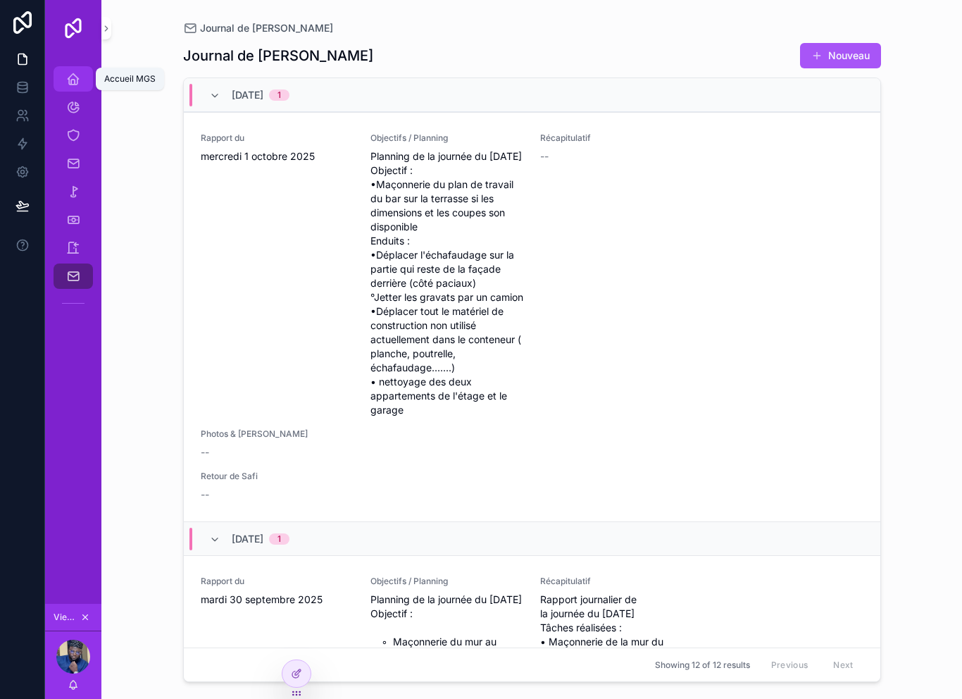
click at [63, 68] on link "Accueil MGS" at bounding box center [73, 78] width 39 height 25
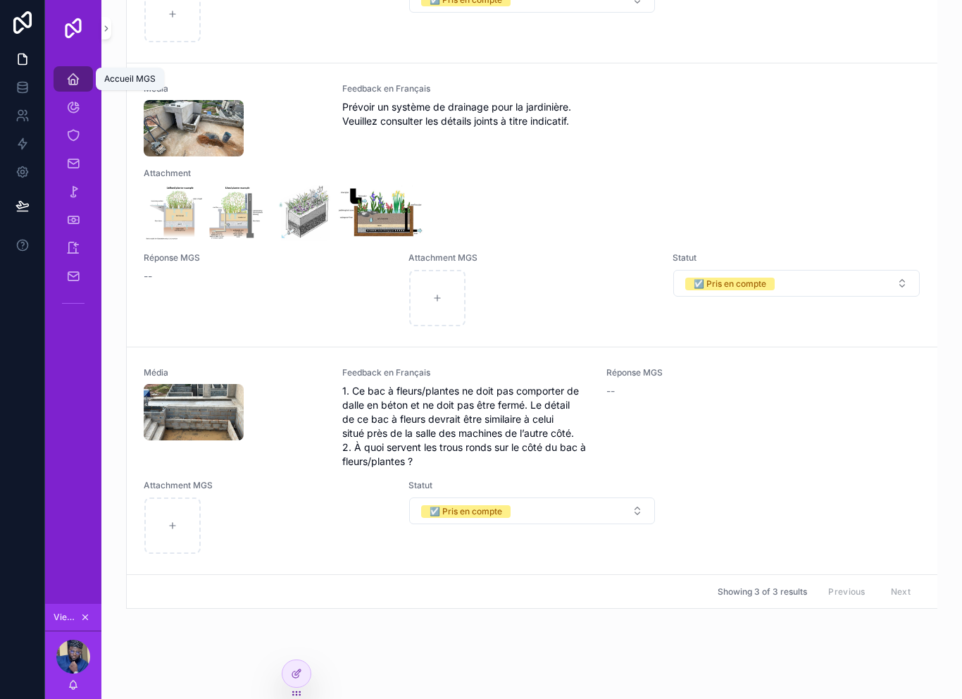
scroll to position [606, 0]
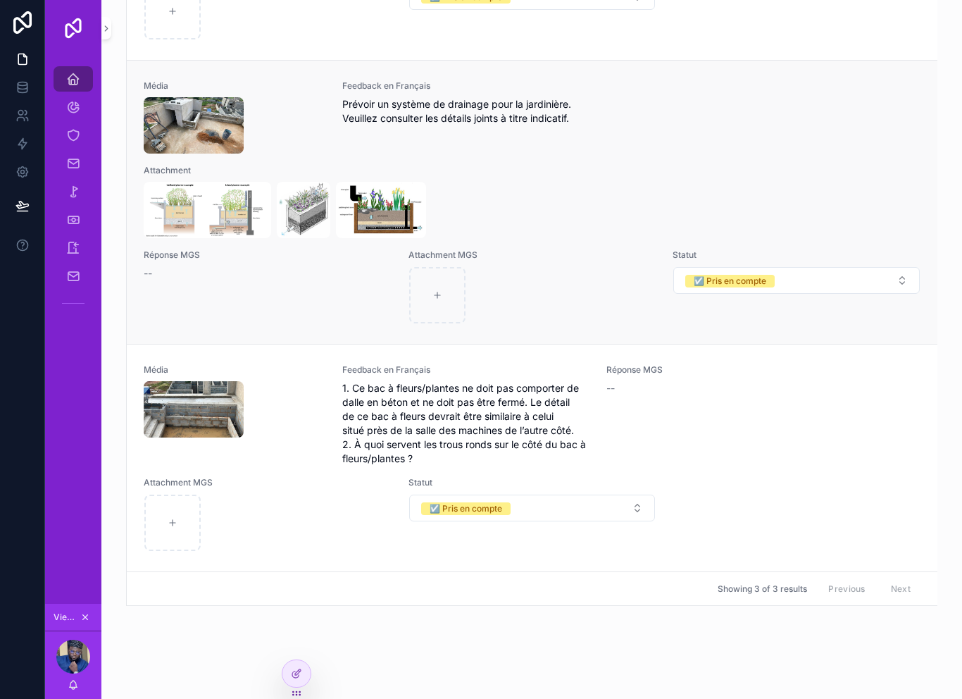
click at [170, 249] on div "Réponse MGS --" at bounding box center [268, 264] width 248 height 31
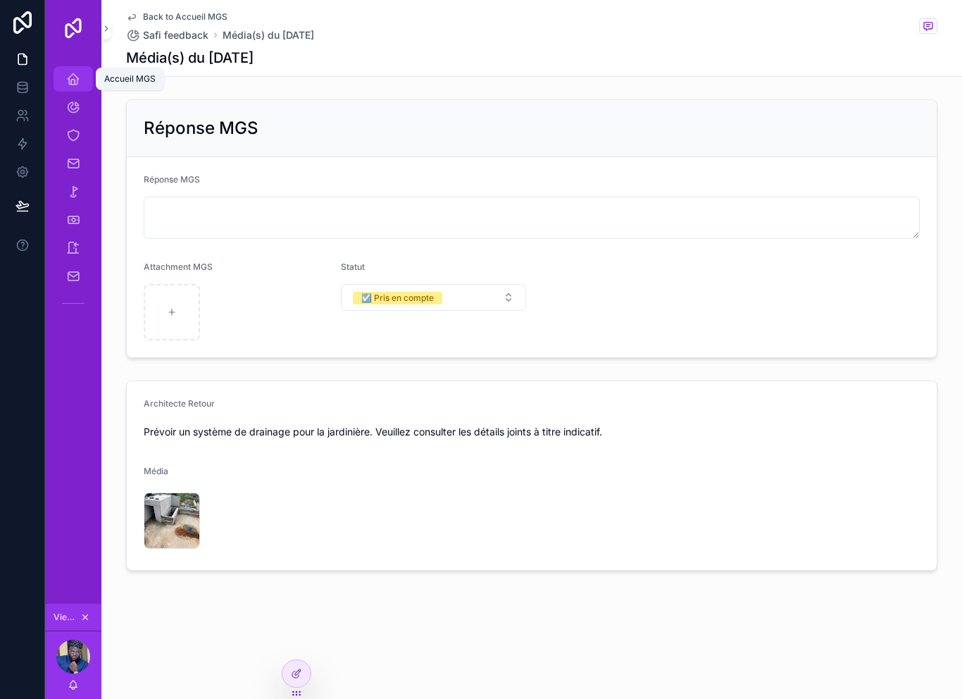
click at [68, 72] on icon "scrollable content" at bounding box center [73, 79] width 14 height 14
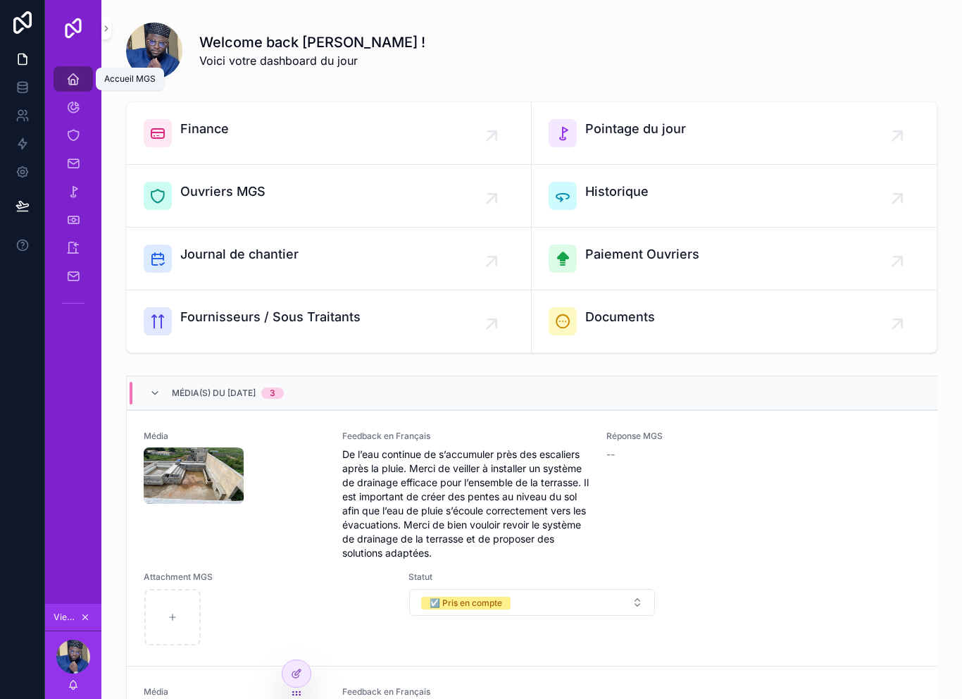
click at [68, 72] on icon "scrollable content" at bounding box center [73, 79] width 14 height 14
